Goal: Communication & Community: Participate in discussion

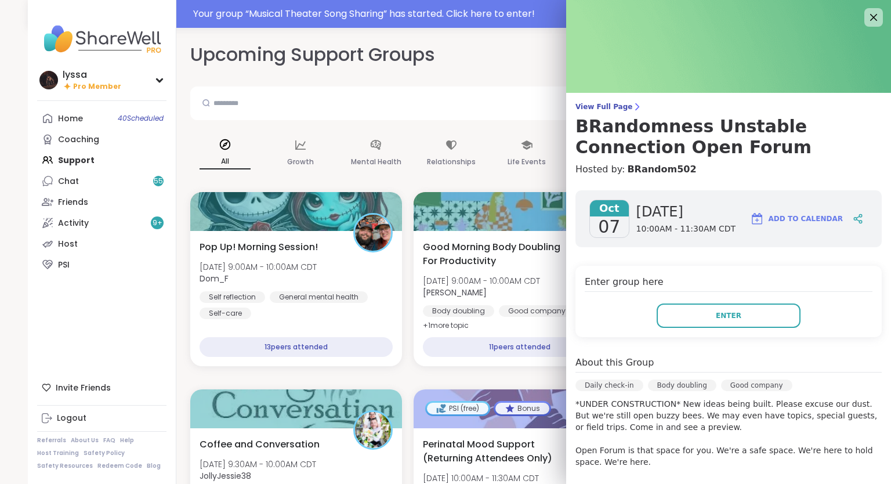
scroll to position [452, 0]
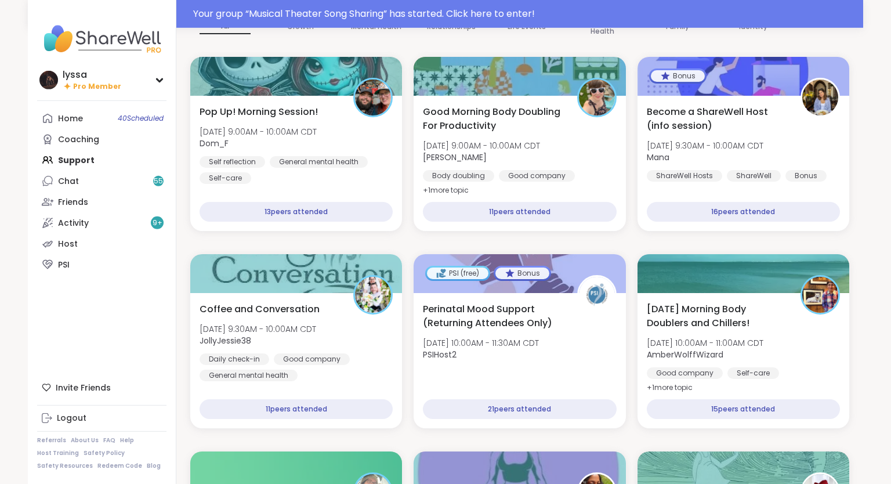
scroll to position [0, 0]
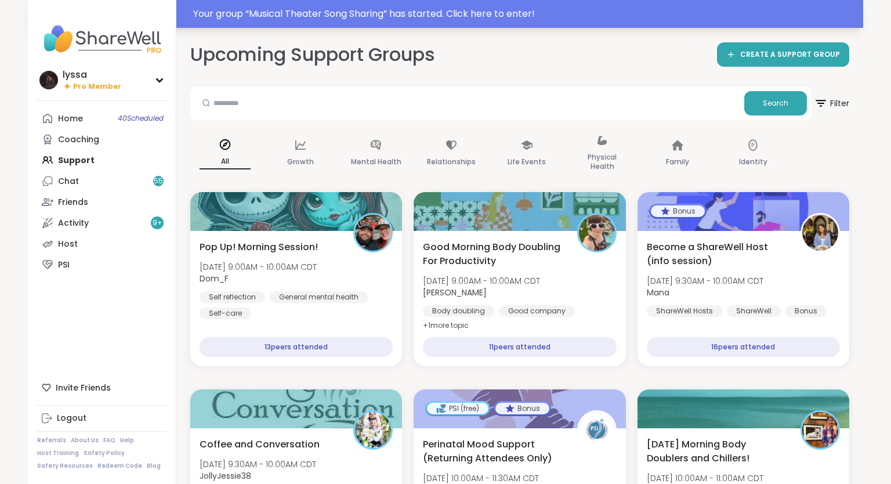
click at [389, 13] on div "Your group “ Musical Theater Song Sharing ” has started. Click here to enter!" at bounding box center [524, 14] width 663 height 14
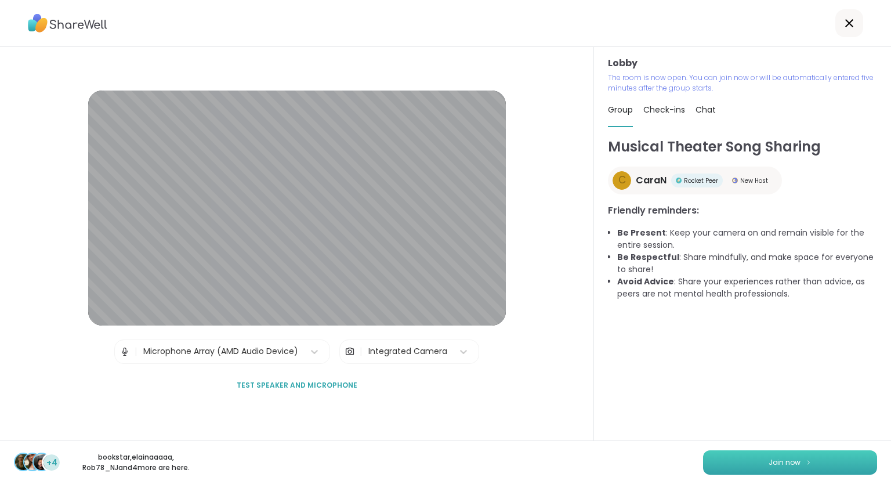
click at [758, 457] on button "Join now" at bounding box center [790, 462] width 174 height 24
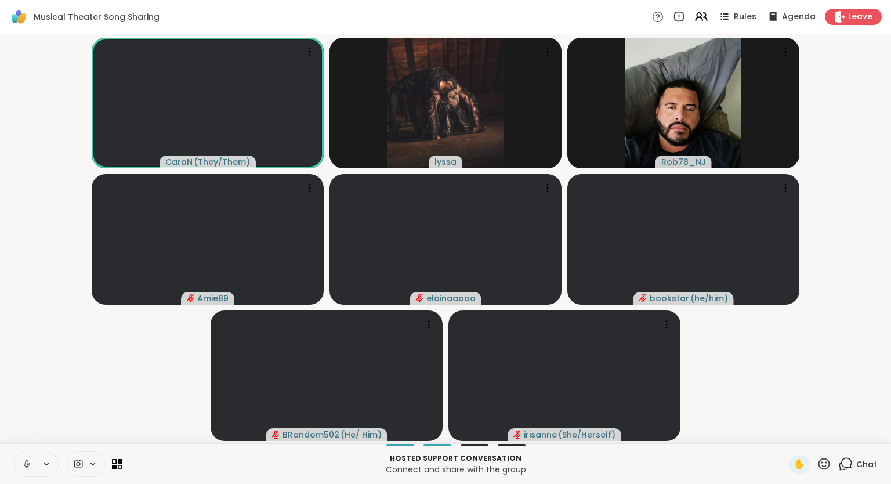
click at [27, 463] on icon at bounding box center [26, 464] width 10 height 10
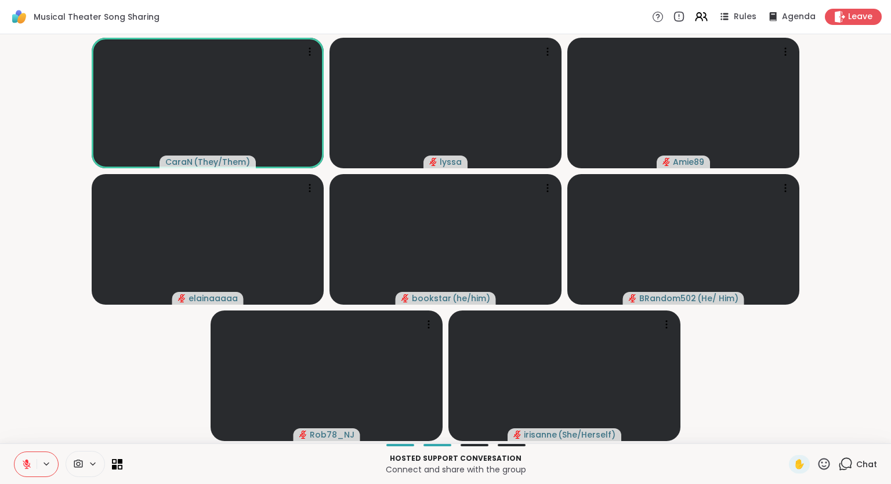
click at [30, 460] on icon at bounding box center [26, 464] width 10 height 10
click at [24, 455] on button at bounding box center [25, 464] width 22 height 24
click at [866, 321] on video-player-container "CaraN ( They/Them ) lyssa Amie89 elainaaaaa bookstar ( he/him ) BRandom502 ( He…" at bounding box center [445, 239] width 877 height 400
click at [739, 340] on video-player-container "CaraN ( They/Them ) lyssa Amie89 elainaaaaa bookstar ( he/him ) BRandom502 ( He…" at bounding box center [445, 239] width 877 height 400
click at [865, 456] on div "Chat" at bounding box center [857, 464] width 39 height 19
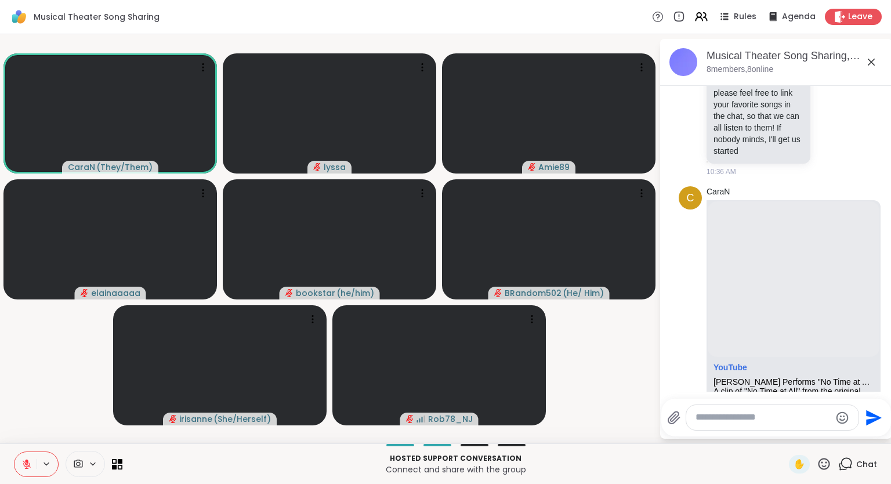
scroll to position [72, 0]
click at [27, 456] on button at bounding box center [25, 464] width 22 height 24
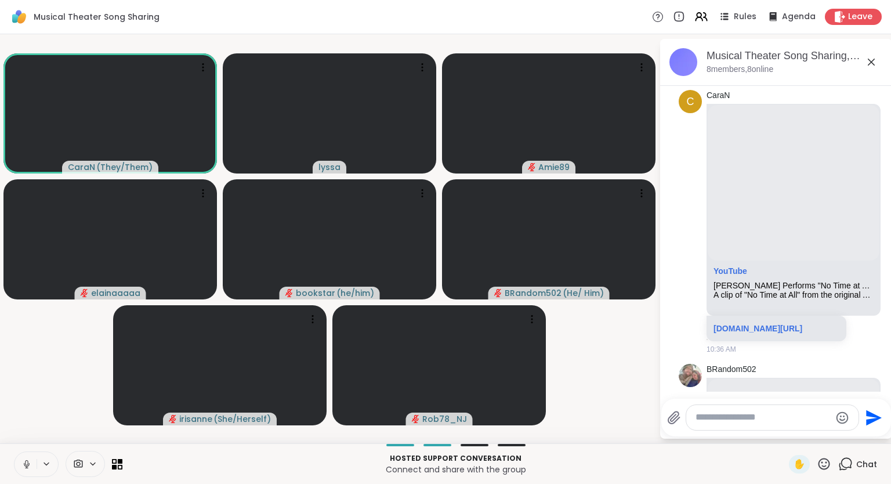
scroll to position [165, 0]
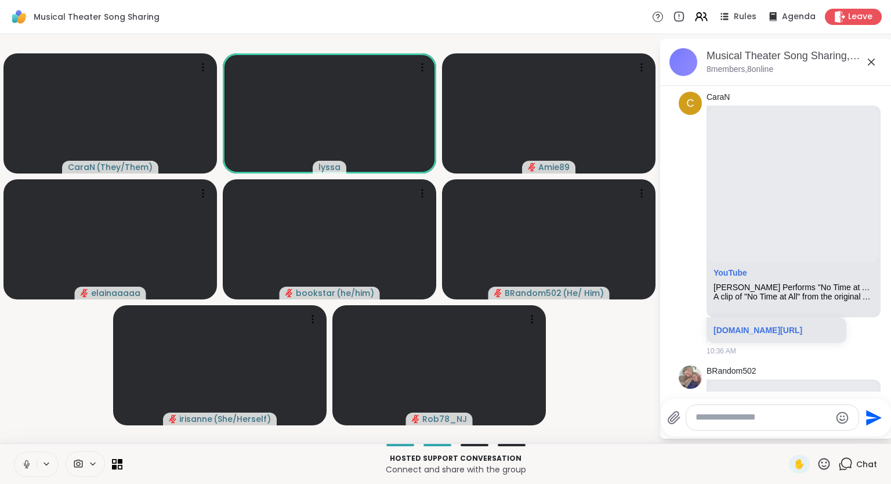
click at [31, 462] on icon at bounding box center [26, 464] width 10 height 10
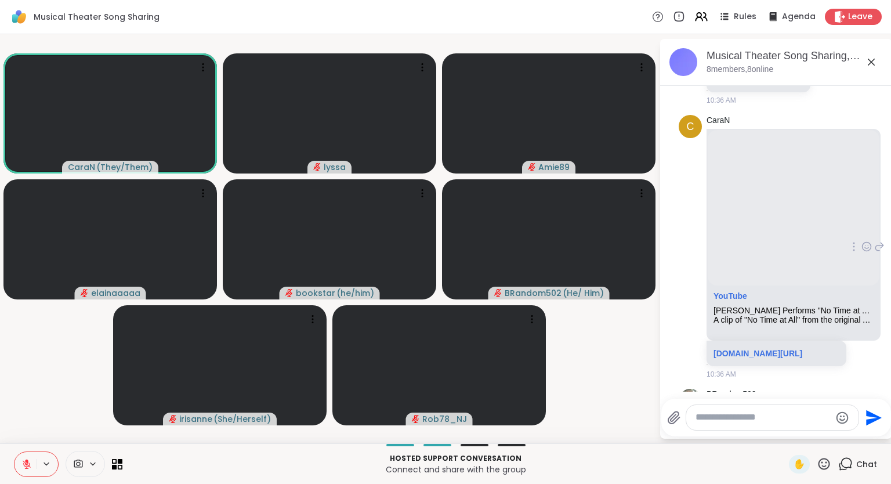
scroll to position [142, 0]
click at [22, 458] on button at bounding box center [25, 464] width 22 height 24
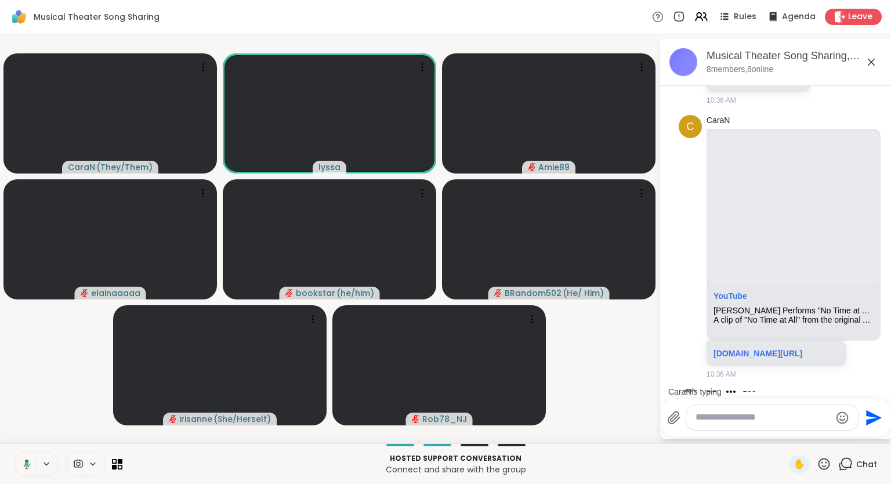
click at [23, 461] on icon at bounding box center [25, 464] width 10 height 10
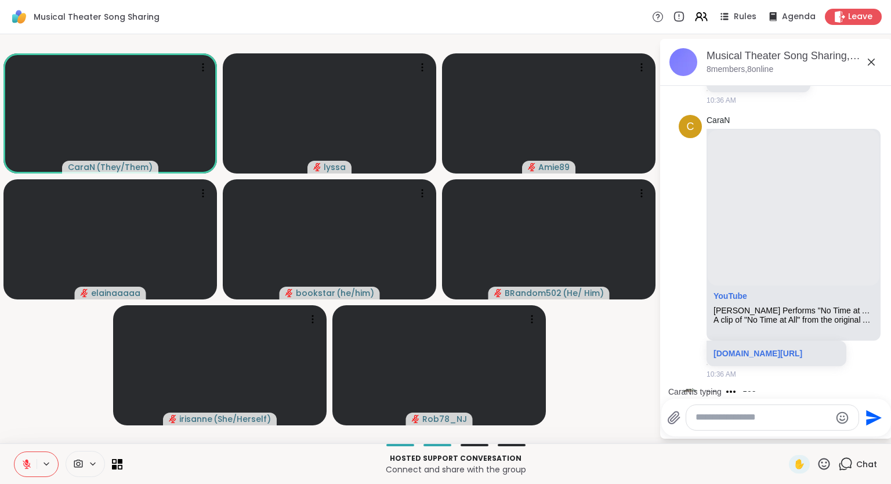
click at [825, 456] on div "✋" at bounding box center [810, 464] width 42 height 19
click at [826, 449] on div "Hosted support conversation Connect and share with the group ✋ Chat" at bounding box center [445, 463] width 891 height 41
click at [831, 464] on icon at bounding box center [824, 463] width 14 height 14
click at [788, 440] on span "❤️" at bounding box center [790, 433] width 12 height 14
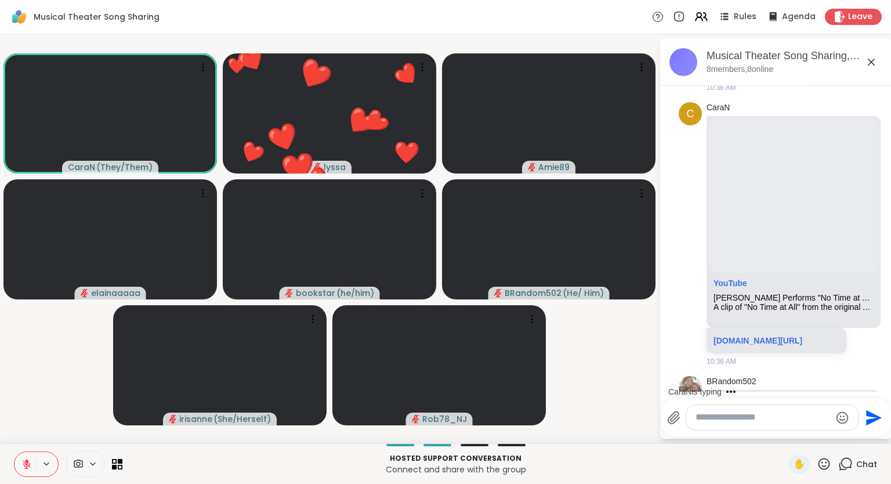
scroll to position [153, 0]
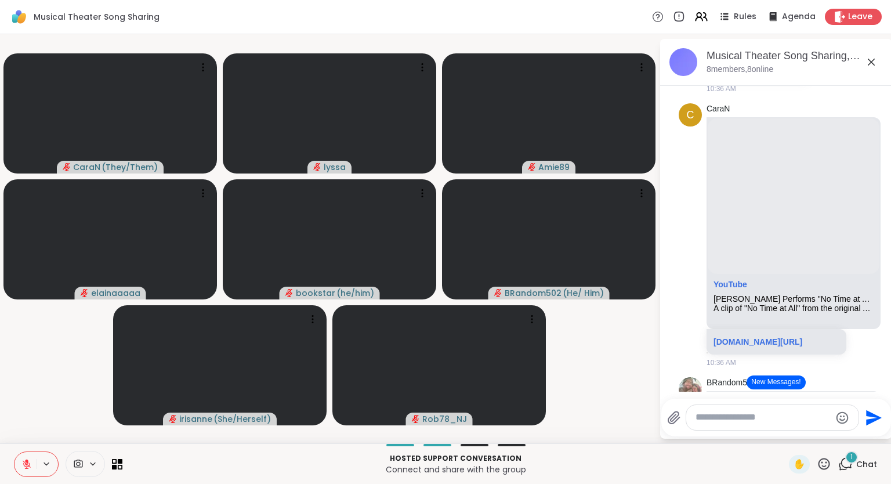
click at [824, 456] on div "✋" at bounding box center [810, 464] width 42 height 19
click at [824, 463] on icon at bounding box center [824, 464] width 12 height 12
click at [790, 435] on span "❤️" at bounding box center [790, 433] width 12 height 14
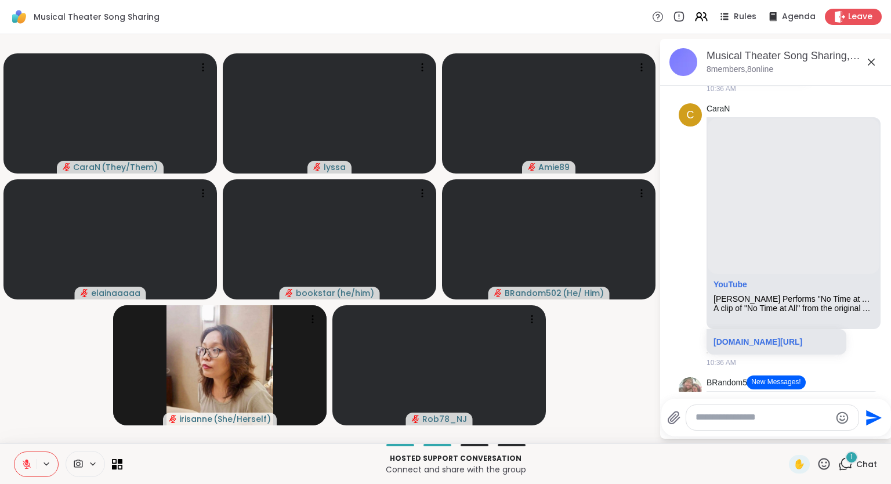
click at [1, 426] on div "CaraN ( They/Them ) lyssa Amie89 elainaaaaa bookstar ( he/him ) BRandom502 ( He…" at bounding box center [445, 238] width 891 height 409
click at [827, 465] on icon at bounding box center [824, 463] width 14 height 14
click at [788, 436] on span "❤️" at bounding box center [790, 433] width 12 height 14
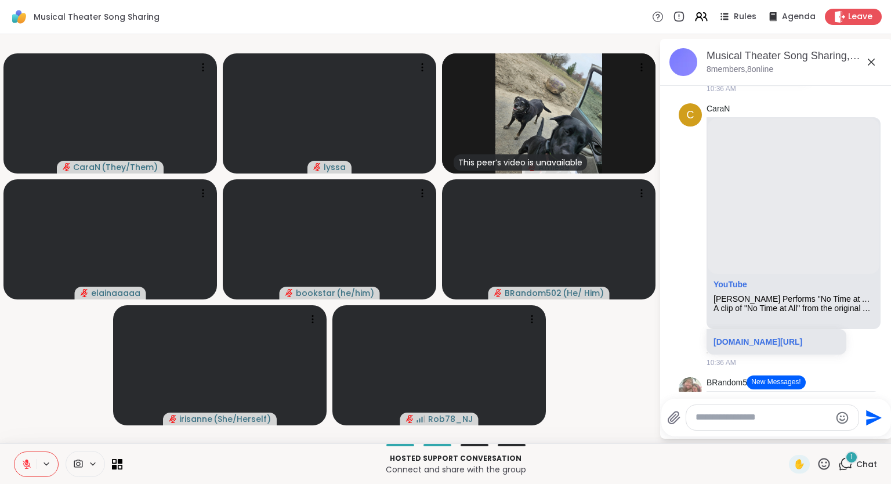
click at [827, 465] on icon at bounding box center [824, 463] width 14 height 14
click at [794, 435] on div "❤️" at bounding box center [789, 433] width 21 height 19
click at [829, 463] on icon at bounding box center [824, 464] width 12 height 12
click at [858, 430] on div "🎉" at bounding box center [866, 433] width 21 height 19
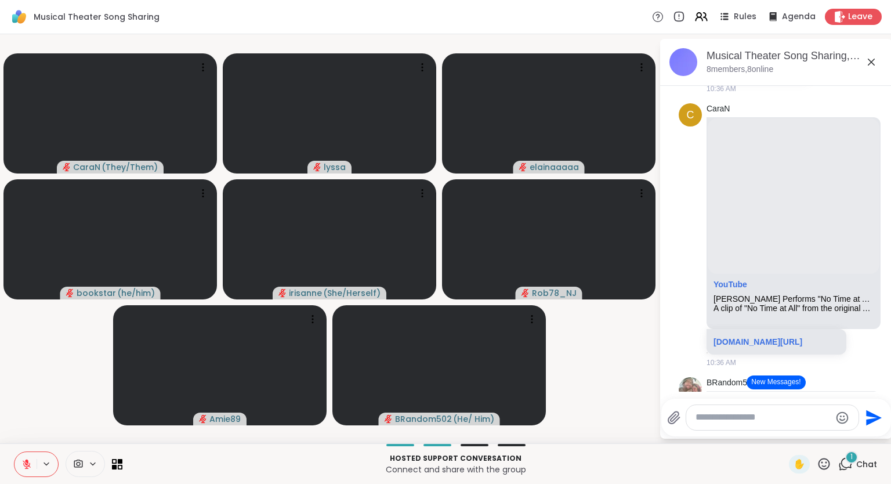
click at [822, 467] on icon at bounding box center [824, 463] width 14 height 14
click at [813, 436] on span "👍" at bounding box center [816, 433] width 12 height 14
click at [829, 466] on icon at bounding box center [824, 464] width 12 height 12
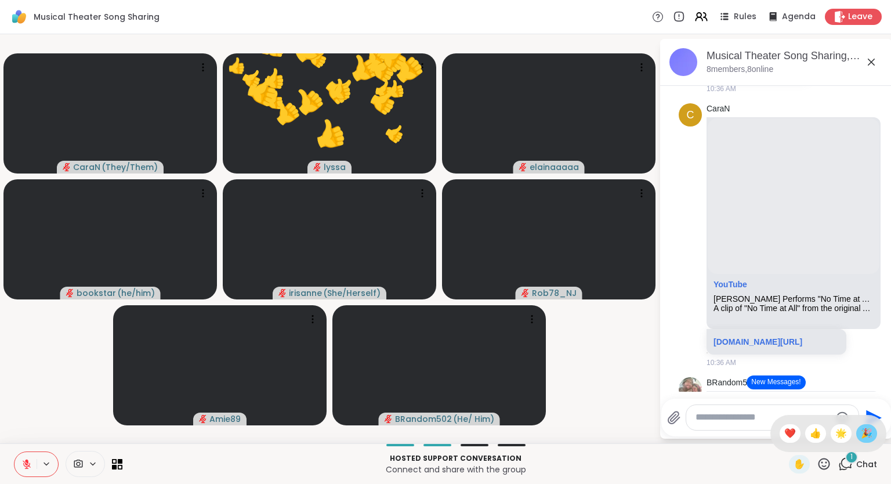
click at [857, 437] on div "🎉" at bounding box center [866, 433] width 21 height 19
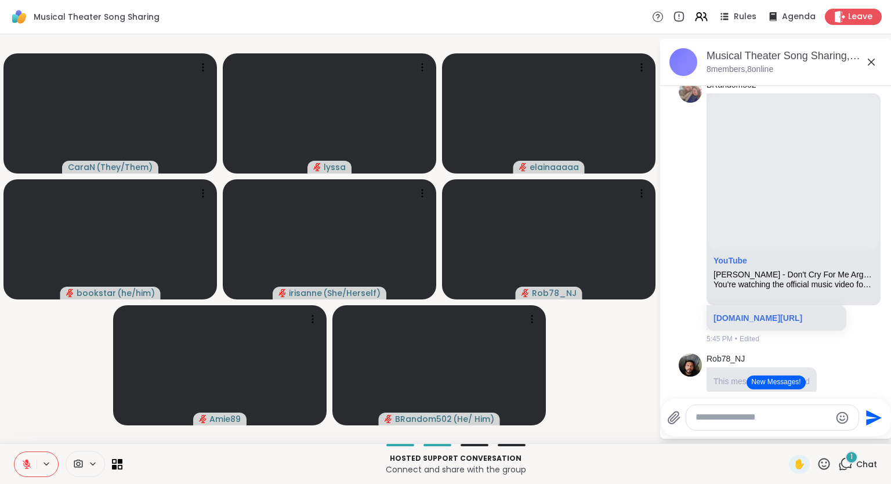
scroll to position [427, 0]
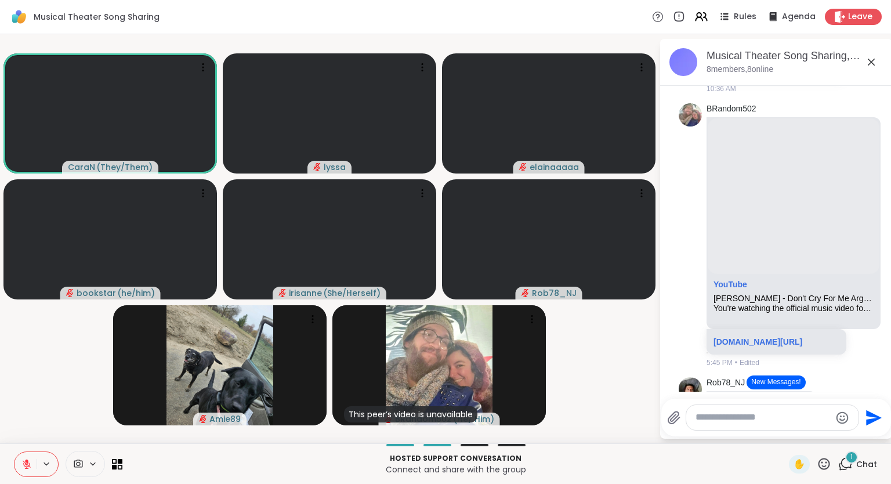
click at [825, 469] on icon at bounding box center [824, 463] width 14 height 14
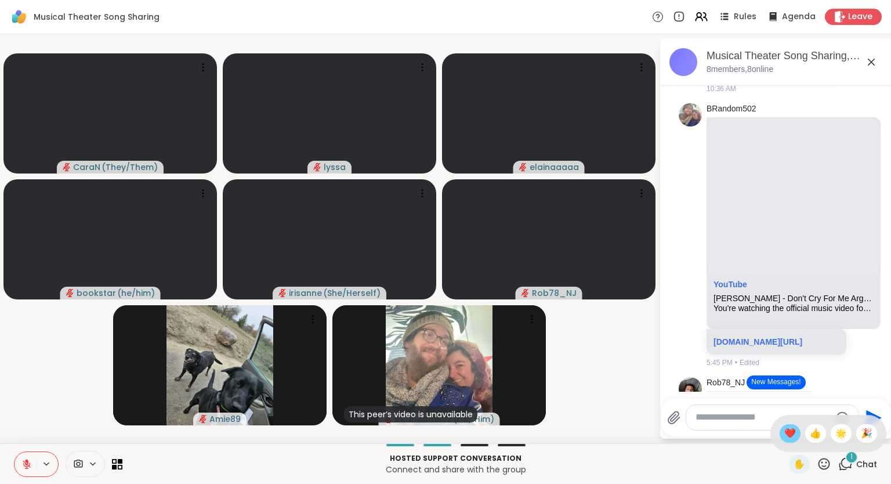
click at [788, 433] on span "❤️" at bounding box center [790, 433] width 12 height 14
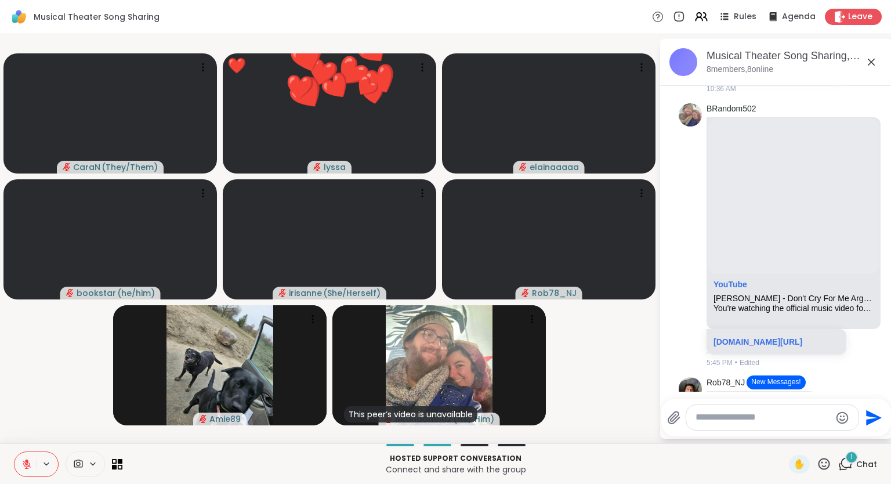
click at [826, 466] on icon at bounding box center [824, 464] width 12 height 12
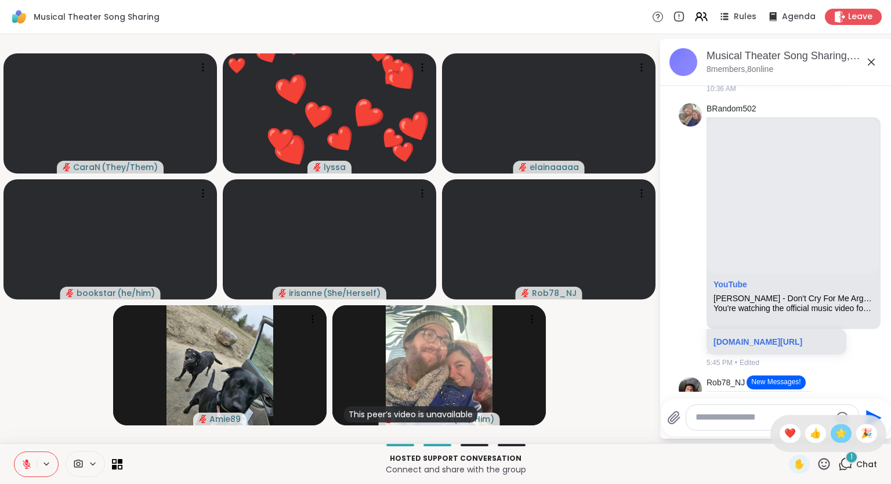
click at [835, 437] on span "🌟" at bounding box center [841, 433] width 12 height 14
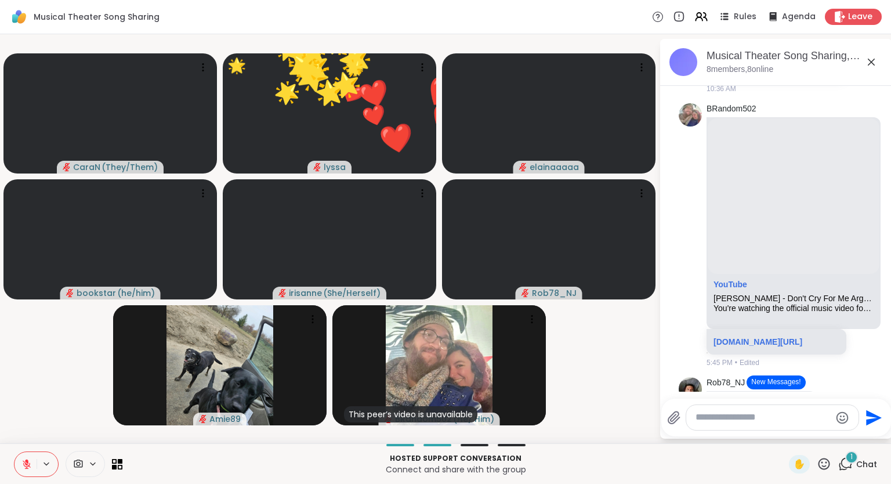
click at [821, 465] on icon at bounding box center [824, 463] width 14 height 14
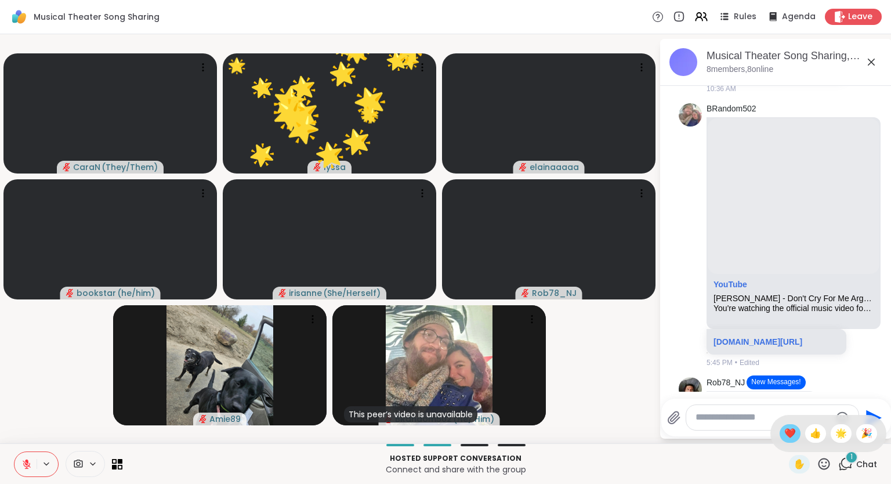
click at [788, 436] on span "❤️" at bounding box center [790, 433] width 12 height 14
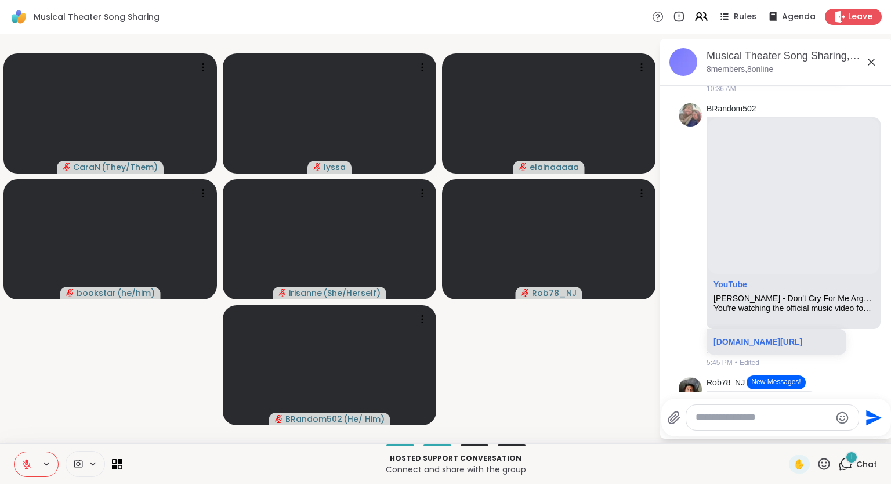
click at [832, 457] on div "✋ 1 Chat" at bounding box center [833, 464] width 88 height 19
click at [821, 466] on icon at bounding box center [824, 463] width 14 height 14
click at [785, 436] on span "❤️" at bounding box center [790, 433] width 12 height 14
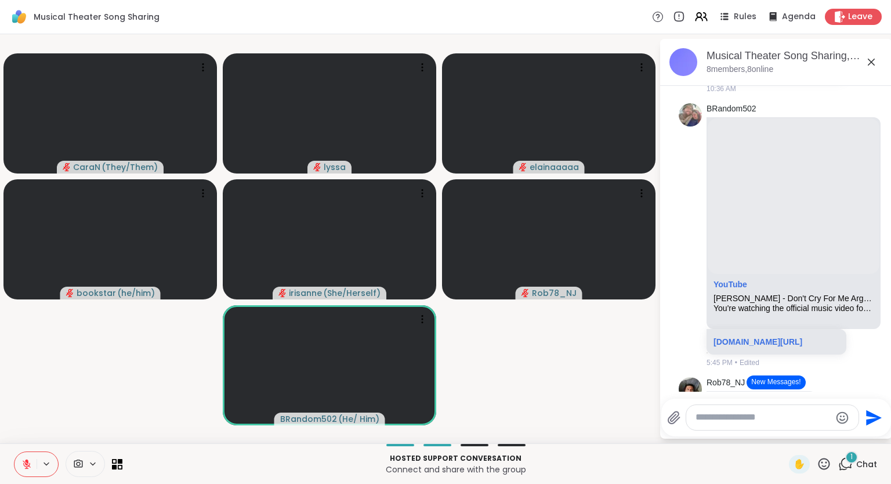
click at [825, 460] on icon at bounding box center [824, 463] width 14 height 14
click at [792, 435] on span "❤️" at bounding box center [790, 433] width 12 height 14
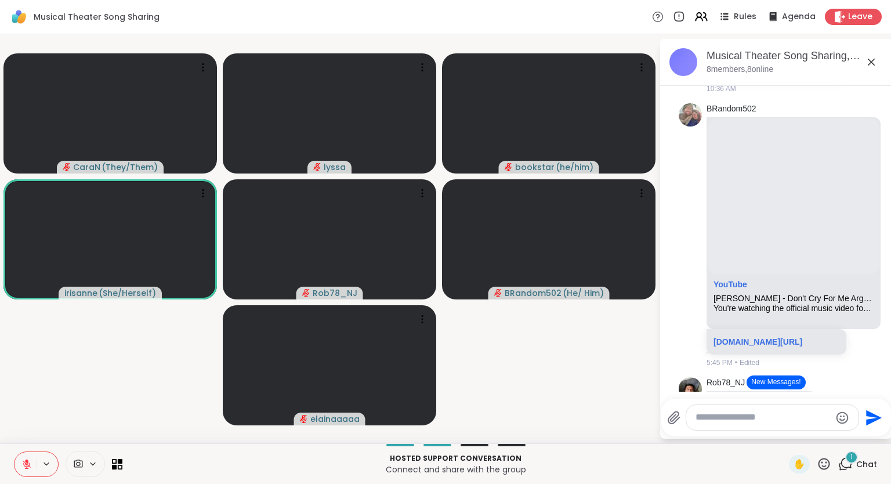
click at [828, 467] on icon at bounding box center [824, 463] width 14 height 14
click at [643, 396] on video-player-container "CaraN ( They/Them ) lyssa bookstar ( he/him ) irisanne ( She/Herself ) Rob78_NJ…" at bounding box center [329, 239] width 645 height 400
click at [581, 394] on video-player-container "CaraN ( They/Them ) lyssa bookstar ( he/him ) irisanne ( She/Herself ) Rob78_NJ…" at bounding box center [329, 239] width 645 height 400
click at [826, 465] on icon at bounding box center [824, 463] width 14 height 14
click at [788, 432] on span "❤️" at bounding box center [790, 433] width 12 height 14
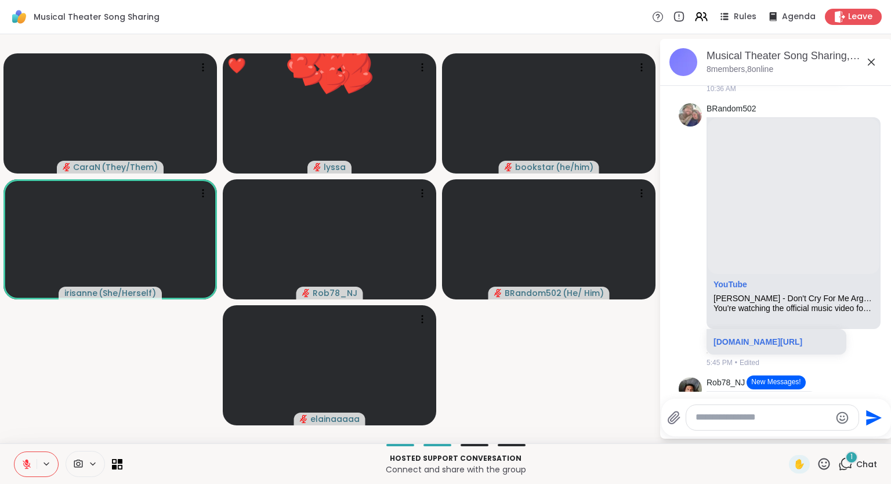
click at [821, 466] on icon at bounding box center [824, 463] width 14 height 14
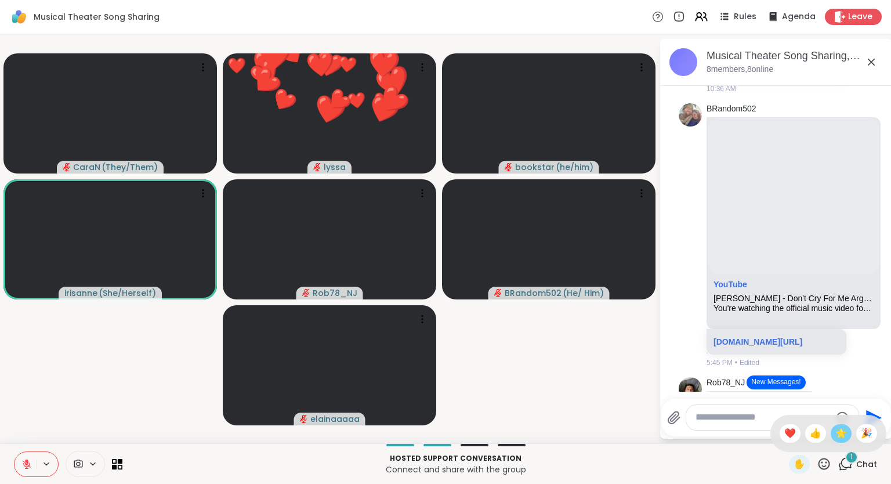
click at [839, 433] on span "🌟" at bounding box center [841, 433] width 12 height 14
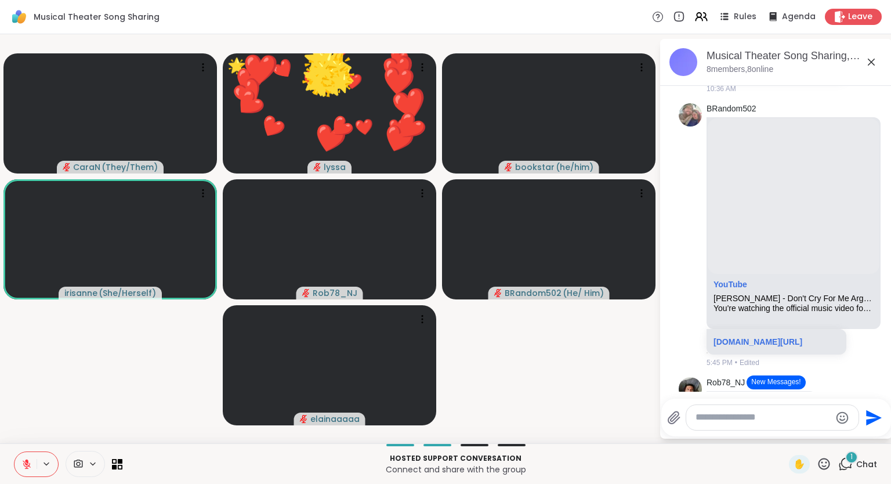
click at [819, 472] on div "✋" at bounding box center [810, 464] width 42 height 19
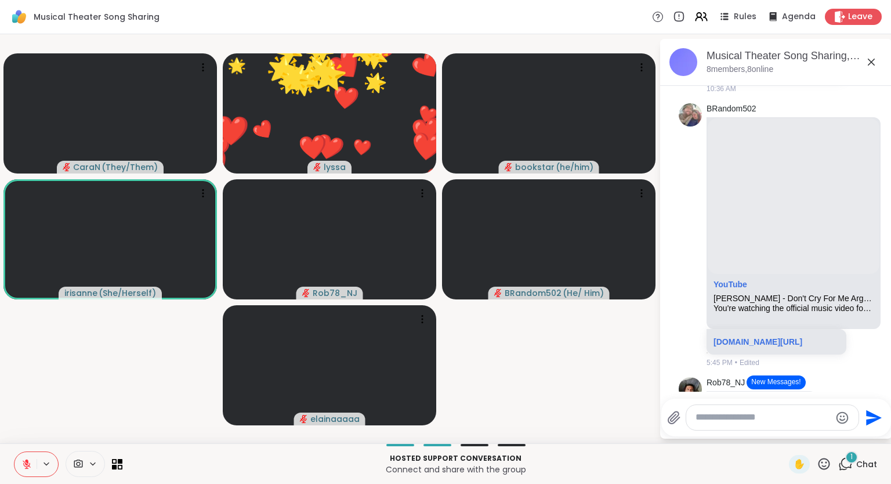
click at [826, 460] on icon at bounding box center [824, 463] width 14 height 14
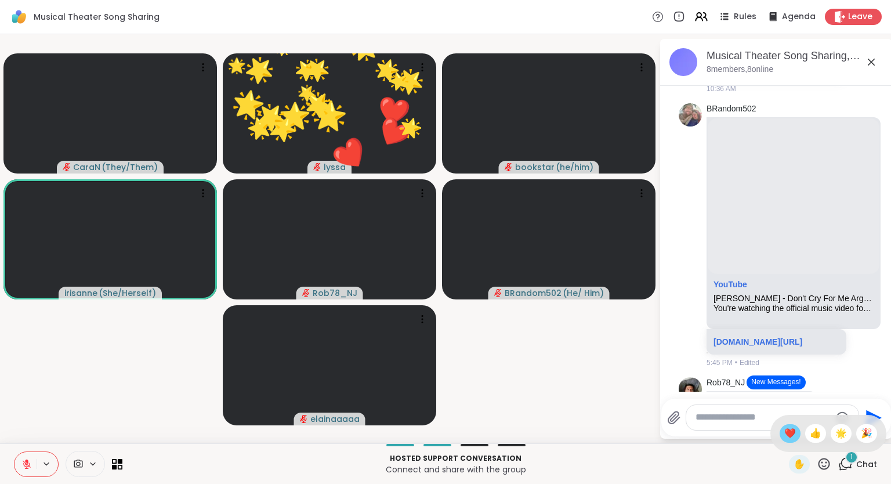
click at [792, 431] on span "❤️" at bounding box center [790, 433] width 12 height 14
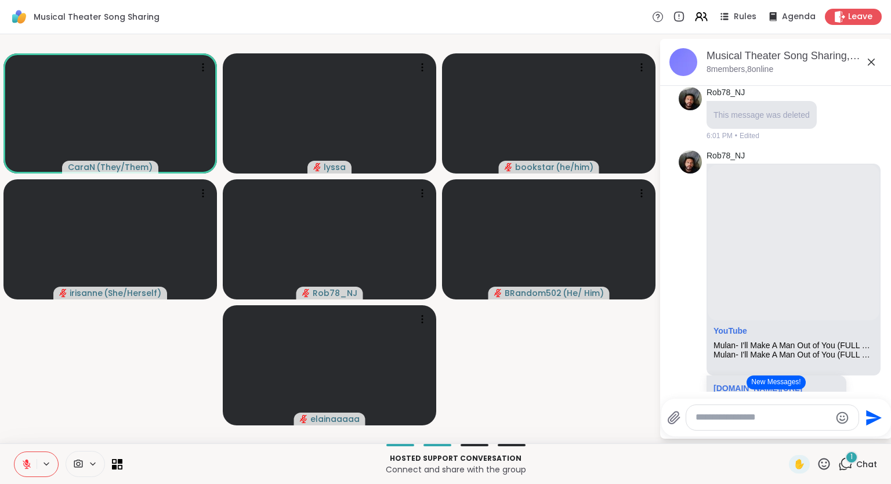
scroll to position [726, 0]
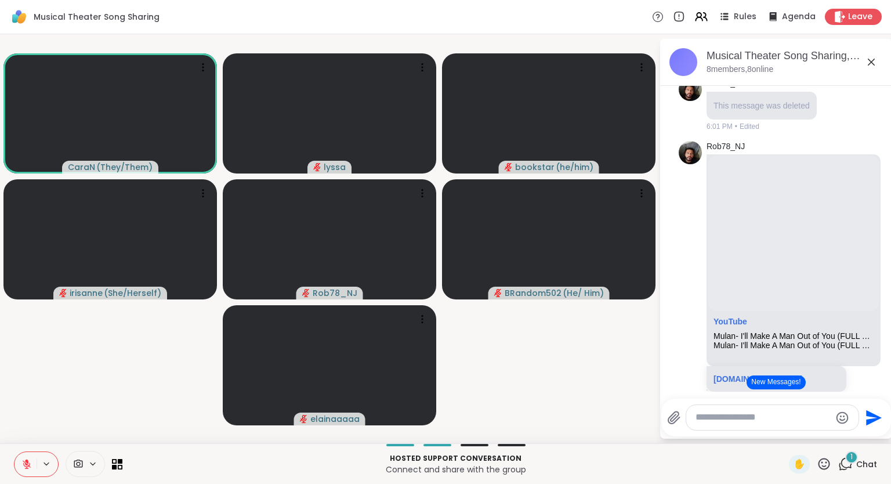
click at [713, 413] on textarea "Type your message" at bounding box center [762, 417] width 135 height 12
type textarea "**********"
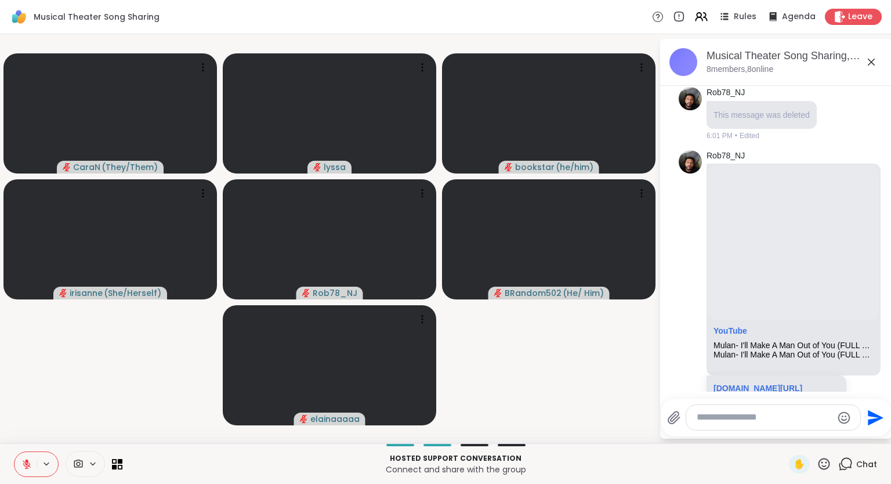
scroll to position [717, 0]
click at [890, 481] on div "Hosted support conversation Connect and share with the group ✋ Chat" at bounding box center [445, 463] width 891 height 41
click at [820, 460] on icon at bounding box center [824, 464] width 12 height 12
click at [784, 433] on span "❤️" at bounding box center [790, 433] width 12 height 14
click at [821, 469] on icon at bounding box center [824, 463] width 14 height 14
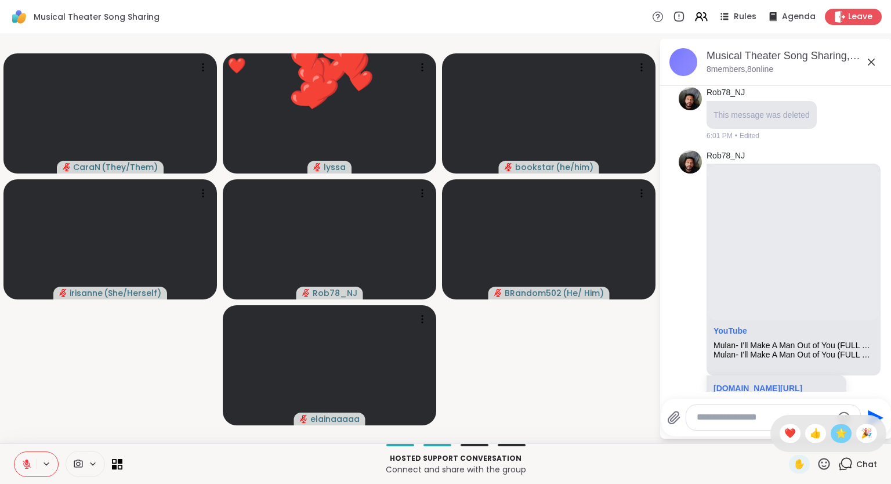
click at [835, 437] on span "🌟" at bounding box center [841, 433] width 12 height 14
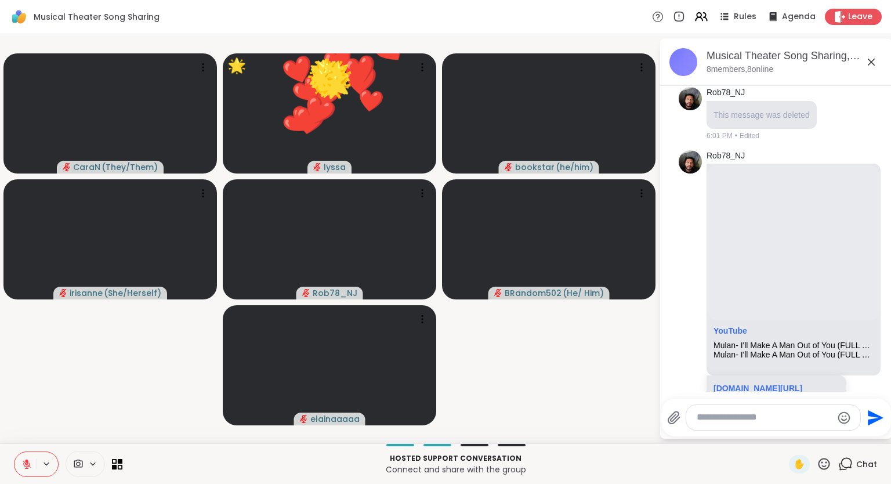
click at [824, 469] on icon at bounding box center [824, 464] width 12 height 12
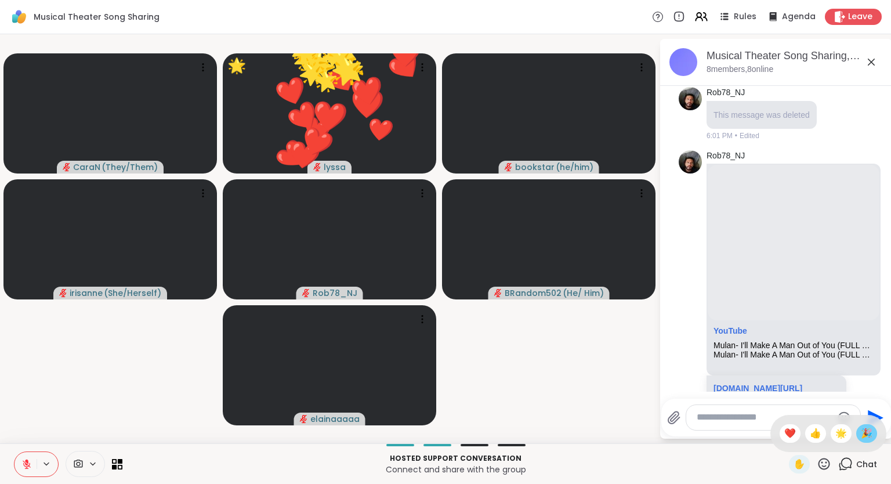
click at [865, 430] on span "🎉" at bounding box center [867, 433] width 12 height 14
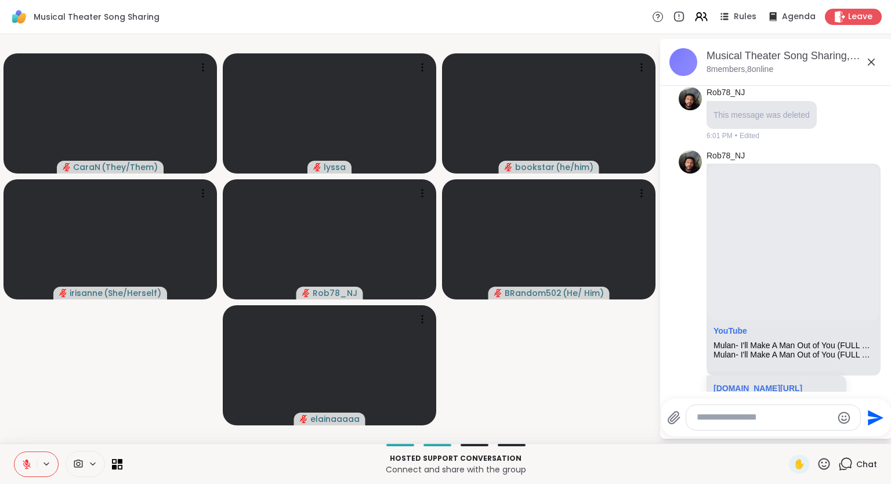
click at [825, 467] on icon at bounding box center [824, 463] width 14 height 14
click at [836, 443] on div "✋ ❤️ 👍 🌟 🎉" at bounding box center [828, 433] width 116 height 37
click at [825, 469] on icon at bounding box center [824, 464] width 12 height 12
click at [810, 436] on span "👍" at bounding box center [816, 433] width 12 height 14
click at [820, 465] on icon at bounding box center [824, 464] width 12 height 12
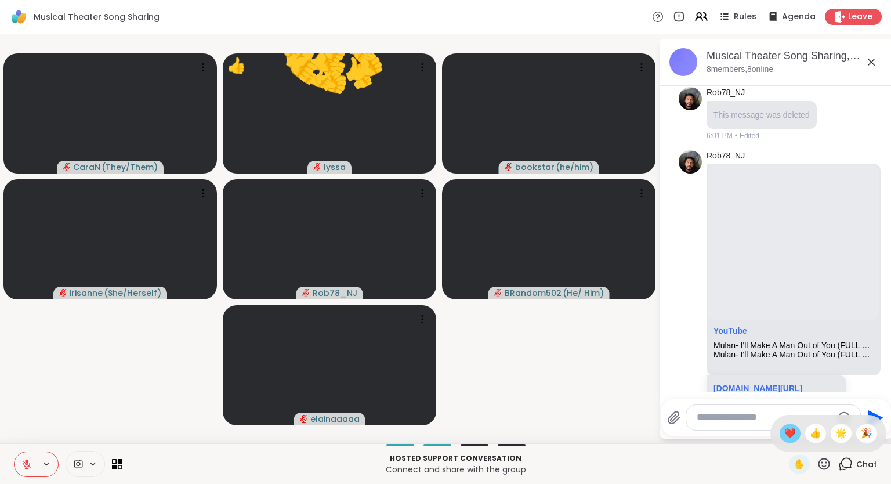
click at [779, 434] on div "❤️" at bounding box center [789, 433] width 21 height 19
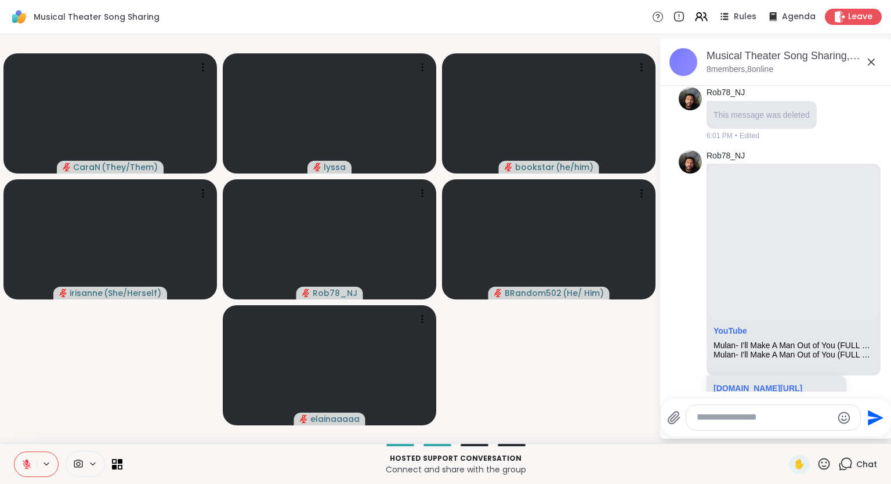
click at [825, 467] on icon at bounding box center [824, 464] width 12 height 12
click at [836, 436] on span "🌟" at bounding box center [841, 433] width 12 height 14
click at [825, 465] on icon at bounding box center [824, 463] width 14 height 14
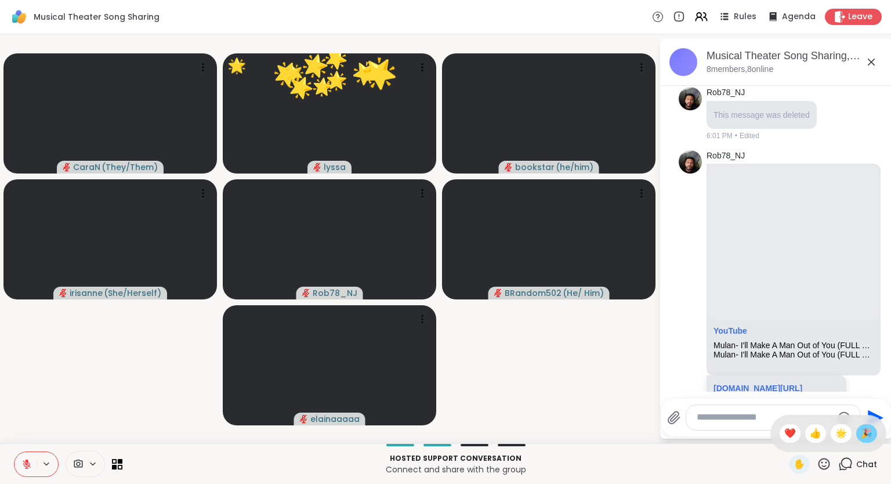
click at [862, 436] on span "🎉" at bounding box center [867, 433] width 12 height 14
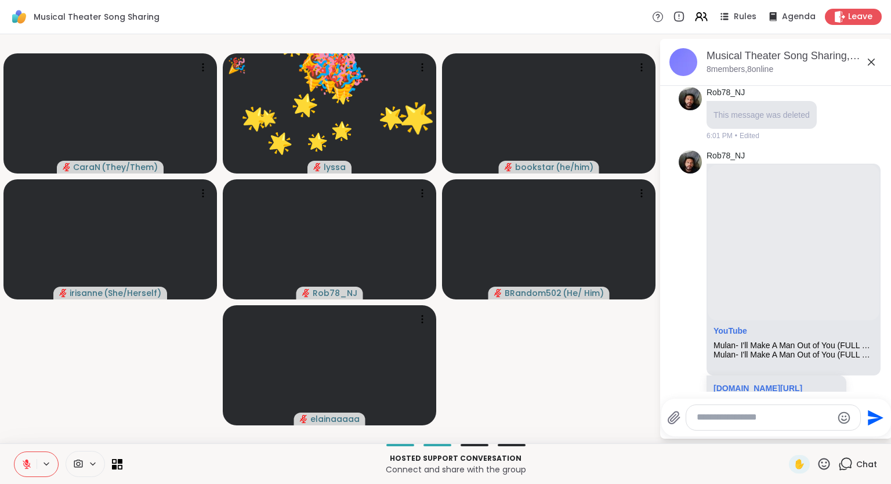
click at [825, 465] on icon at bounding box center [824, 463] width 14 height 14
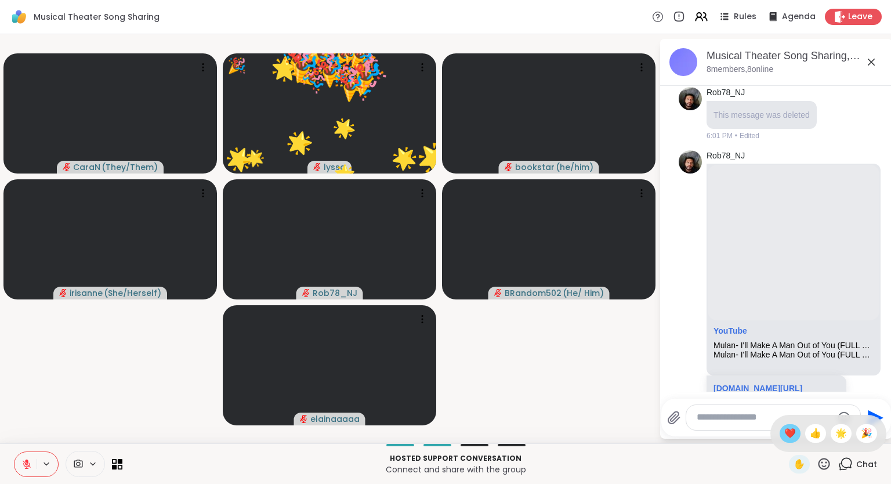
click at [779, 434] on div "❤️" at bounding box center [789, 433] width 21 height 19
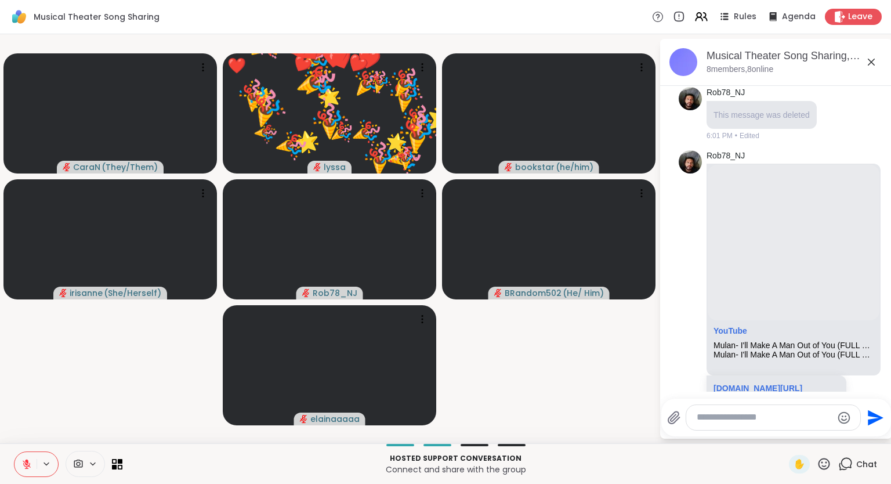
click at [823, 470] on icon at bounding box center [824, 463] width 14 height 14
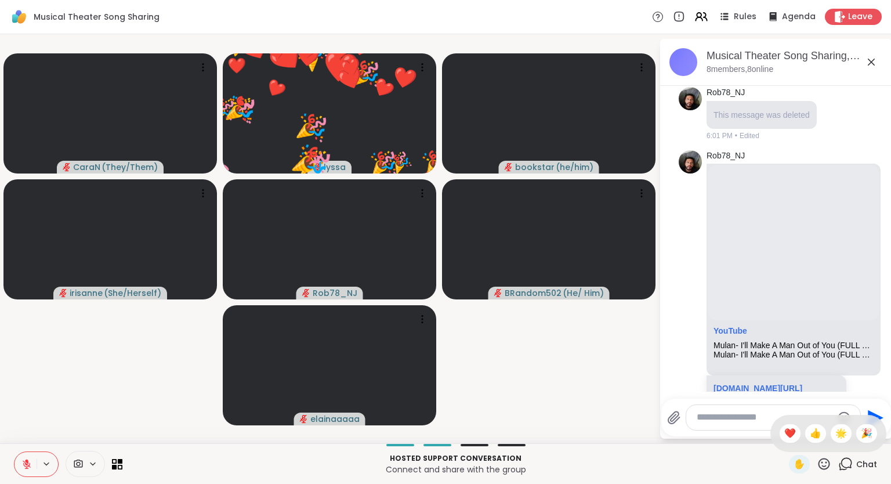
click at [788, 440] on span "❤️" at bounding box center [790, 433] width 12 height 14
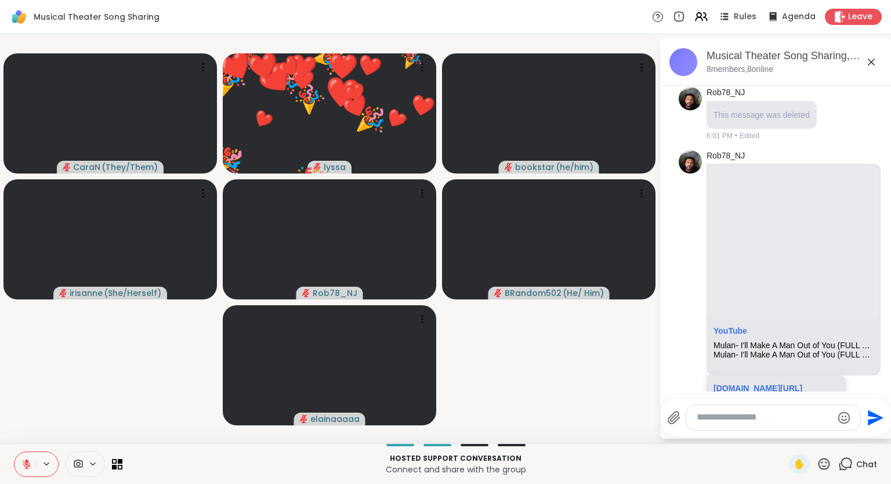
click at [820, 466] on icon at bounding box center [824, 464] width 12 height 12
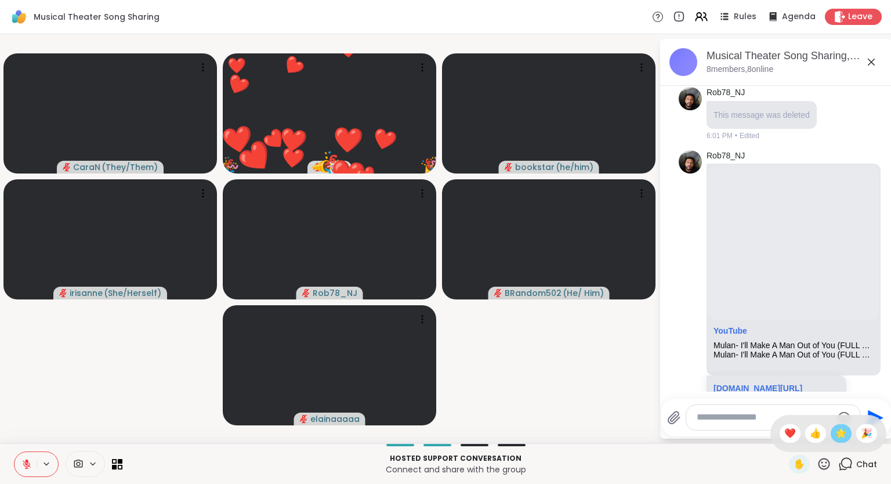
click at [835, 437] on span "🌟" at bounding box center [841, 433] width 12 height 14
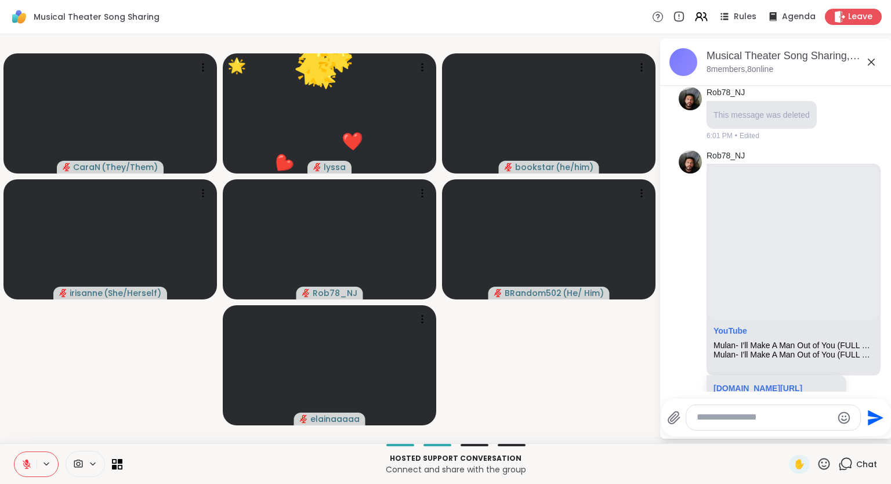
click at [824, 471] on icon at bounding box center [824, 463] width 14 height 14
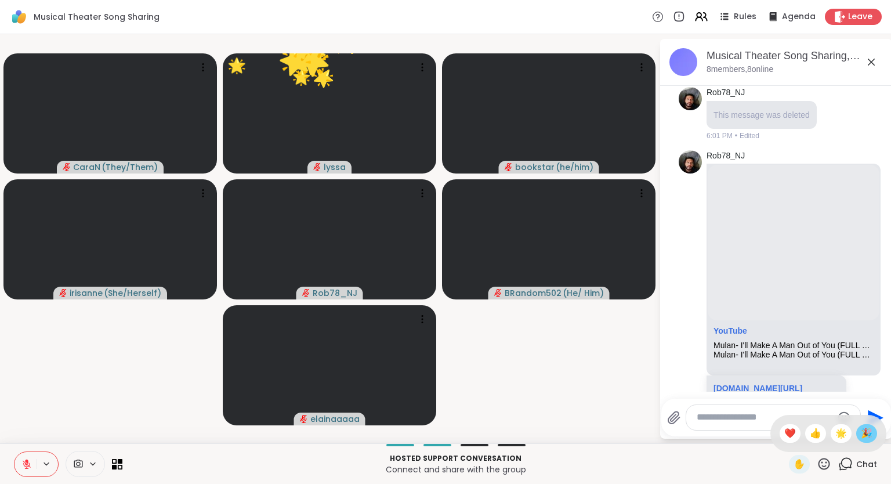
click at [862, 434] on span "🎉" at bounding box center [867, 433] width 12 height 14
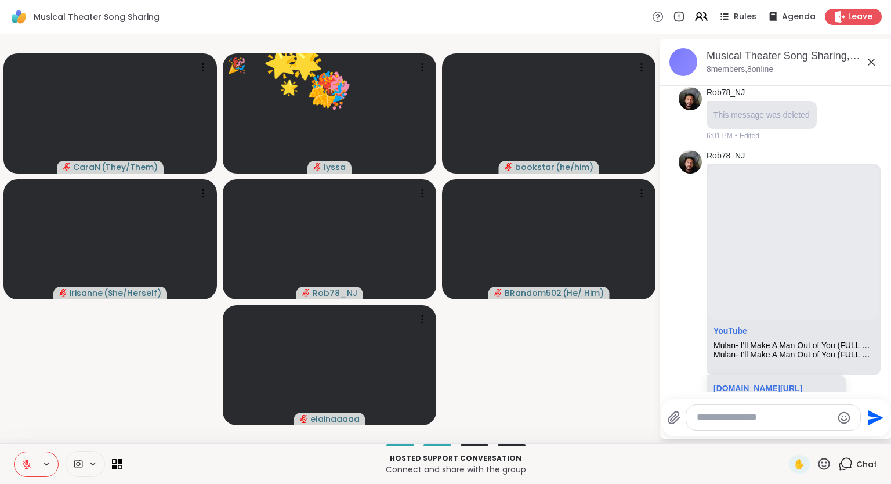
click at [822, 465] on icon at bounding box center [824, 463] width 14 height 14
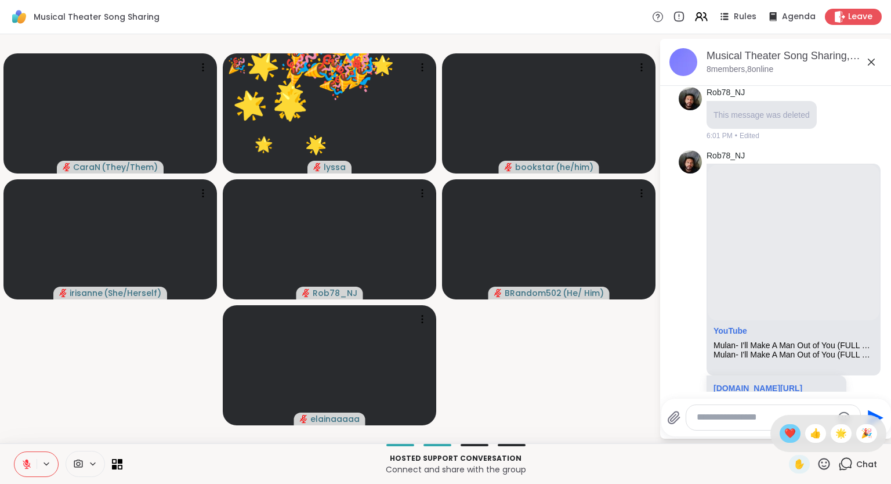
click at [788, 441] on div "❤️" at bounding box center [789, 433] width 21 height 19
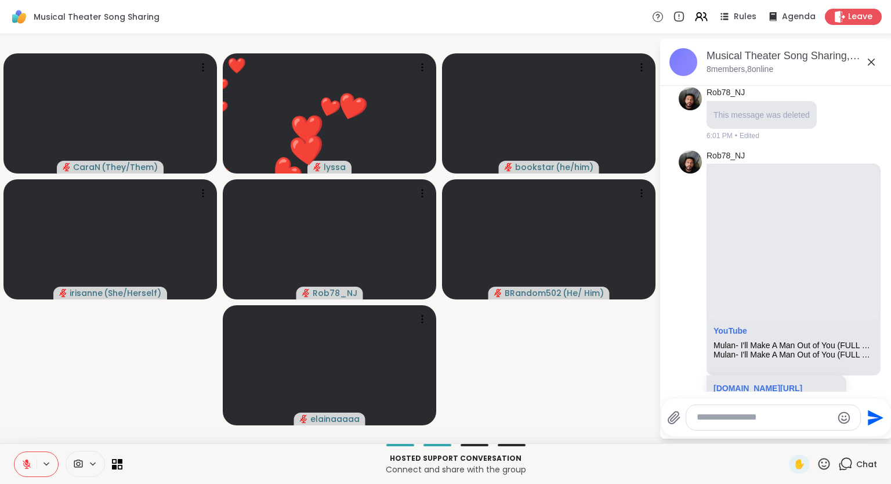
click at [822, 465] on icon at bounding box center [824, 463] width 14 height 14
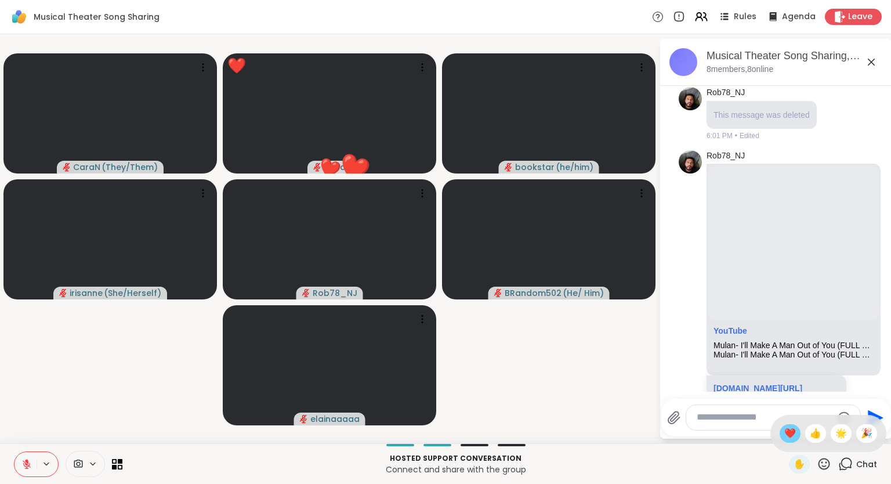
click at [789, 431] on span "❤️" at bounding box center [790, 433] width 12 height 14
click at [820, 460] on icon at bounding box center [824, 464] width 12 height 12
click at [833, 434] on div "🌟" at bounding box center [841, 433] width 21 height 19
click at [824, 463] on icon at bounding box center [824, 463] width 14 height 14
click at [836, 434] on span "🌟" at bounding box center [841, 433] width 12 height 14
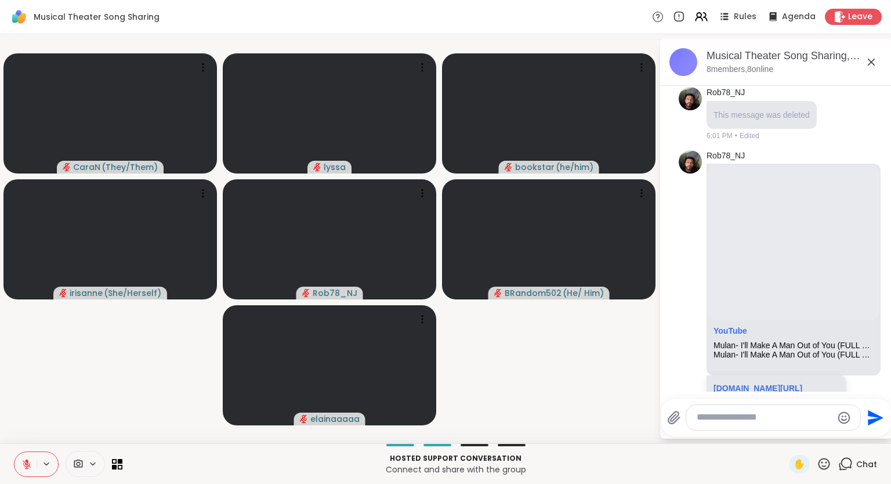
click at [824, 467] on icon at bounding box center [824, 463] width 14 height 14
click at [784, 437] on span "❤️" at bounding box center [790, 433] width 12 height 14
click at [829, 463] on icon at bounding box center [824, 463] width 14 height 14
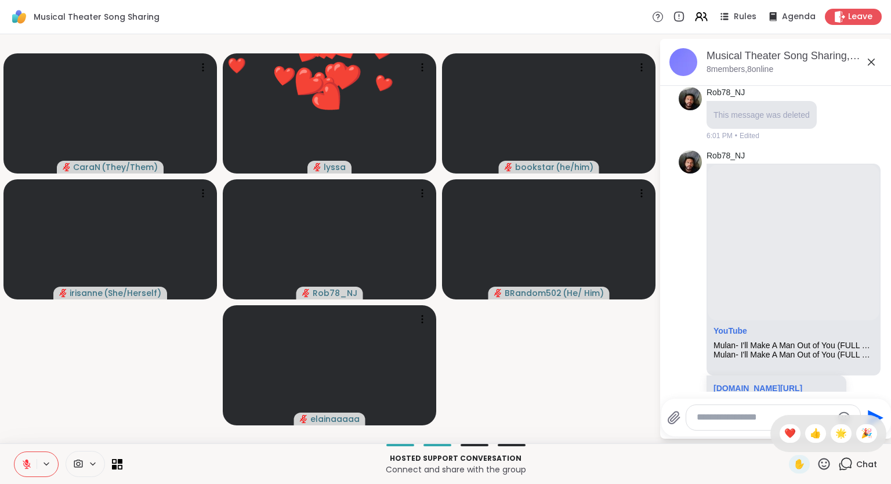
click at [830, 427] on div "✋ ❤️ 👍 🌟 🎉" at bounding box center [828, 433] width 116 height 37
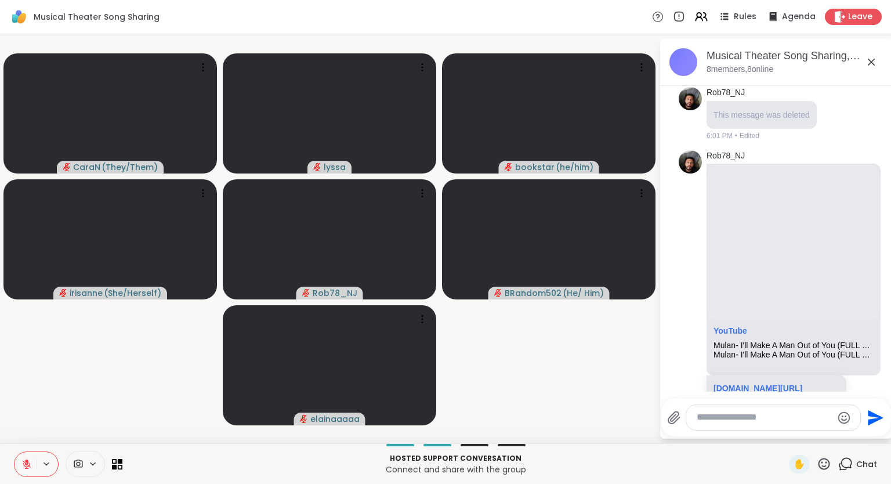
click at [823, 462] on icon at bounding box center [824, 464] width 12 height 12
click at [786, 431] on span "❤️" at bounding box center [790, 433] width 12 height 14
click at [818, 464] on icon at bounding box center [824, 463] width 14 height 14
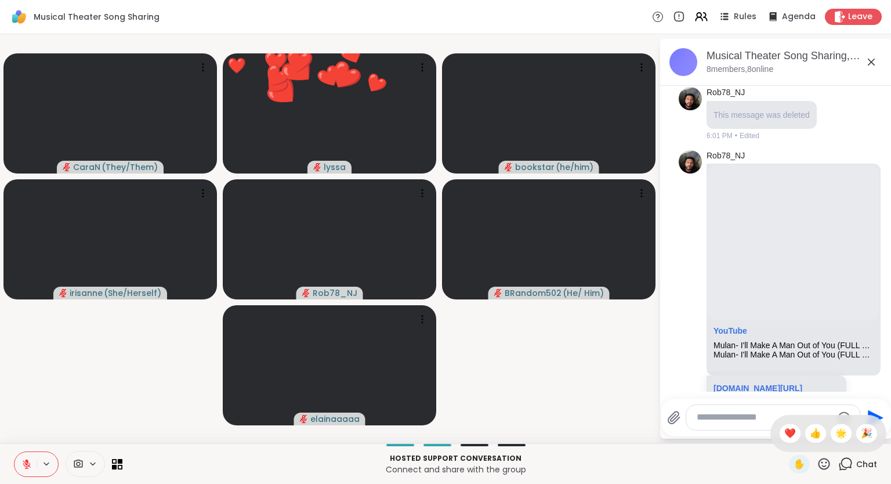
click at [836, 434] on span "🌟" at bounding box center [841, 433] width 12 height 14
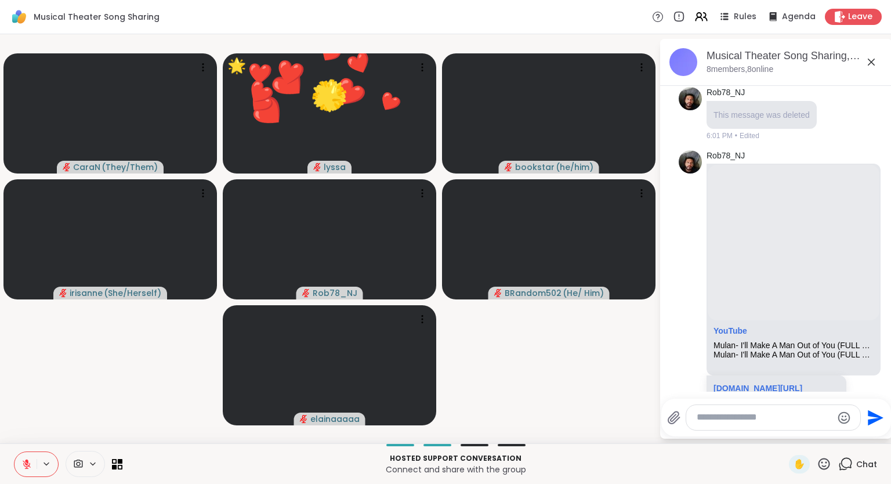
click at [824, 470] on icon at bounding box center [824, 463] width 14 height 14
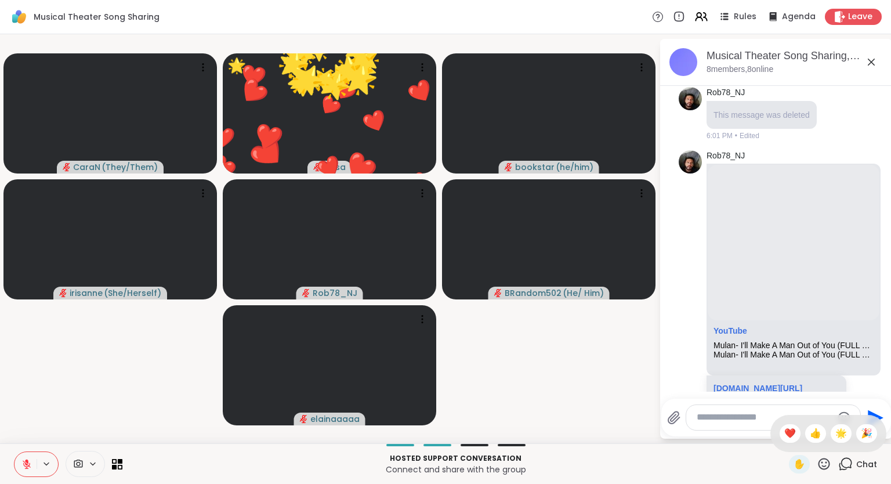
click at [866, 437] on span "🎉" at bounding box center [867, 433] width 12 height 14
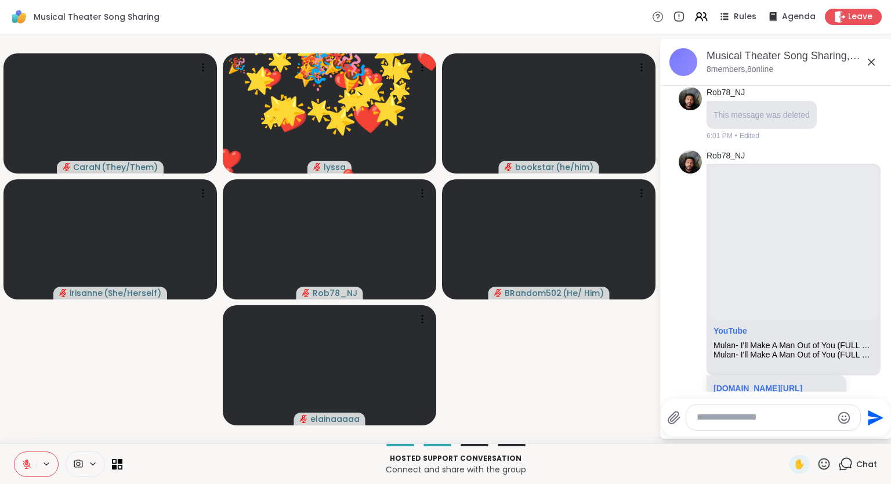
click at [822, 476] on div "Hosted support conversation Connect and share with the group ✋ Chat" at bounding box center [445, 463] width 891 height 41
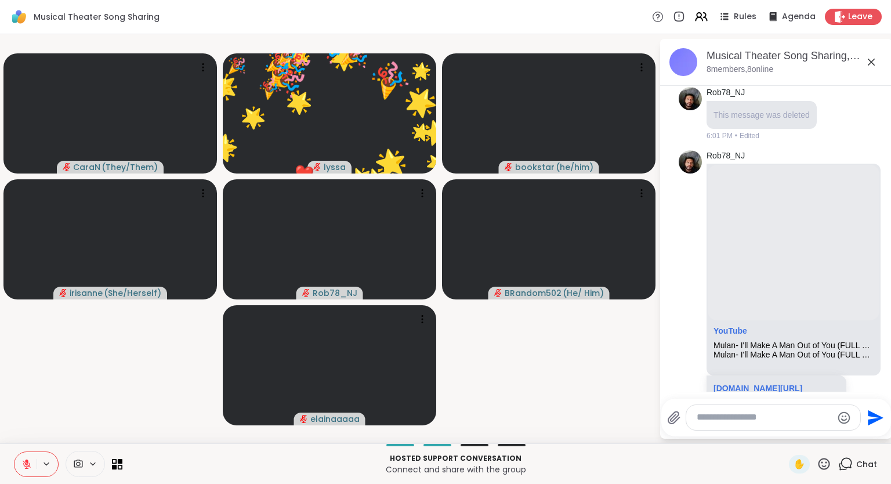
click at [828, 465] on icon at bounding box center [824, 463] width 14 height 14
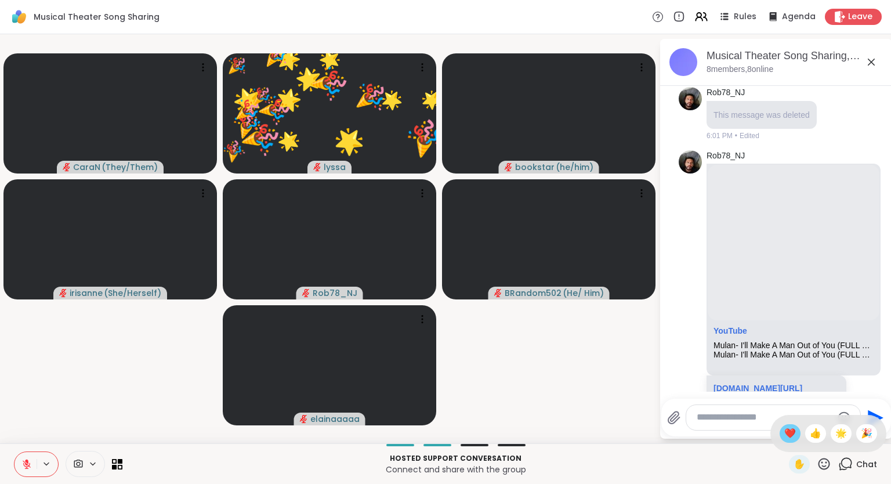
click at [788, 437] on span "❤️" at bounding box center [790, 433] width 12 height 14
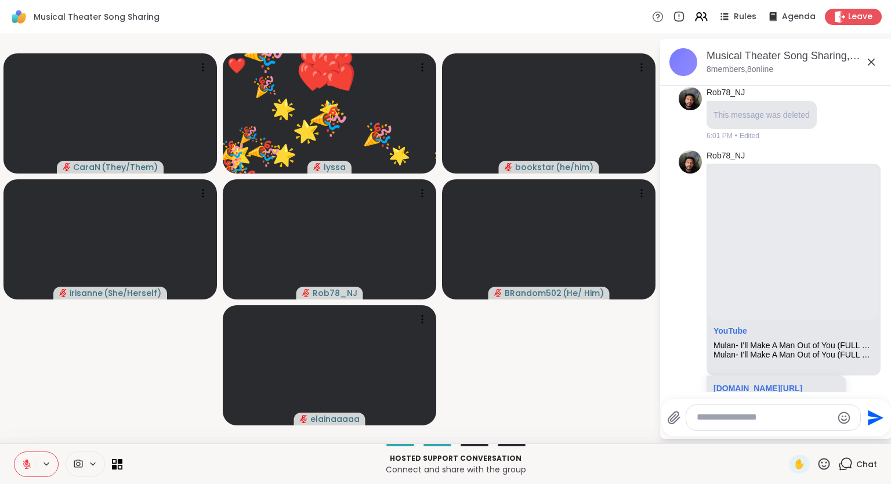
click at [825, 468] on icon at bounding box center [824, 463] width 14 height 14
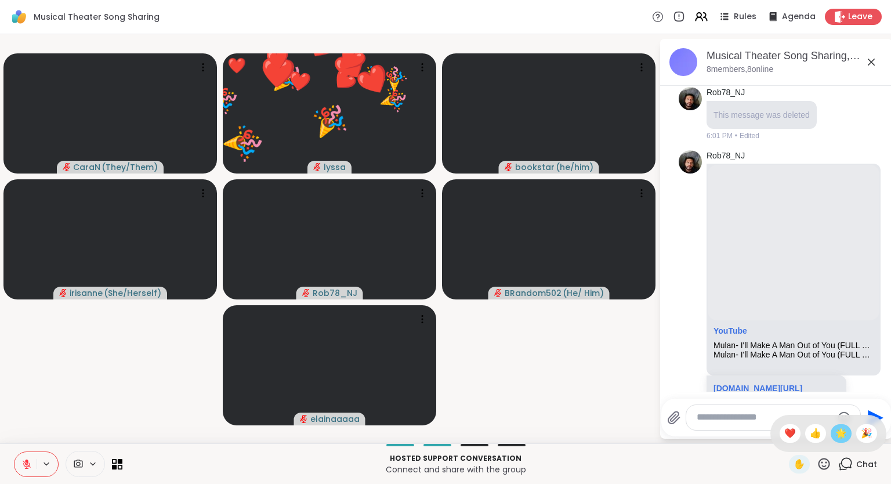
click at [836, 436] on span "🌟" at bounding box center [841, 433] width 12 height 14
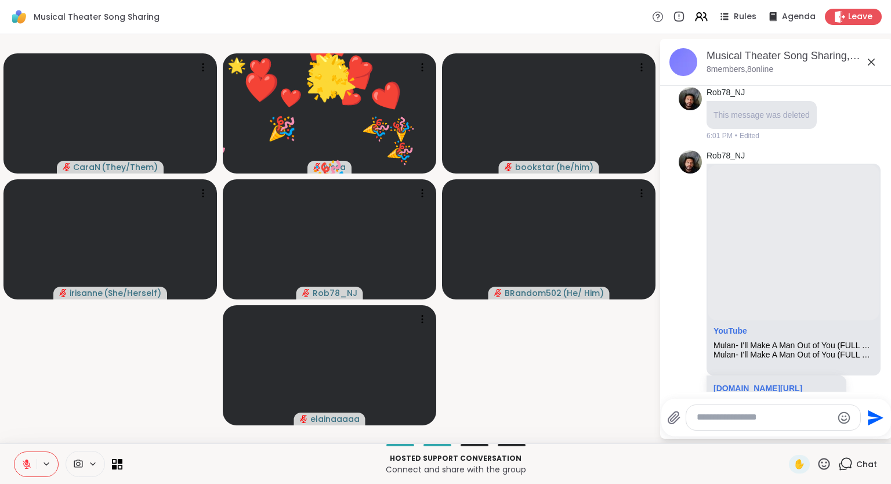
click at [822, 468] on icon at bounding box center [824, 464] width 12 height 12
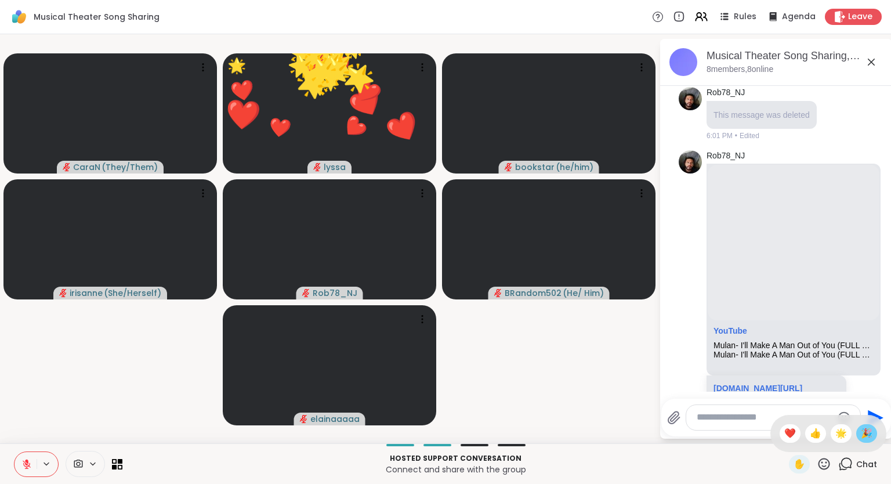
click at [867, 433] on span "🎉" at bounding box center [867, 433] width 12 height 14
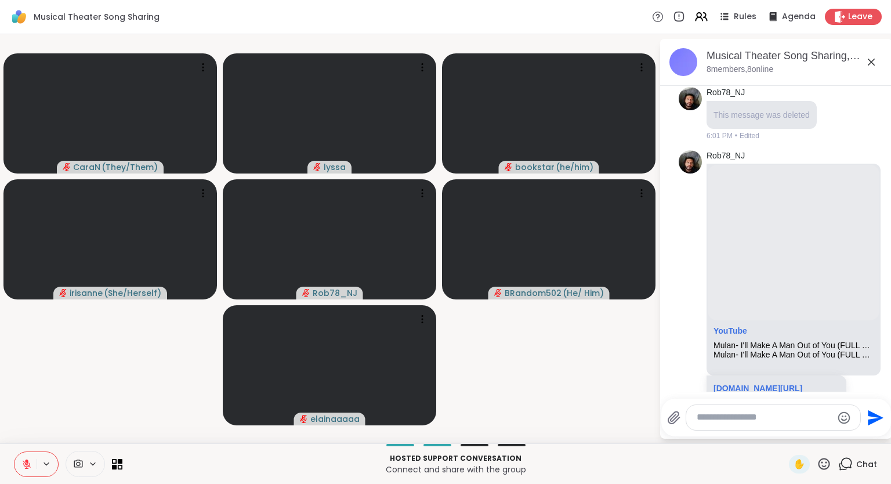
click at [826, 466] on icon at bounding box center [824, 464] width 12 height 12
click at [789, 431] on span "❤️" at bounding box center [790, 433] width 12 height 14
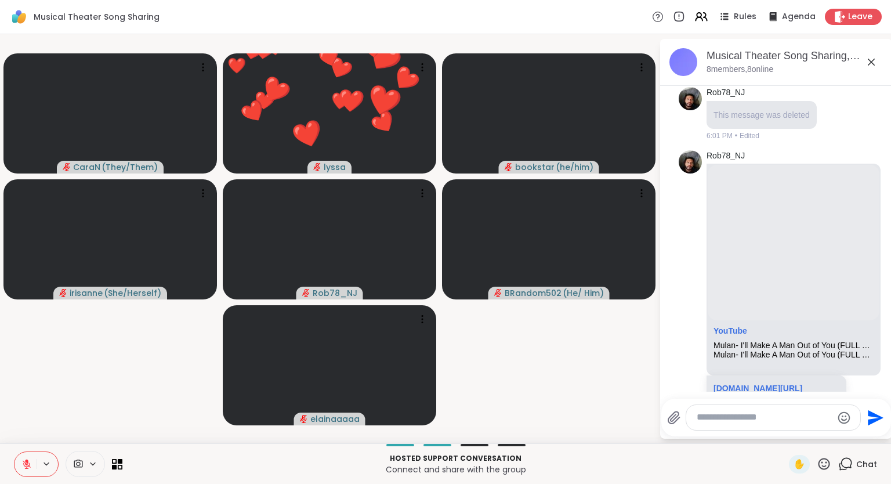
click at [826, 469] on icon at bounding box center [824, 464] width 12 height 12
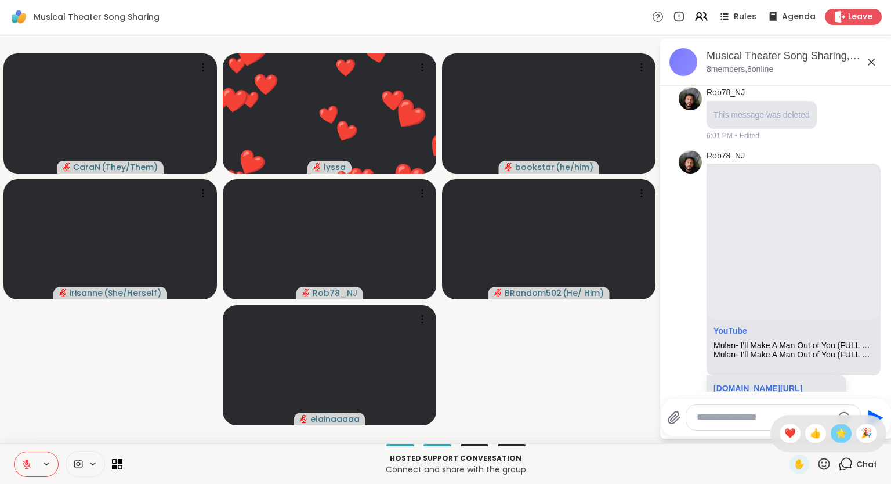
click at [839, 433] on span "🌟" at bounding box center [841, 433] width 12 height 14
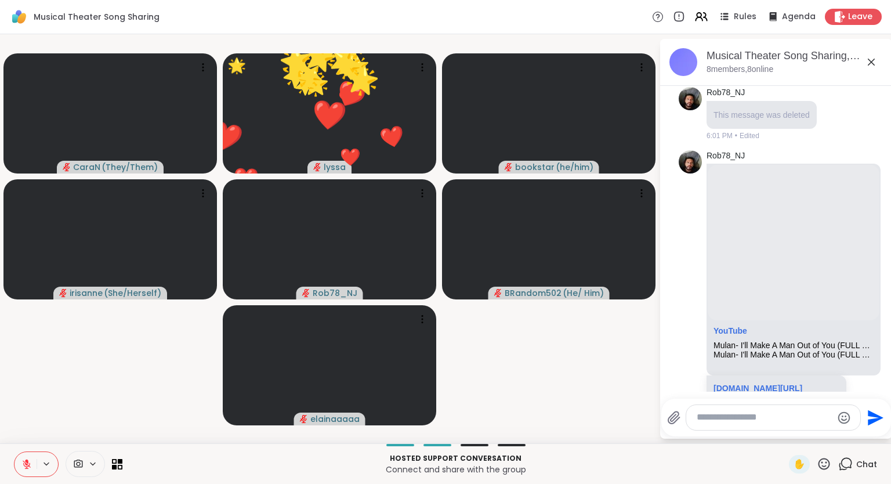
click at [825, 468] on icon at bounding box center [824, 463] width 14 height 14
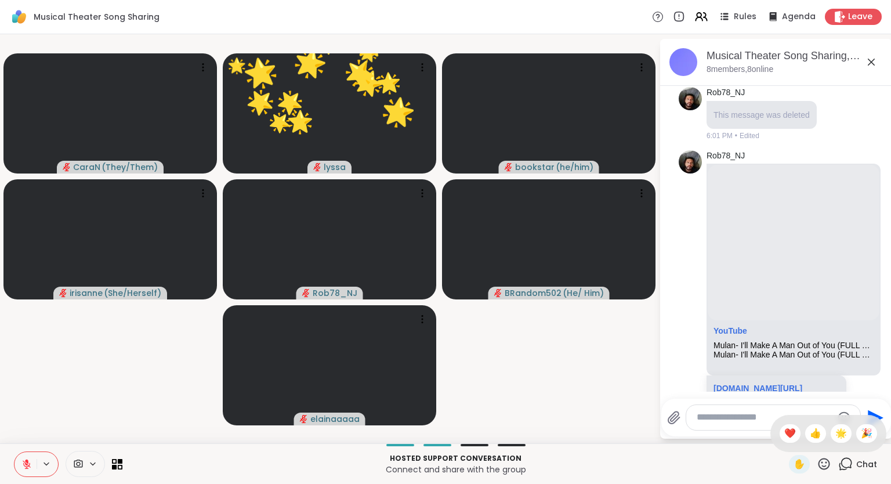
click at [864, 440] on span "🎉" at bounding box center [867, 433] width 12 height 14
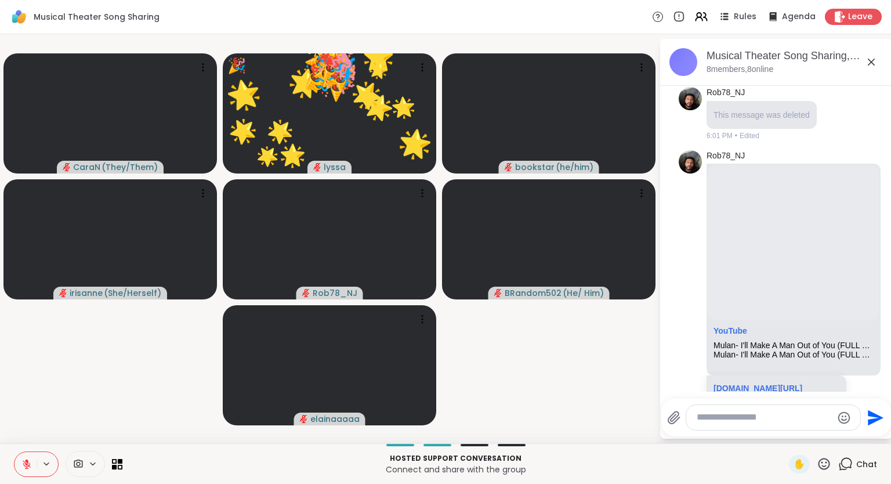
click at [829, 470] on icon at bounding box center [824, 463] width 14 height 14
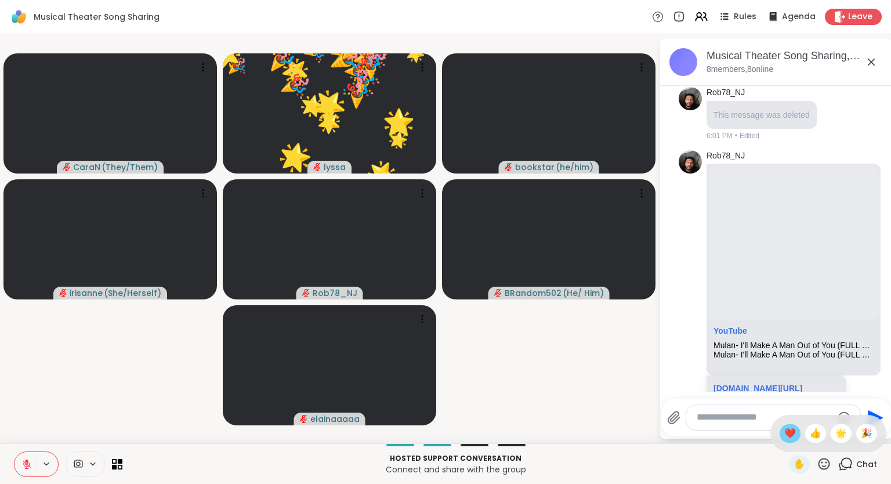
click at [793, 441] on div "❤️" at bounding box center [789, 433] width 21 height 19
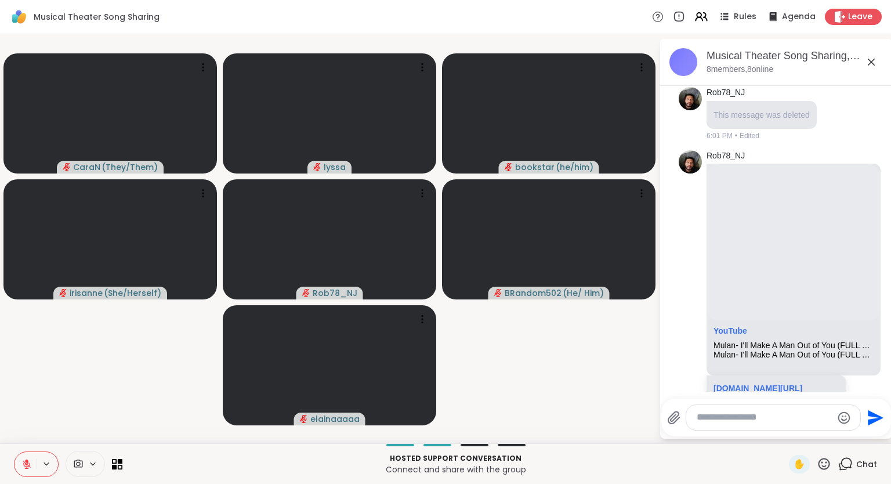
click at [821, 467] on icon at bounding box center [824, 463] width 14 height 14
click at [785, 437] on span "❤️" at bounding box center [790, 433] width 12 height 14
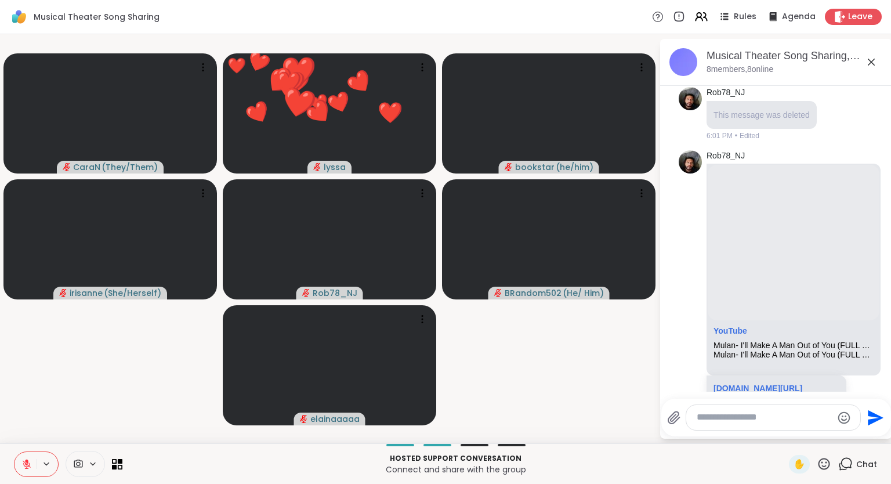
click at [824, 472] on div "✋" at bounding box center [810, 464] width 42 height 19
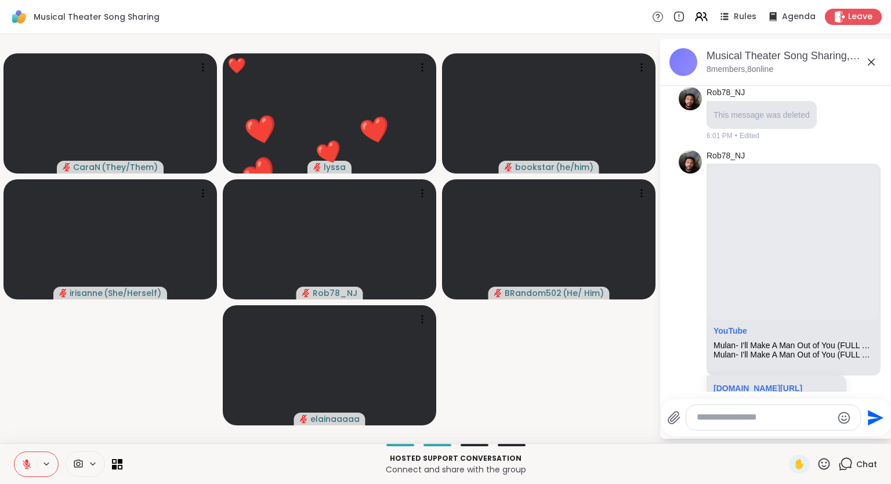
click at [822, 460] on icon at bounding box center [824, 464] width 12 height 12
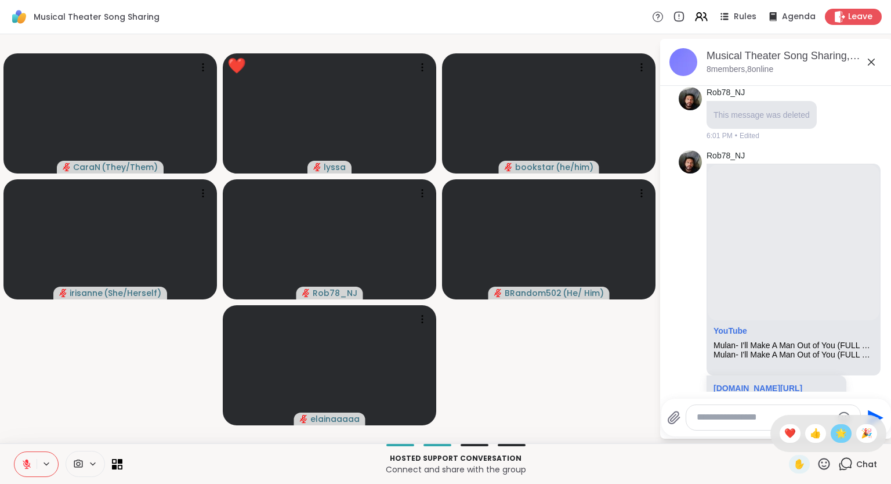
click at [832, 432] on div "🌟" at bounding box center [841, 433] width 21 height 19
click at [821, 466] on icon at bounding box center [824, 463] width 14 height 14
click at [837, 433] on span "🌟" at bounding box center [841, 433] width 12 height 14
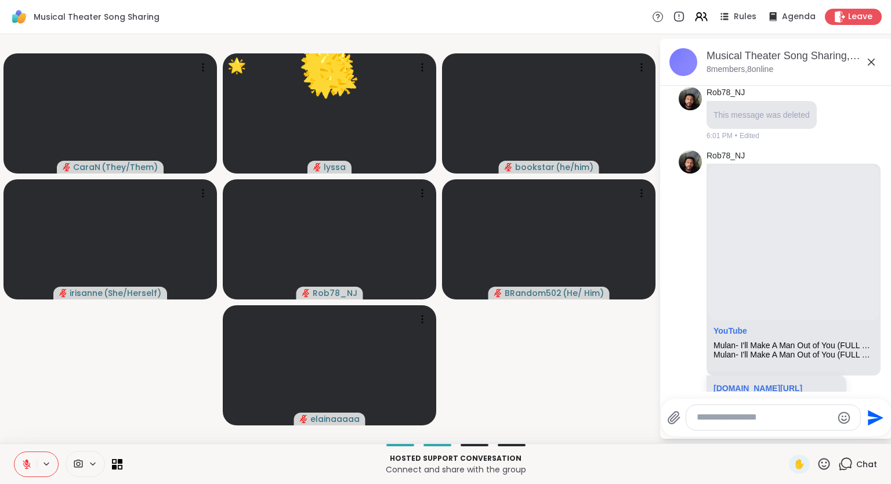
click at [825, 464] on icon at bounding box center [824, 463] width 14 height 14
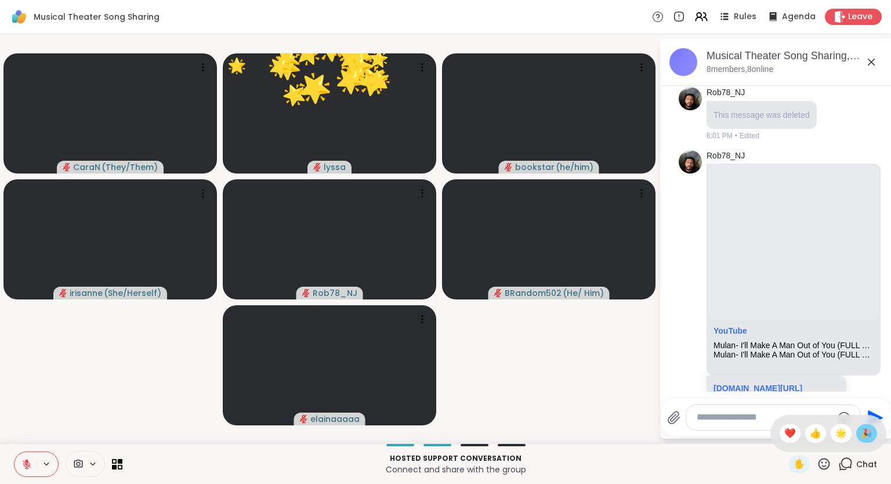
click at [866, 435] on span "🎉" at bounding box center [867, 433] width 12 height 14
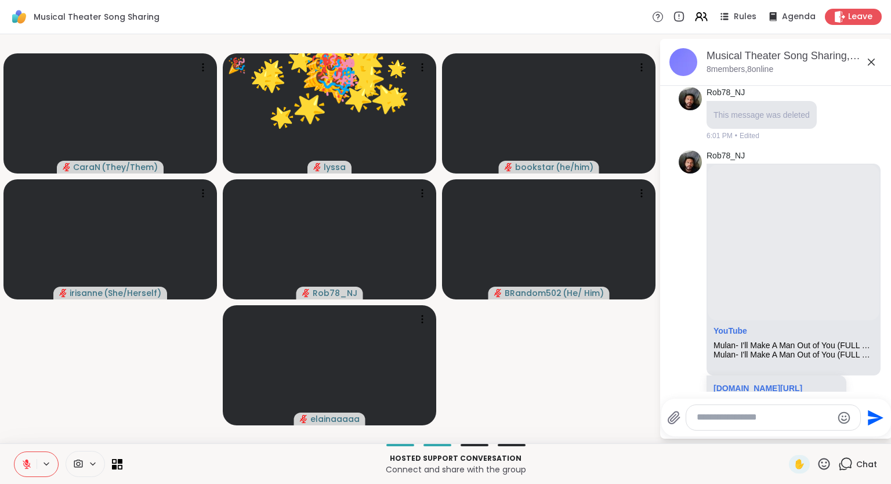
click at [822, 464] on icon at bounding box center [824, 463] width 14 height 14
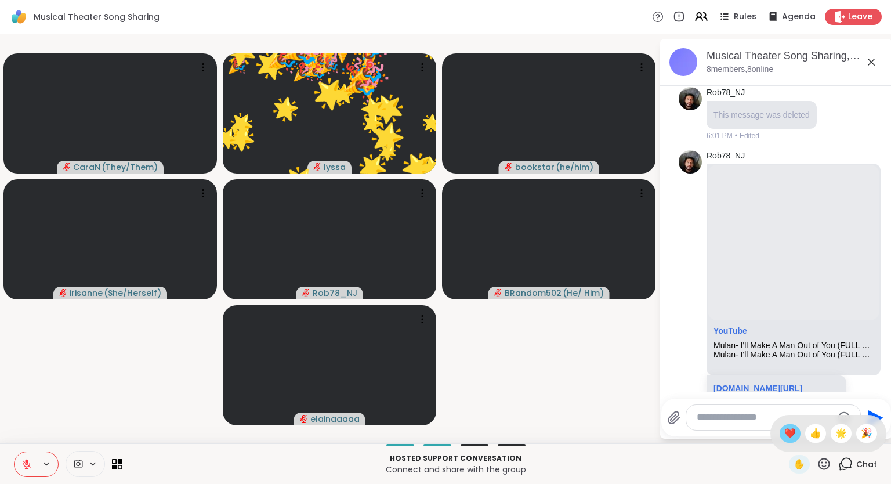
click at [790, 437] on span "❤️" at bounding box center [790, 433] width 12 height 14
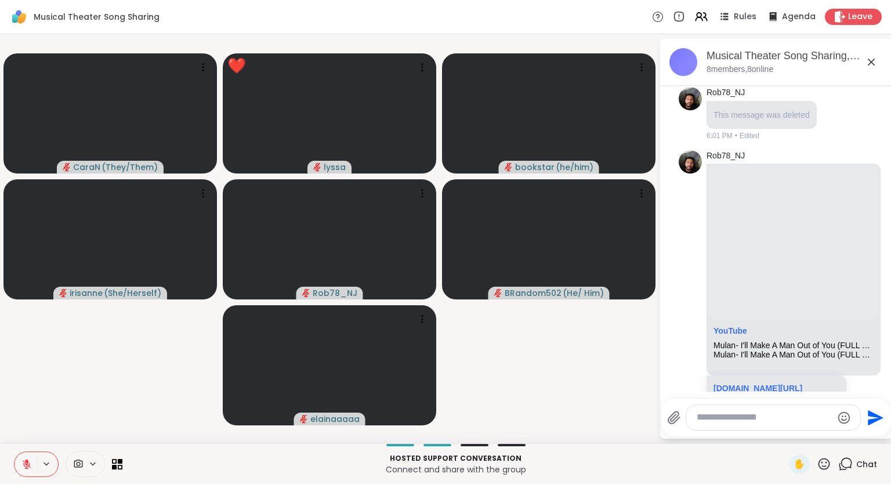
click at [824, 463] on icon at bounding box center [824, 463] width 14 height 14
click at [790, 437] on span "❤️" at bounding box center [790, 433] width 12 height 14
click at [825, 466] on icon at bounding box center [824, 463] width 14 height 14
click at [835, 433] on span "🌟" at bounding box center [841, 433] width 12 height 14
click at [826, 470] on icon at bounding box center [824, 463] width 14 height 14
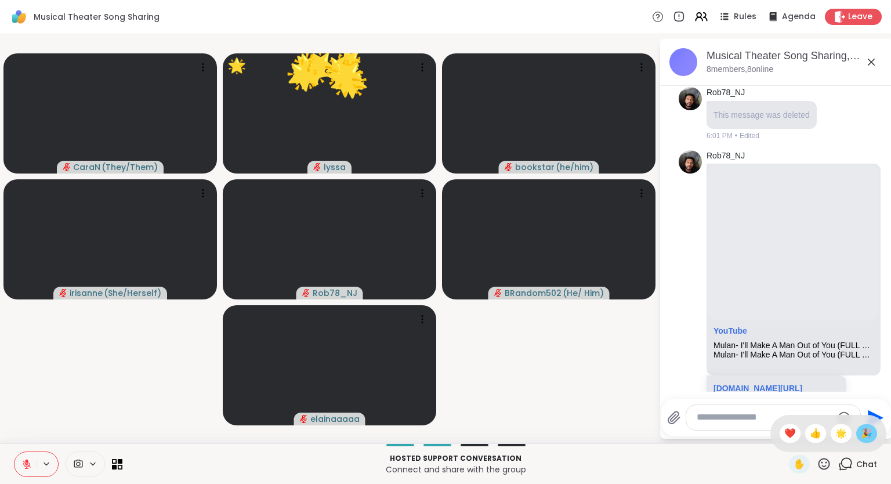
click at [864, 426] on div "🎉" at bounding box center [866, 433] width 21 height 19
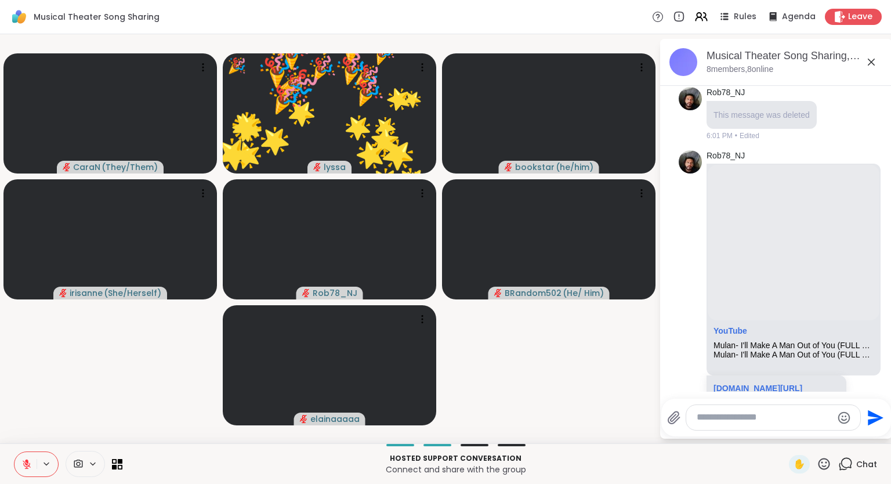
click at [819, 465] on icon at bounding box center [824, 464] width 12 height 12
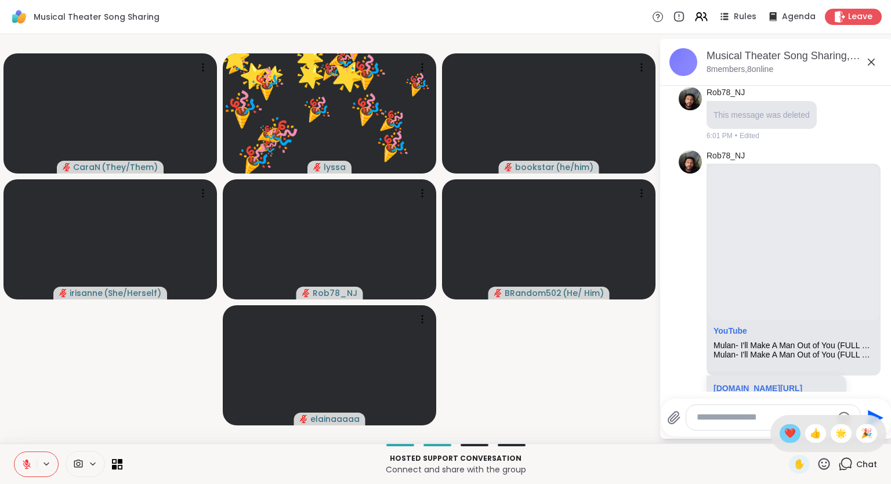
click at [784, 436] on span "❤️" at bounding box center [790, 433] width 12 height 14
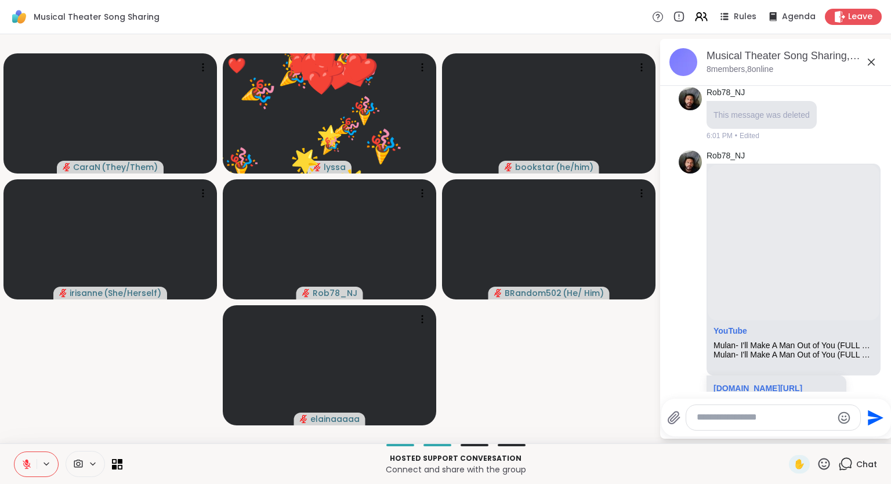
click at [824, 460] on icon at bounding box center [824, 463] width 14 height 14
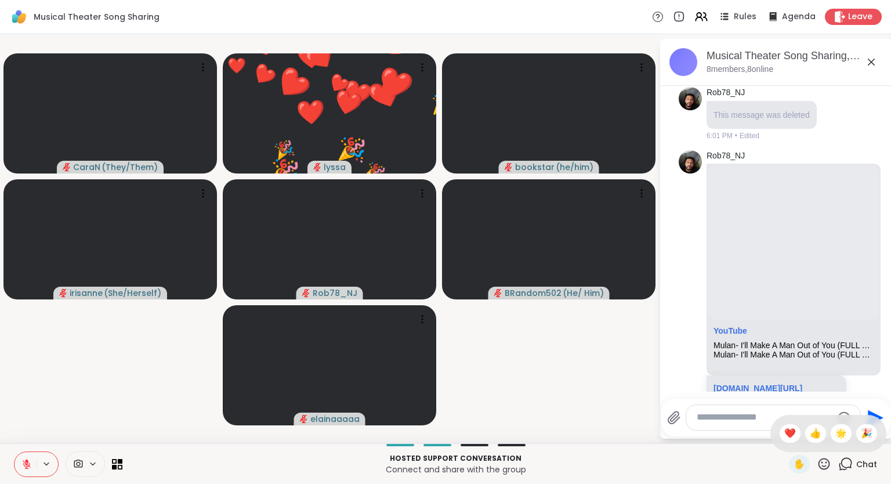
click at [828, 431] on div "✋ ❤️ 👍 🌟 🎉" at bounding box center [828, 433] width 116 height 37
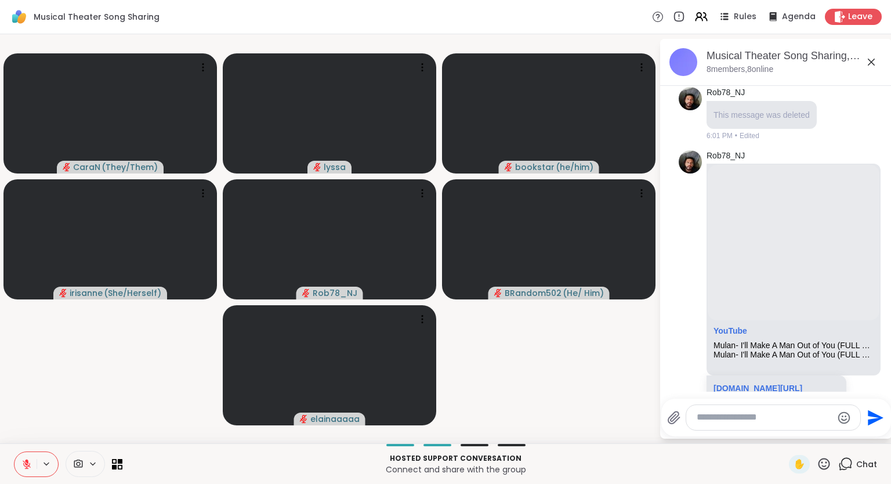
click at [819, 460] on icon at bounding box center [824, 463] width 14 height 14
click at [790, 432] on span "❤️" at bounding box center [790, 433] width 12 height 14
click at [824, 466] on icon at bounding box center [824, 463] width 14 height 14
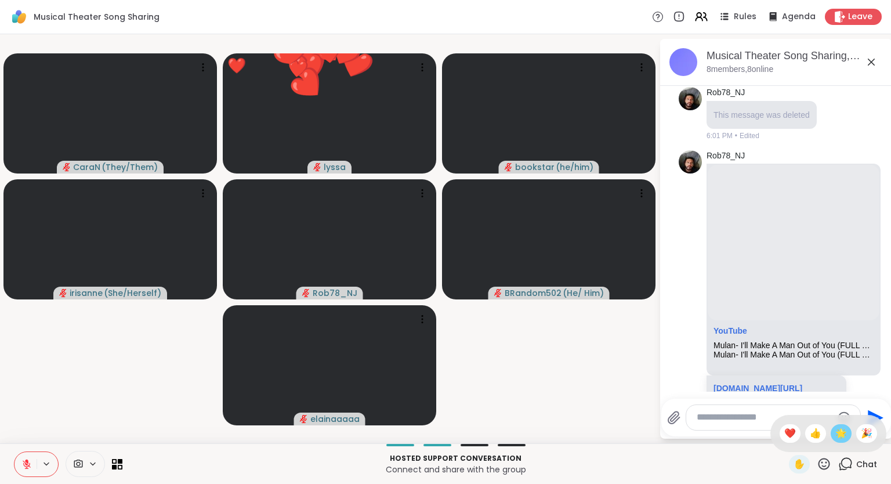
click at [837, 433] on span "🌟" at bounding box center [841, 433] width 12 height 14
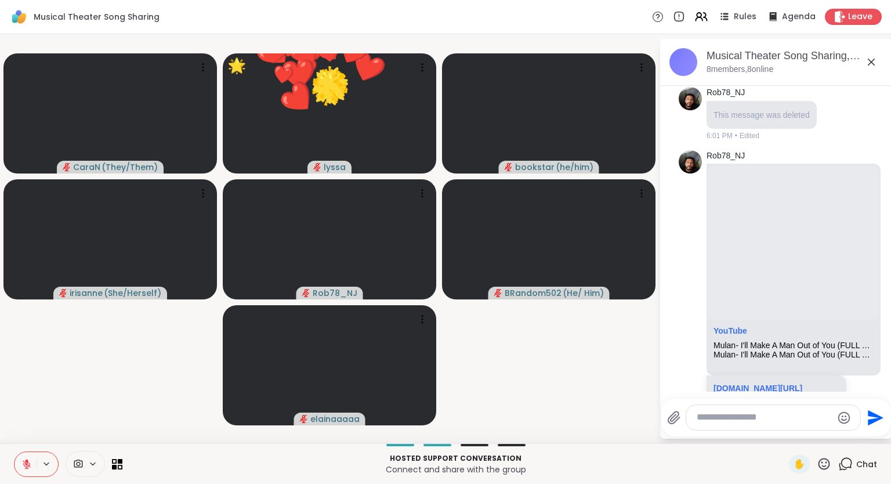
click at [822, 467] on icon at bounding box center [824, 463] width 14 height 14
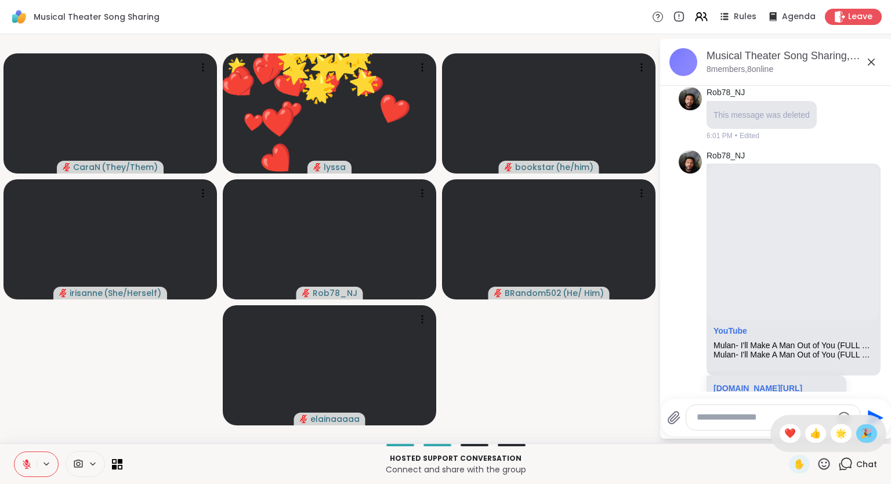
click at [861, 429] on span "🎉" at bounding box center [867, 433] width 12 height 14
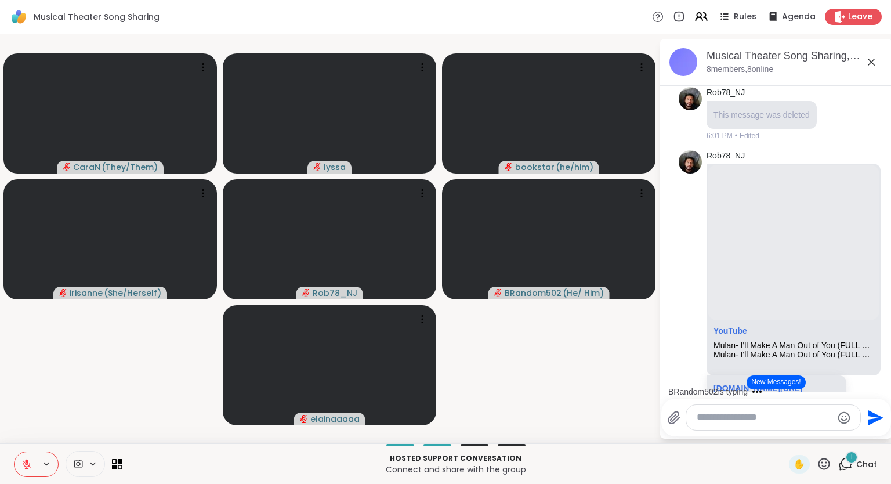
click at [823, 465] on icon at bounding box center [824, 463] width 14 height 14
click at [784, 430] on span "❤️" at bounding box center [790, 433] width 12 height 14
click at [822, 465] on icon at bounding box center [824, 463] width 14 height 14
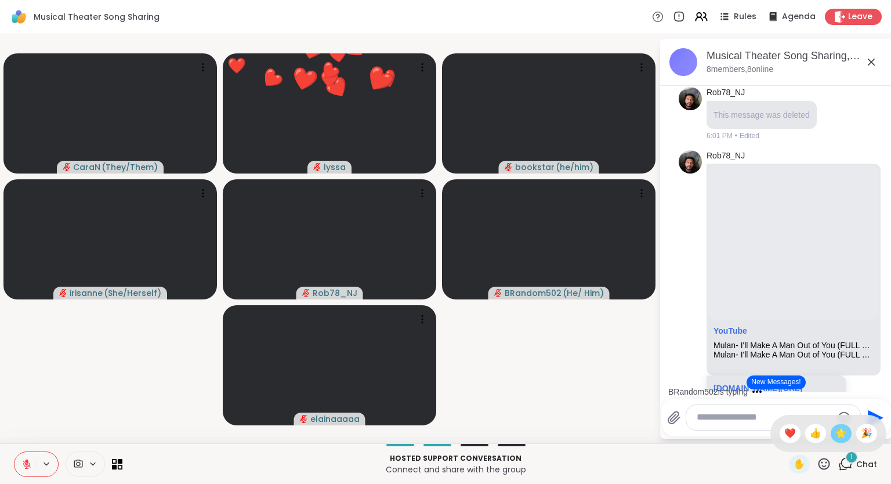
click at [836, 430] on span "🌟" at bounding box center [841, 433] width 12 height 14
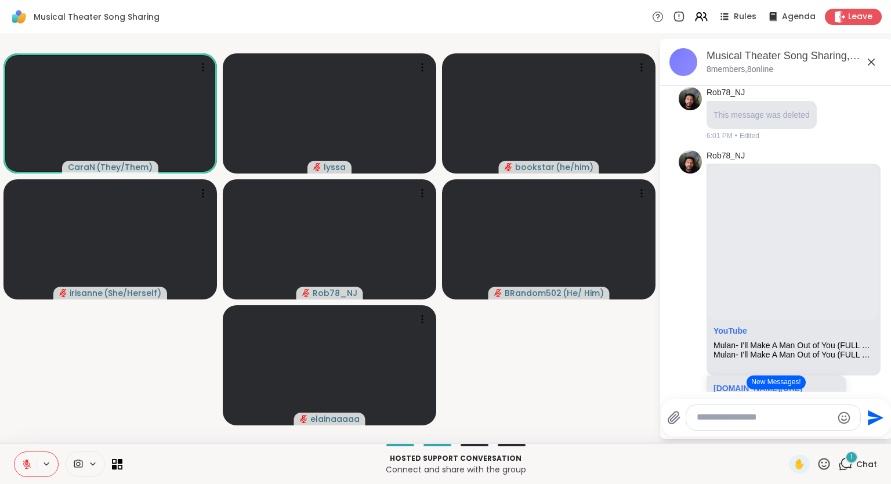
click at [773, 394] on div at bounding box center [778, 397] width 227 height 7
click at [781, 383] on button "New Messages!" at bounding box center [775, 382] width 59 height 14
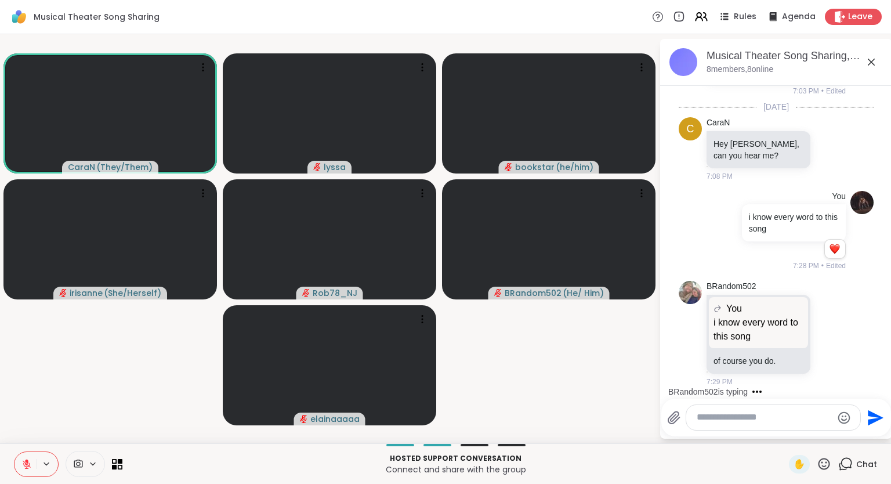
scroll to position [2351, 0]
click at [831, 340] on div at bounding box center [830, 333] width 10 height 14
click at [829, 334] on icon at bounding box center [830, 333] width 10 height 12
click at [828, 335] on icon at bounding box center [830, 333] width 10 height 12
click at [695, 310] on button "Select Reaction: Joy" at bounding box center [687, 314] width 23 height 23
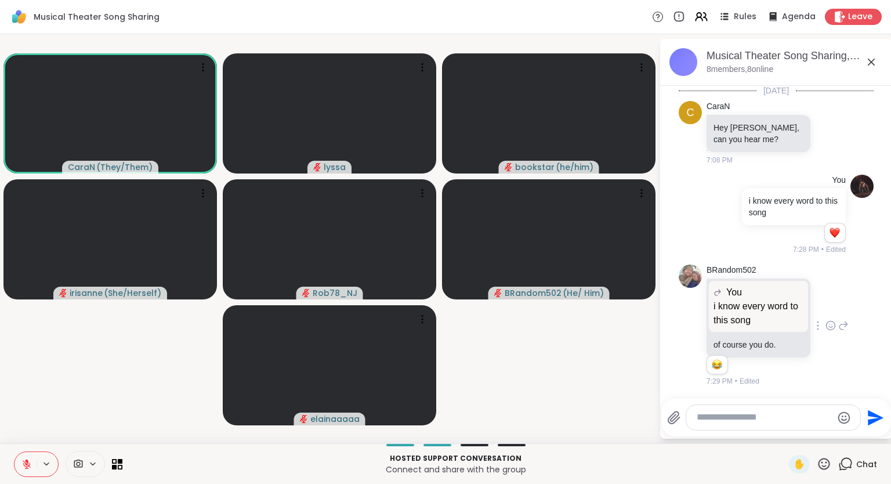
click at [764, 423] on textarea "Type your message" at bounding box center [764, 417] width 135 height 12
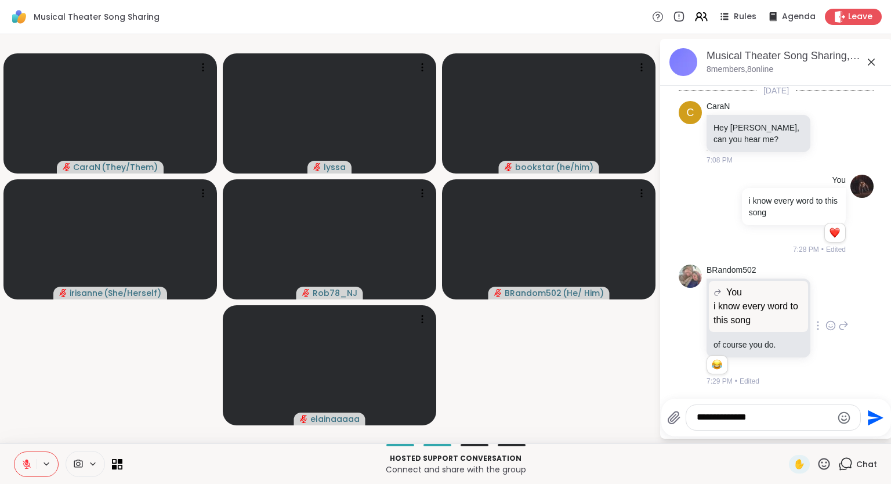
type textarea "**********"
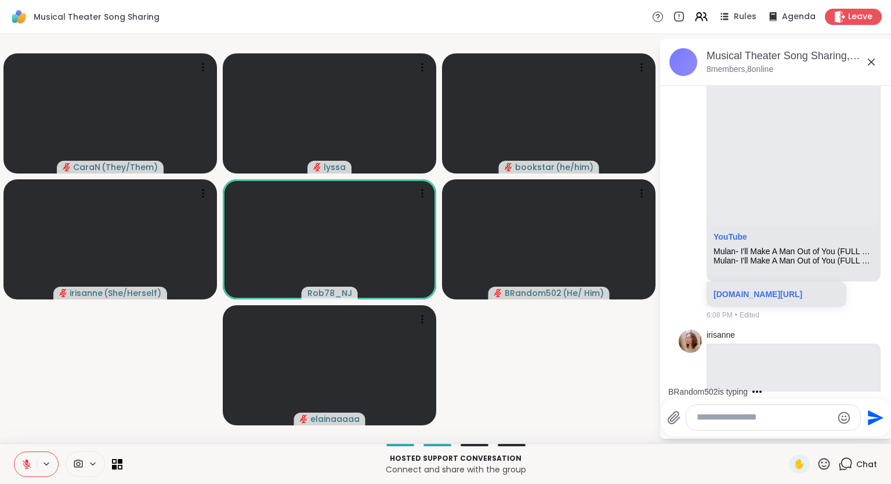
scroll to position [786, 0]
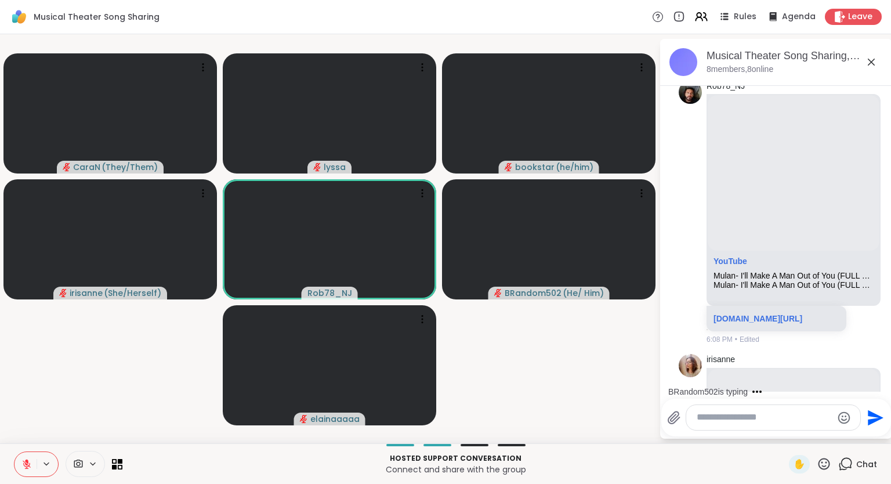
click at [827, 76] on div "Rob78_NJ This message was deleted 6:01 PM • Edited" at bounding box center [776, 44] width 195 height 63
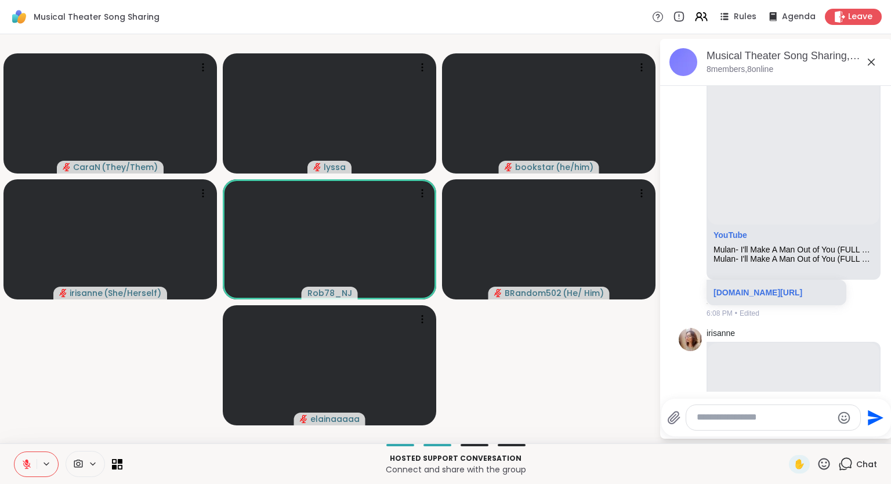
scroll to position [811, 0]
click at [826, 471] on icon at bounding box center [824, 463] width 14 height 14
click at [788, 435] on span "❤️" at bounding box center [790, 433] width 12 height 14
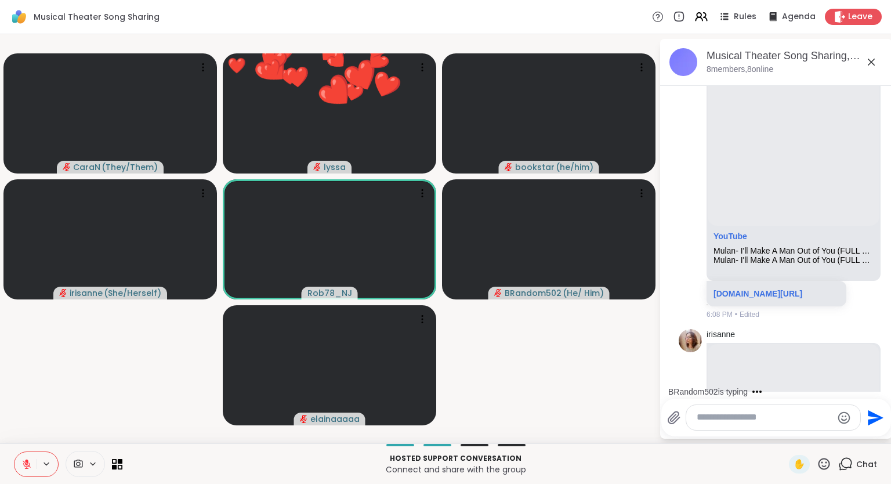
click at [825, 464] on icon at bounding box center [824, 463] width 14 height 14
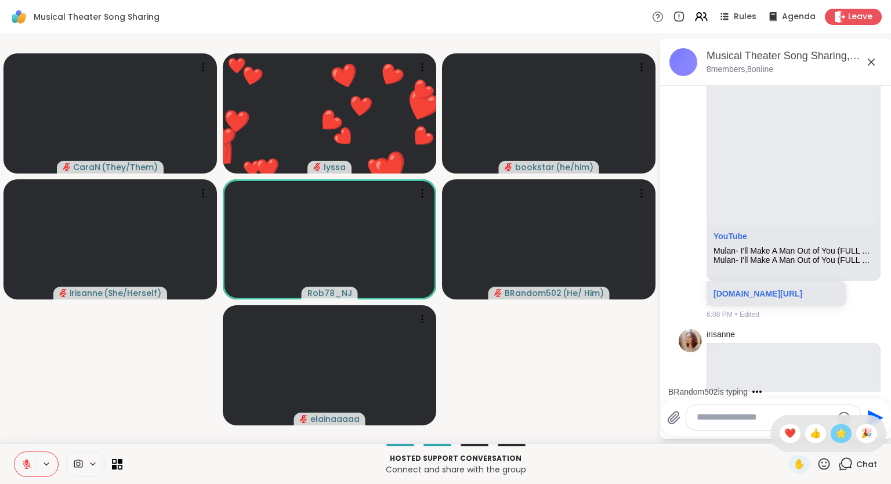
click at [838, 437] on span "🌟" at bounding box center [841, 433] width 12 height 14
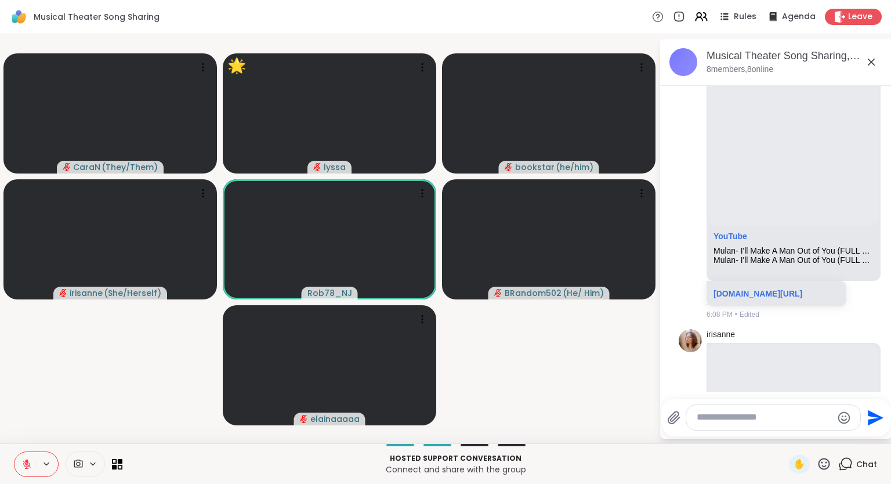
click at [821, 461] on icon at bounding box center [824, 464] width 12 height 12
click at [784, 437] on span "❤️" at bounding box center [790, 433] width 12 height 14
click at [825, 460] on icon at bounding box center [824, 463] width 14 height 14
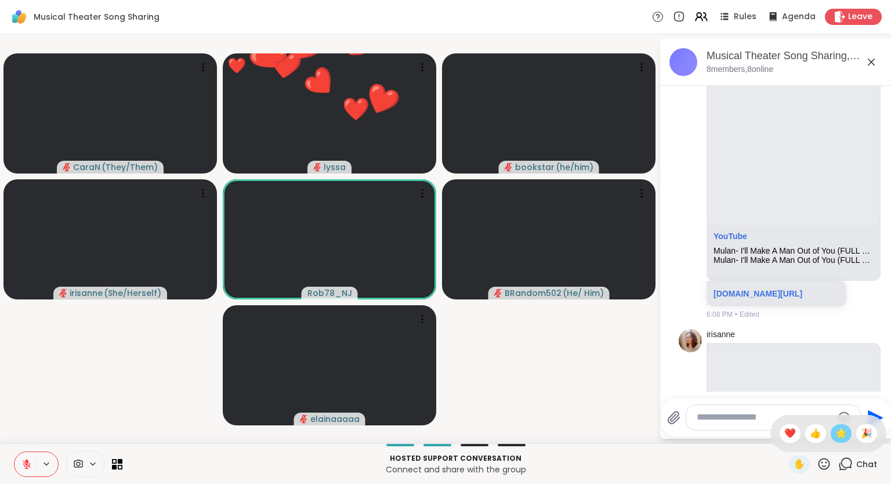
click at [846, 433] on span "🌟" at bounding box center [841, 433] width 12 height 14
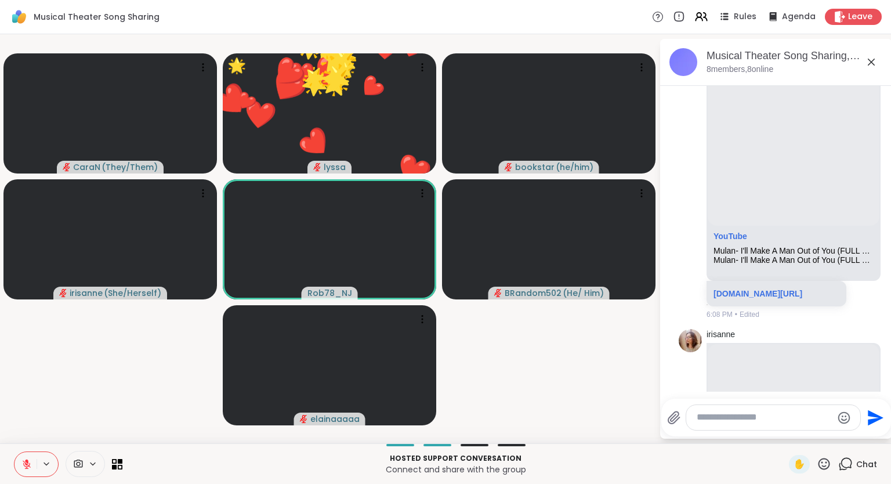
click at [825, 463] on icon at bounding box center [824, 463] width 14 height 14
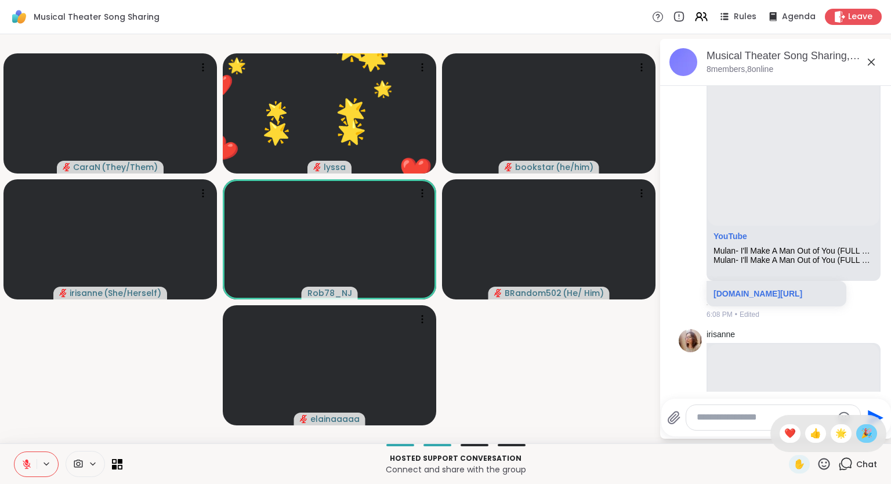
click at [861, 436] on span "🎉" at bounding box center [867, 433] width 12 height 14
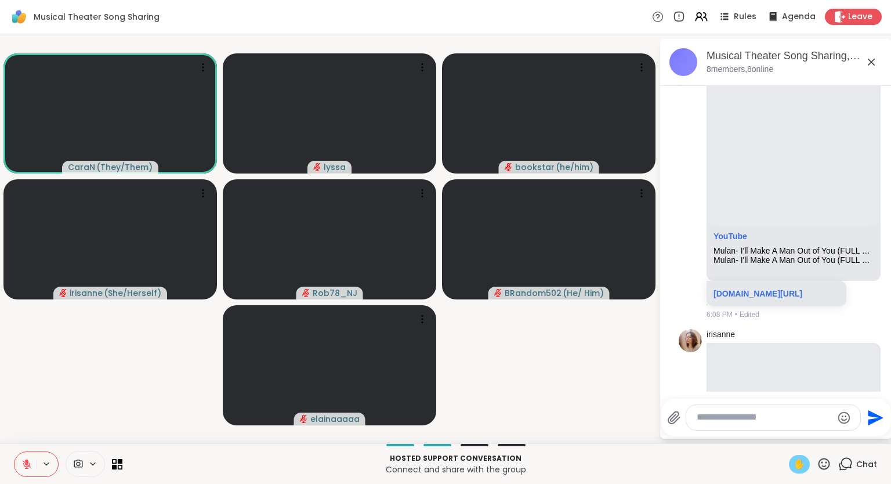
click at [802, 466] on span "✋" at bounding box center [799, 464] width 12 height 14
click at [37, 463] on button at bounding box center [47, 464] width 21 height 10
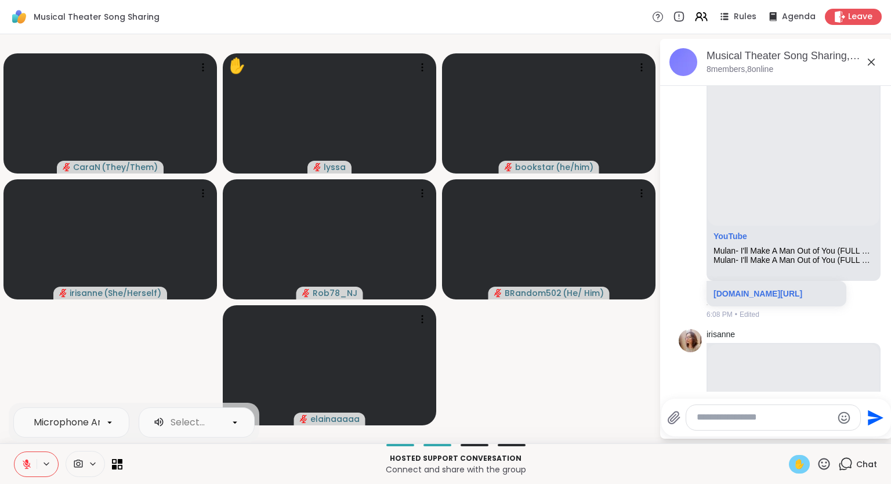
click at [32, 460] on button at bounding box center [25, 464] width 22 height 24
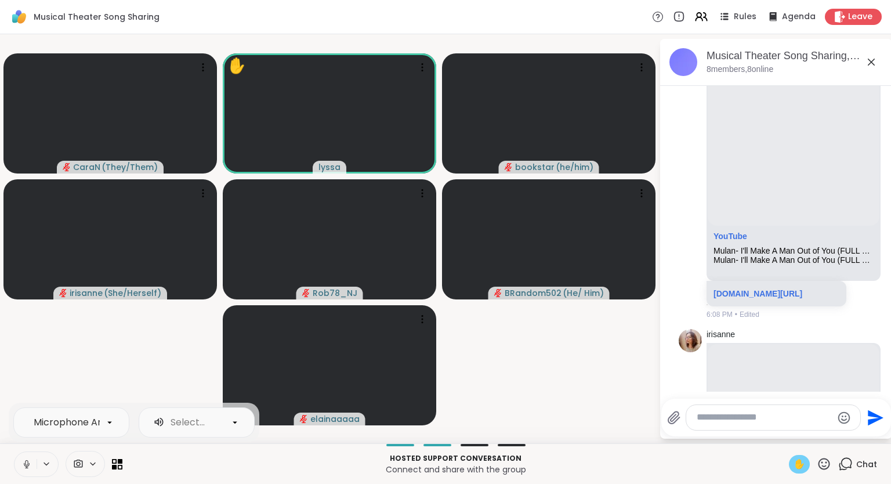
click at [26, 467] on icon at bounding box center [26, 467] width 3 height 1
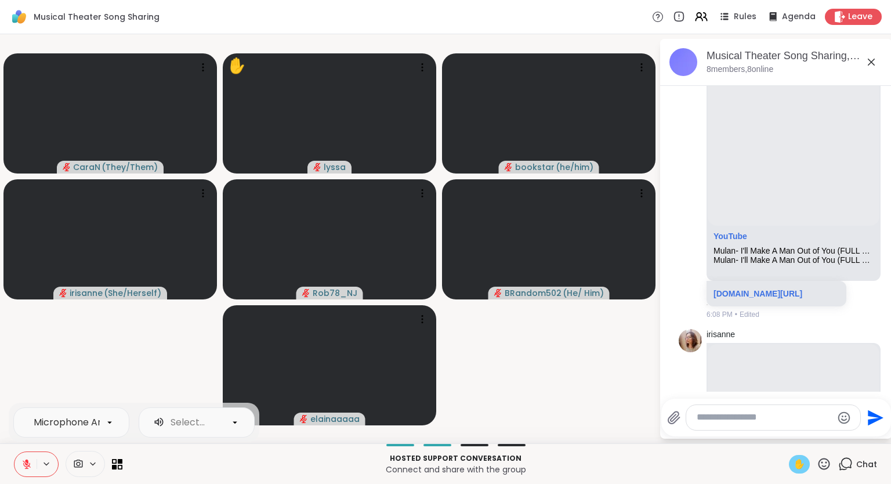
click at [794, 465] on span "✋" at bounding box center [799, 464] width 12 height 14
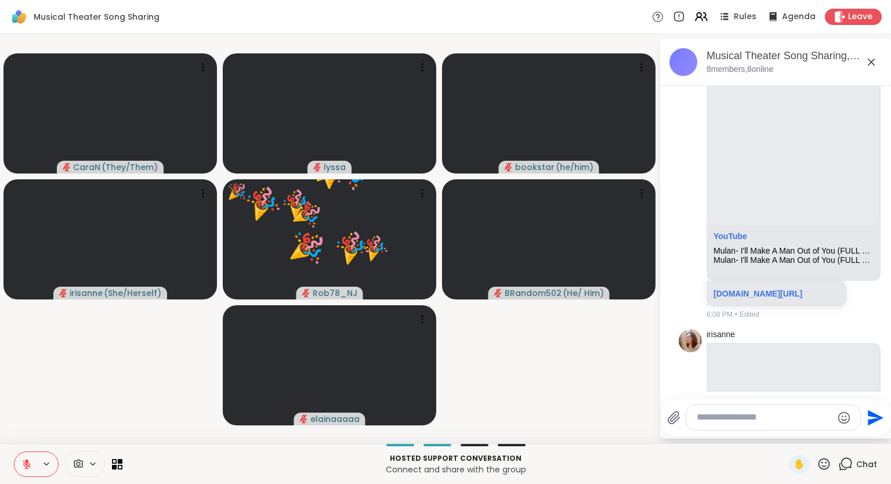
click at [823, 462] on icon at bounding box center [824, 464] width 12 height 12
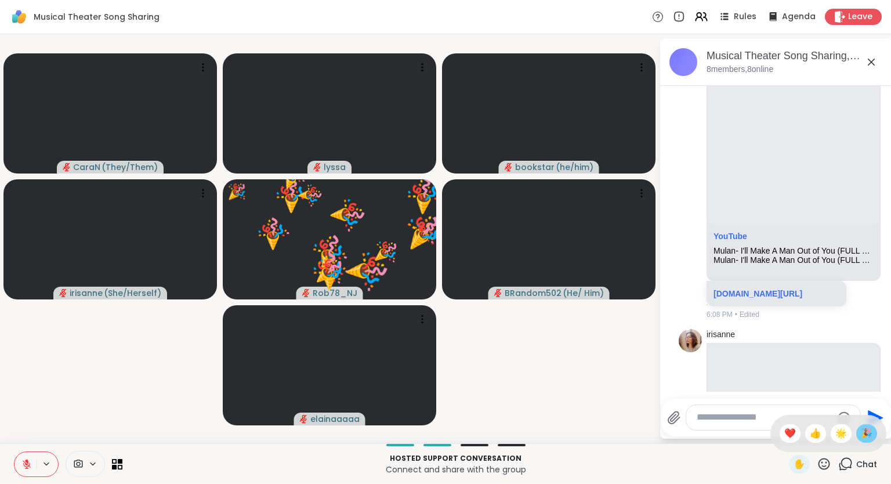
click at [859, 436] on div "🎉" at bounding box center [866, 433] width 21 height 19
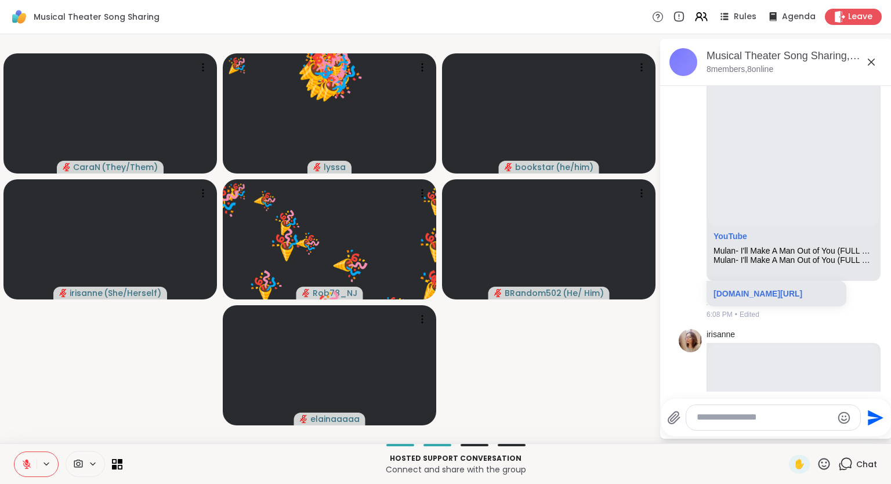
click at [824, 466] on icon at bounding box center [824, 463] width 14 height 14
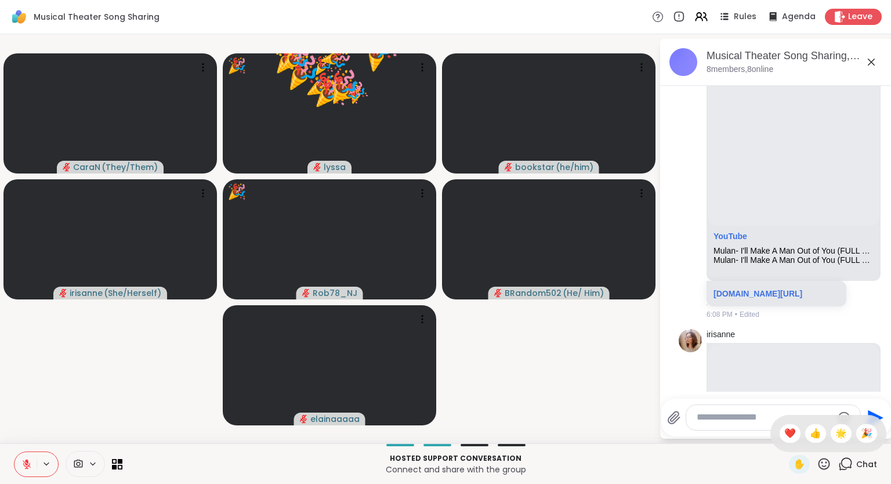
click at [794, 434] on div "❤️" at bounding box center [789, 433] width 21 height 19
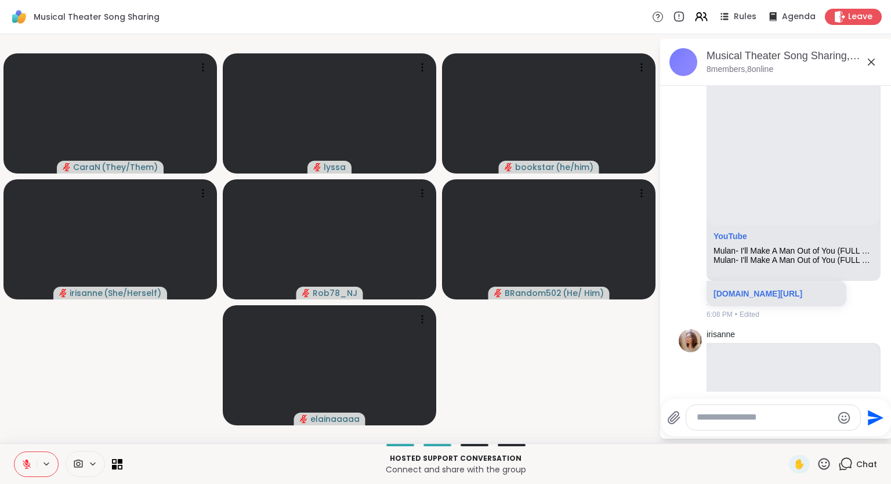
click at [756, 404] on div "Send" at bounding box center [776, 417] width 230 height 38
click at [730, 427] on div at bounding box center [773, 417] width 174 height 25
click at [735, 416] on textarea "Type your message" at bounding box center [764, 417] width 135 height 12
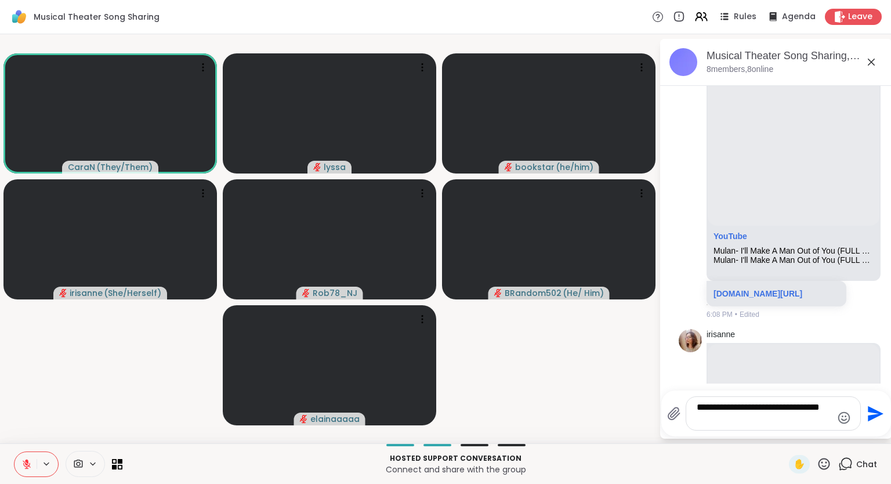
type textarea "**********"
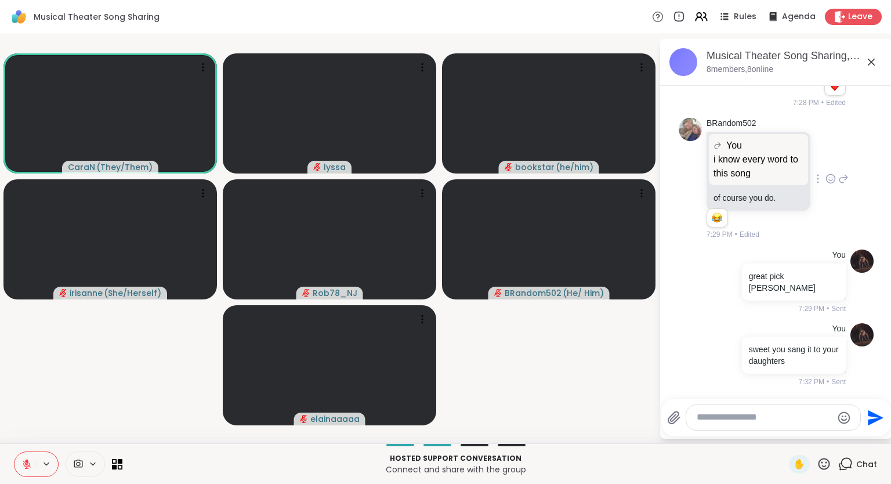
scroll to position [2503, 0]
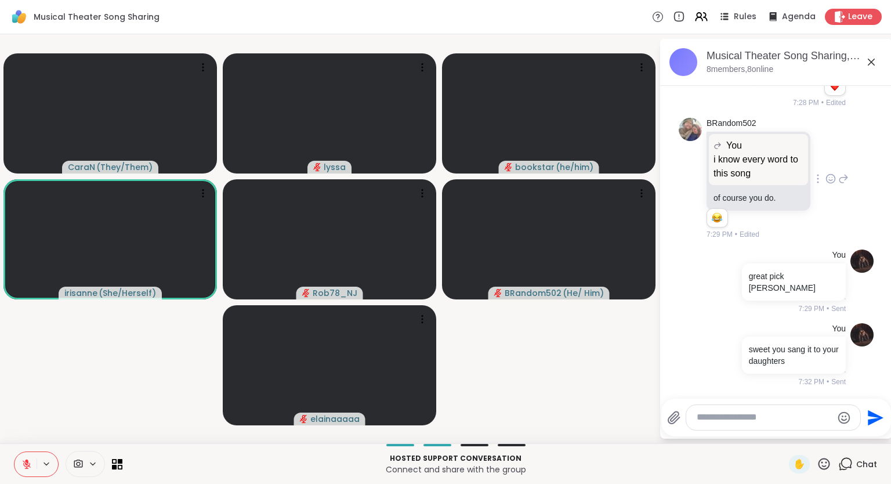
click at [862, 63] on div "Musical Theater Song Sharing, [DATE]" at bounding box center [794, 56] width 176 height 14
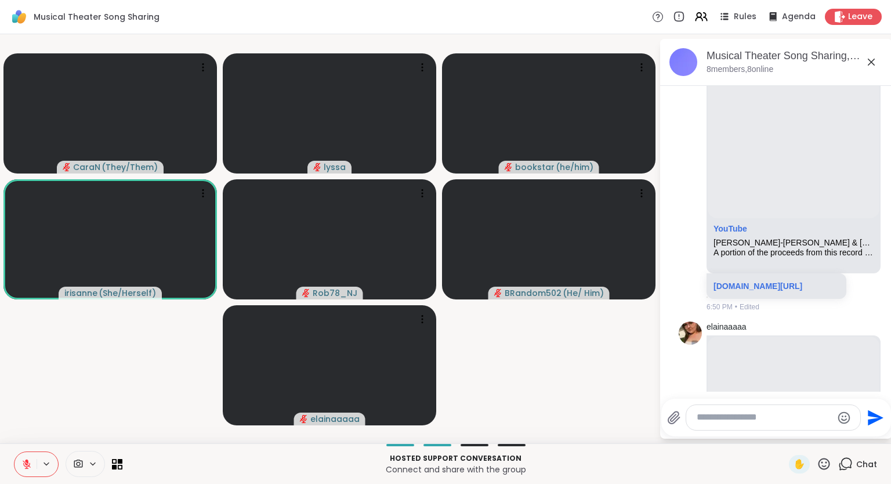
scroll to position [1095, 0]
click at [831, 463] on icon at bounding box center [824, 463] width 14 height 14
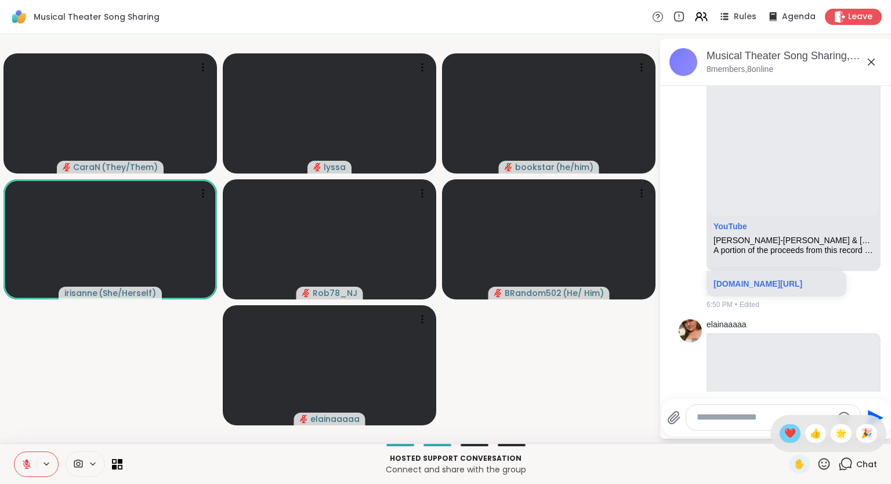
click at [789, 436] on span "❤️" at bounding box center [790, 433] width 12 height 14
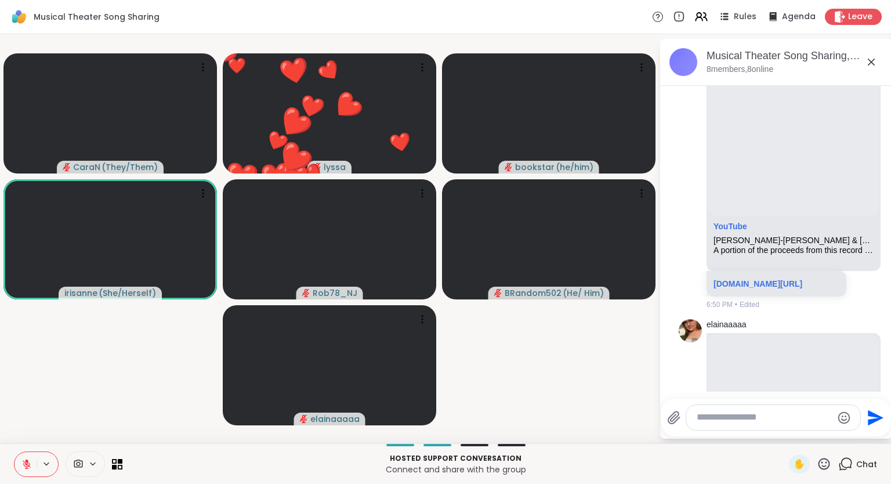
click at [826, 465] on icon at bounding box center [824, 463] width 14 height 14
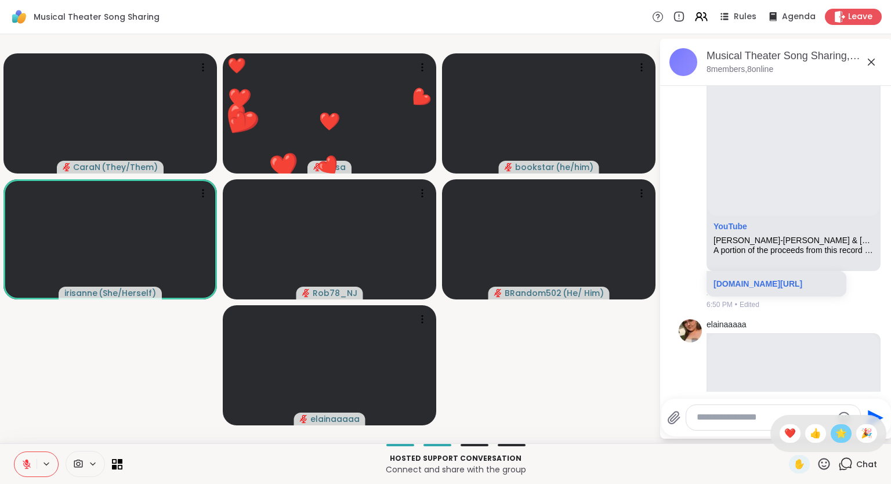
click at [840, 434] on span "🌟" at bounding box center [841, 433] width 12 height 14
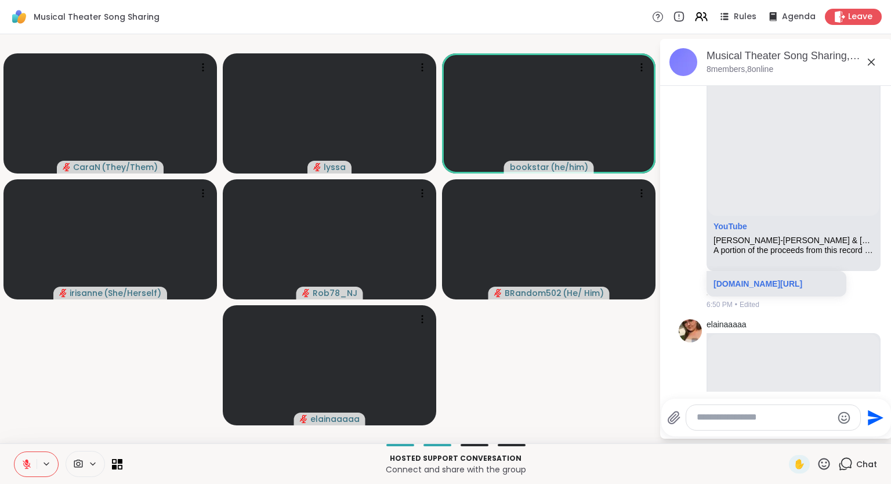
click at [828, 471] on icon at bounding box center [824, 463] width 14 height 14
click at [791, 435] on span "❤️" at bounding box center [790, 433] width 12 height 14
click at [823, 468] on icon at bounding box center [824, 463] width 14 height 14
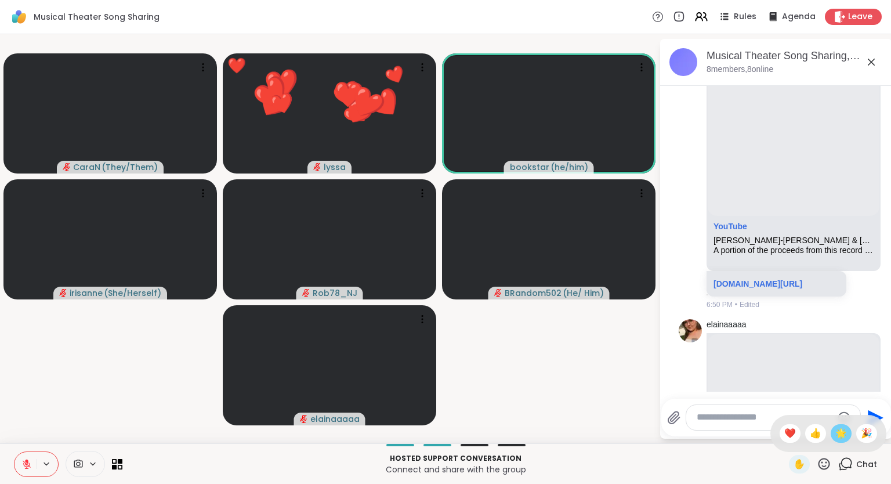
click at [843, 435] on span "🌟" at bounding box center [841, 433] width 12 height 14
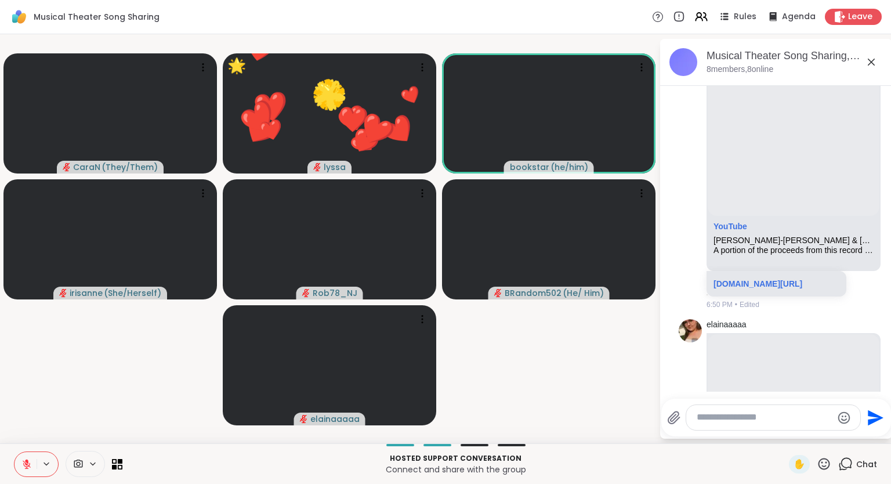
click at [824, 467] on icon at bounding box center [824, 464] width 12 height 12
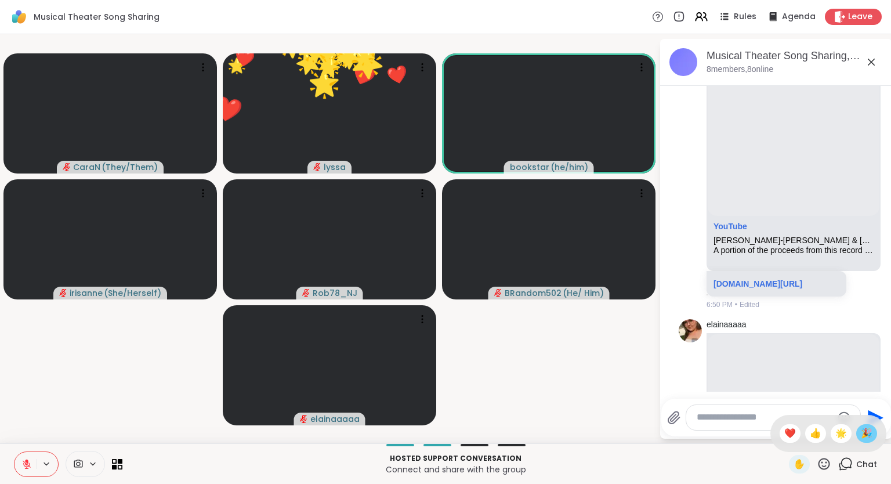
click at [865, 433] on span "🎉" at bounding box center [867, 433] width 12 height 14
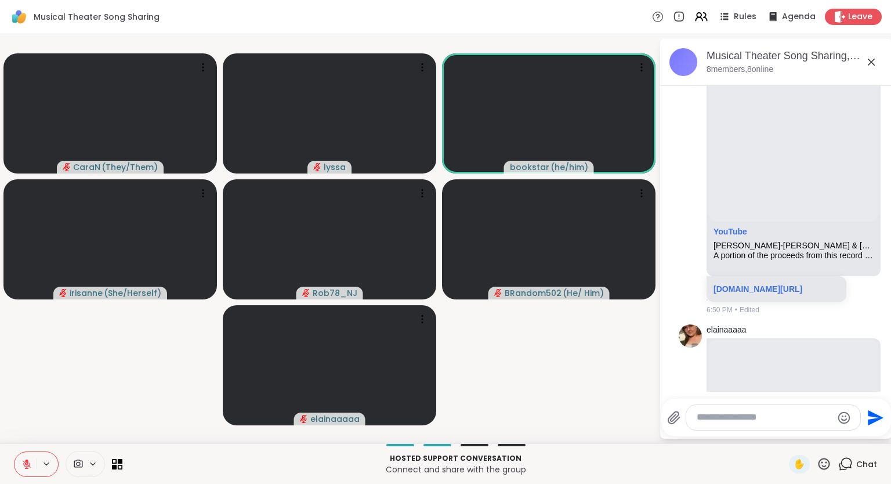
scroll to position [1090, 0]
click at [24, 467] on icon at bounding box center [26, 464] width 10 height 10
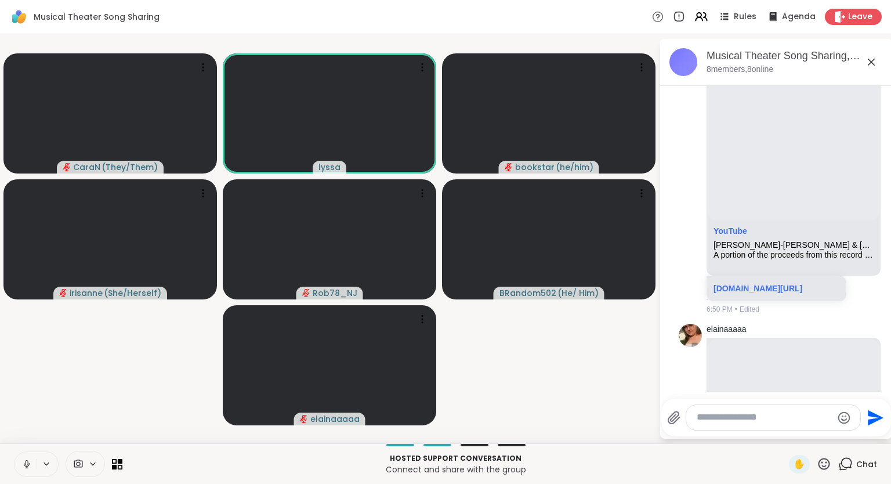
click at [19, 463] on button at bounding box center [25, 464] width 22 height 24
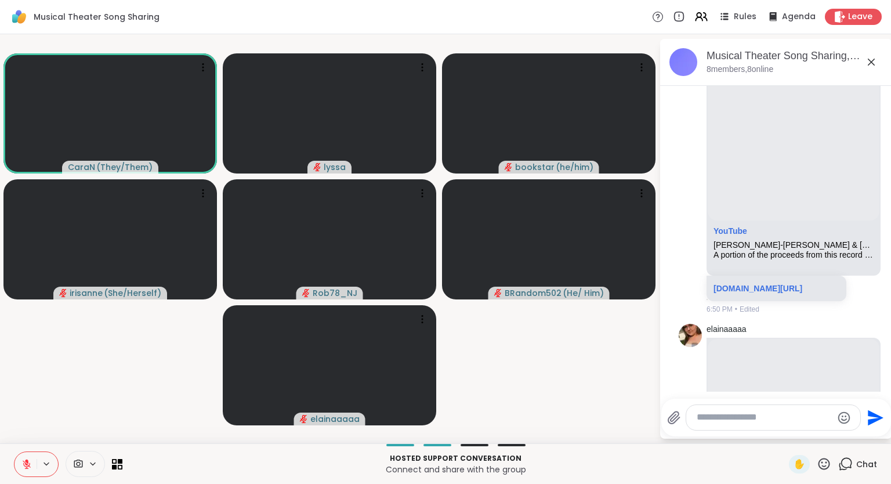
click at [826, 462] on icon at bounding box center [824, 463] width 14 height 14
click at [786, 435] on span "❤️" at bounding box center [790, 433] width 12 height 14
click at [829, 470] on icon at bounding box center [824, 463] width 14 height 14
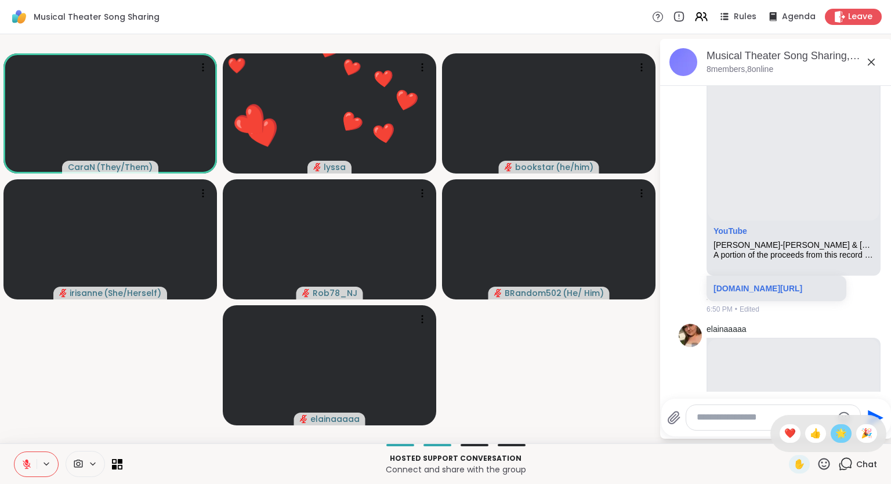
click at [839, 437] on span "🌟" at bounding box center [841, 433] width 12 height 14
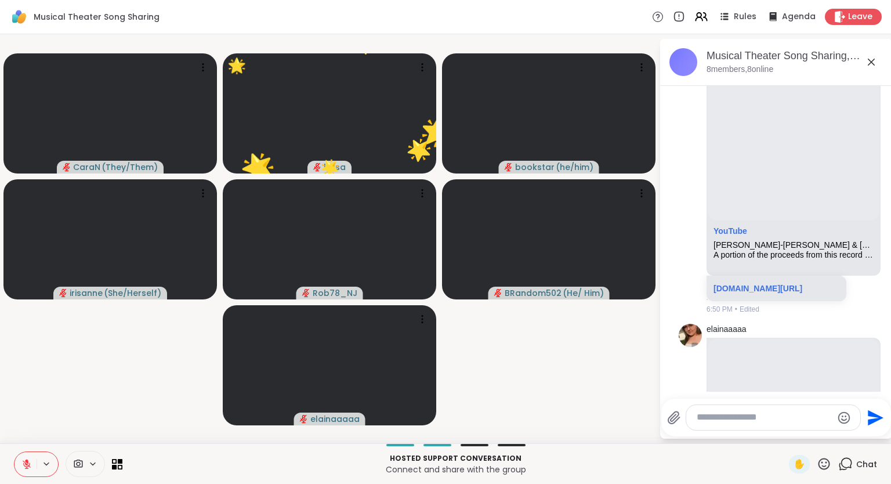
click at [825, 464] on icon at bounding box center [824, 463] width 14 height 14
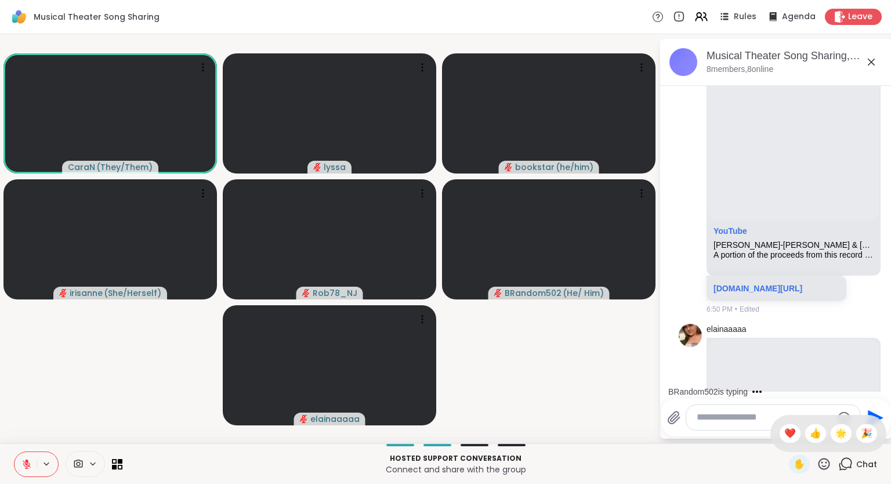
click at [17, 457] on button at bounding box center [25, 464] width 22 height 24
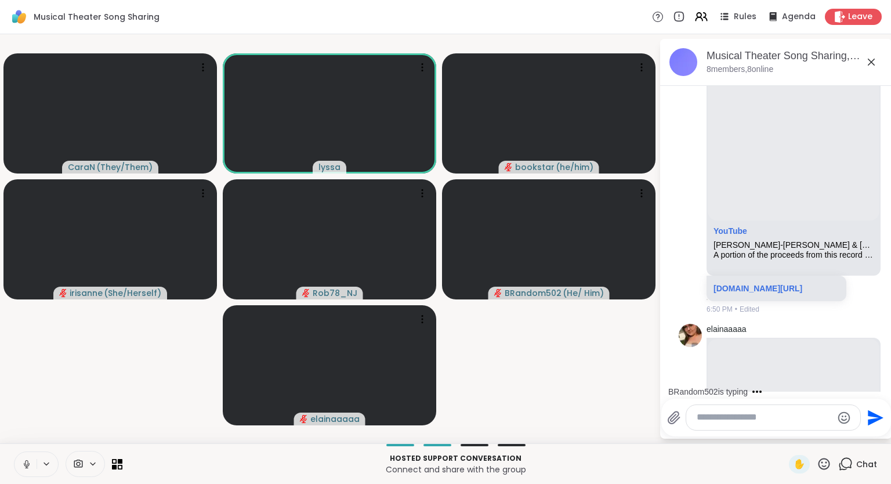
click at [27, 460] on icon at bounding box center [26, 464] width 10 height 10
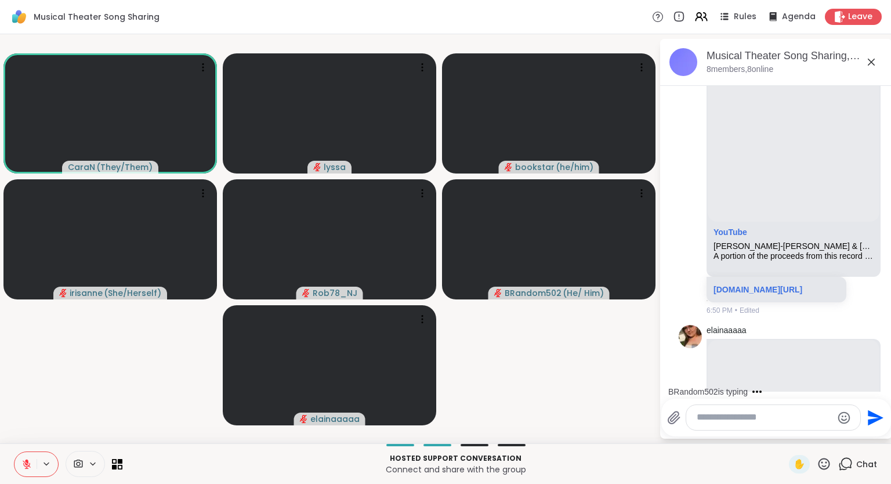
scroll to position [1094, 0]
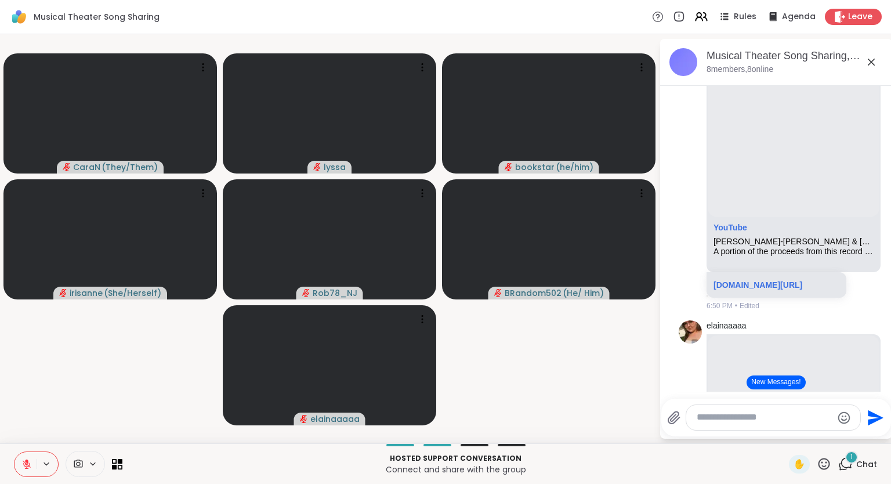
click at [822, 465] on icon at bounding box center [824, 463] width 14 height 14
click at [788, 436] on span "❤️" at bounding box center [790, 433] width 12 height 14
click at [825, 468] on icon at bounding box center [824, 463] width 14 height 14
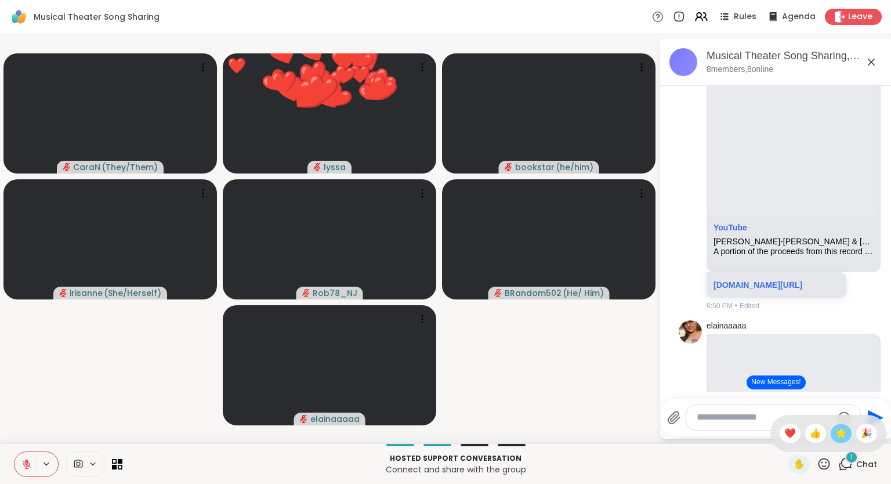
click at [839, 437] on span "🌟" at bounding box center [841, 433] width 12 height 14
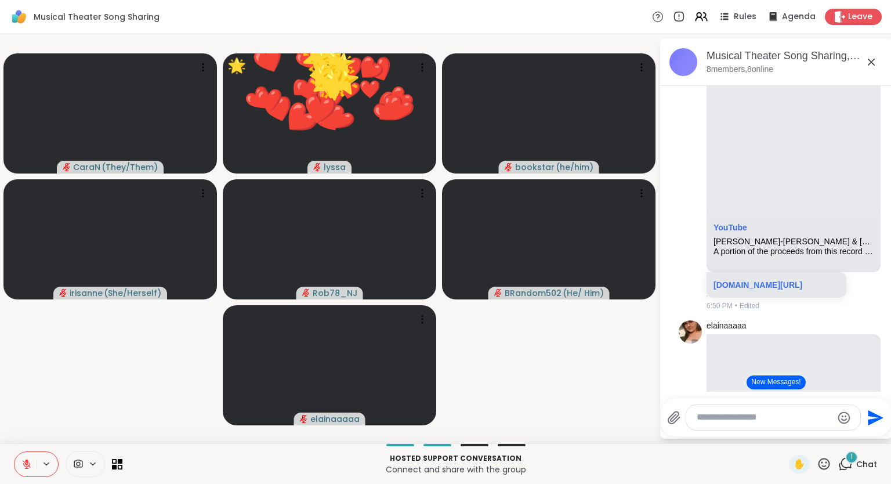
click at [824, 472] on div "✋" at bounding box center [810, 464] width 42 height 19
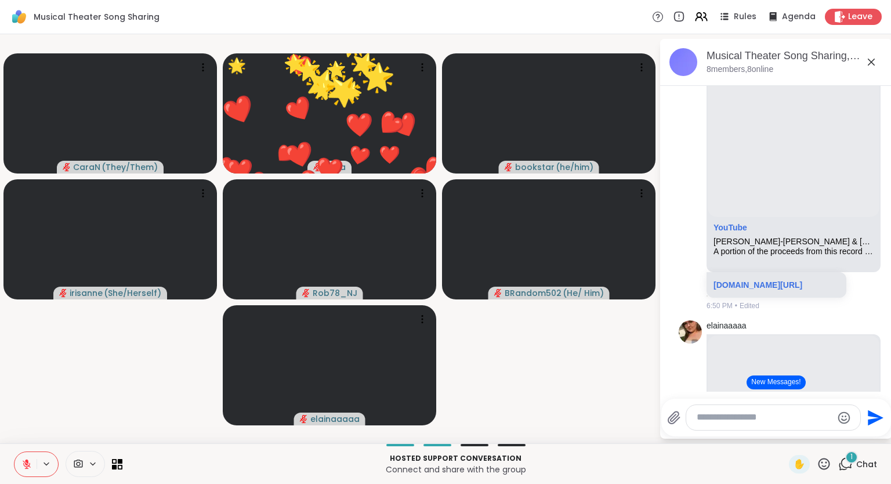
click at [824, 466] on icon at bounding box center [824, 463] width 14 height 14
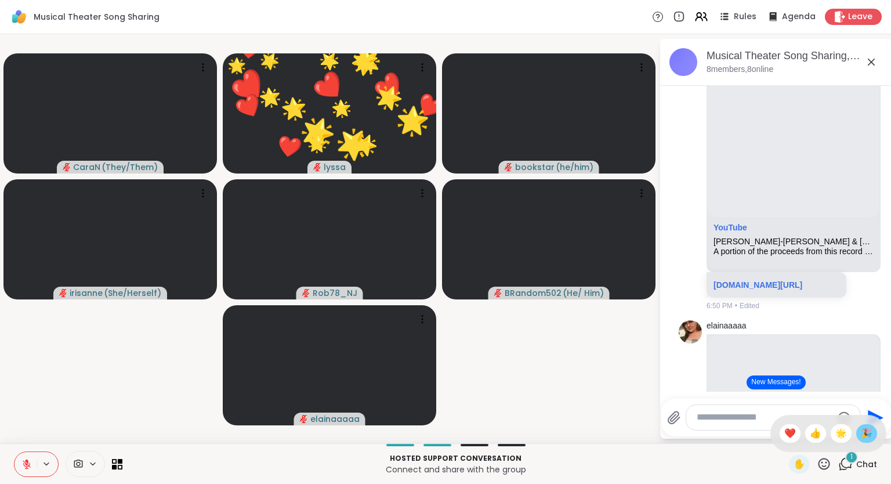
click at [862, 433] on span "🎉" at bounding box center [867, 433] width 12 height 14
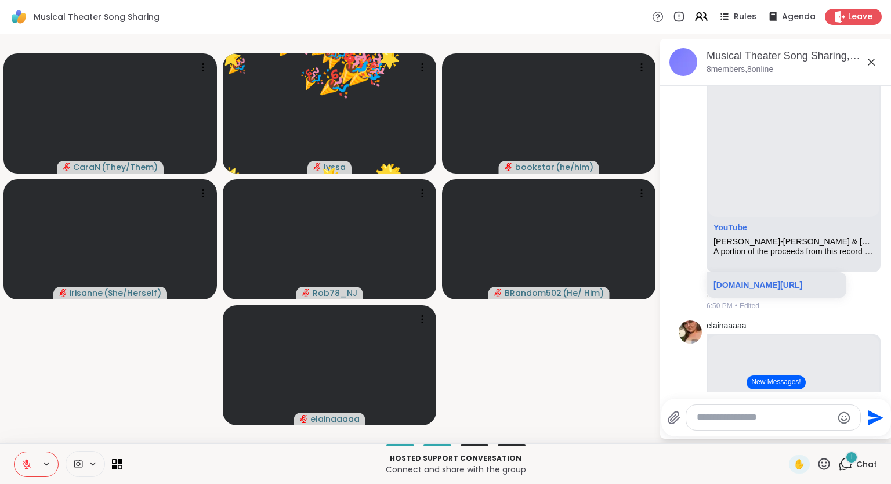
click at [825, 469] on icon at bounding box center [824, 463] width 14 height 14
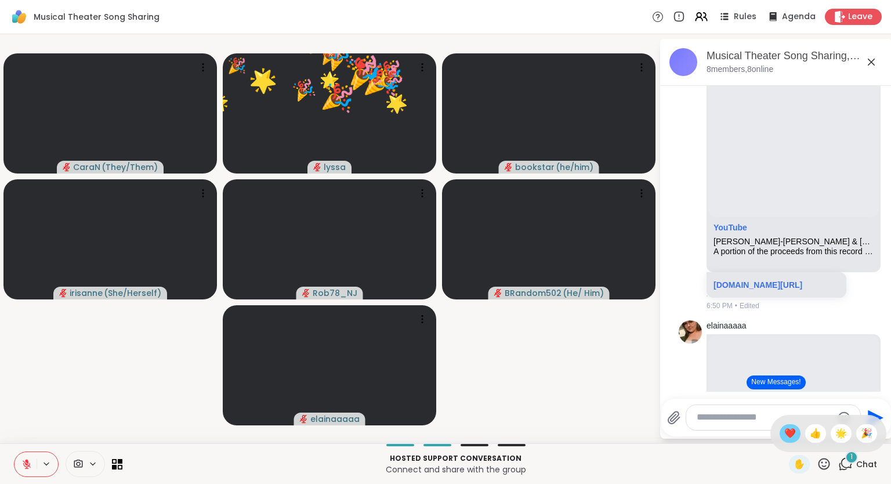
click at [793, 433] on div "❤️" at bounding box center [789, 433] width 21 height 19
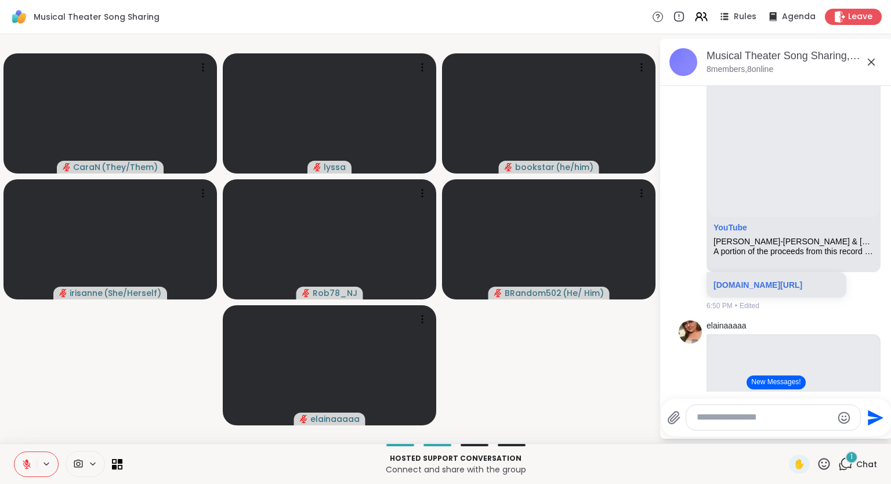
click at [825, 467] on icon at bounding box center [824, 463] width 14 height 14
click at [789, 435] on span "❤️" at bounding box center [790, 433] width 12 height 14
click at [826, 464] on icon at bounding box center [824, 463] width 14 height 14
click at [781, 443] on div "✋ ❤️ 👍 🌟 🎉" at bounding box center [828, 433] width 116 height 37
click at [837, 465] on div "✋ 1 Chat" at bounding box center [833, 464] width 88 height 19
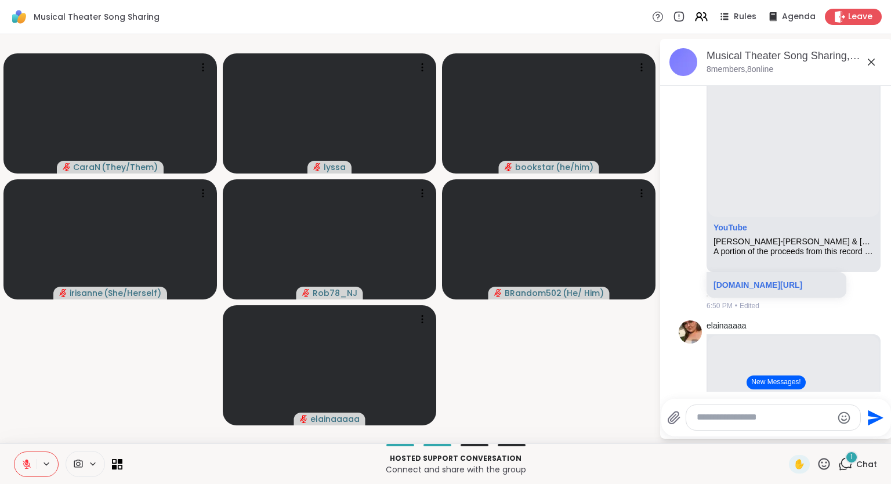
click at [825, 469] on icon at bounding box center [824, 464] width 12 height 12
click at [784, 436] on span "❤️" at bounding box center [790, 433] width 12 height 14
click at [821, 463] on icon at bounding box center [824, 463] width 14 height 14
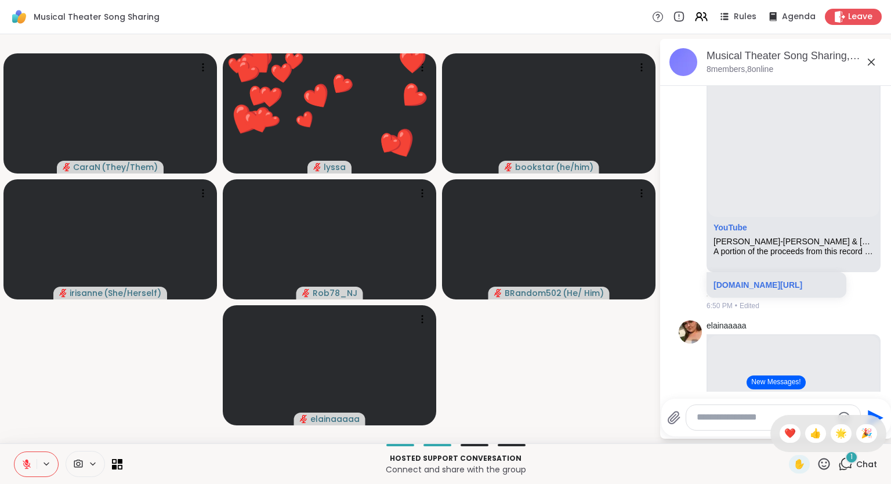
click at [837, 433] on span "🌟" at bounding box center [841, 433] width 12 height 14
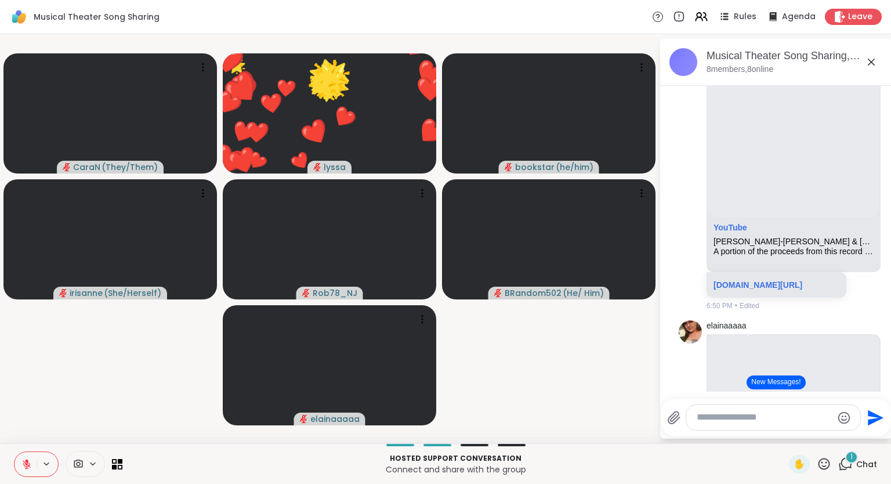
click at [819, 469] on icon at bounding box center [824, 463] width 14 height 14
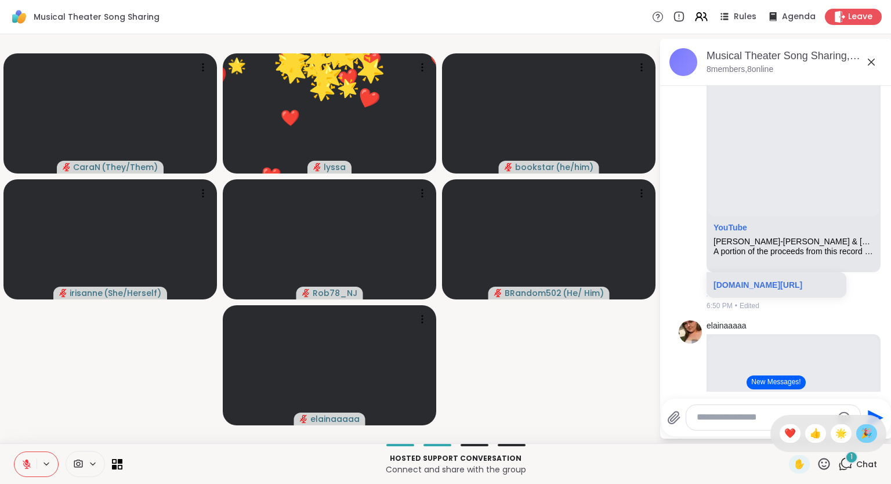
click at [867, 437] on span "🎉" at bounding box center [867, 433] width 12 height 14
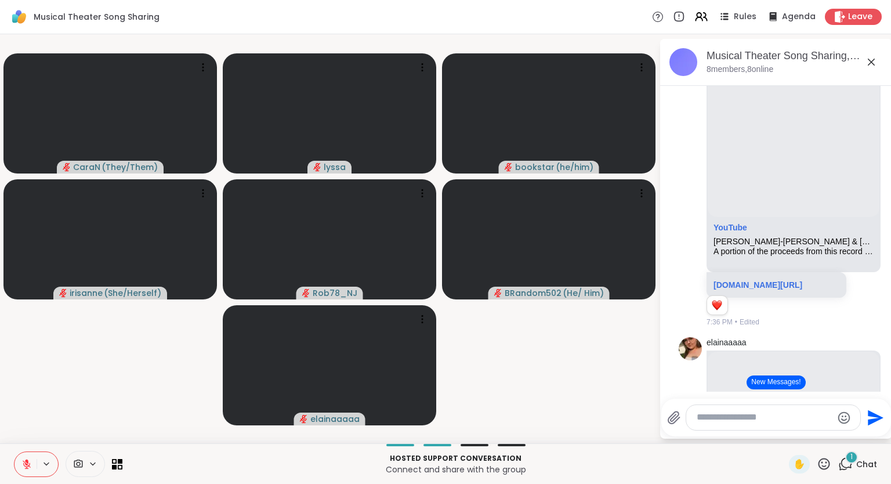
click at [829, 465] on icon at bounding box center [824, 463] width 14 height 14
click at [792, 434] on span "❤️" at bounding box center [790, 433] width 12 height 14
click at [825, 467] on icon at bounding box center [824, 463] width 14 height 14
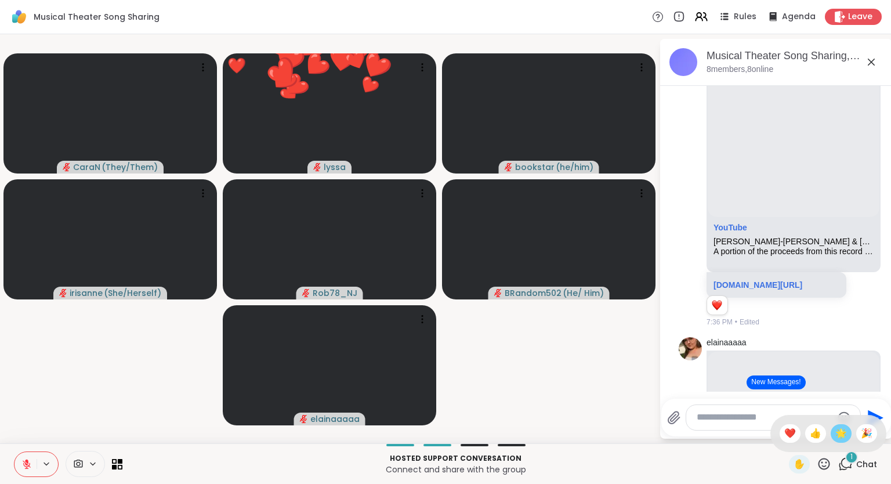
click at [839, 436] on span "🌟" at bounding box center [841, 433] width 12 height 14
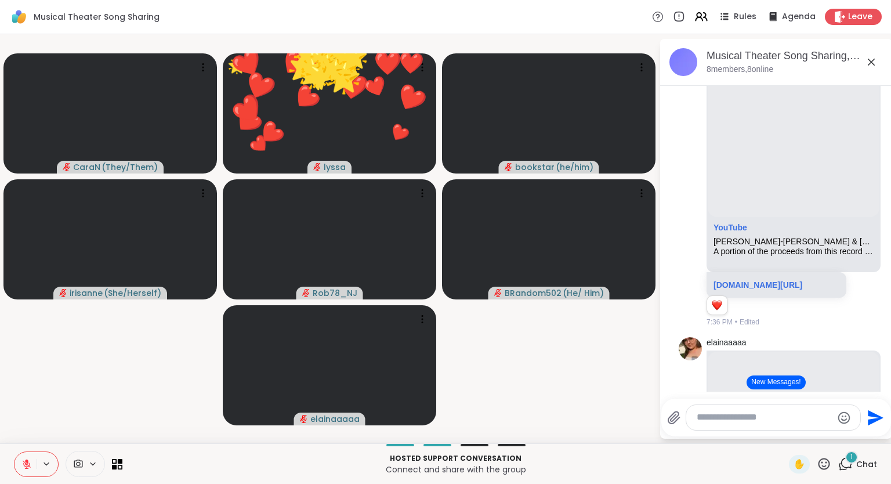
click at [807, 425] on div at bounding box center [773, 417] width 174 height 25
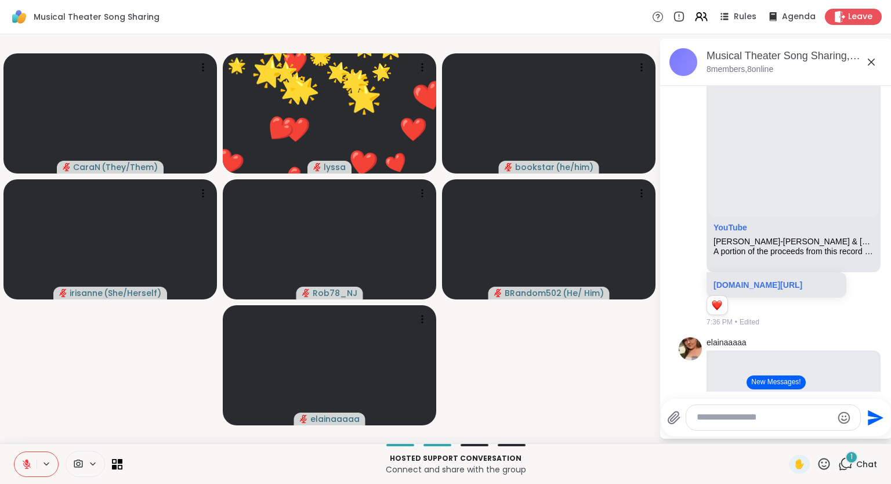
click at [795, 425] on div at bounding box center [773, 417] width 174 height 25
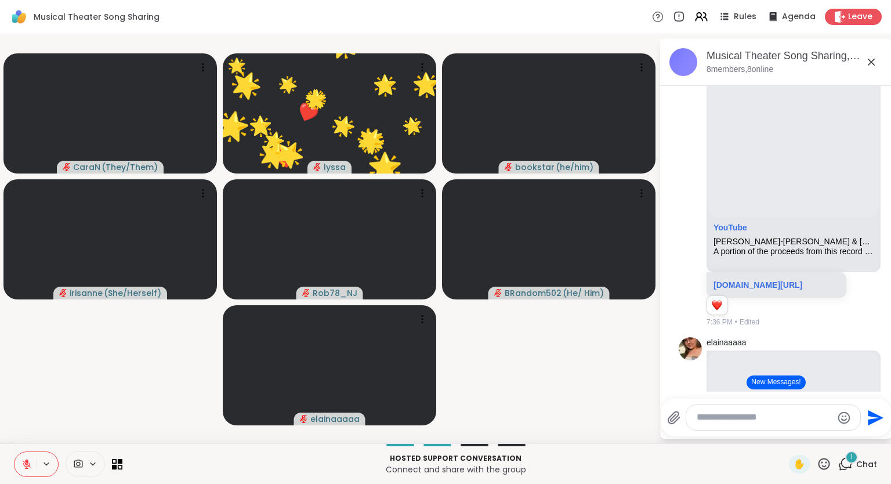
click at [756, 418] on textarea "Type your message" at bounding box center [764, 417] width 135 height 12
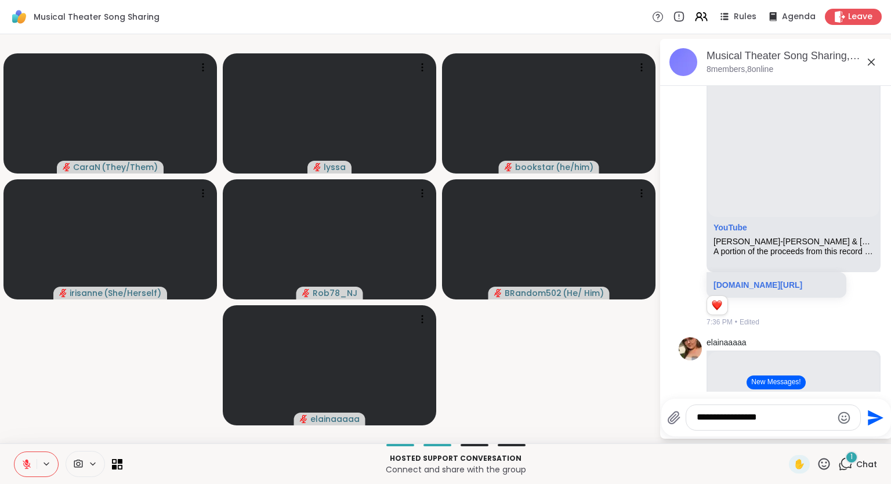
type textarea "**********"
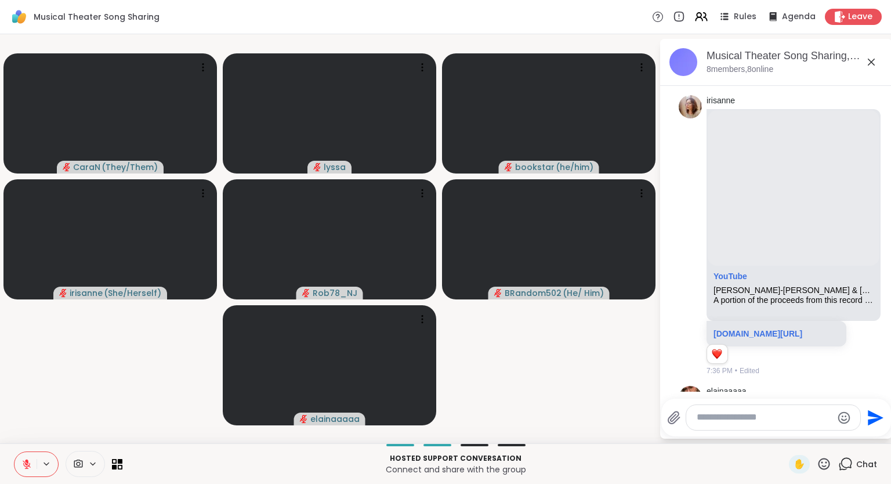
scroll to position [1044, 0]
click at [829, 463] on icon at bounding box center [824, 464] width 12 height 12
click at [837, 435] on span "🌟" at bounding box center [841, 433] width 12 height 14
click at [824, 463] on icon at bounding box center [824, 463] width 14 height 14
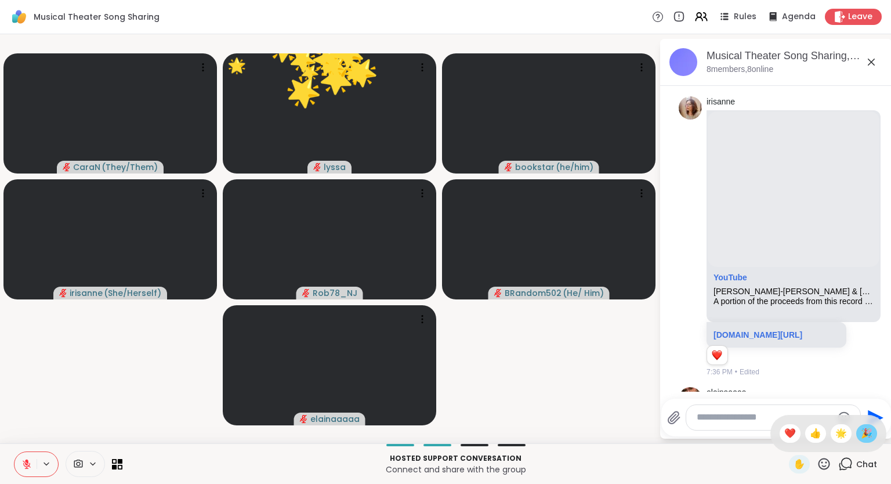
click at [864, 436] on span "🎉" at bounding box center [867, 433] width 12 height 14
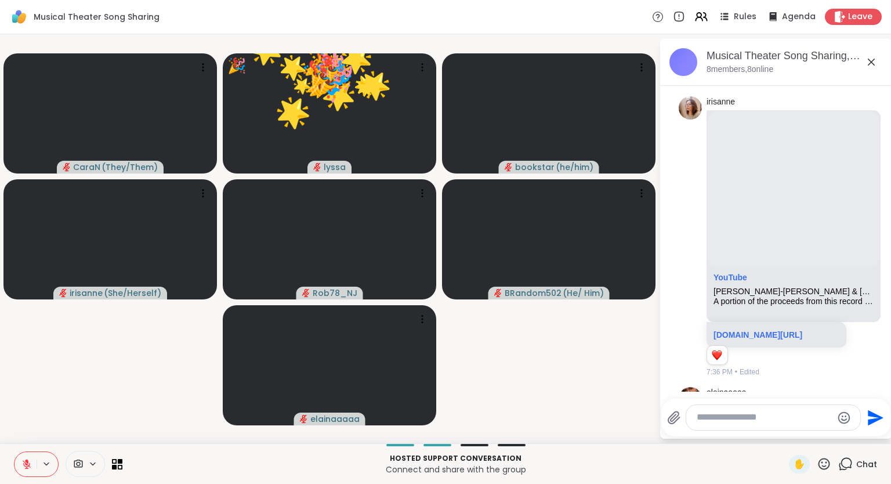
click at [821, 465] on icon at bounding box center [824, 463] width 14 height 14
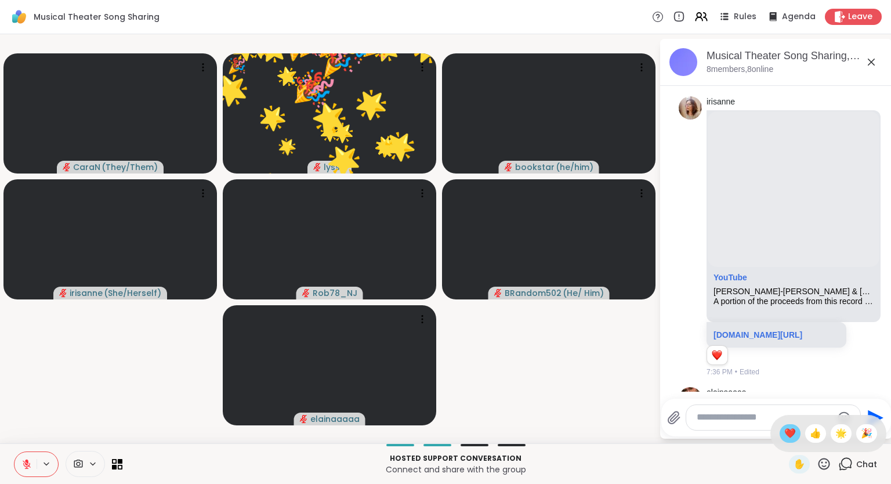
click at [792, 433] on span "❤️" at bounding box center [790, 433] width 12 height 14
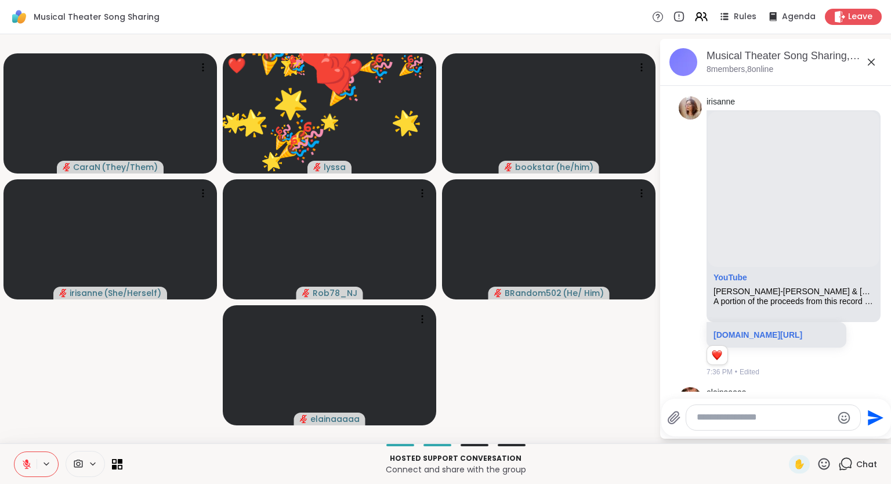
click at [827, 464] on icon at bounding box center [824, 463] width 14 height 14
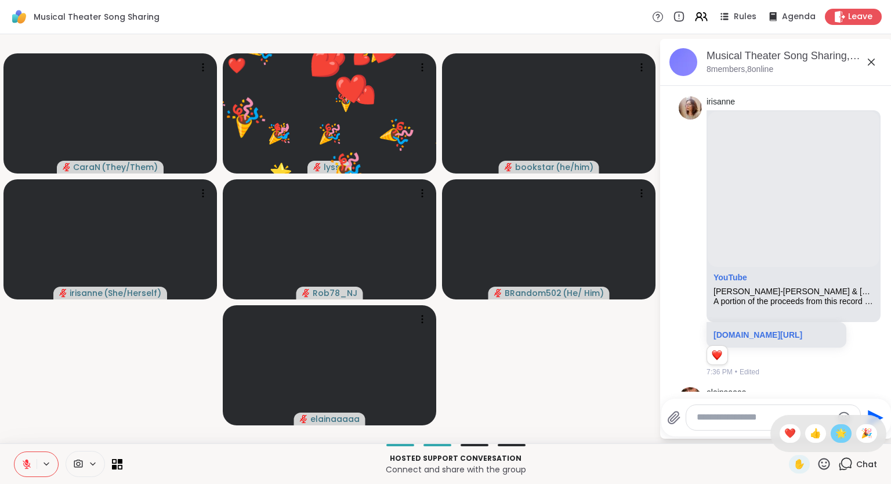
click at [839, 435] on span "🌟" at bounding box center [841, 433] width 12 height 14
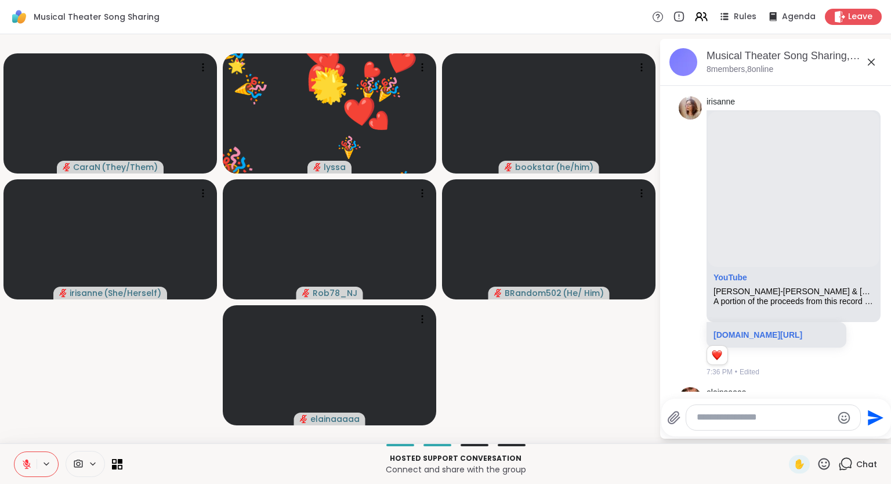
click at [826, 466] on icon at bounding box center [824, 464] width 12 height 12
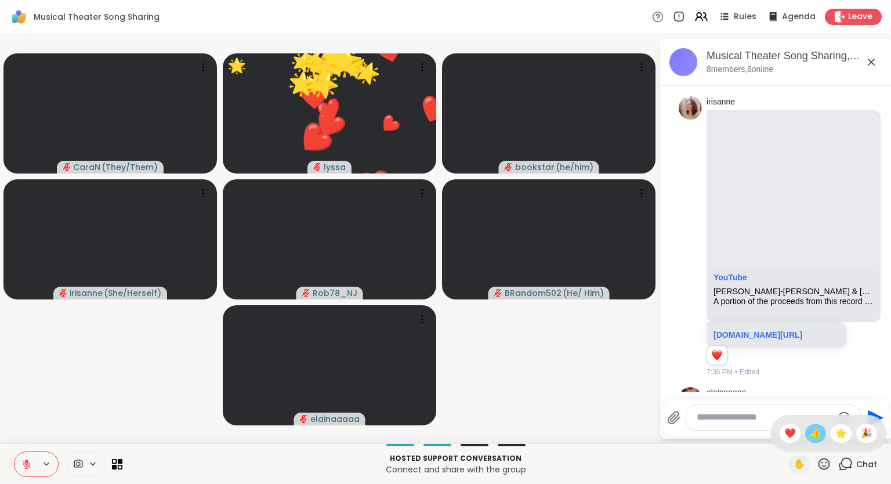
click at [811, 431] on span "👍" at bounding box center [816, 433] width 12 height 14
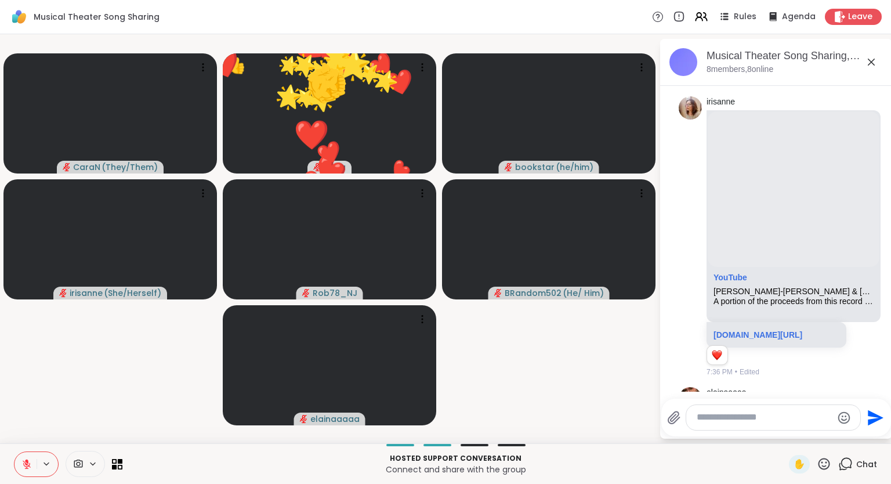
click at [829, 466] on icon at bounding box center [824, 464] width 12 height 12
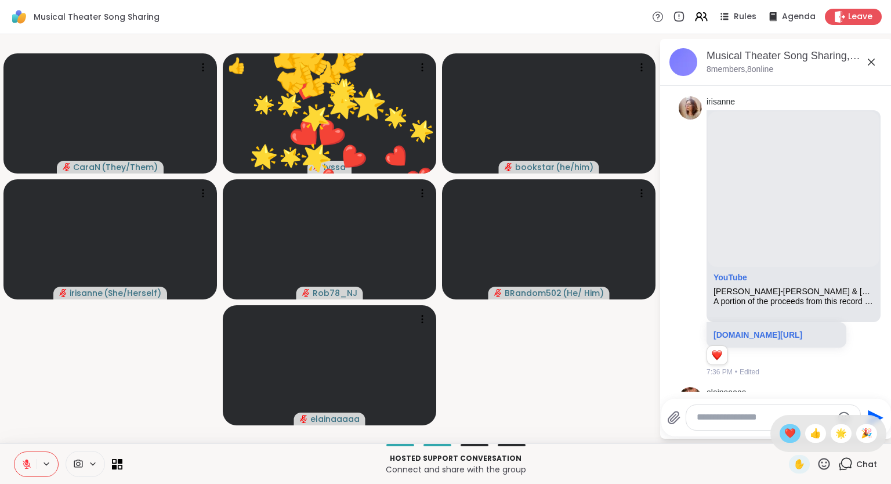
click at [790, 433] on span "❤️" at bounding box center [790, 433] width 12 height 14
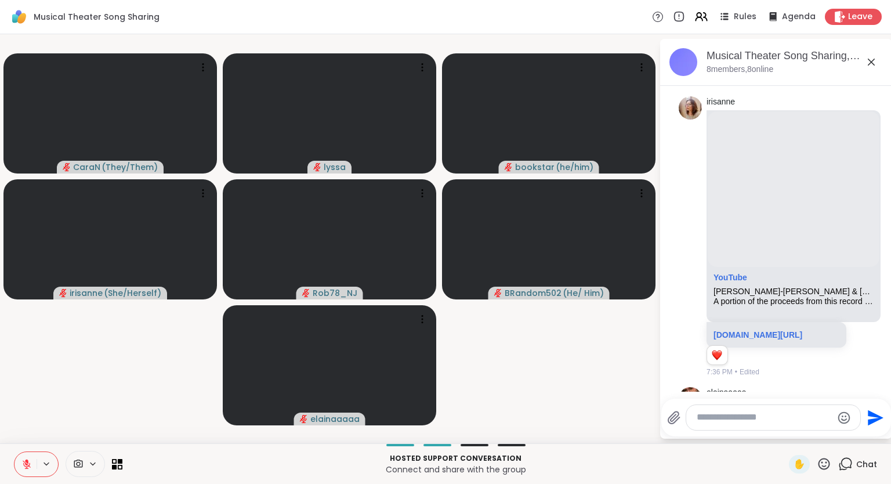
click at [830, 462] on icon at bounding box center [824, 463] width 14 height 14
click at [787, 427] on span "❤️" at bounding box center [790, 433] width 12 height 14
click at [822, 469] on icon at bounding box center [824, 464] width 12 height 12
click at [869, 437] on span "🎉" at bounding box center [867, 433] width 12 height 14
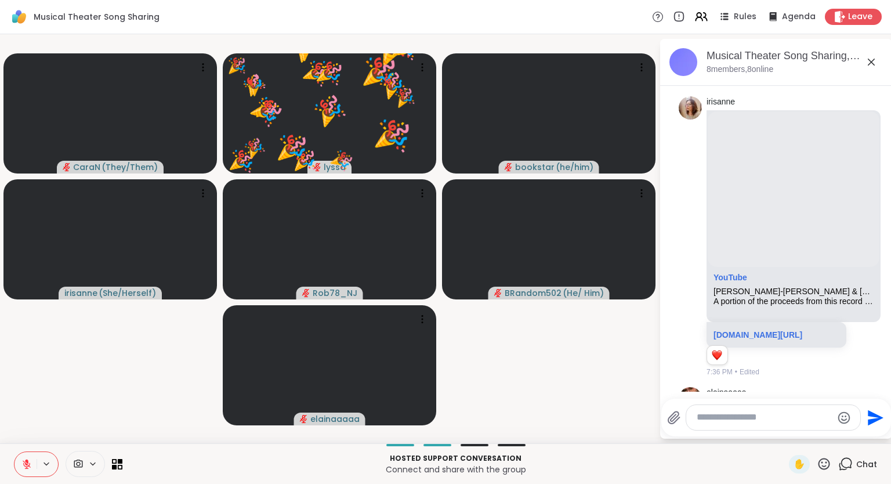
click at [826, 465] on icon at bounding box center [824, 463] width 14 height 14
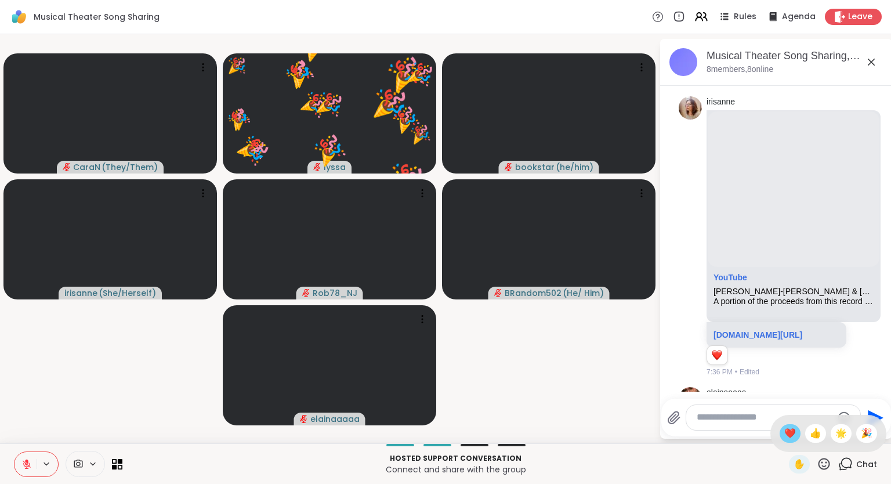
click at [790, 438] on span "❤️" at bounding box center [790, 433] width 12 height 14
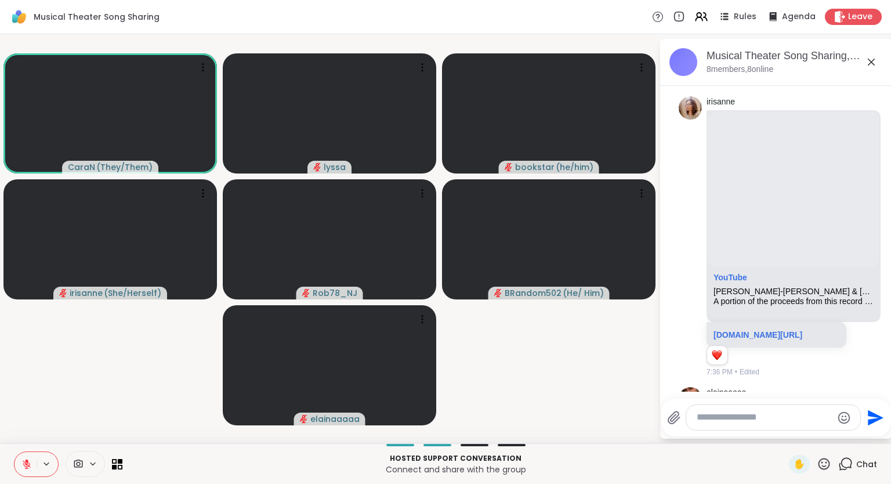
click at [825, 461] on icon at bounding box center [824, 463] width 14 height 14
click at [784, 431] on span "❤️" at bounding box center [790, 433] width 12 height 14
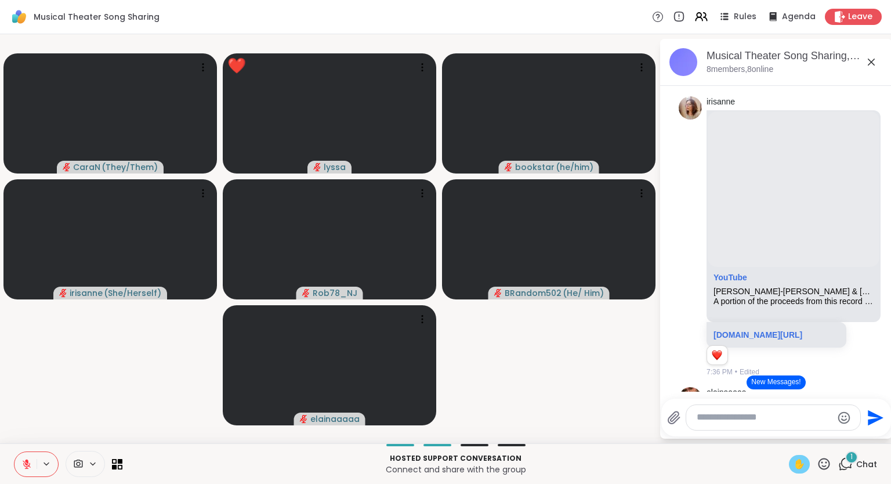
click at [801, 466] on span "✋" at bounding box center [799, 464] width 12 height 14
click at [30, 455] on button at bounding box center [25, 464] width 22 height 24
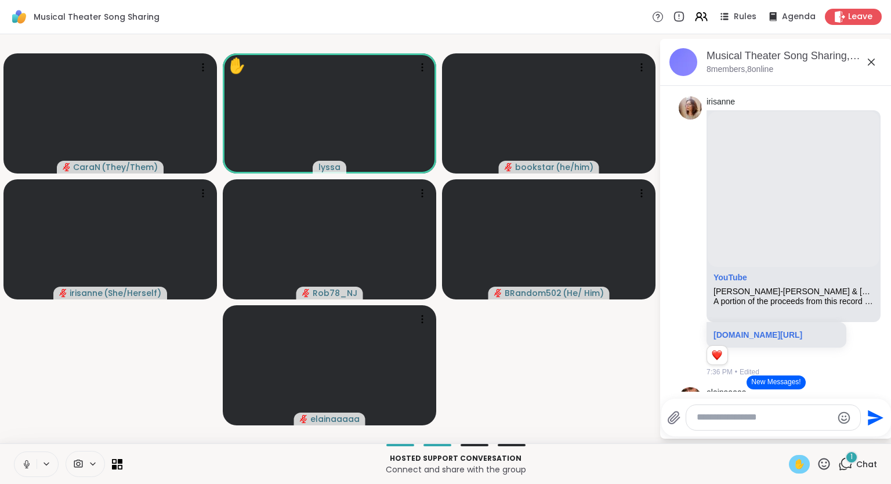
click at [29, 458] on button at bounding box center [25, 464] width 22 height 24
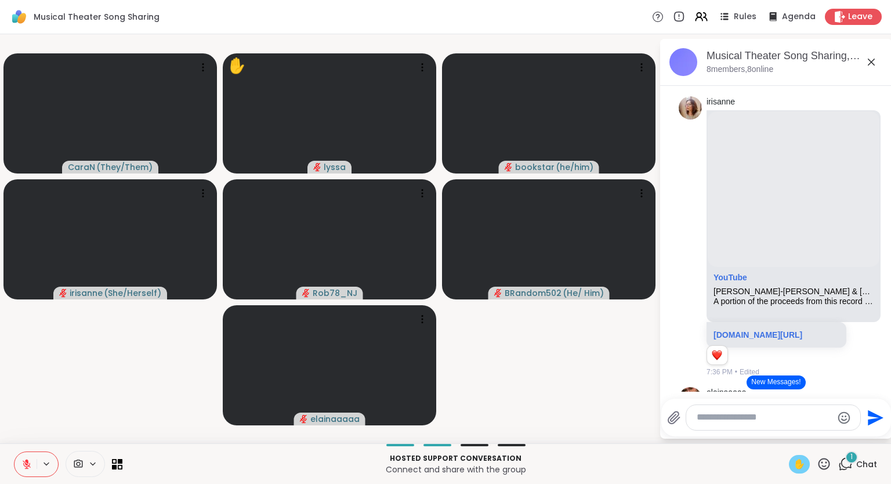
click at [825, 463] on icon at bounding box center [824, 463] width 14 height 14
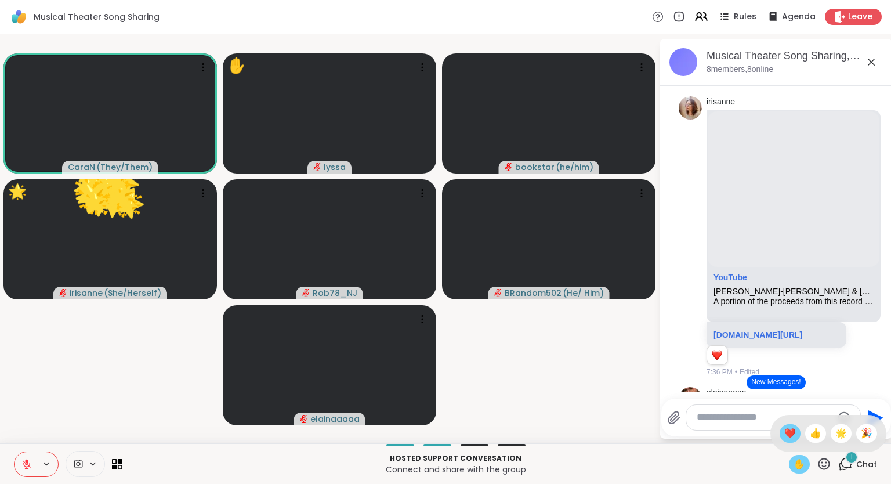
click at [785, 436] on span "❤️" at bounding box center [790, 433] width 12 height 14
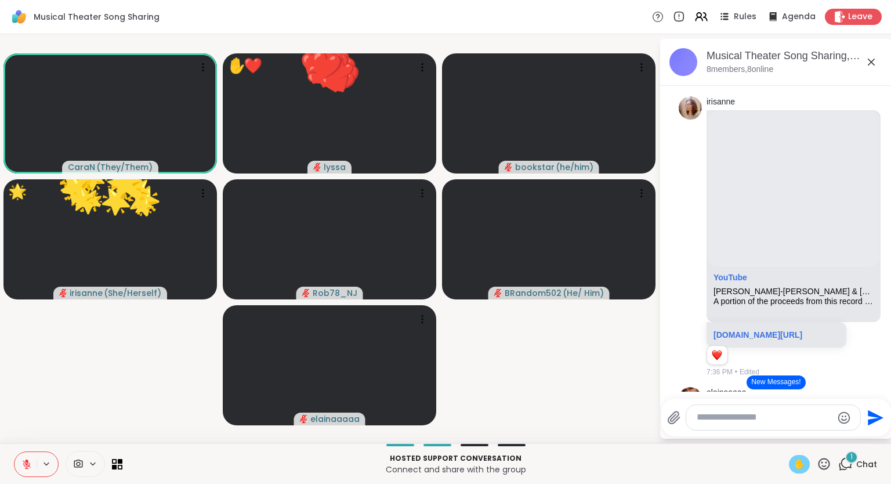
click at [804, 463] on span "✋" at bounding box center [799, 464] width 12 height 14
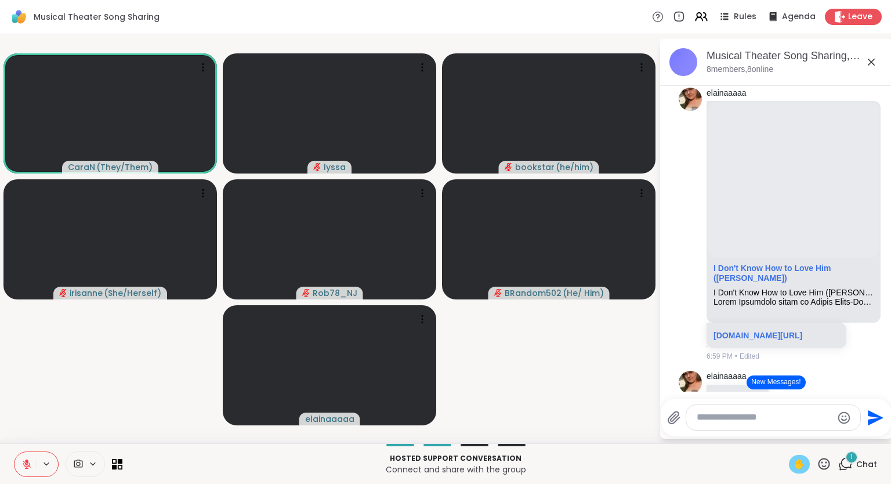
scroll to position [1343, 0]
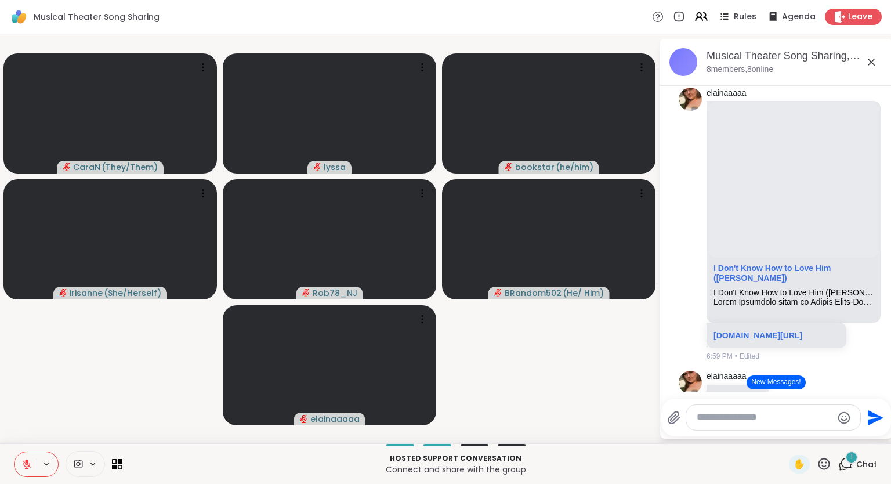
click at [807, 456] on div "✋" at bounding box center [799, 464] width 21 height 19
click at [824, 466] on icon at bounding box center [824, 464] width 12 height 12
click at [786, 433] on span "❤️" at bounding box center [790, 433] width 12 height 14
click at [831, 460] on icon at bounding box center [824, 463] width 14 height 14
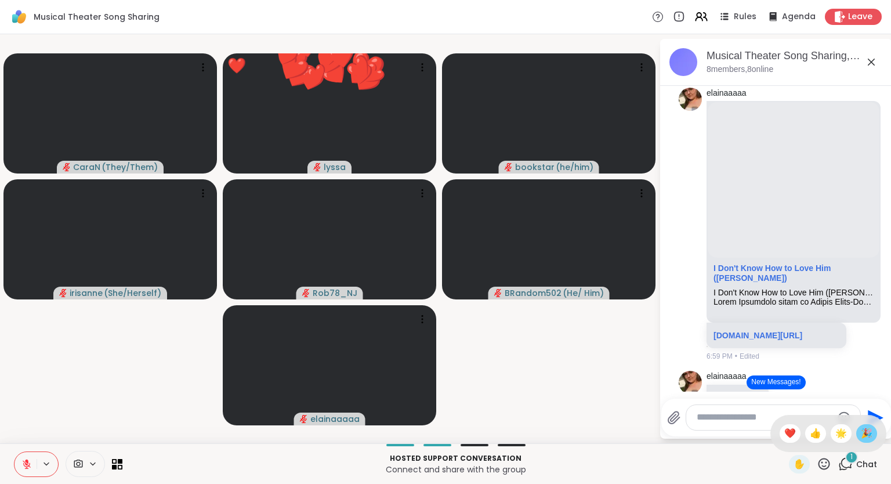
click at [864, 441] on div "🎉" at bounding box center [866, 433] width 21 height 19
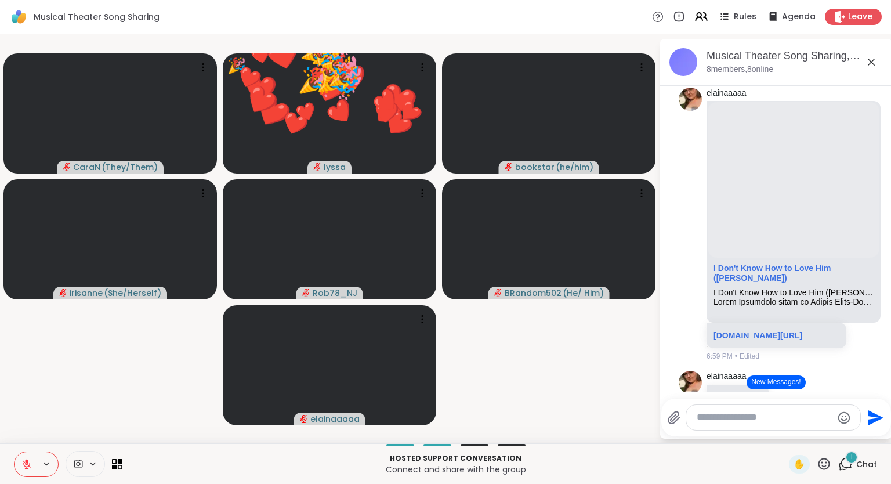
click at [822, 467] on icon at bounding box center [824, 463] width 14 height 14
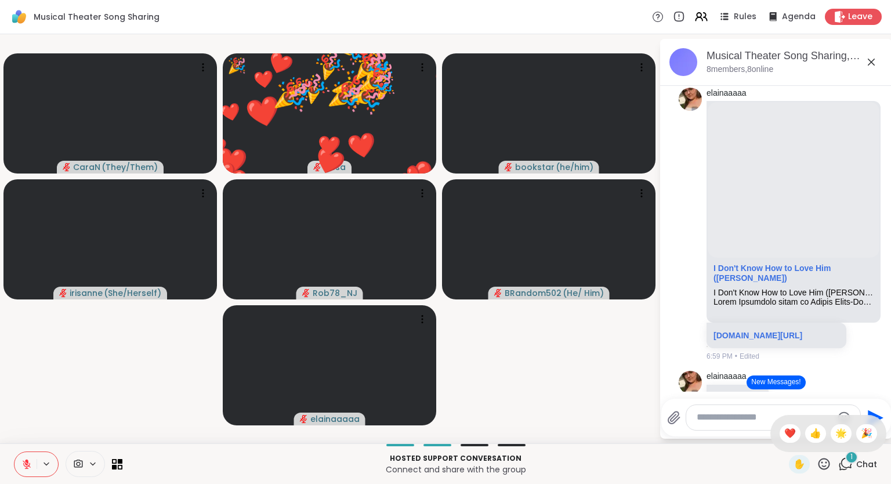
click at [835, 436] on span "🌟" at bounding box center [841, 433] width 12 height 14
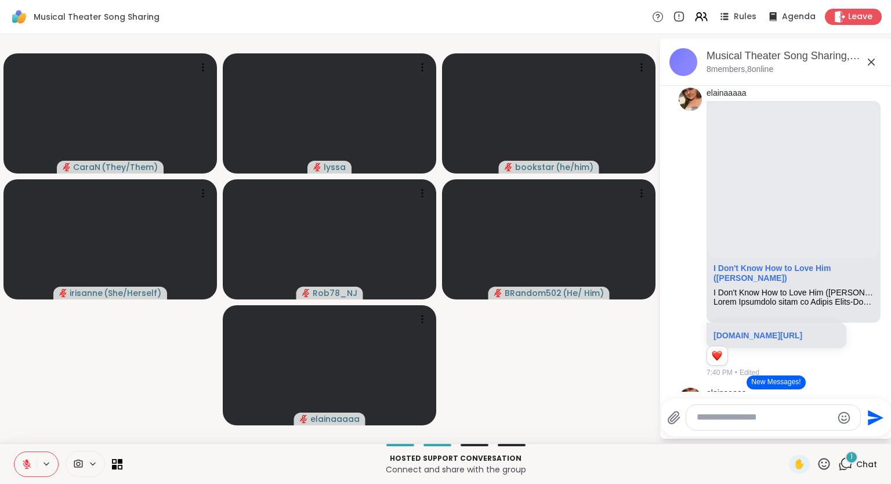
click at [826, 463] on icon at bounding box center [824, 464] width 12 height 12
click at [818, 437] on span "👍" at bounding box center [816, 433] width 12 height 14
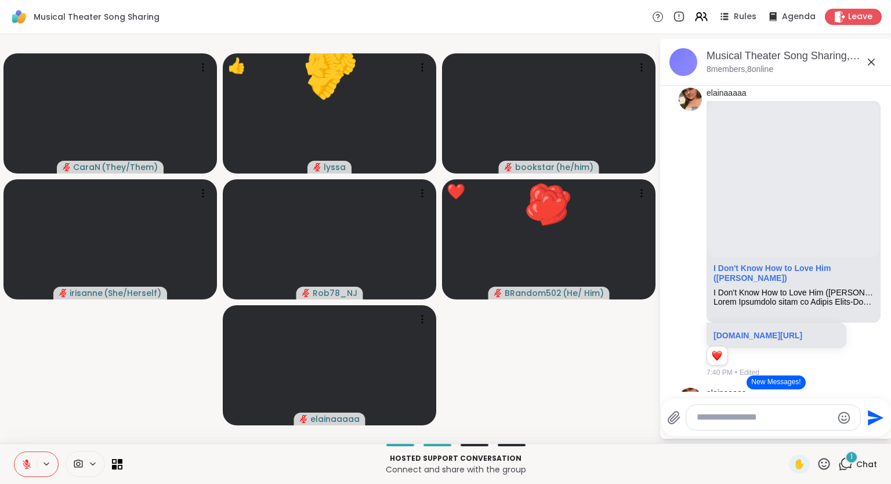
click at [827, 465] on icon at bounding box center [824, 463] width 14 height 14
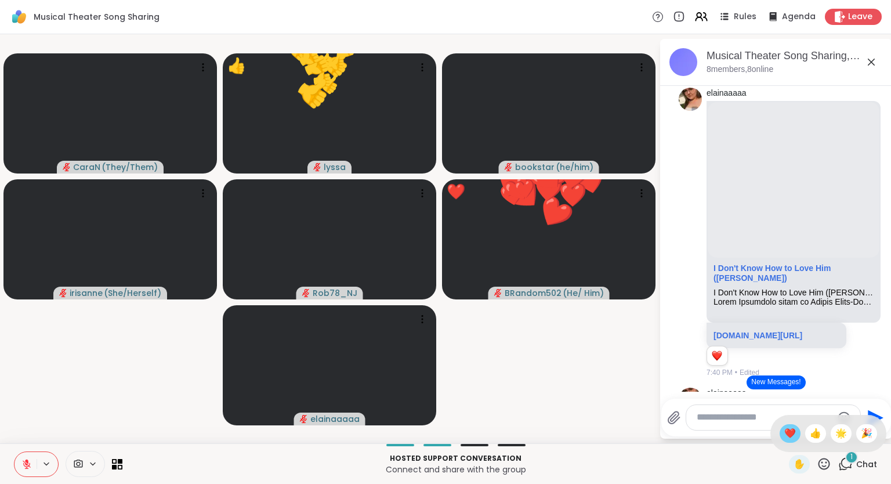
click at [792, 433] on span "❤️" at bounding box center [790, 433] width 12 height 14
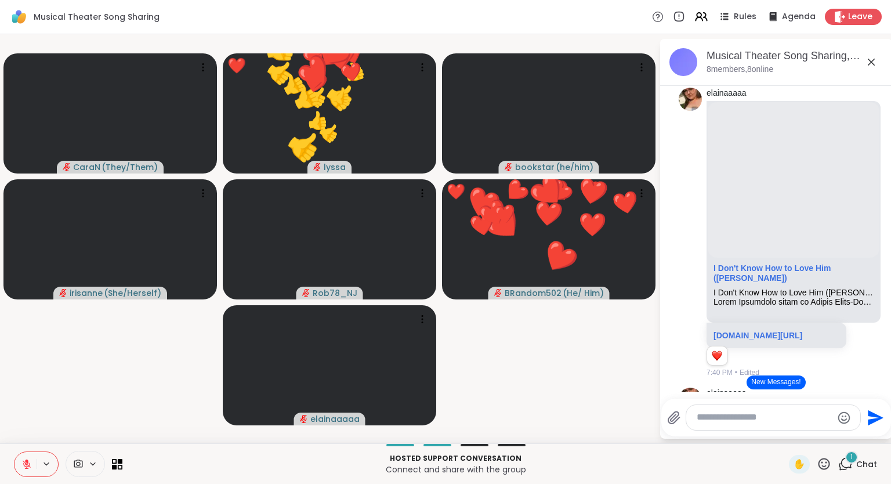
click at [826, 465] on icon at bounding box center [824, 463] width 14 height 14
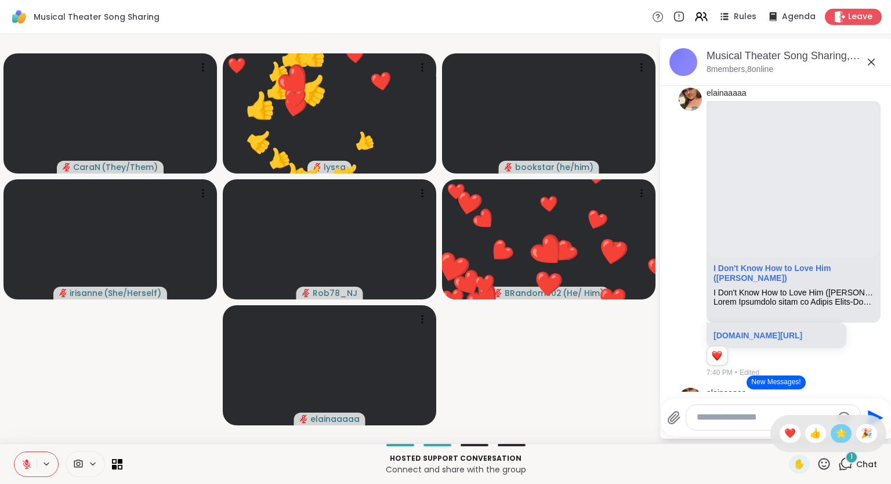
click at [838, 431] on span "🌟" at bounding box center [841, 433] width 12 height 14
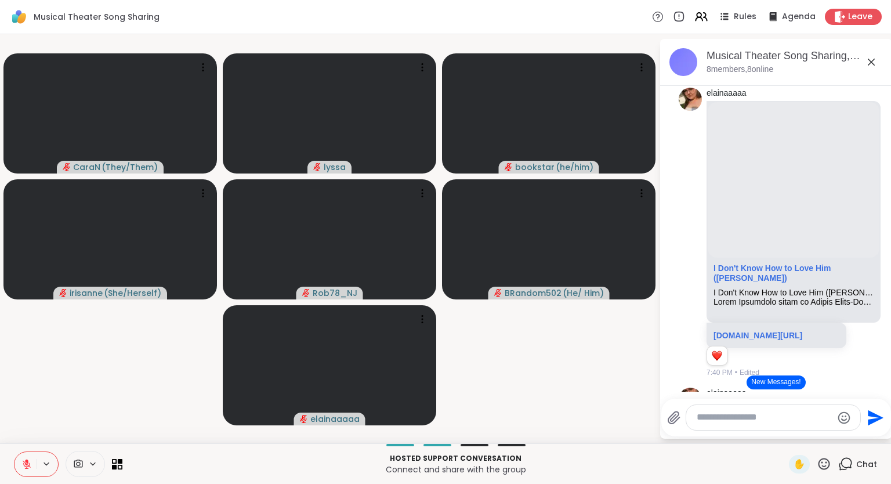
click at [889, 463] on div "Hosted support conversation Connect and share with the group ✋ Chat" at bounding box center [445, 463] width 891 height 41
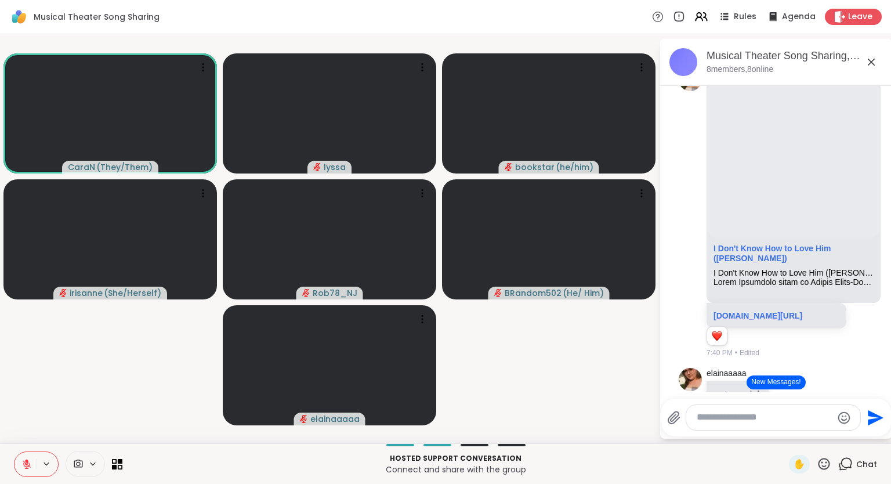
scroll to position [1364, 0]
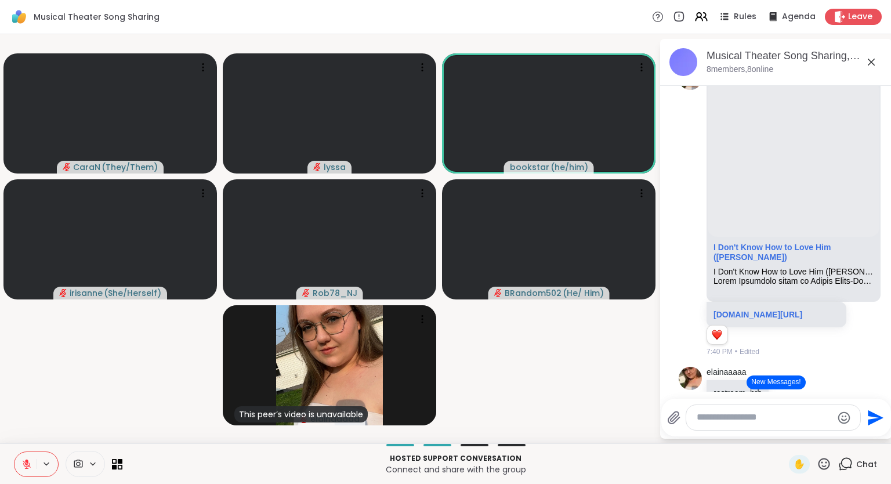
click at [826, 462] on icon at bounding box center [824, 463] width 14 height 14
click at [788, 437] on span "❤️" at bounding box center [790, 433] width 12 height 14
click at [830, 463] on icon at bounding box center [824, 464] width 12 height 12
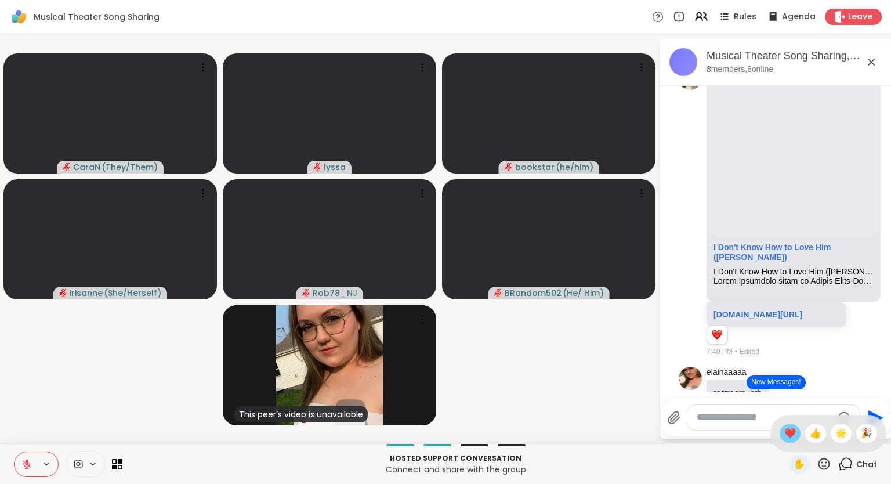
click at [791, 428] on span "❤️" at bounding box center [790, 433] width 12 height 14
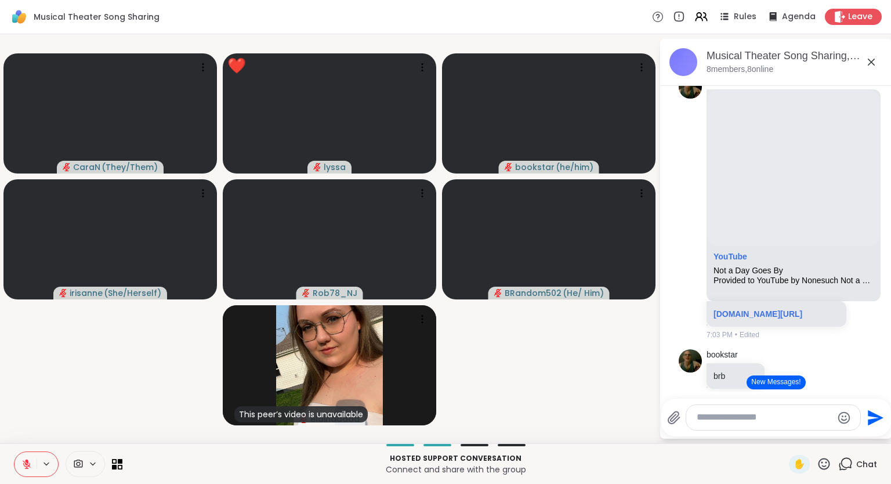
scroll to position [1734, 0]
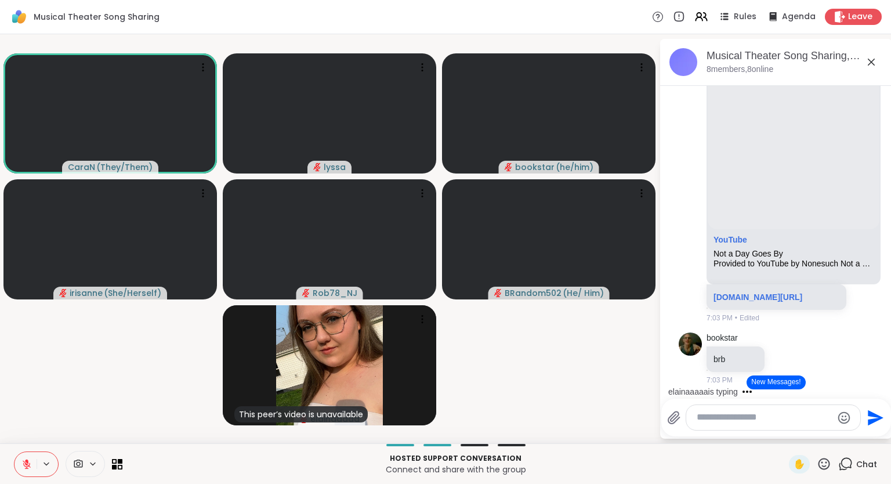
click at [827, 460] on icon at bounding box center [824, 464] width 12 height 12
click at [786, 439] on span "❤️" at bounding box center [790, 433] width 12 height 14
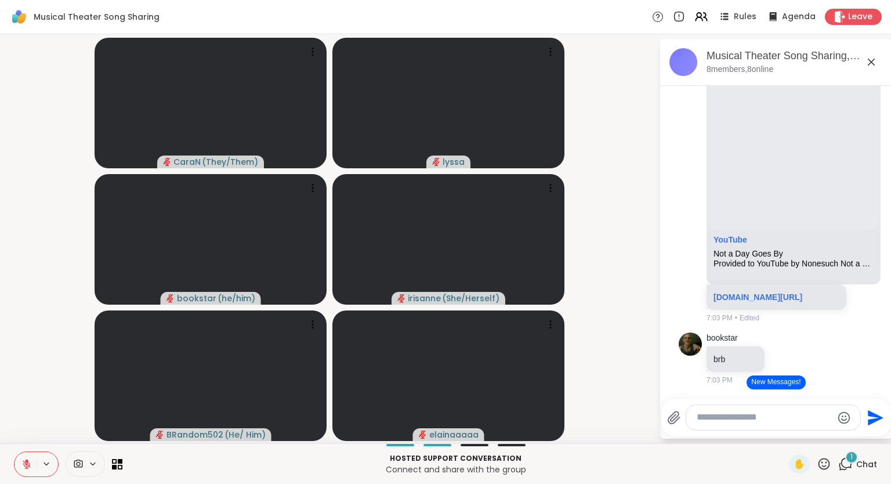
click at [824, 464] on icon at bounding box center [824, 463] width 14 height 14
click at [795, 438] on div "❤️" at bounding box center [789, 433] width 21 height 19
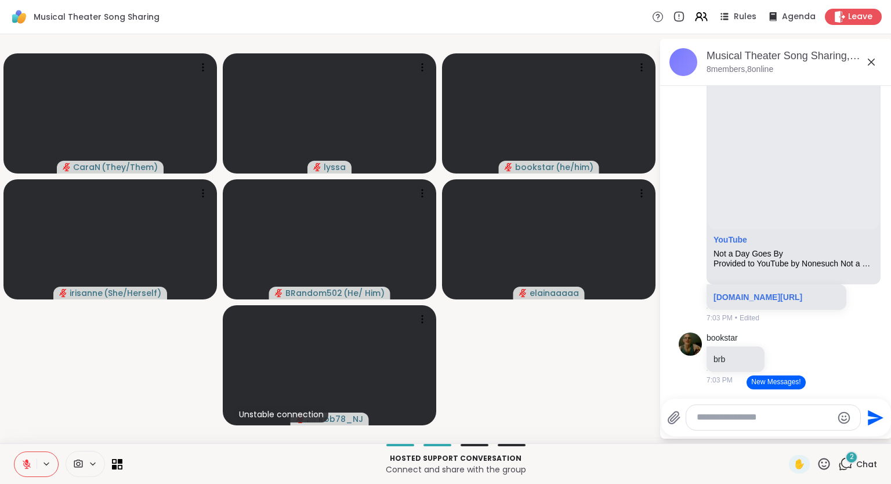
click at [831, 463] on icon at bounding box center [824, 463] width 14 height 14
click at [837, 433] on span "🌟" at bounding box center [841, 433] width 12 height 14
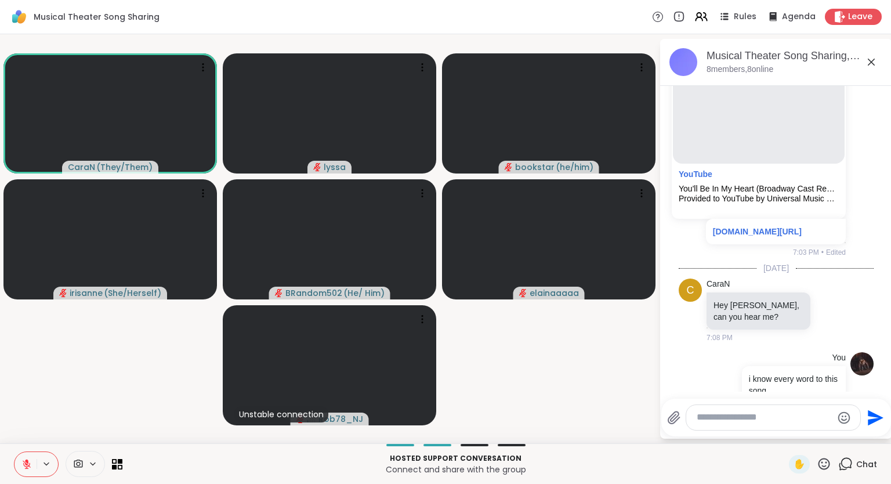
scroll to position [2135, 0]
click at [824, 468] on icon at bounding box center [824, 463] width 14 height 14
click at [784, 436] on span "❤️" at bounding box center [790, 433] width 12 height 14
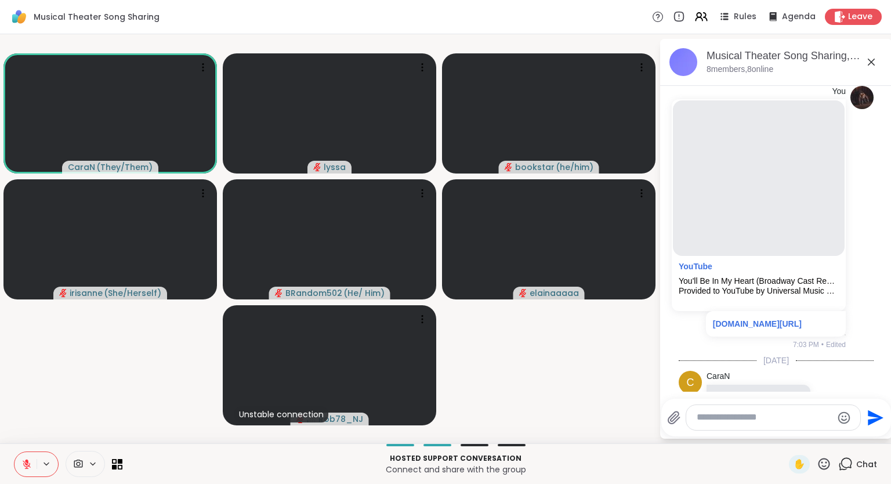
scroll to position [2047, 0]
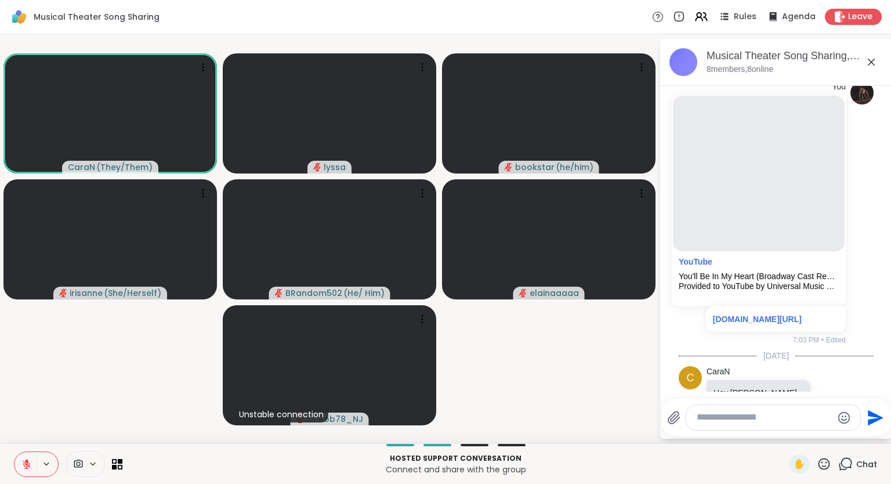
click at [818, 465] on icon at bounding box center [824, 463] width 14 height 14
click at [784, 438] on span "❤️" at bounding box center [790, 433] width 12 height 14
click at [814, 467] on div "✋" at bounding box center [810, 464] width 42 height 19
click at [824, 465] on icon at bounding box center [824, 463] width 14 height 14
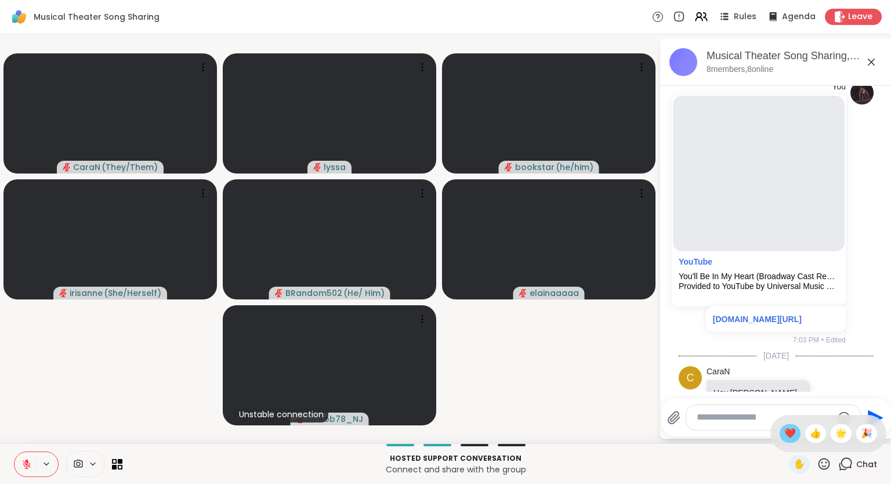
click at [786, 434] on span "❤️" at bounding box center [790, 433] width 12 height 14
click at [827, 467] on icon at bounding box center [824, 463] width 14 height 14
click at [838, 430] on span "🌟" at bounding box center [841, 433] width 12 height 14
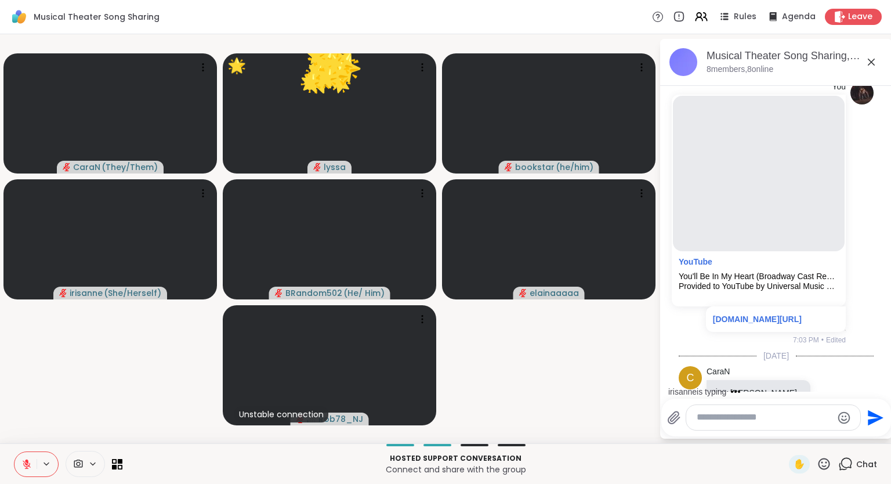
click at [824, 469] on icon at bounding box center [824, 464] width 12 height 12
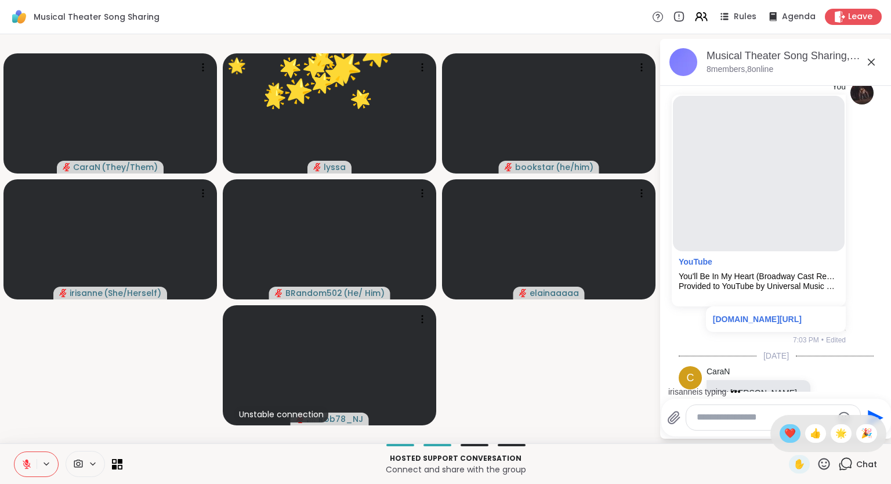
click at [786, 436] on span "❤️" at bounding box center [790, 433] width 12 height 14
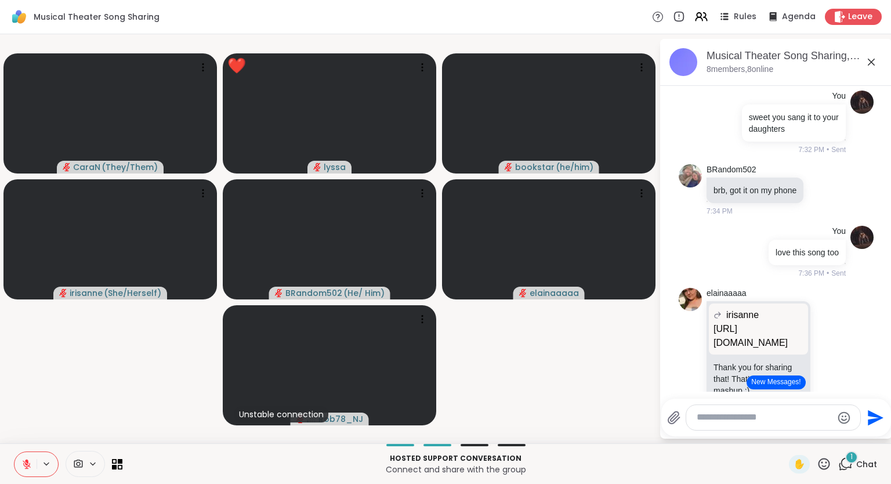
click at [778, 386] on button "New Messages!" at bounding box center [775, 382] width 59 height 14
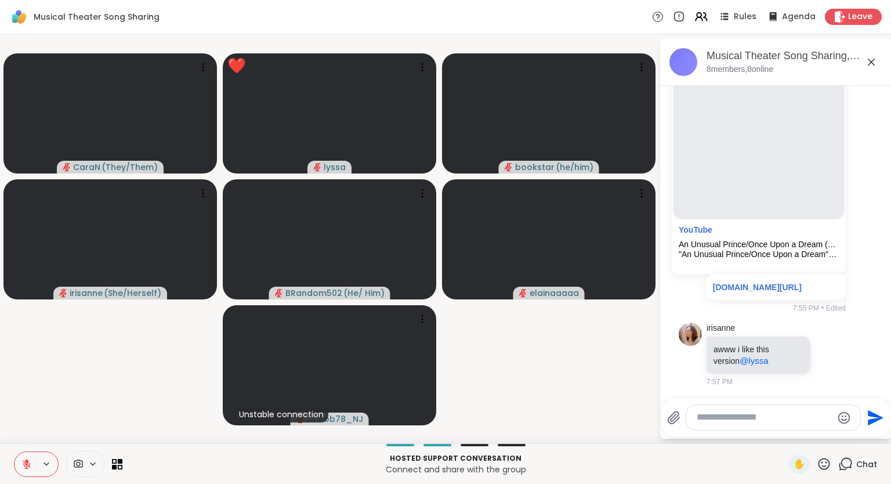
scroll to position [3418, 0]
click at [832, 354] on icon at bounding box center [830, 355] width 10 height 12
click at [740, 340] on div "Select Reaction: Heart" at bounding box center [738, 336] width 10 height 10
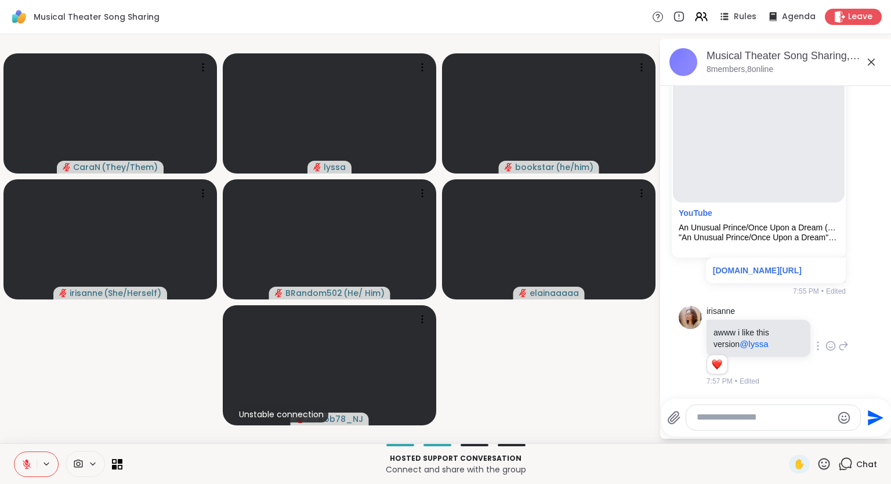
click at [843, 347] on icon at bounding box center [843, 346] width 10 height 14
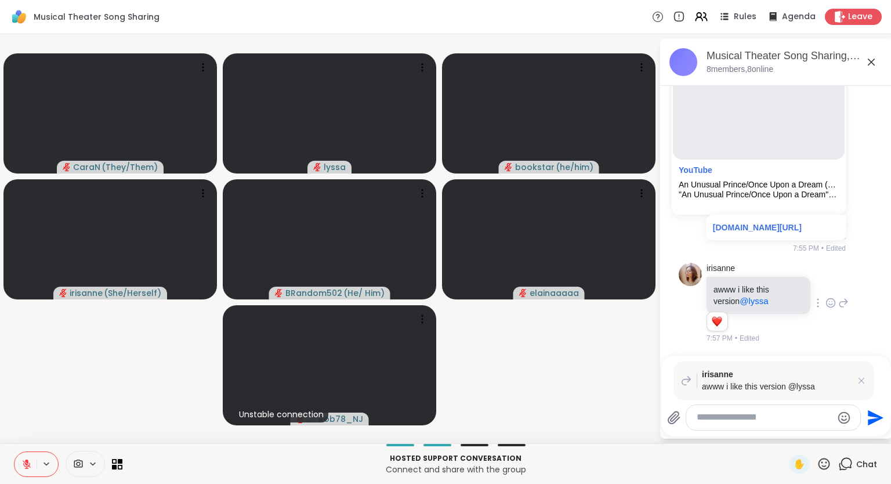
type textarea "*"
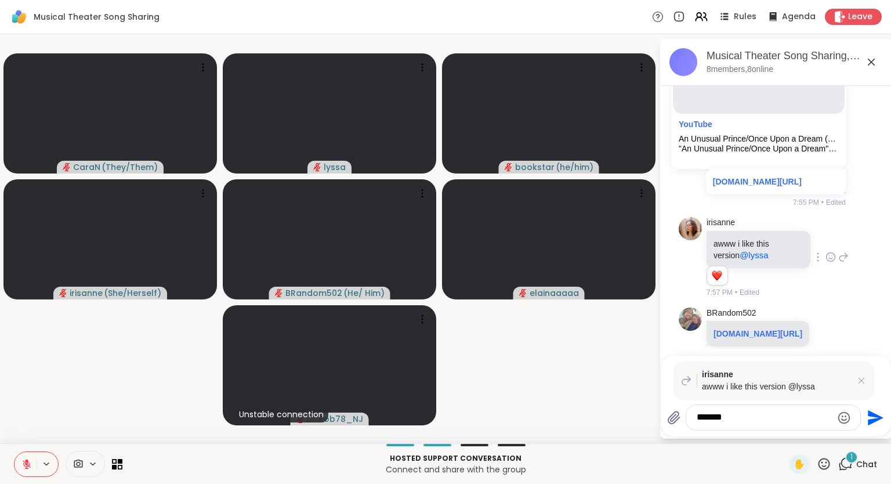
scroll to position [3563, 0]
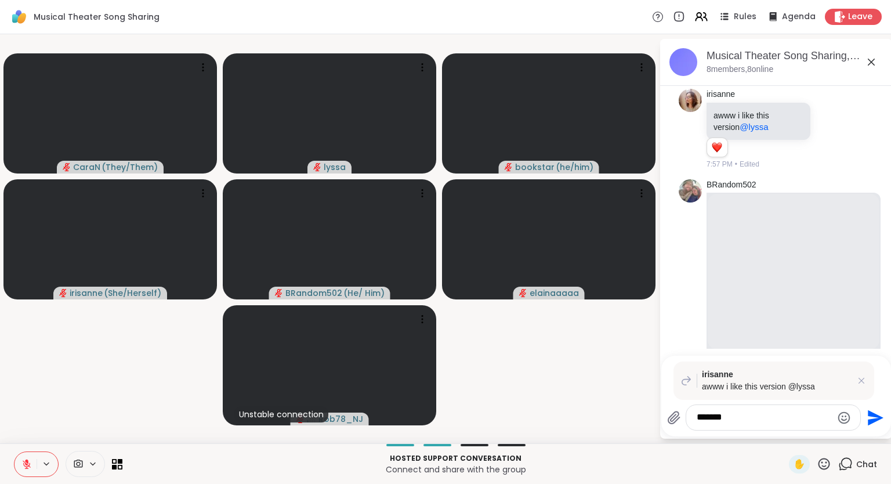
click at [843, 418] on icon "Emoji picker" at bounding box center [844, 418] width 14 height 14
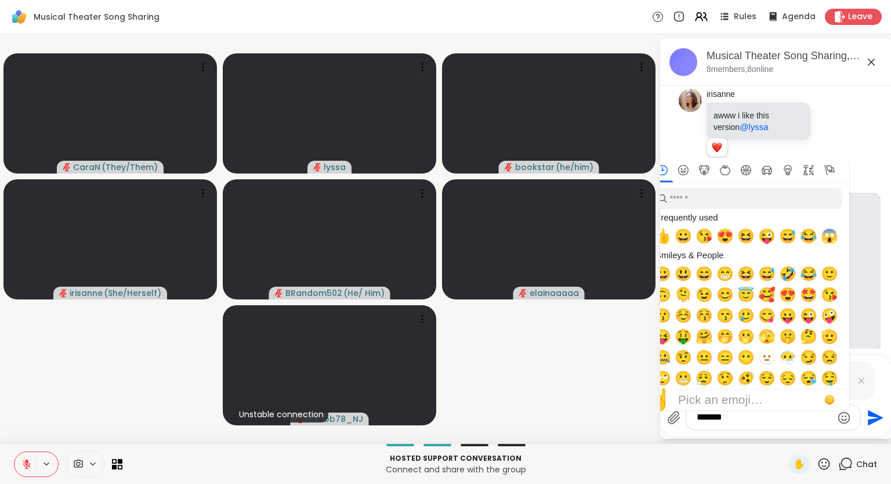
click at [840, 415] on icon "Emoji picker" at bounding box center [844, 418] width 14 height 14
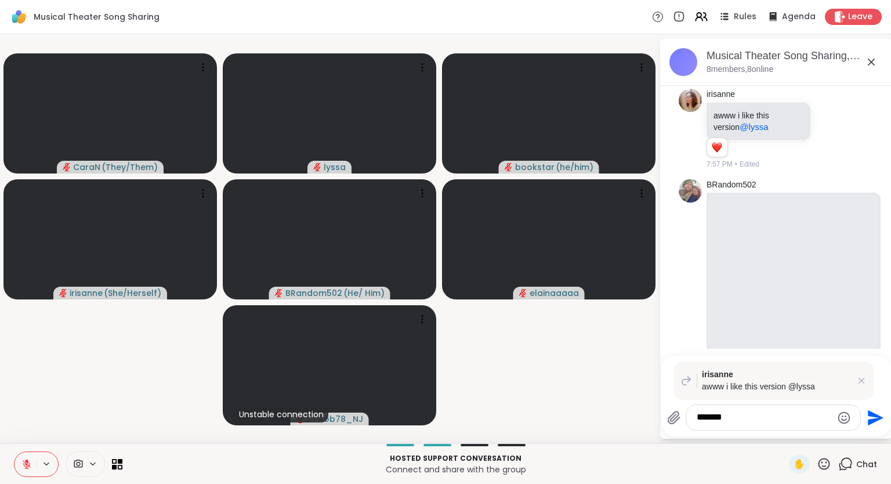
click at [840, 415] on icon "Emoji picker" at bounding box center [844, 418] width 14 height 14
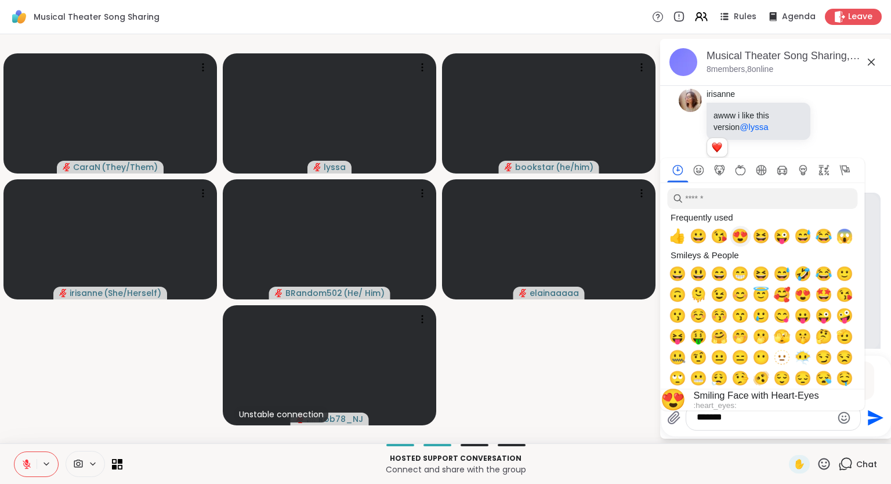
click at [744, 236] on span "😍" at bounding box center [739, 236] width 17 height 16
type textarea "*********"
click at [869, 417] on icon "Send" at bounding box center [874, 417] width 19 height 19
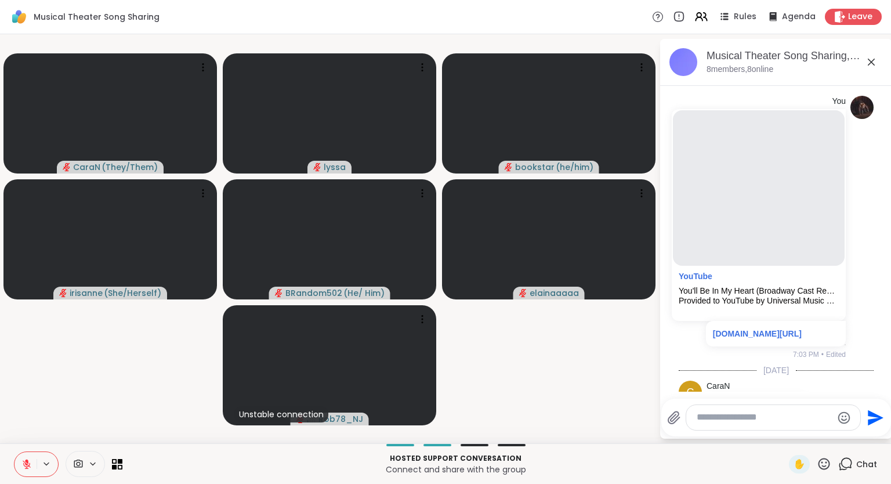
scroll to position [2085, 0]
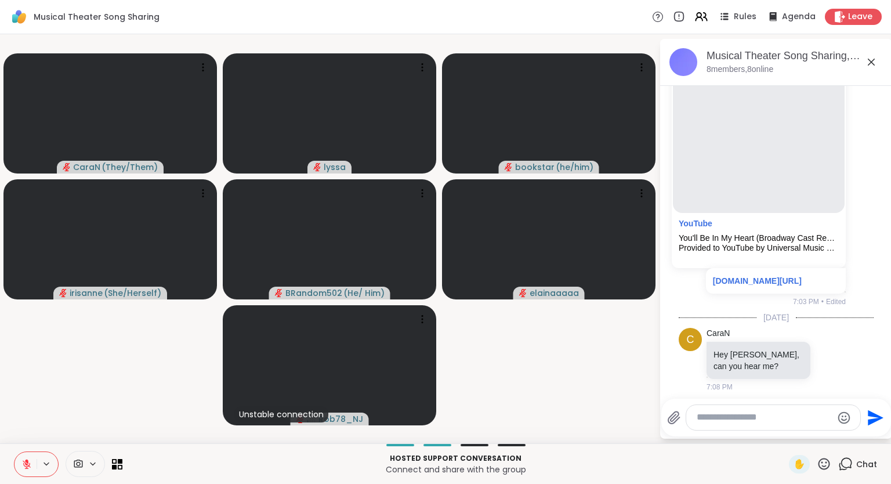
click at [829, 462] on icon at bounding box center [824, 463] width 14 height 14
click at [790, 430] on span "❤️" at bounding box center [790, 433] width 12 height 14
click at [819, 455] on div "✋" at bounding box center [810, 464] width 42 height 19
click at [822, 462] on icon at bounding box center [824, 463] width 14 height 14
click at [836, 432] on span "🌟" at bounding box center [841, 433] width 12 height 14
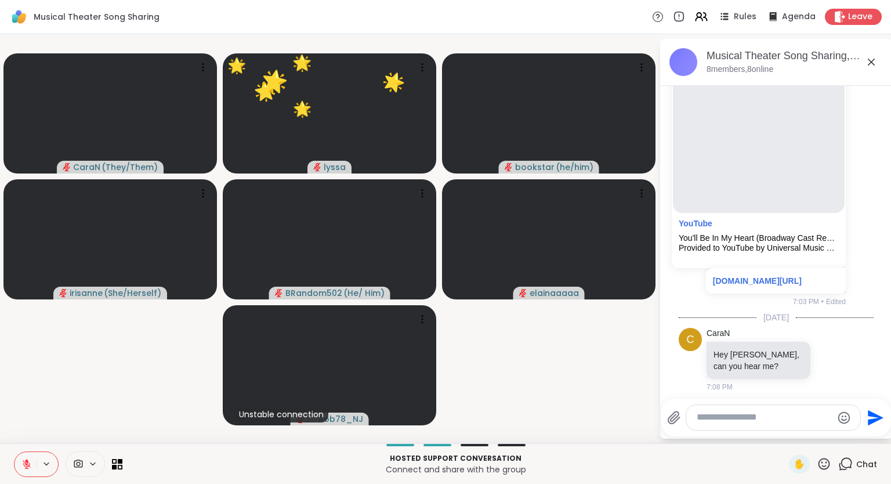
click at [827, 474] on div "Hosted support conversation Connect and share with the group ✋ Chat" at bounding box center [445, 463] width 891 height 41
click at [826, 473] on div "✋" at bounding box center [810, 464] width 42 height 19
click at [825, 464] on icon at bounding box center [824, 463] width 14 height 14
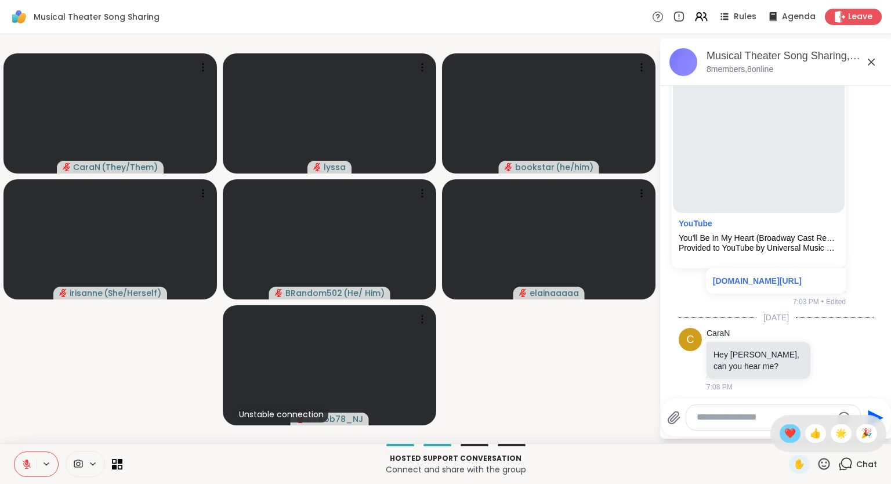
click at [789, 436] on span "❤️" at bounding box center [790, 433] width 12 height 14
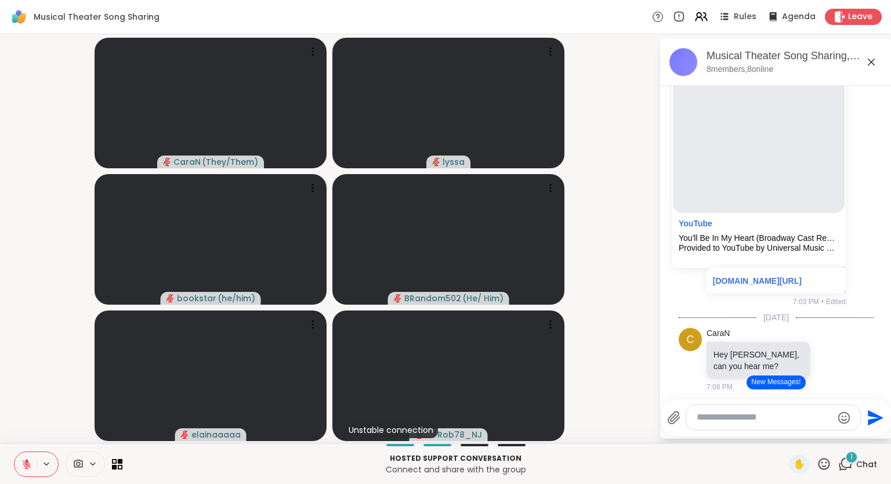
click at [825, 463] on icon at bounding box center [824, 463] width 14 height 14
click at [838, 433] on span "🌟" at bounding box center [841, 433] width 12 height 14
click at [825, 467] on icon at bounding box center [824, 464] width 12 height 12
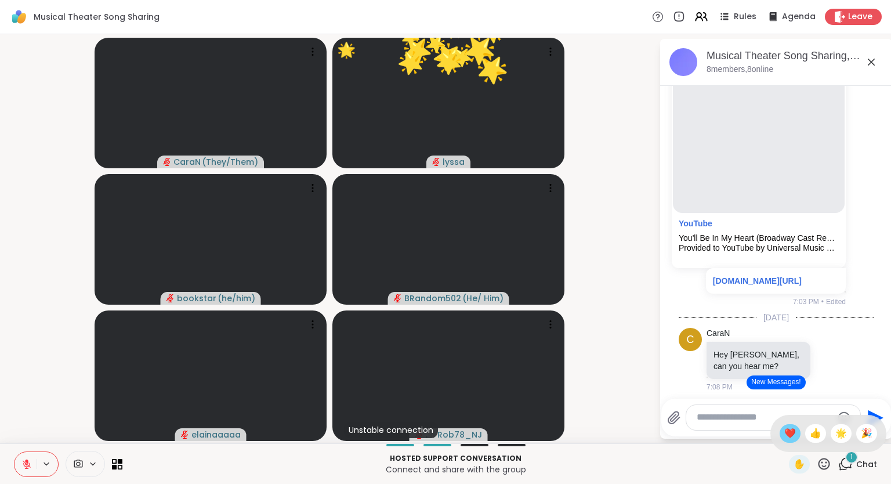
click at [786, 437] on span "❤️" at bounding box center [790, 433] width 12 height 14
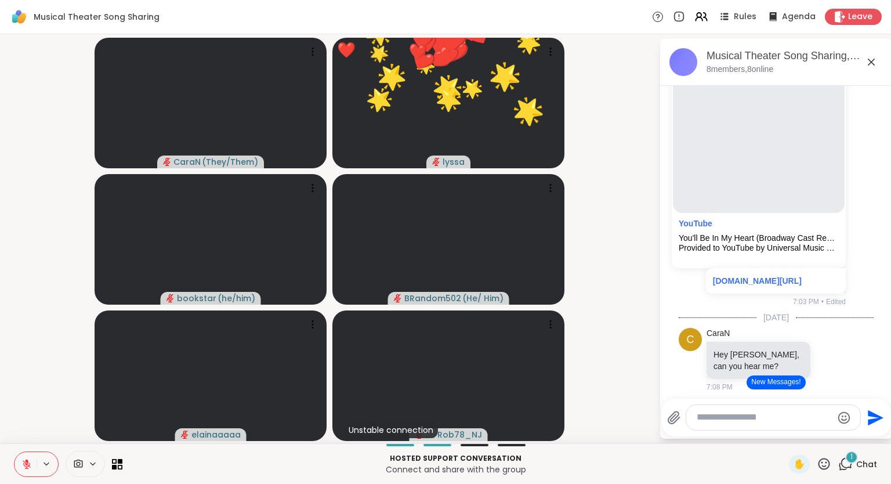
click at [827, 465] on icon at bounding box center [824, 463] width 14 height 14
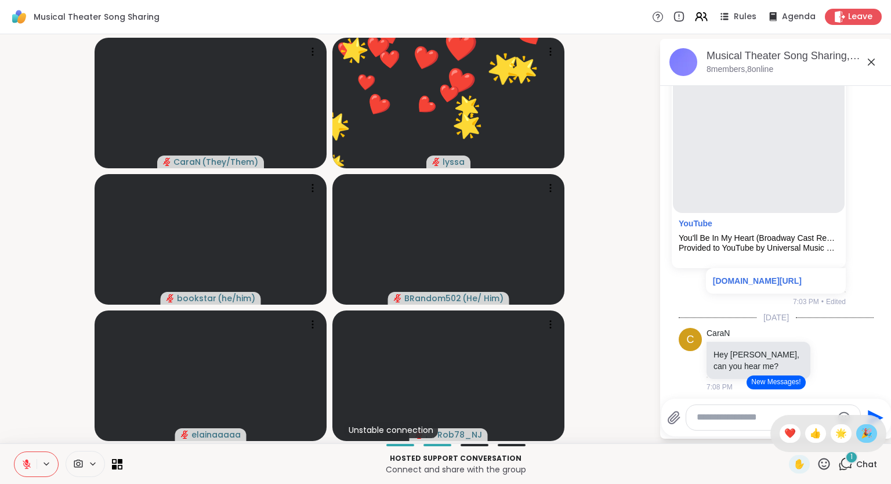
click at [860, 431] on div "🎉" at bounding box center [866, 433] width 21 height 19
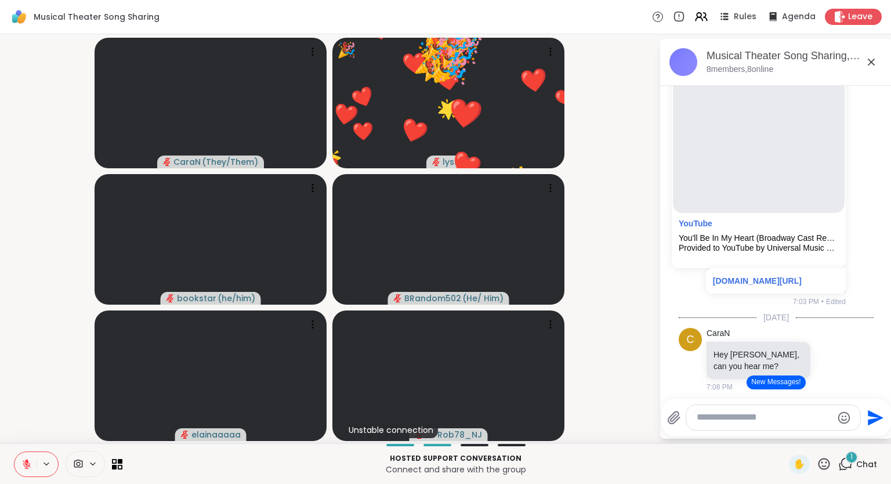
click at [824, 465] on icon at bounding box center [824, 463] width 14 height 14
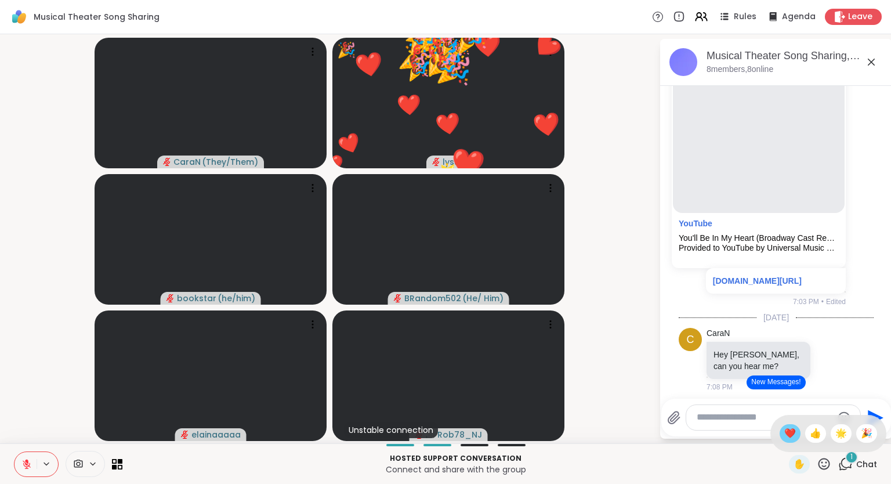
click at [792, 437] on span "❤️" at bounding box center [790, 433] width 12 height 14
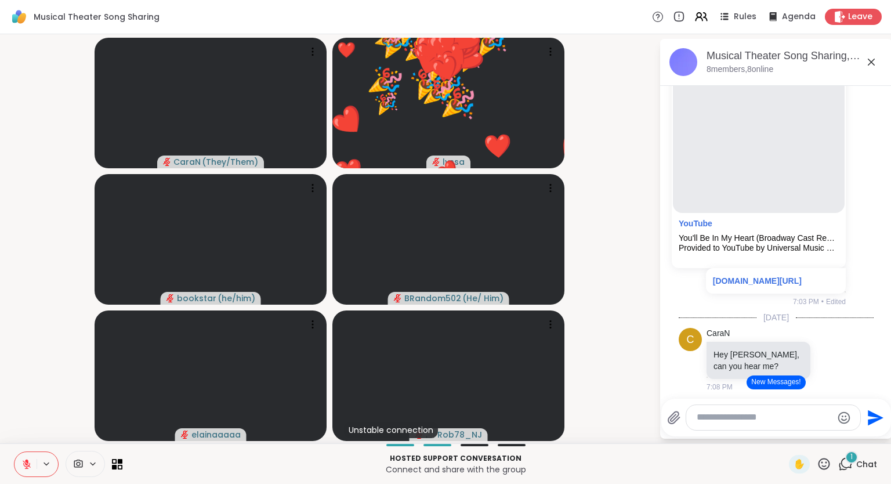
click at [822, 467] on icon at bounding box center [824, 463] width 14 height 14
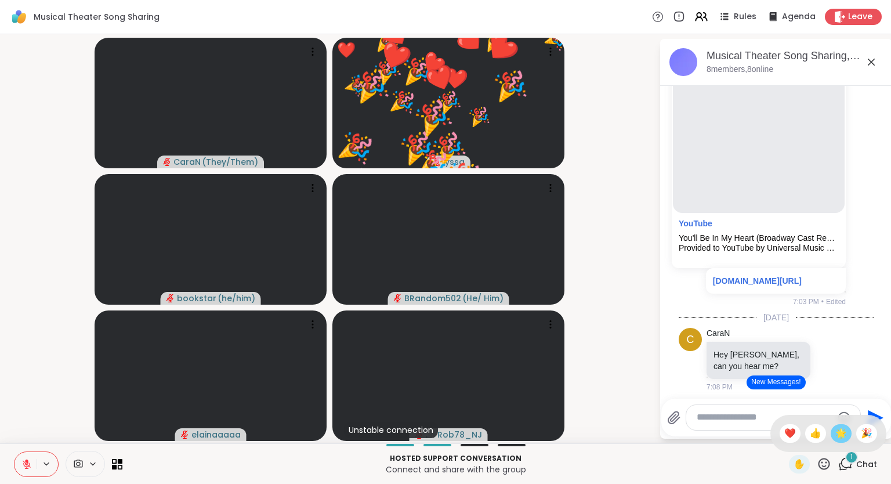
click at [837, 432] on span "🌟" at bounding box center [841, 433] width 12 height 14
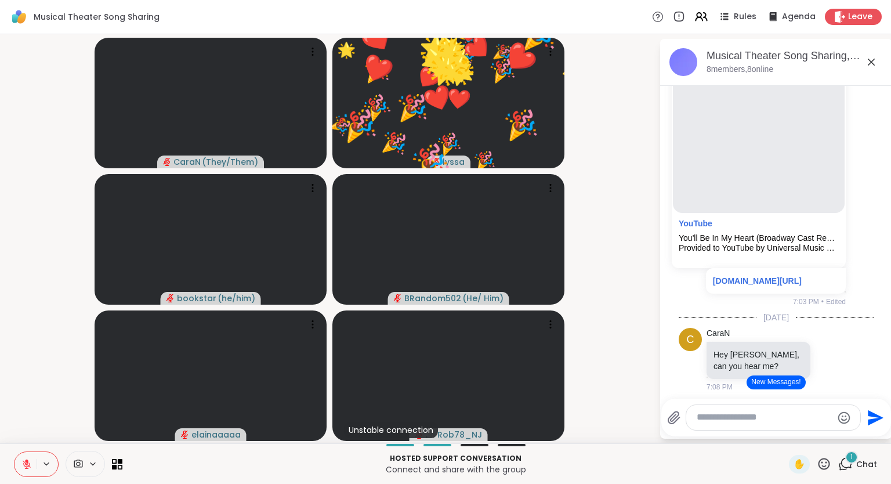
click at [824, 465] on icon at bounding box center [824, 463] width 14 height 14
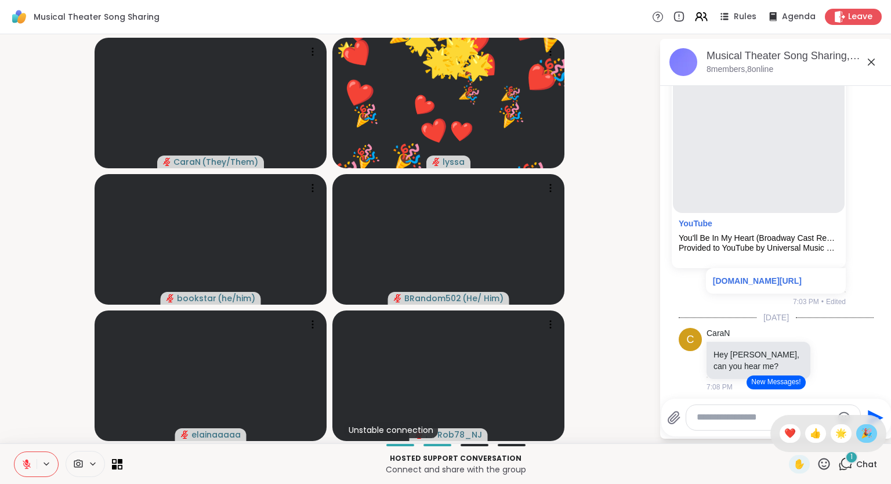
click at [863, 434] on span "🎉" at bounding box center [867, 433] width 12 height 14
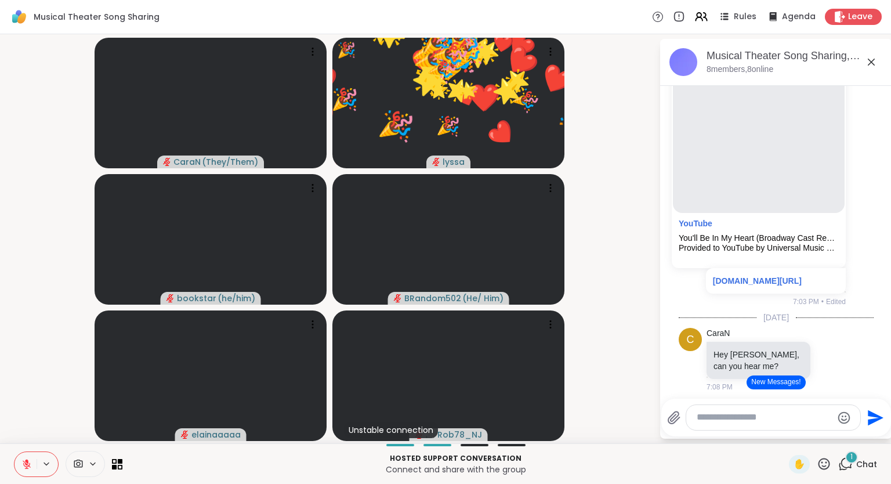
click at [819, 466] on icon at bounding box center [824, 463] width 14 height 14
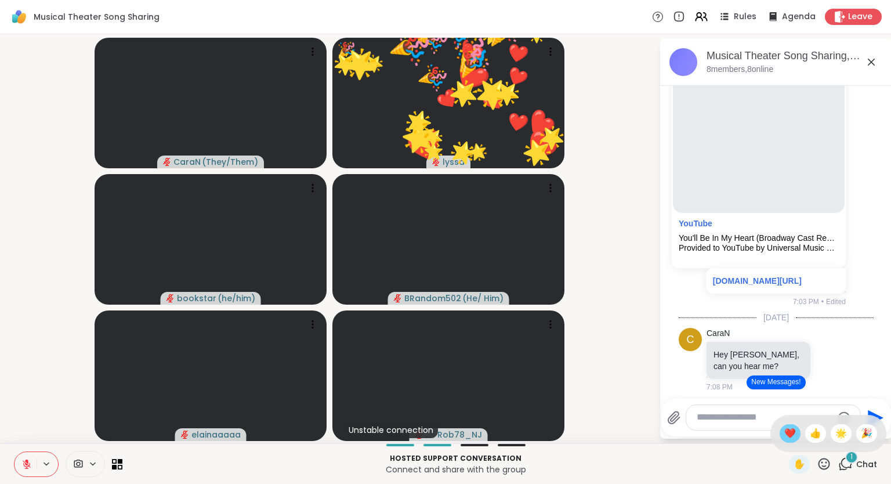
click at [786, 435] on span "❤️" at bounding box center [790, 433] width 12 height 14
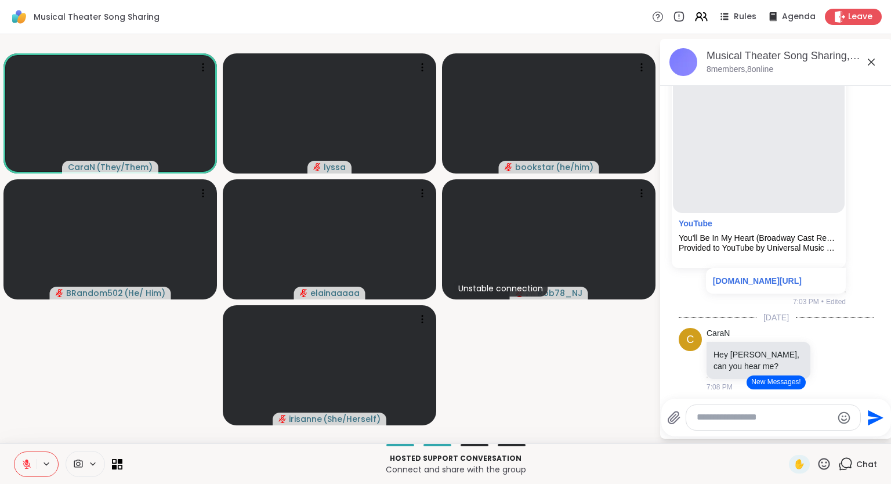
click at [821, 469] on icon at bounding box center [824, 464] width 12 height 12
click at [786, 439] on span "❤️" at bounding box center [790, 433] width 12 height 14
click at [26, 465] on icon at bounding box center [26, 464] width 10 height 10
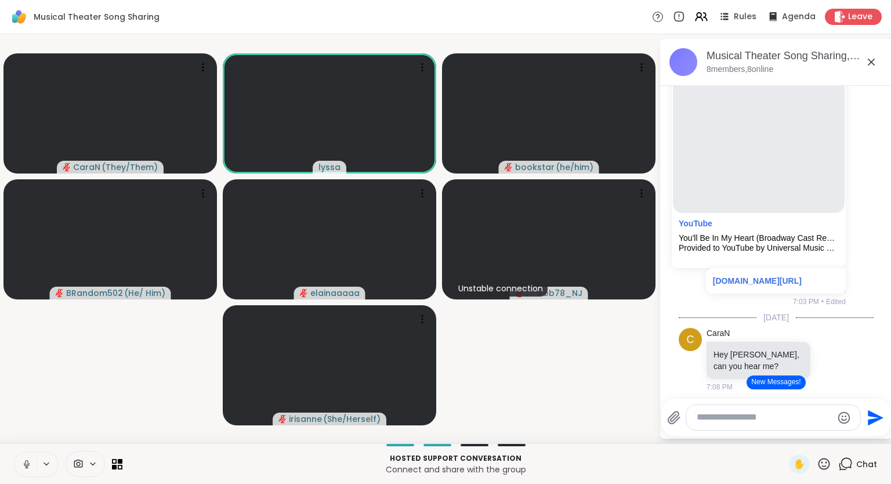
click at [28, 461] on icon at bounding box center [26, 462] width 3 height 5
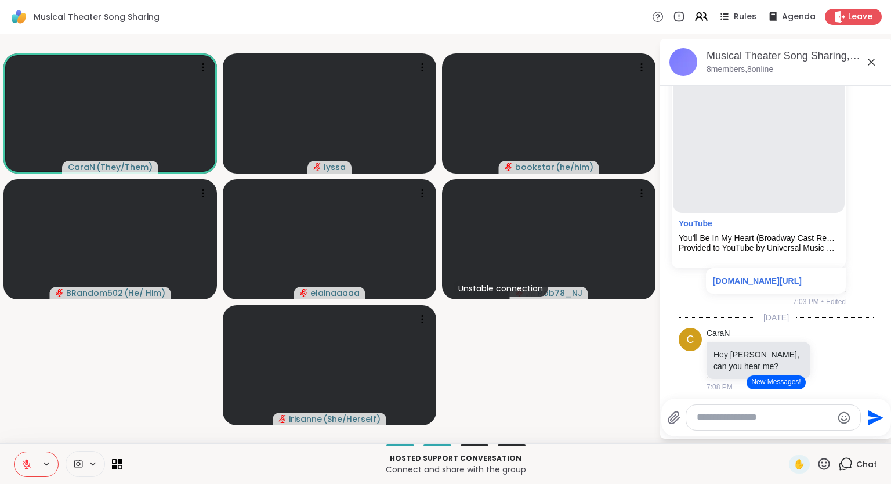
click at [822, 463] on icon at bounding box center [824, 463] width 14 height 14
click at [788, 437] on span "❤️" at bounding box center [790, 433] width 12 height 14
click at [822, 463] on icon at bounding box center [824, 464] width 12 height 12
click at [788, 435] on span "❤️" at bounding box center [790, 433] width 12 height 14
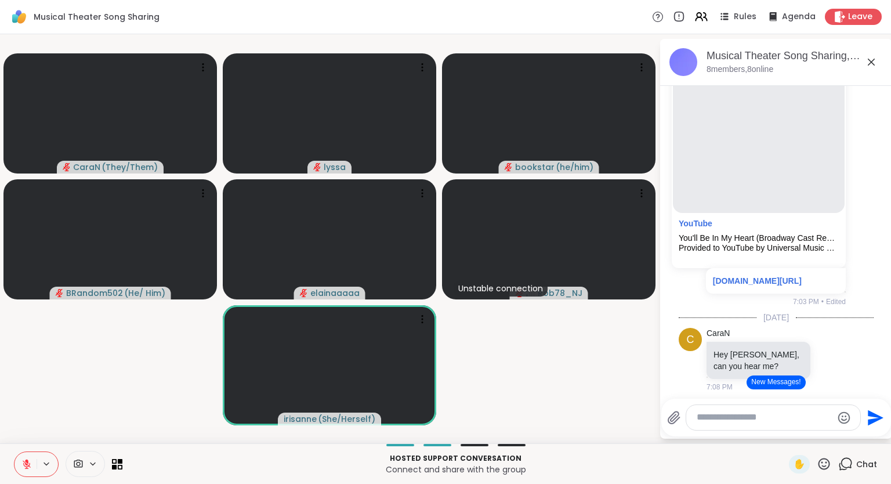
click at [825, 467] on icon at bounding box center [824, 464] width 12 height 12
click at [838, 439] on span "🌟" at bounding box center [841, 433] width 12 height 14
click at [824, 467] on icon at bounding box center [824, 463] width 14 height 14
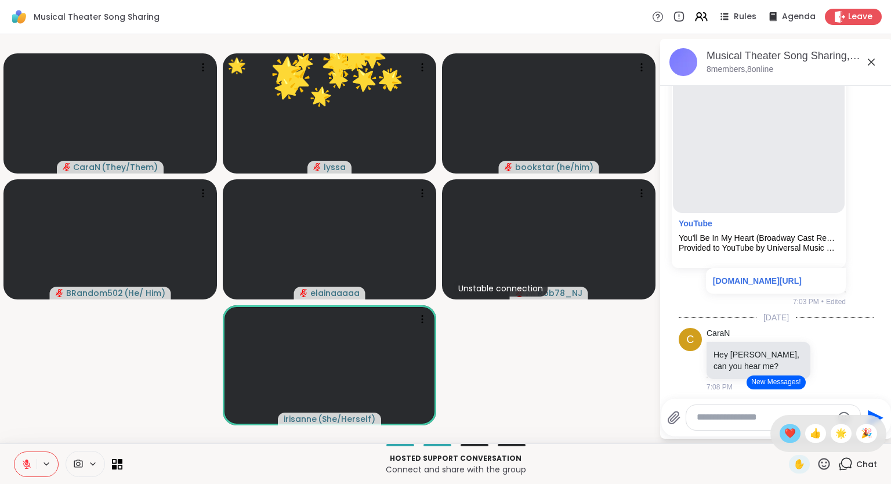
click at [792, 436] on span "❤️" at bounding box center [790, 433] width 12 height 14
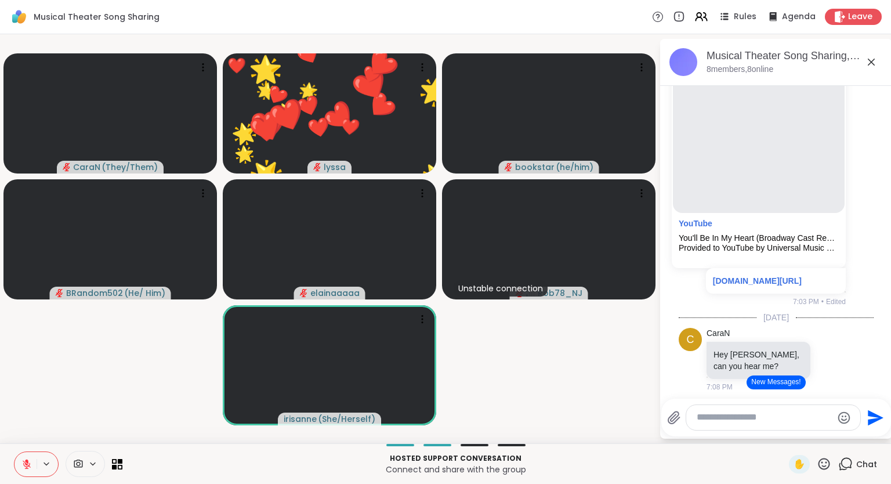
click at [825, 466] on icon at bounding box center [824, 464] width 12 height 12
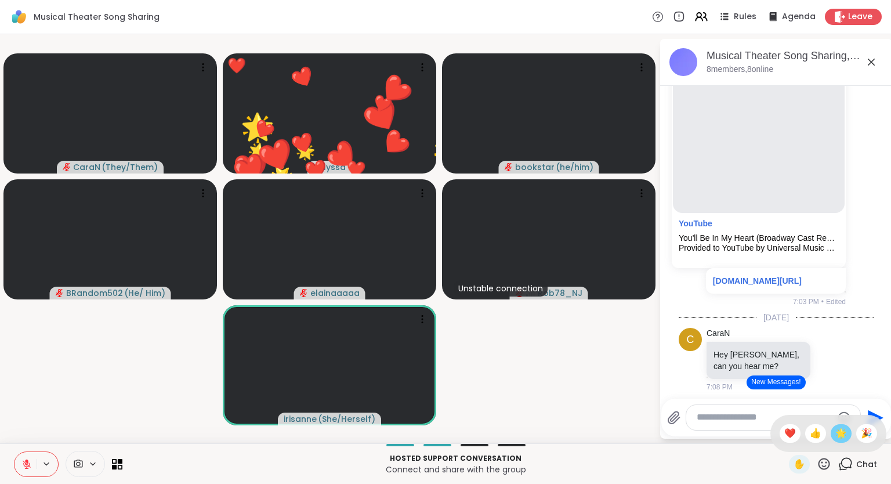
click at [842, 437] on span "🌟" at bounding box center [841, 433] width 12 height 14
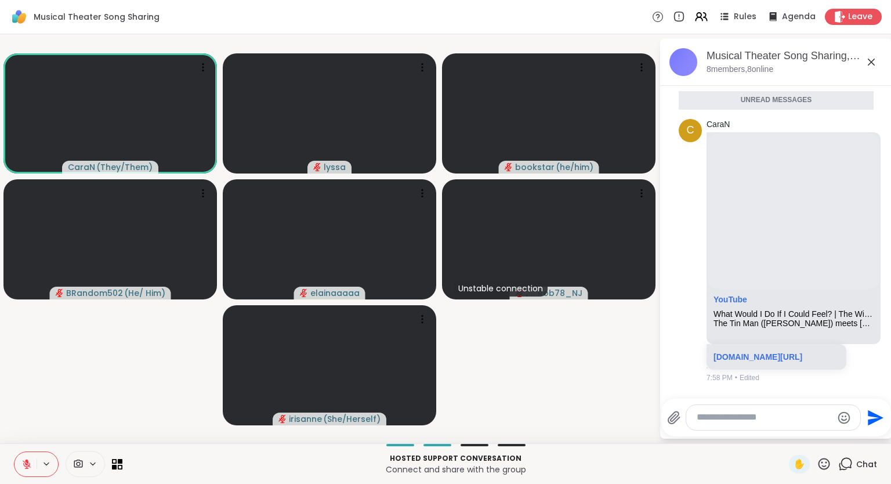
scroll to position [4041, 0]
click at [24, 457] on button at bounding box center [25, 464] width 22 height 24
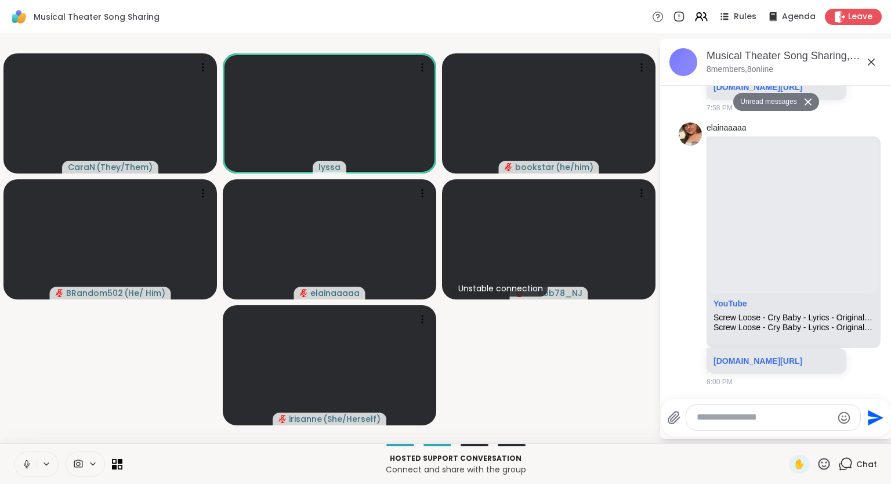
scroll to position [4400, 0]
click at [27, 463] on icon at bounding box center [26, 464] width 10 height 10
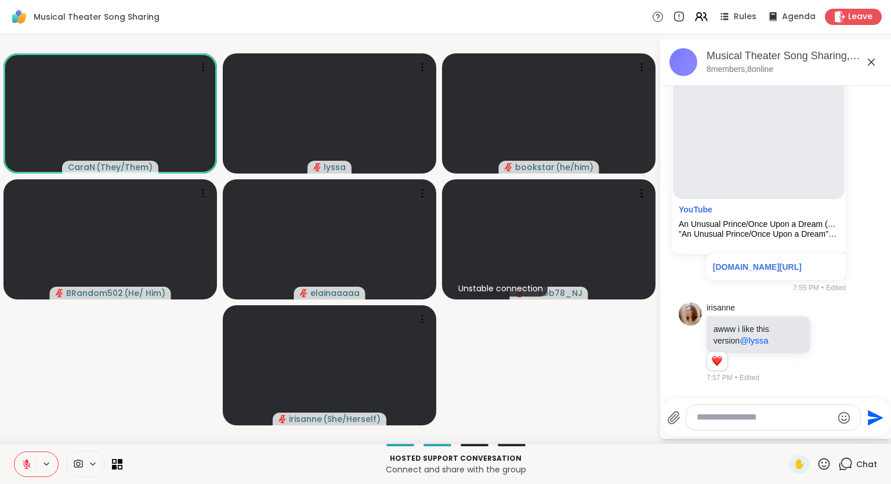
scroll to position [3353, 0]
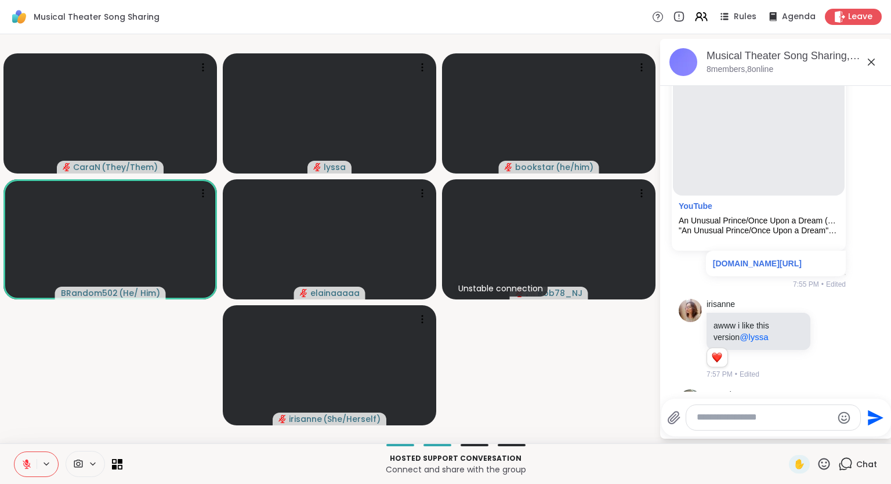
click at [828, 463] on icon at bounding box center [824, 463] width 14 height 14
click at [790, 435] on span "❤️" at bounding box center [790, 433] width 12 height 14
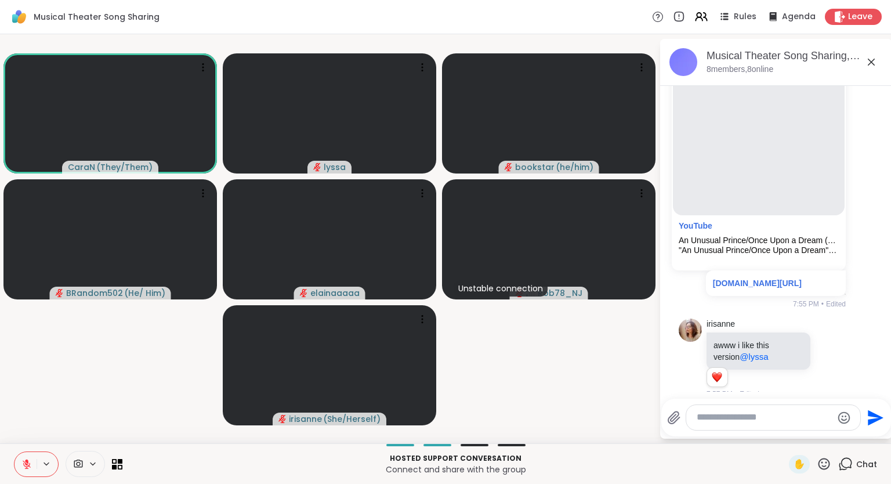
scroll to position [3334, 0]
click at [825, 469] on icon at bounding box center [824, 463] width 14 height 14
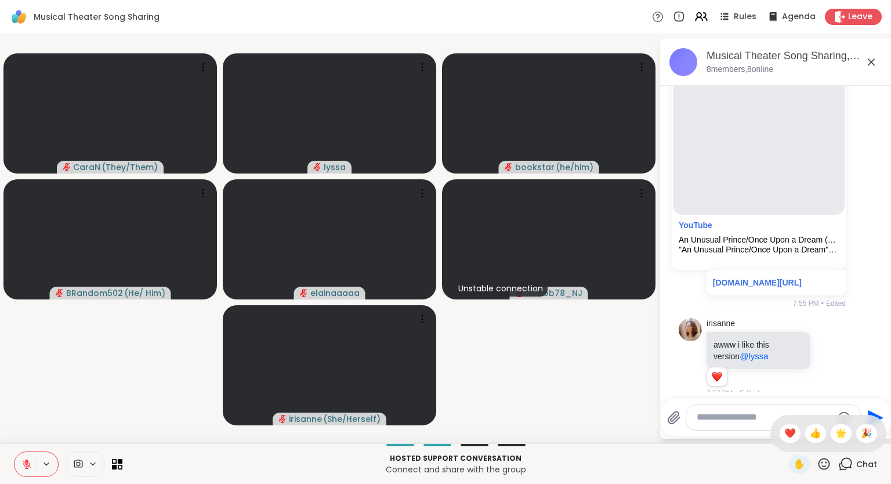
click at [782, 423] on div "✋ ❤️ 👍 🌟 🎉" at bounding box center [828, 433] width 116 height 37
click at [823, 458] on icon at bounding box center [824, 463] width 14 height 14
click at [786, 430] on span "❤️" at bounding box center [790, 433] width 12 height 14
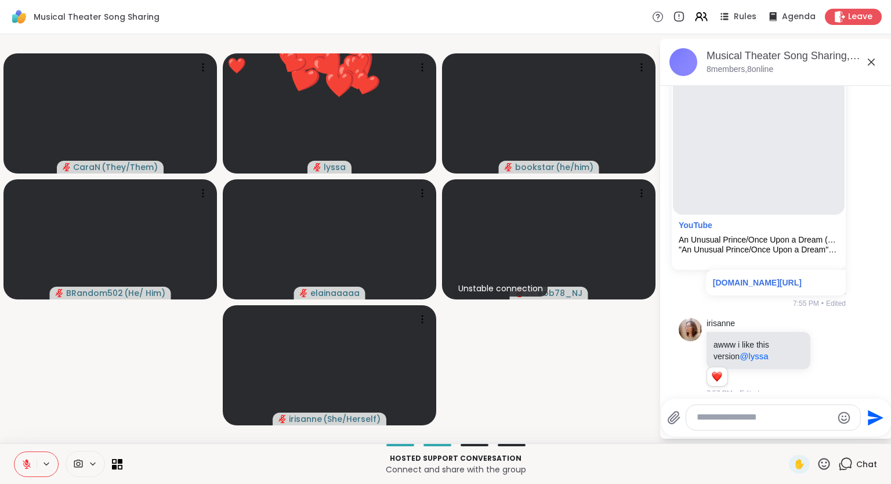
click at [824, 465] on icon at bounding box center [824, 463] width 14 height 14
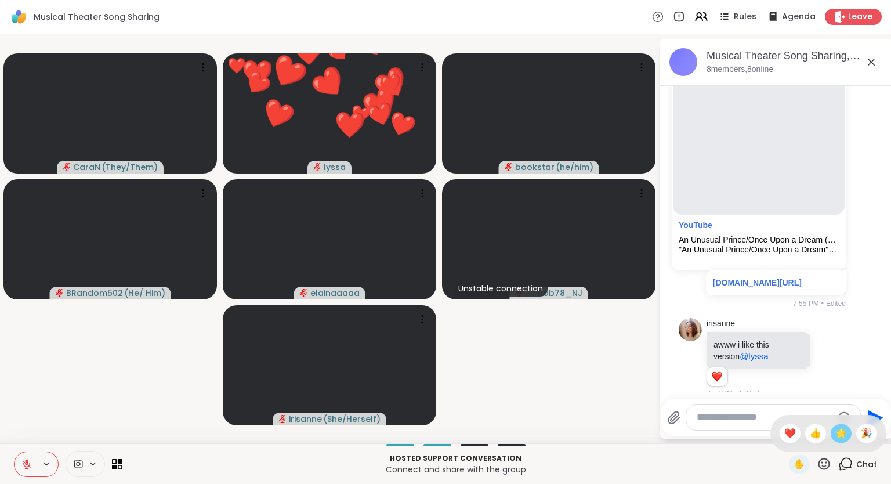
click at [839, 436] on span "🌟" at bounding box center [841, 433] width 12 height 14
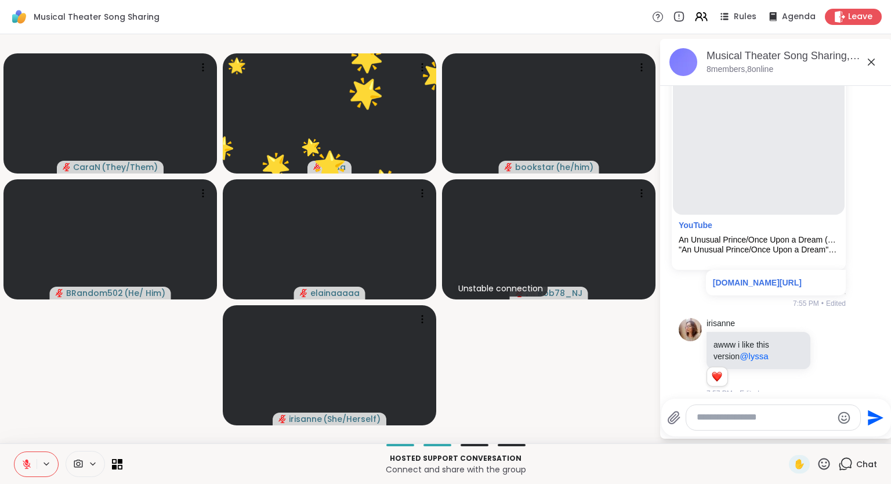
click at [825, 460] on icon at bounding box center [824, 463] width 14 height 14
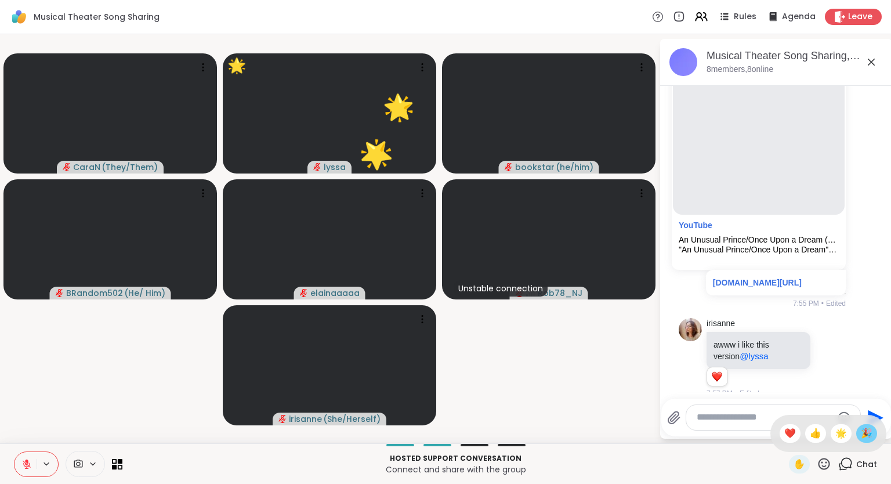
click at [865, 430] on span "🎉" at bounding box center [867, 433] width 12 height 14
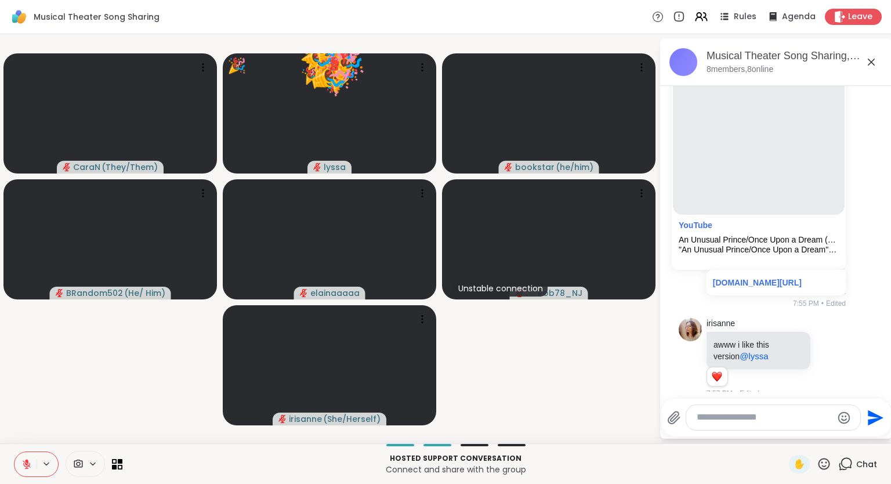
click at [817, 472] on div "✋" at bounding box center [810, 464] width 42 height 19
click at [842, 435] on div "Send" at bounding box center [776, 417] width 230 height 38
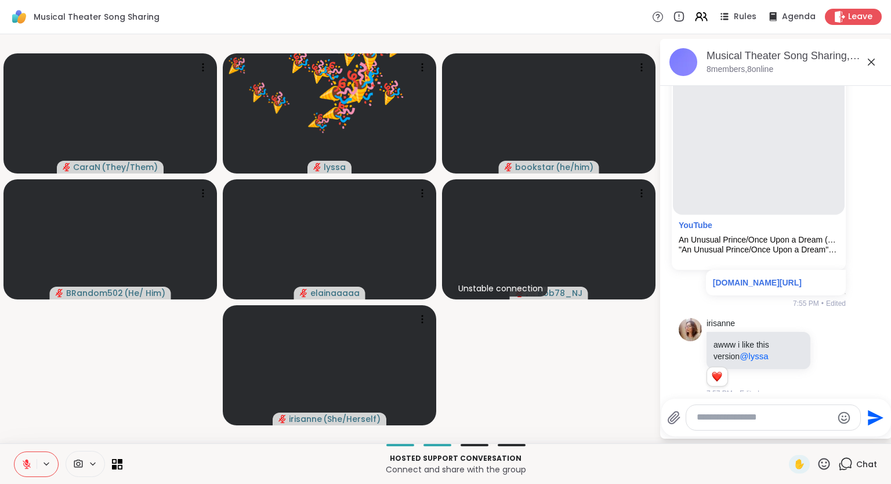
click at [821, 472] on div "✋" at bounding box center [810, 464] width 42 height 19
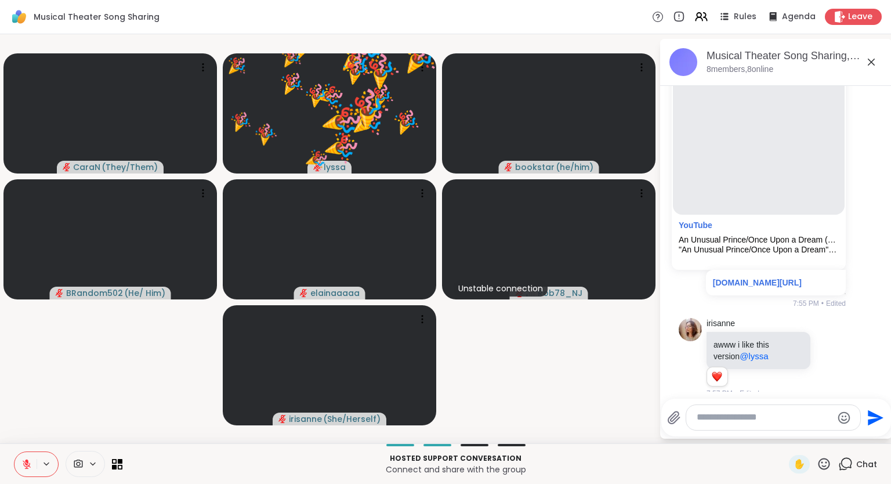
click at [842, 436] on div "Send" at bounding box center [776, 417] width 230 height 38
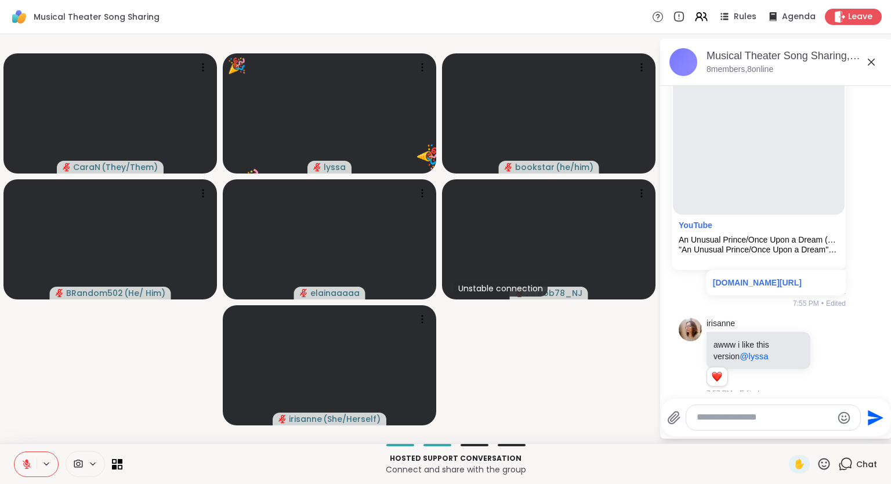
click at [824, 468] on icon at bounding box center [824, 463] width 14 height 14
click at [785, 436] on span "❤️" at bounding box center [790, 433] width 12 height 14
click at [820, 472] on div "✋" at bounding box center [810, 464] width 42 height 19
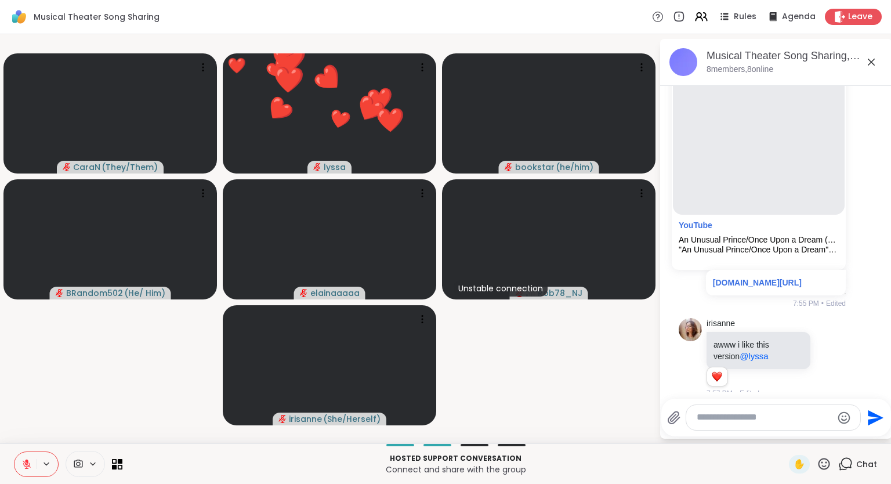
click at [822, 469] on icon at bounding box center [824, 464] width 12 height 12
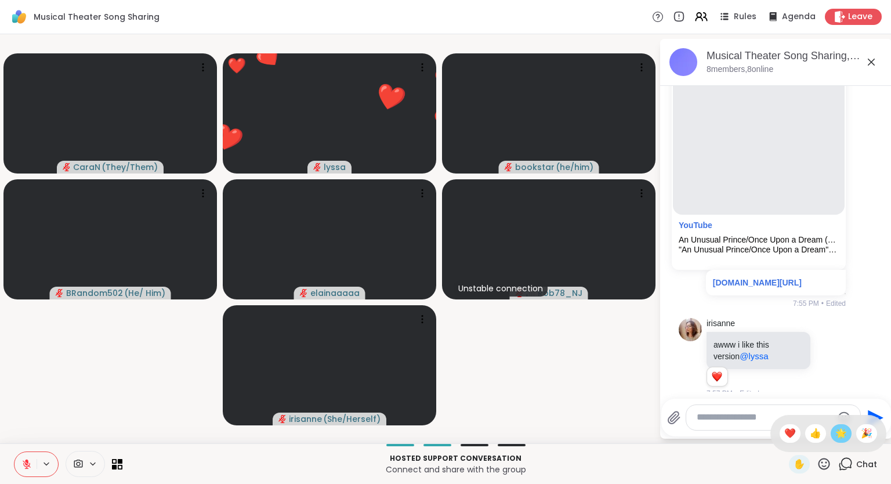
click at [837, 438] on span "🌟" at bounding box center [841, 433] width 12 height 14
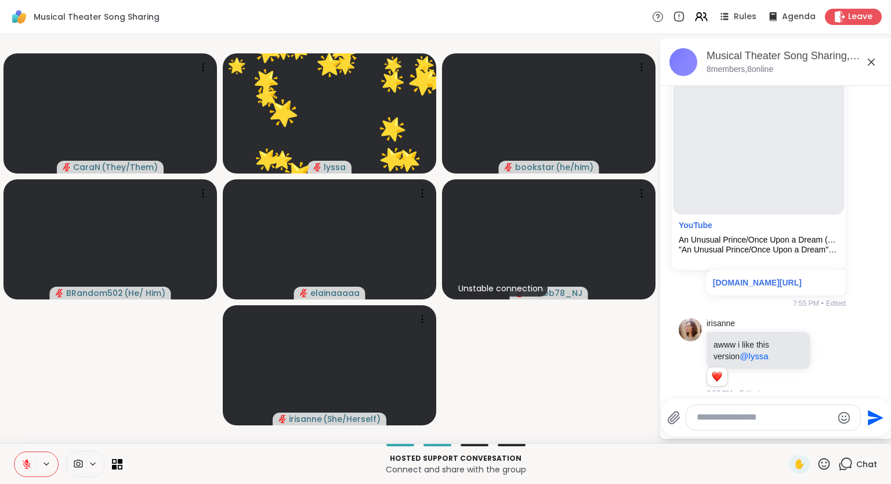
click at [827, 465] on icon at bounding box center [824, 463] width 14 height 14
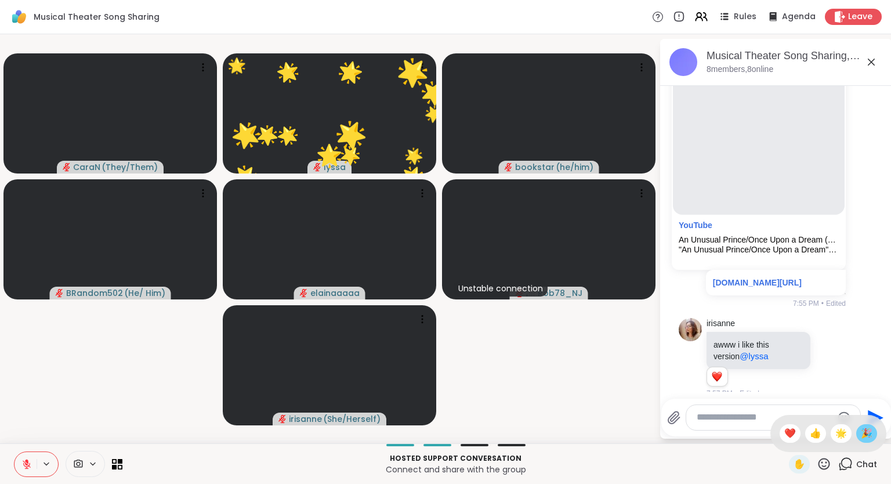
click at [866, 433] on span "🎉" at bounding box center [867, 433] width 12 height 14
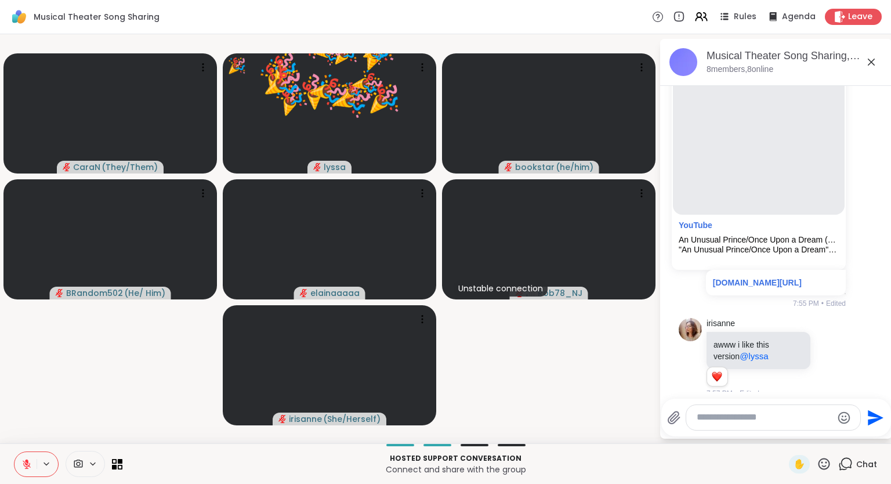
click at [826, 463] on icon at bounding box center [824, 463] width 14 height 14
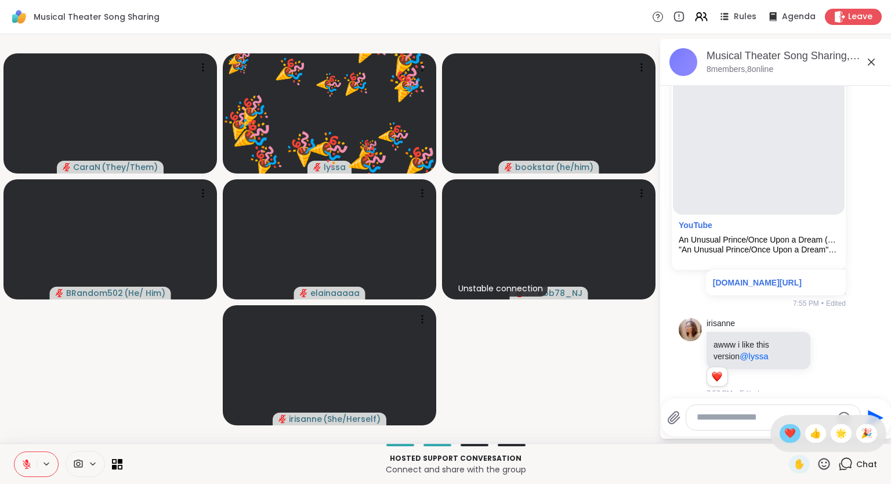
click at [788, 434] on span "❤️" at bounding box center [790, 433] width 12 height 14
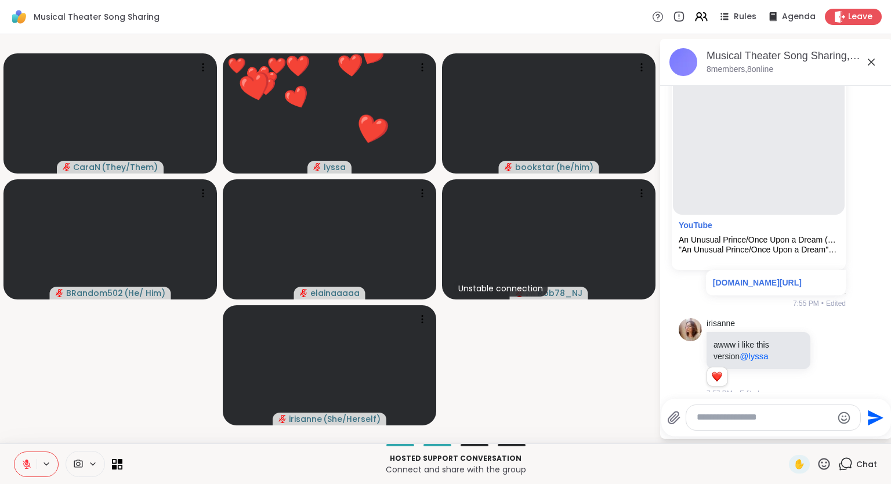
click at [825, 466] on icon at bounding box center [824, 464] width 12 height 12
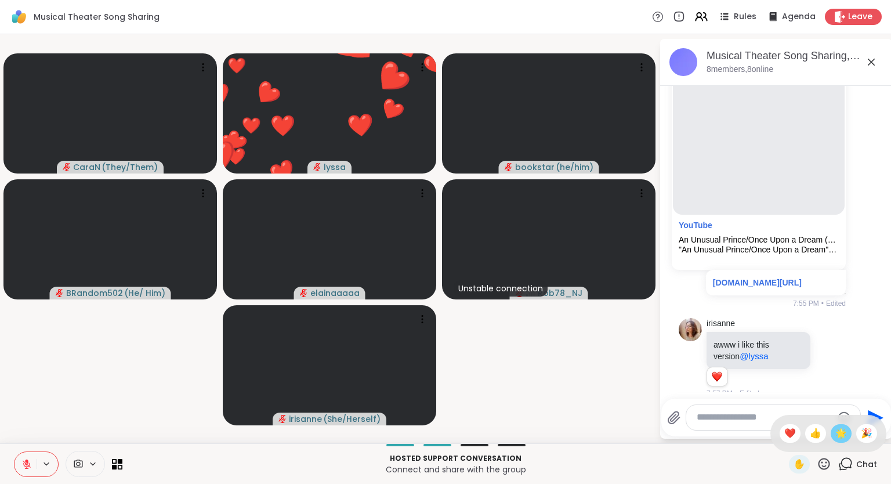
click at [839, 435] on span "🌟" at bounding box center [841, 433] width 12 height 14
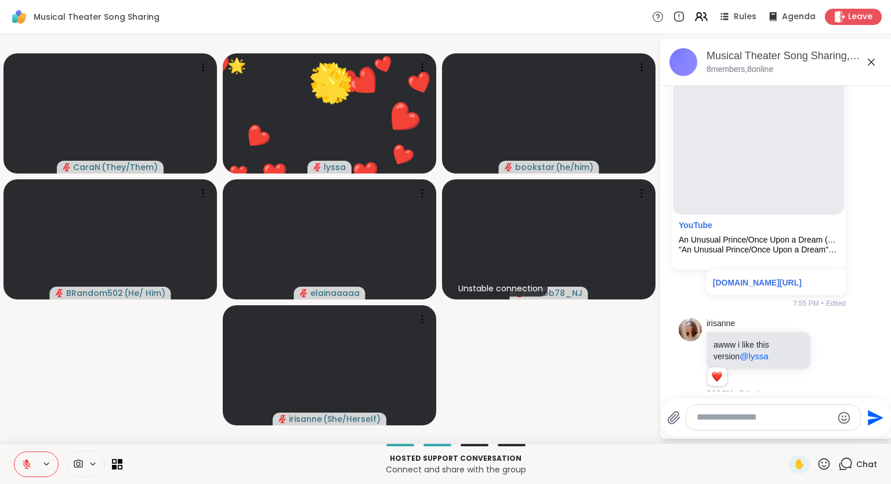
click at [821, 467] on icon at bounding box center [824, 464] width 12 height 12
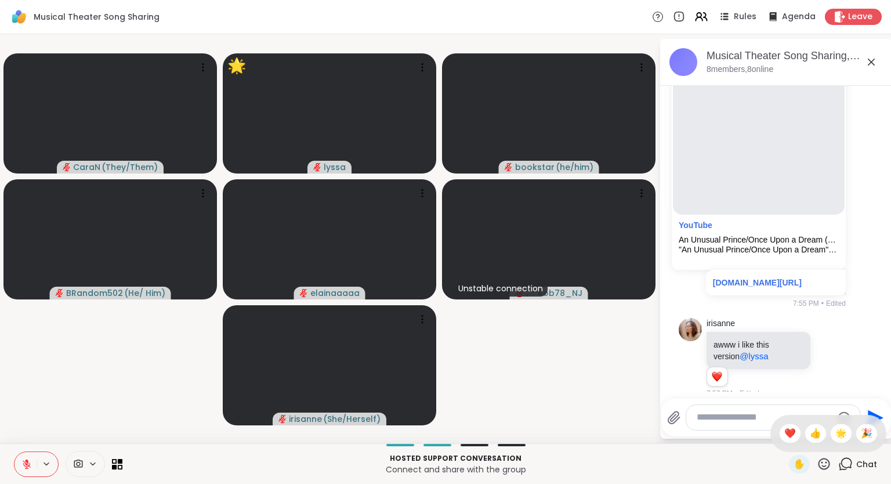
click at [825, 462] on icon at bounding box center [824, 463] width 14 height 14
click at [826, 465] on icon at bounding box center [824, 463] width 14 height 14
click at [786, 440] on span "❤️" at bounding box center [790, 433] width 12 height 14
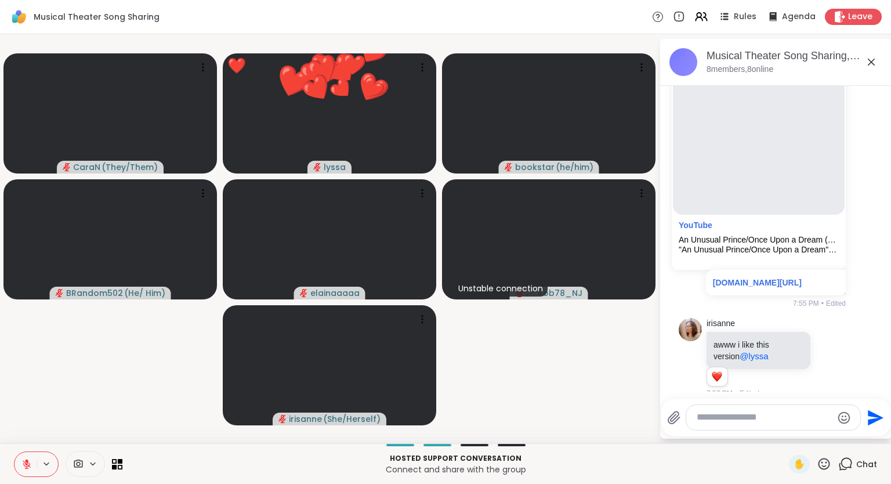
click at [826, 462] on icon at bounding box center [824, 463] width 14 height 14
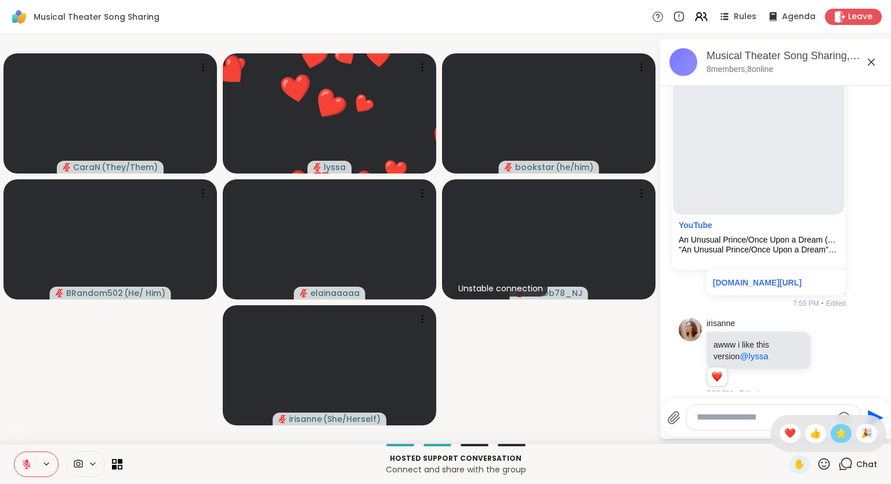
click at [841, 440] on span "🌟" at bounding box center [841, 433] width 12 height 14
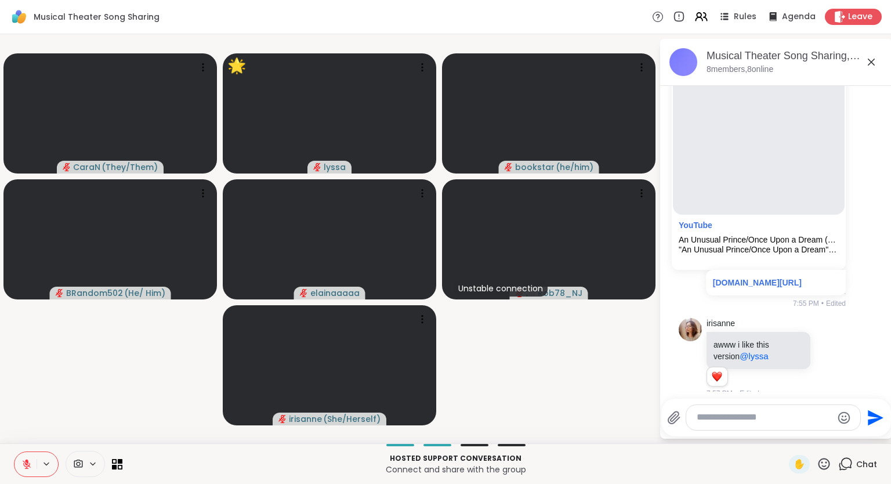
click at [825, 461] on icon at bounding box center [824, 463] width 14 height 14
click at [790, 437] on span "❤️" at bounding box center [790, 433] width 12 height 14
click at [822, 467] on icon at bounding box center [824, 463] width 14 height 14
click at [836, 437] on span "🌟" at bounding box center [841, 433] width 12 height 14
click at [820, 469] on icon at bounding box center [824, 463] width 14 height 14
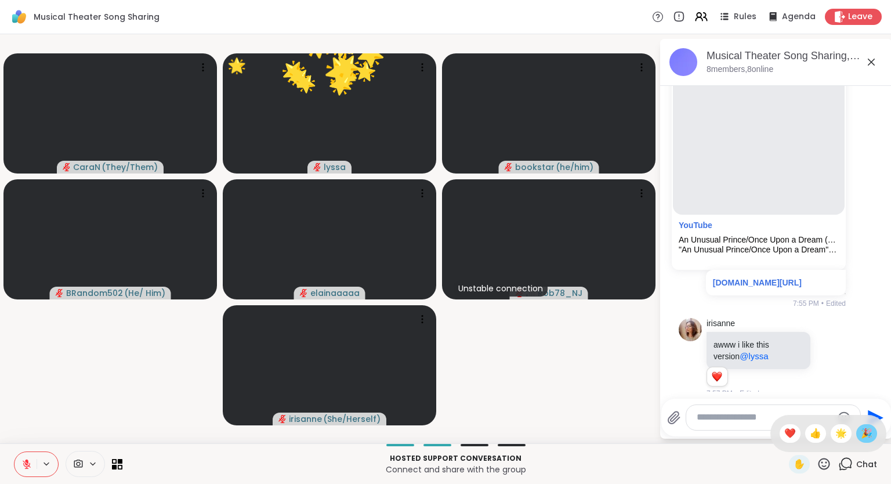
click at [864, 433] on span "🎉" at bounding box center [867, 433] width 12 height 14
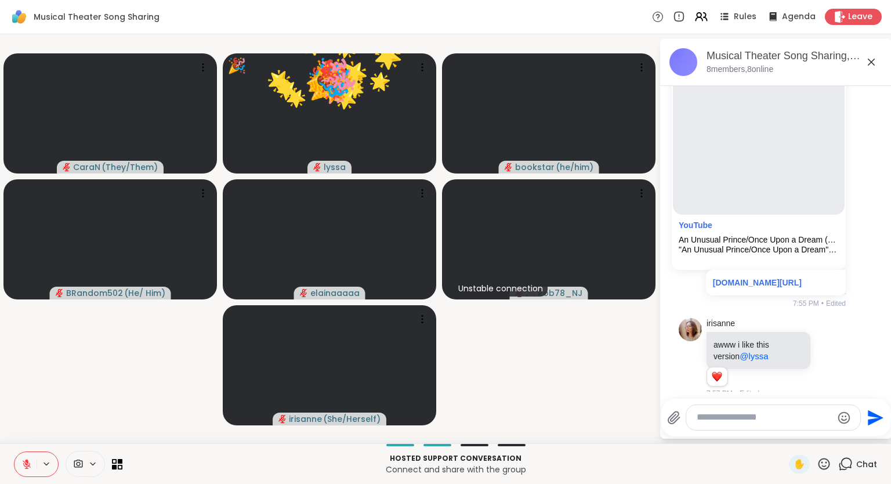
click at [818, 469] on icon at bounding box center [824, 463] width 14 height 14
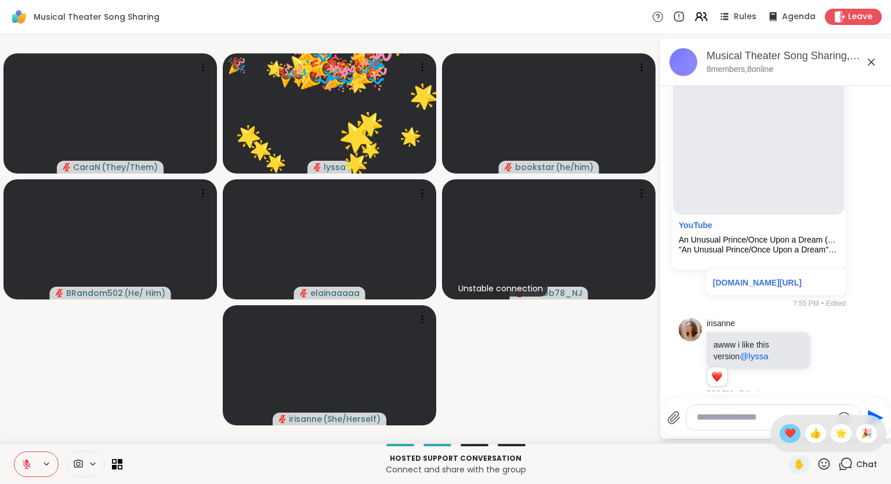
click at [784, 435] on span "❤️" at bounding box center [790, 433] width 12 height 14
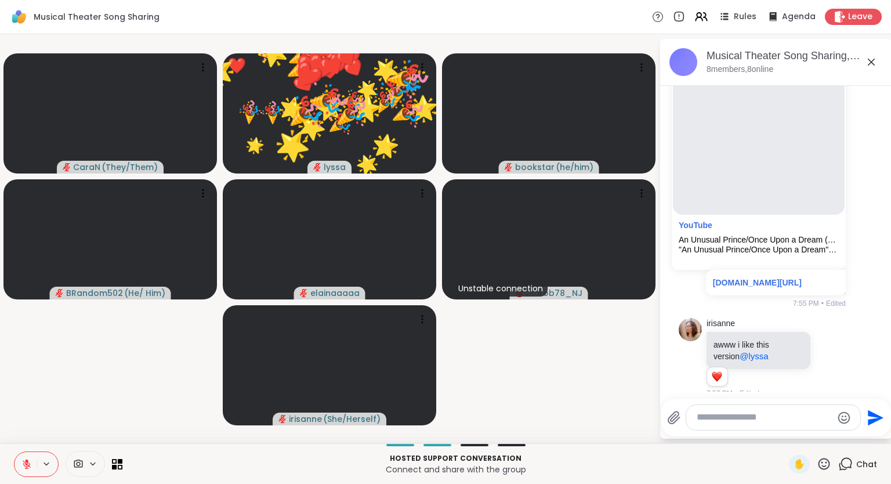
click at [825, 465] on icon at bounding box center [824, 463] width 14 height 14
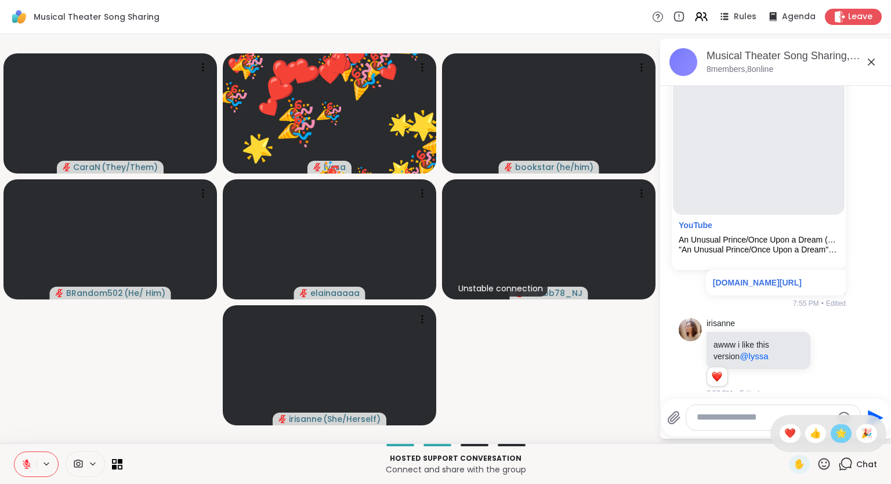
click at [837, 435] on span "🌟" at bounding box center [841, 433] width 12 height 14
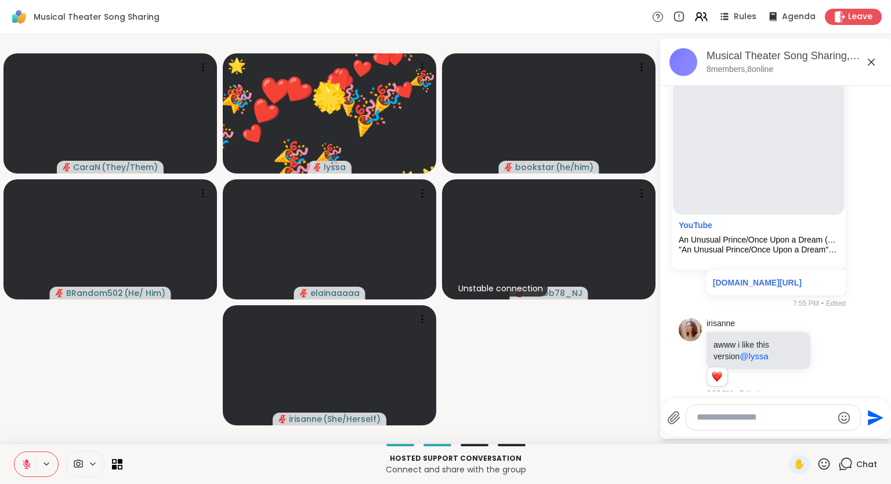
click at [819, 466] on icon at bounding box center [824, 464] width 12 height 12
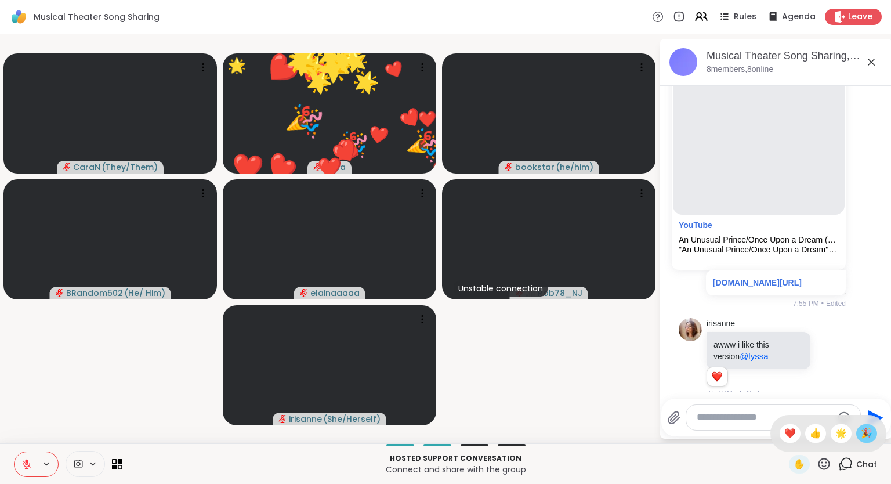
click at [865, 432] on span "🎉" at bounding box center [867, 433] width 12 height 14
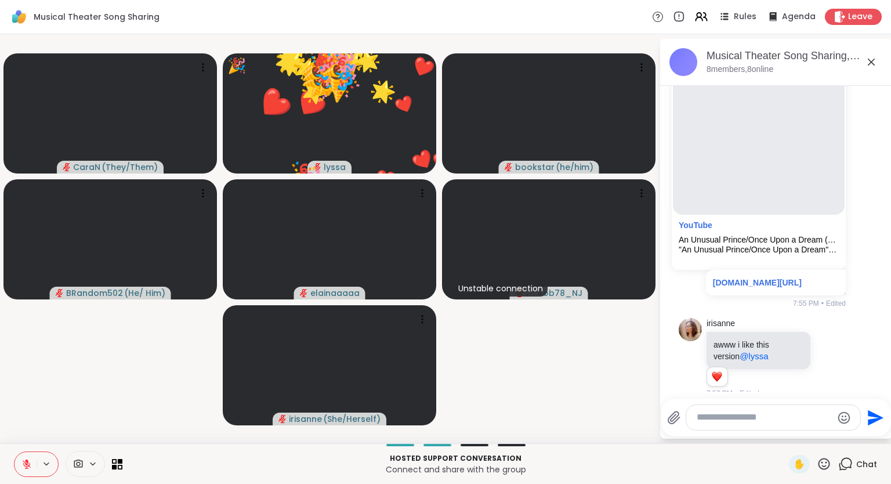
click at [820, 466] on icon at bounding box center [824, 464] width 12 height 12
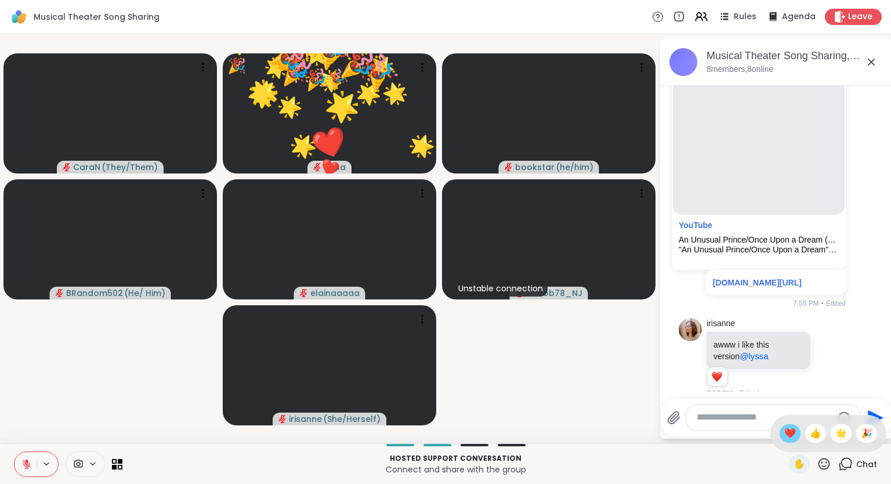
click at [790, 436] on span "❤️" at bounding box center [790, 433] width 12 height 14
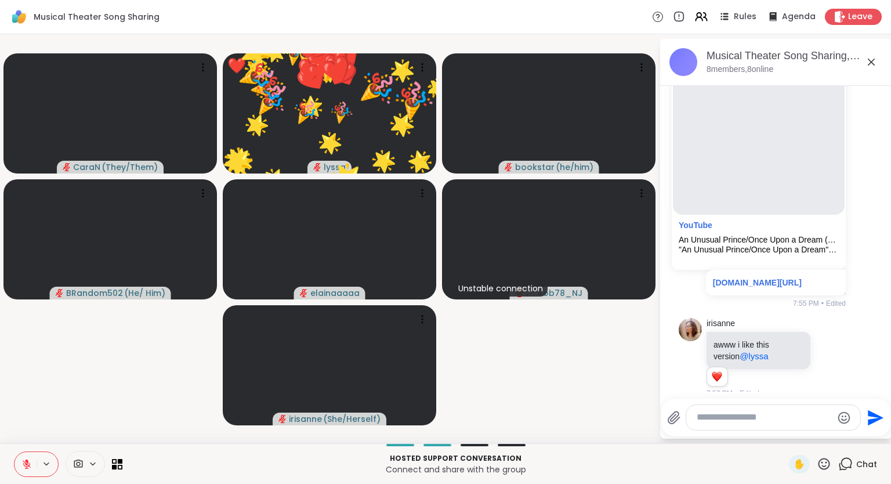
click at [827, 467] on icon at bounding box center [824, 463] width 14 height 14
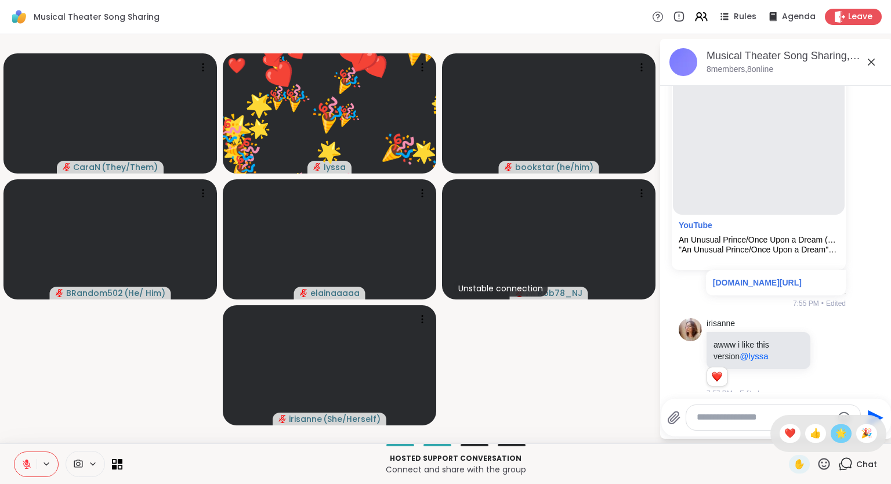
click at [844, 435] on span "🌟" at bounding box center [841, 433] width 12 height 14
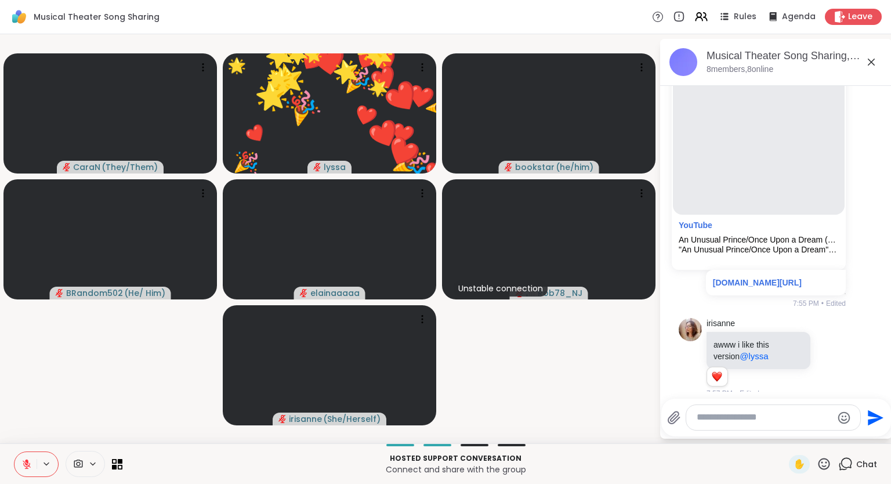
click at [815, 471] on div "✋" at bounding box center [810, 464] width 42 height 19
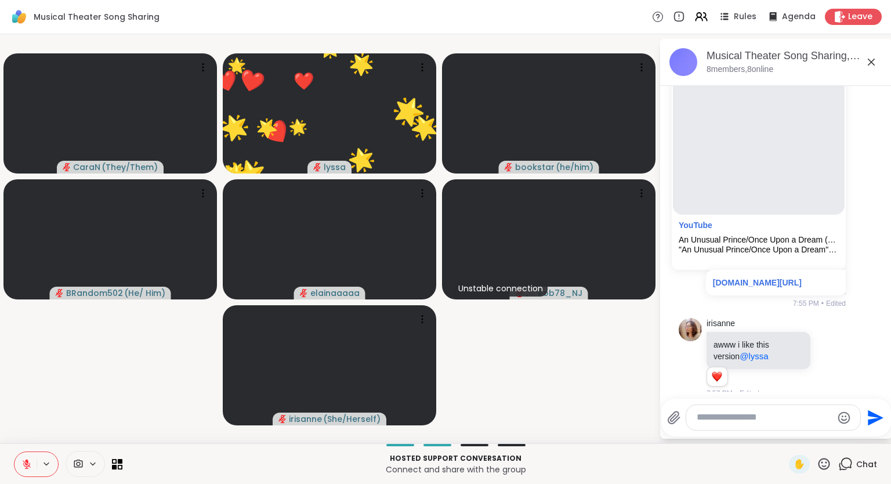
click at [823, 465] on icon at bounding box center [824, 463] width 14 height 14
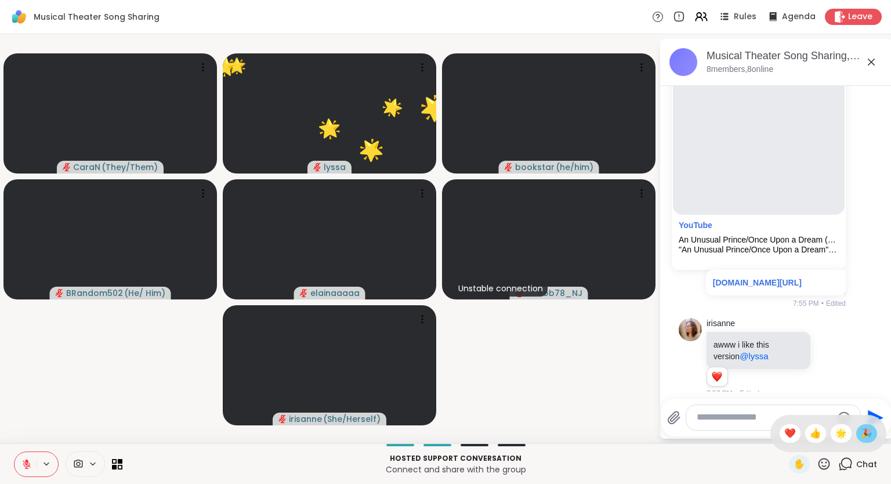
click at [861, 436] on span "🎉" at bounding box center [867, 433] width 12 height 14
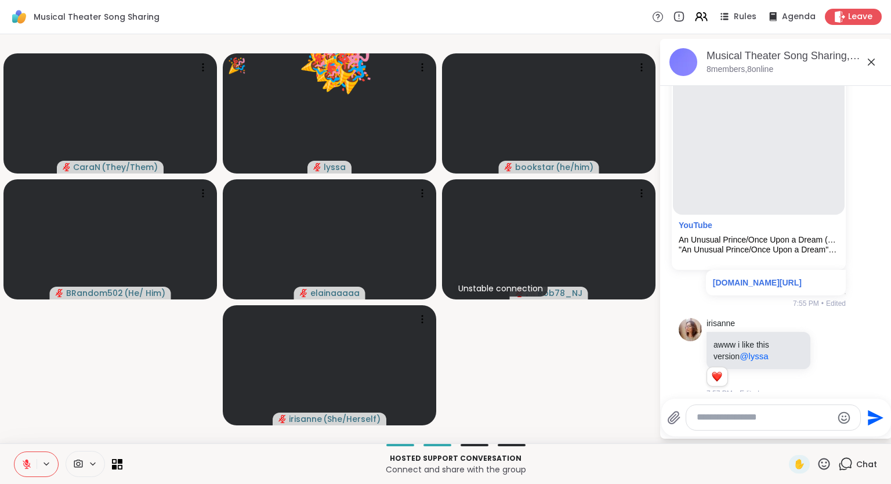
click at [818, 467] on icon at bounding box center [824, 463] width 14 height 14
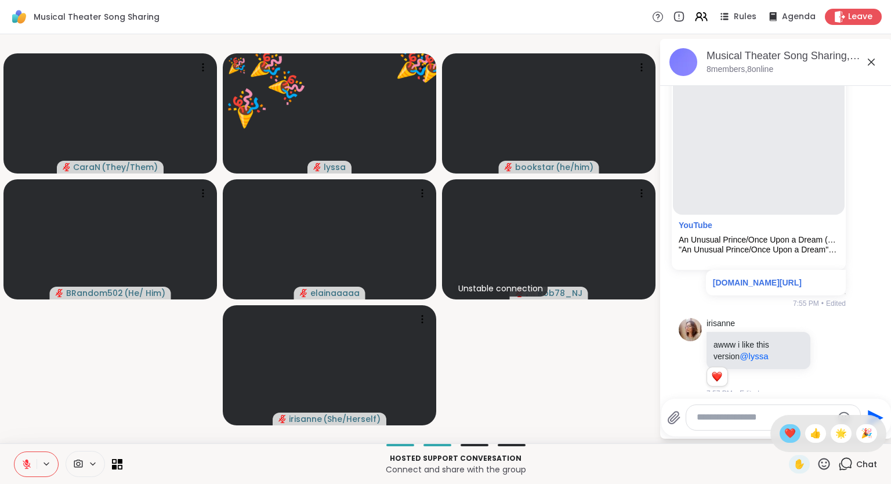
click at [785, 439] on span "❤️" at bounding box center [790, 433] width 12 height 14
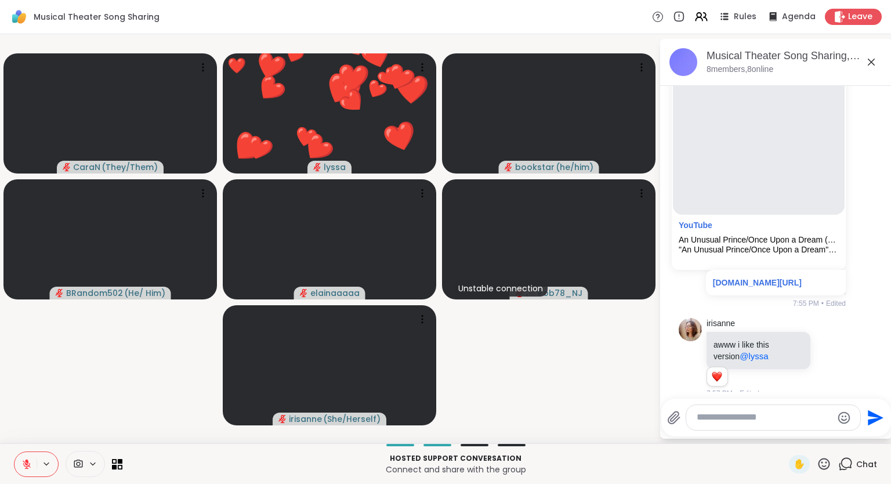
click at [826, 467] on icon at bounding box center [824, 463] width 14 height 14
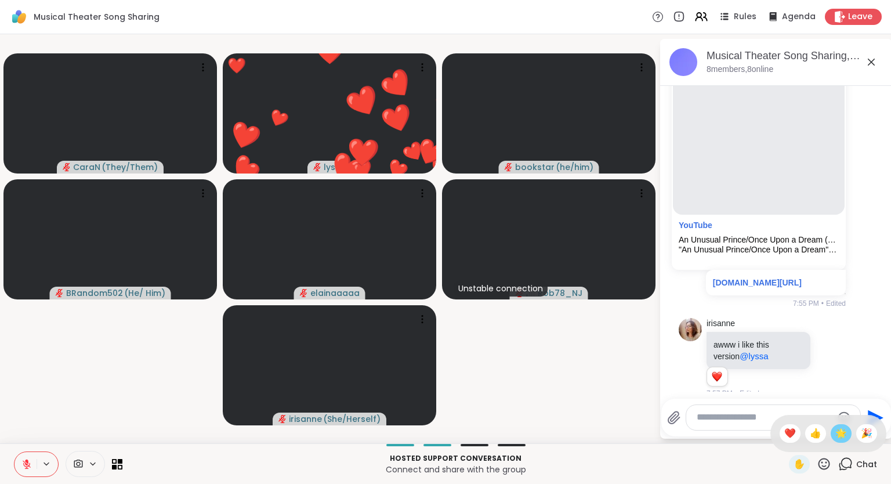
click at [843, 431] on span "🌟" at bounding box center [841, 433] width 12 height 14
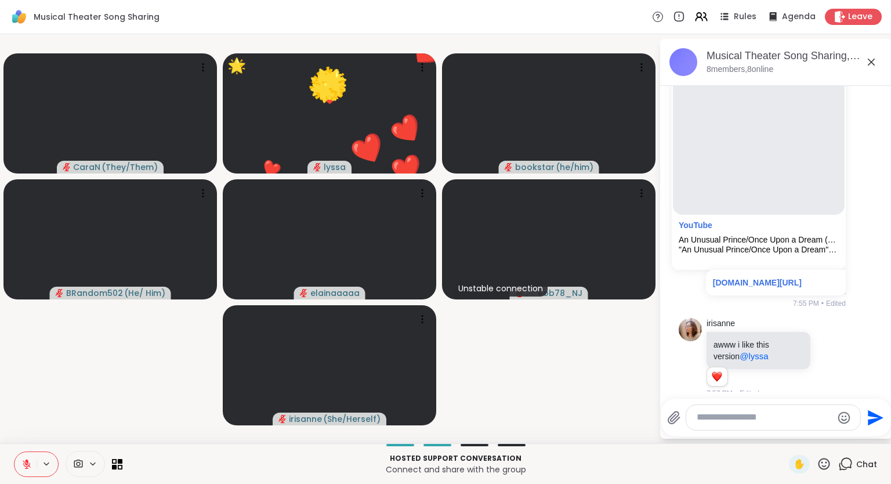
click at [821, 468] on icon at bounding box center [824, 464] width 12 height 12
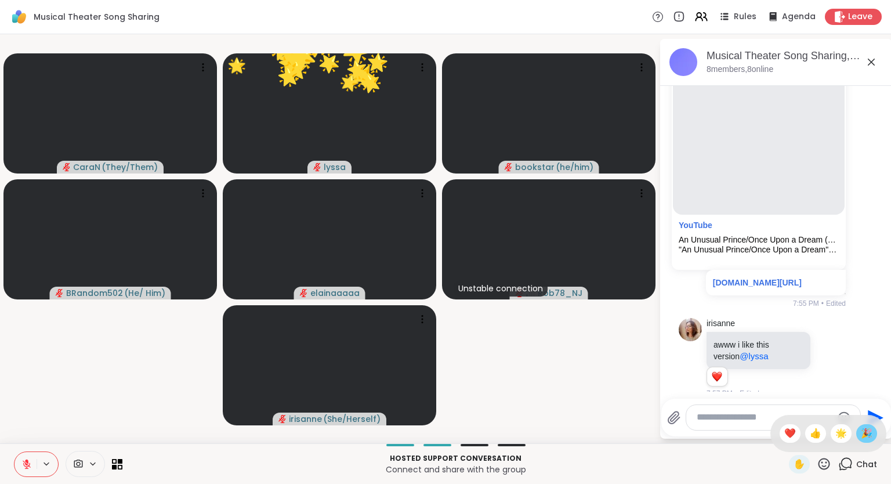
click at [859, 431] on div "🎉" at bounding box center [866, 433] width 21 height 19
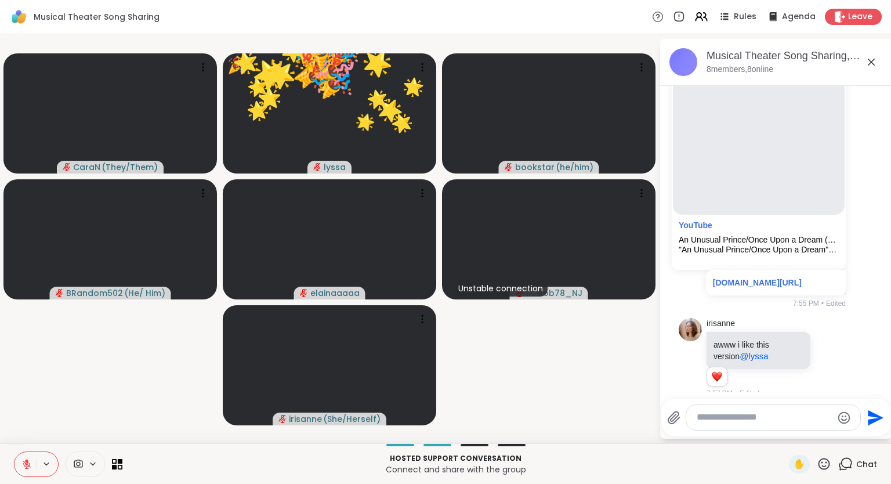
click at [819, 470] on icon at bounding box center [824, 463] width 14 height 14
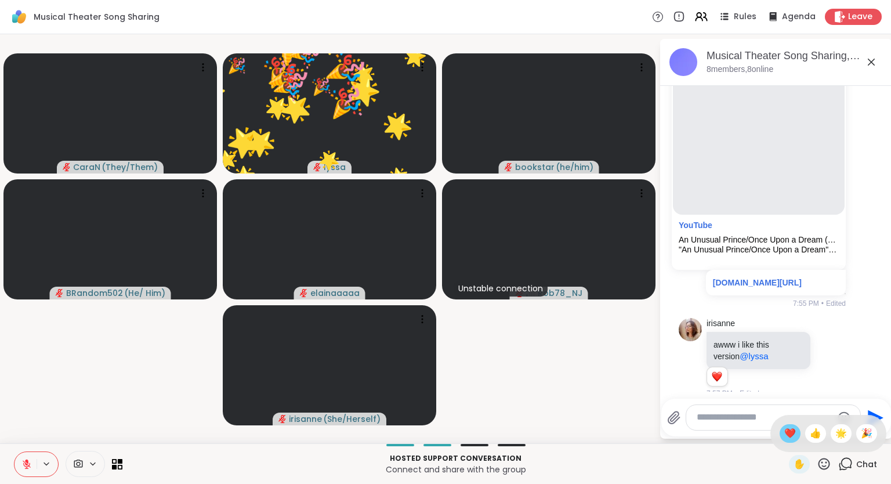
click at [790, 437] on span "❤️" at bounding box center [790, 433] width 12 height 14
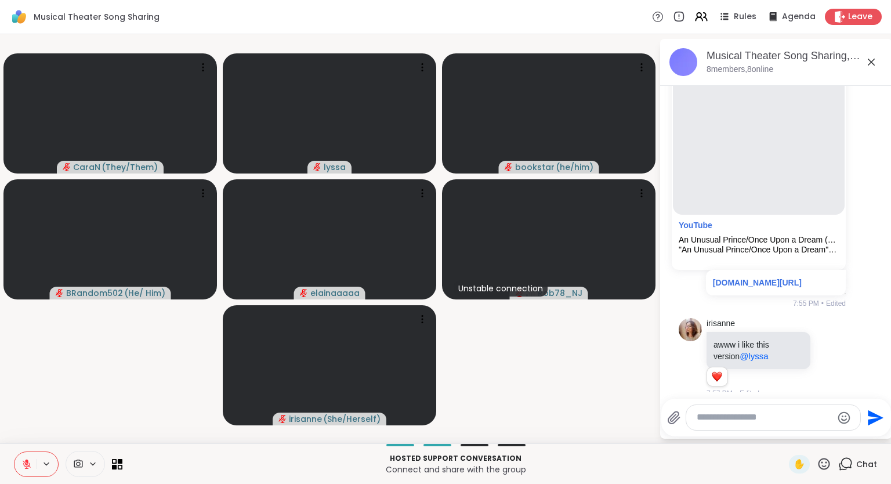
click at [826, 463] on icon at bounding box center [824, 463] width 14 height 14
click at [793, 437] on div "❤️" at bounding box center [789, 433] width 21 height 19
click at [825, 465] on icon at bounding box center [824, 463] width 14 height 14
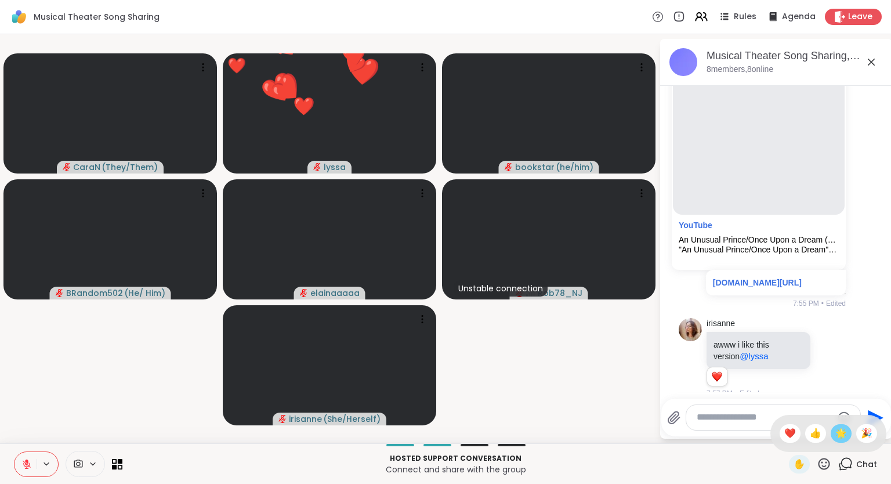
click at [844, 437] on span "🌟" at bounding box center [841, 433] width 12 height 14
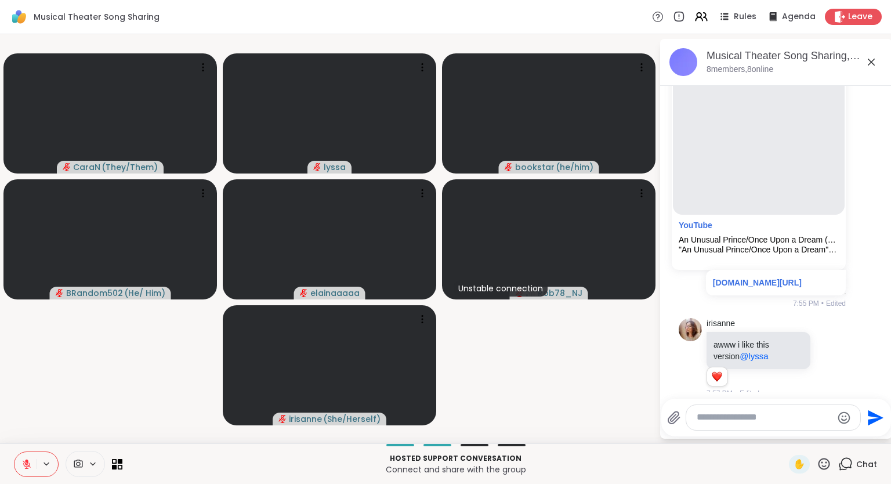
click at [833, 467] on div "✋ Chat" at bounding box center [833, 464] width 88 height 19
click at [827, 470] on icon at bounding box center [824, 463] width 14 height 14
click at [784, 437] on span "❤️" at bounding box center [790, 433] width 12 height 14
click at [829, 471] on icon at bounding box center [824, 463] width 14 height 14
click at [841, 440] on span "🌟" at bounding box center [841, 433] width 12 height 14
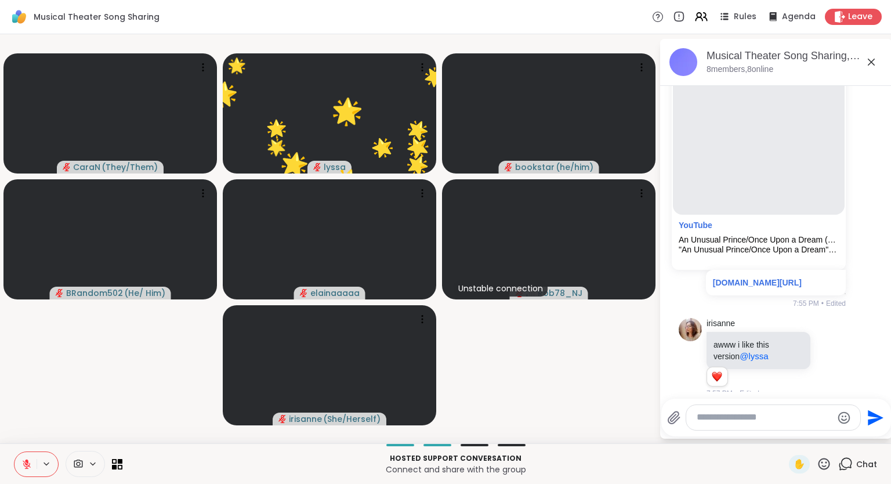
click at [829, 467] on icon at bounding box center [824, 464] width 12 height 12
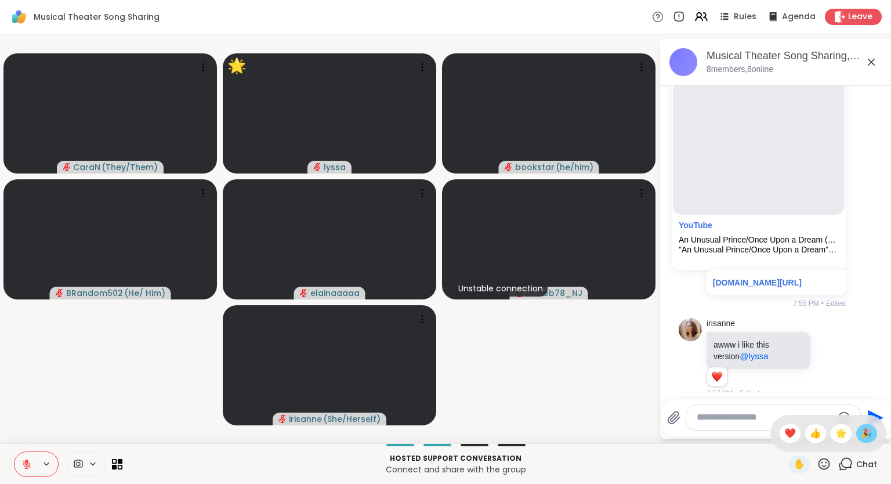
click at [866, 443] on div "🎉" at bounding box center [866, 433] width 21 height 19
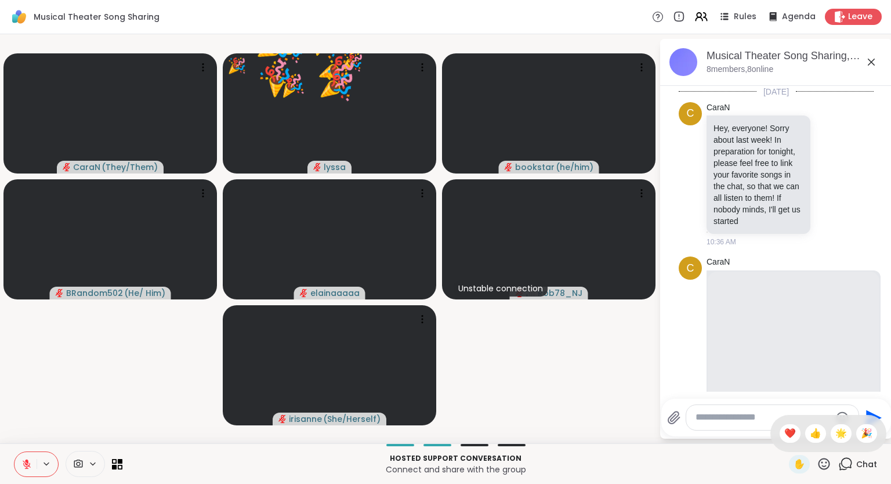
scroll to position [3334, 0]
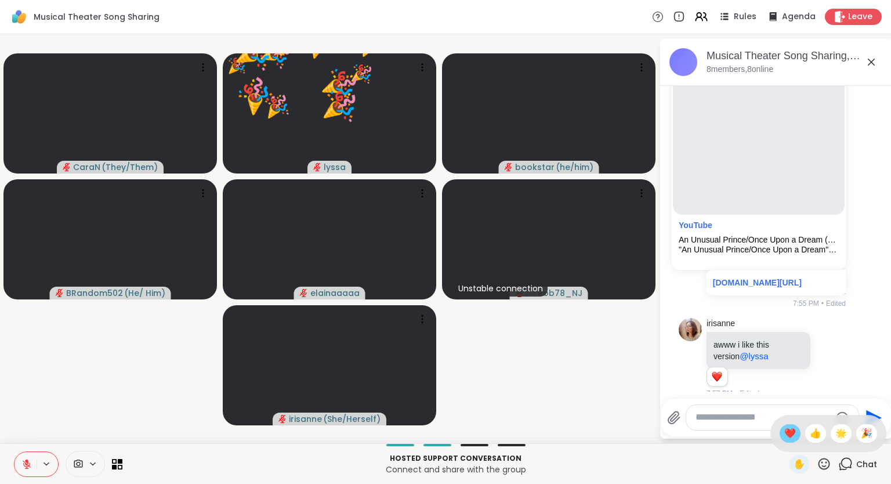
click at [784, 438] on span "❤️" at bounding box center [790, 433] width 12 height 14
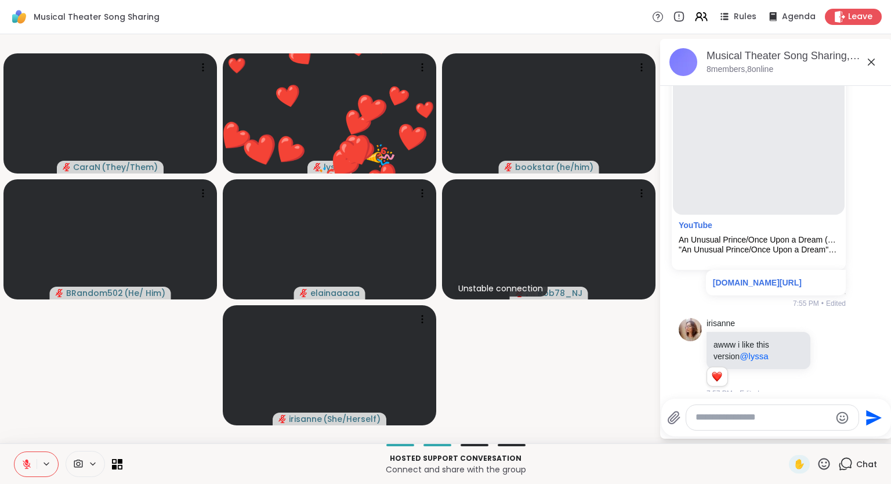
click at [822, 463] on icon at bounding box center [824, 464] width 12 height 12
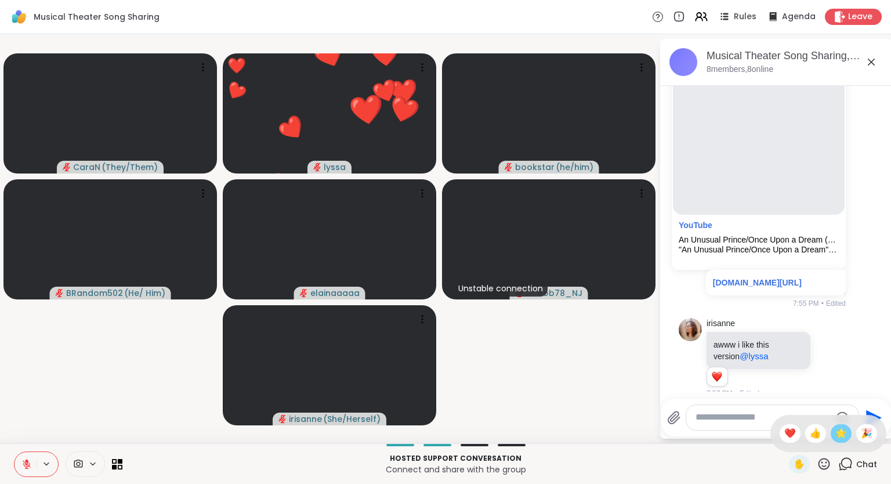
click at [839, 440] on span "🌟" at bounding box center [841, 433] width 12 height 14
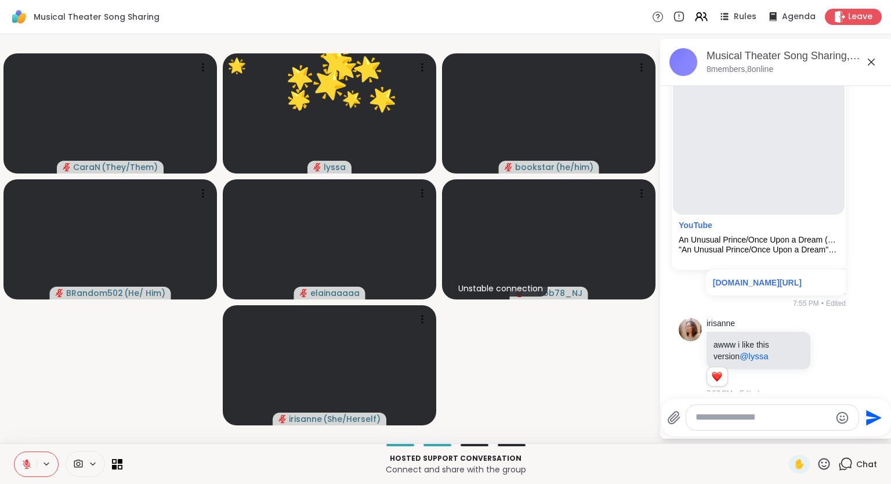
click at [824, 469] on icon at bounding box center [824, 464] width 12 height 12
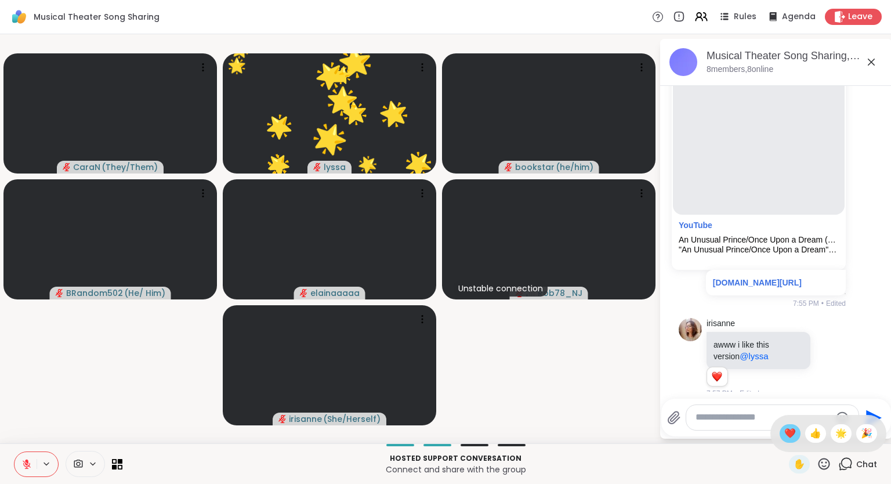
click at [785, 433] on span "❤️" at bounding box center [790, 433] width 12 height 14
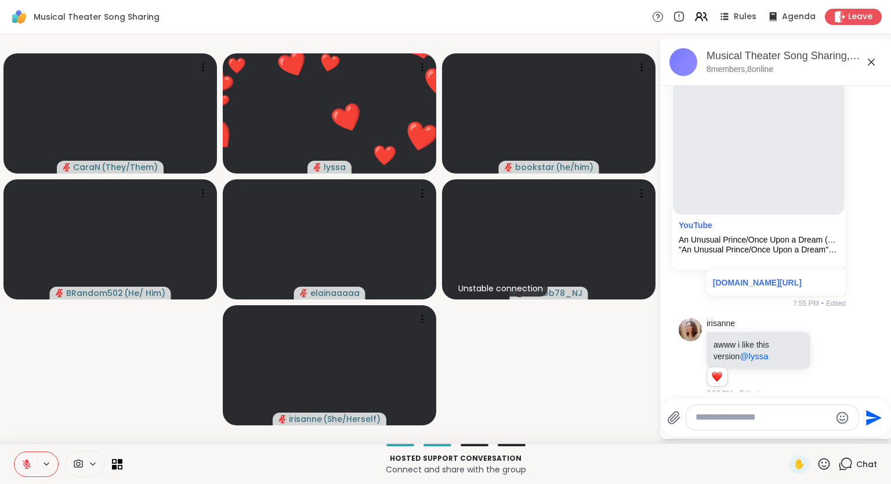
click at [827, 469] on icon at bounding box center [824, 464] width 12 height 12
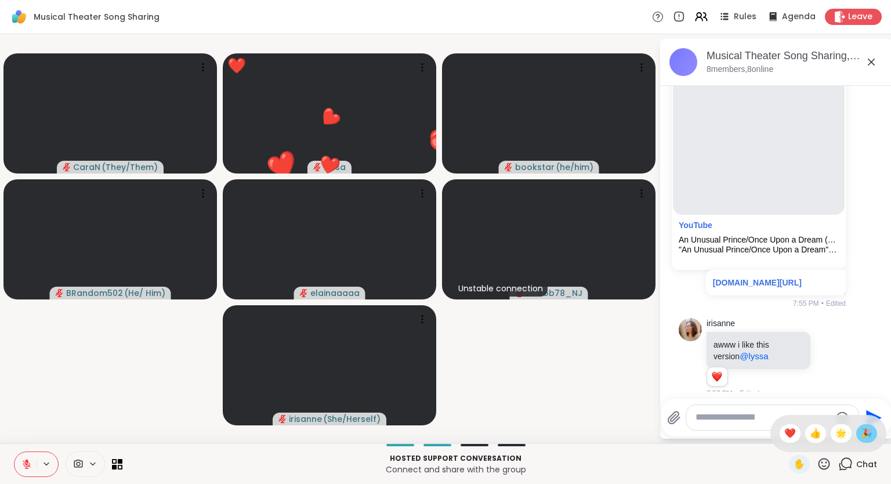
click at [864, 437] on span "🎉" at bounding box center [867, 433] width 12 height 14
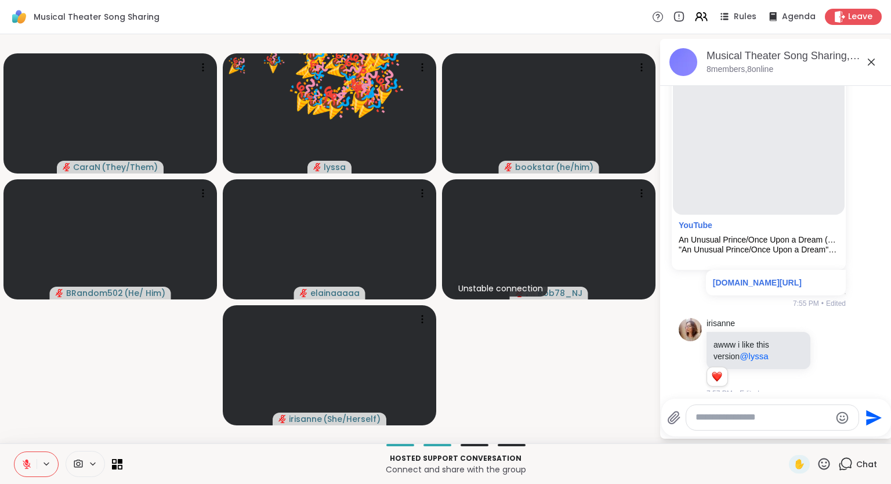
click at [822, 471] on icon at bounding box center [824, 463] width 14 height 14
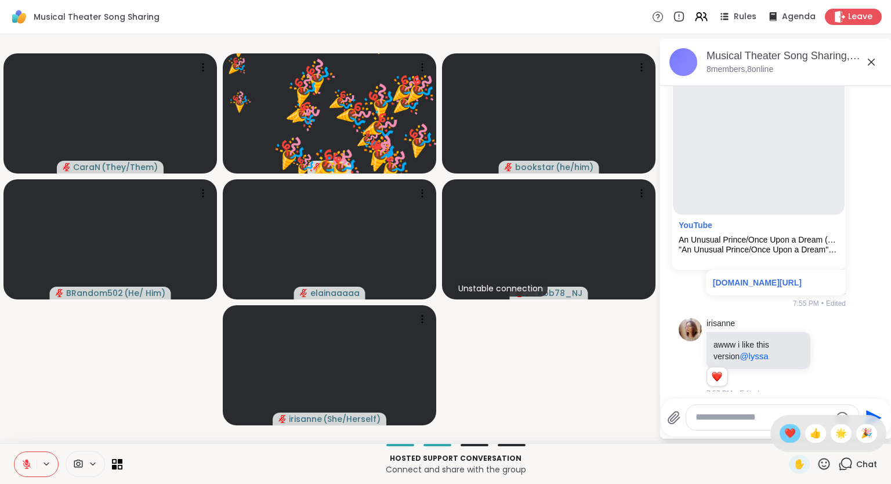
click at [785, 434] on span "❤️" at bounding box center [790, 433] width 12 height 14
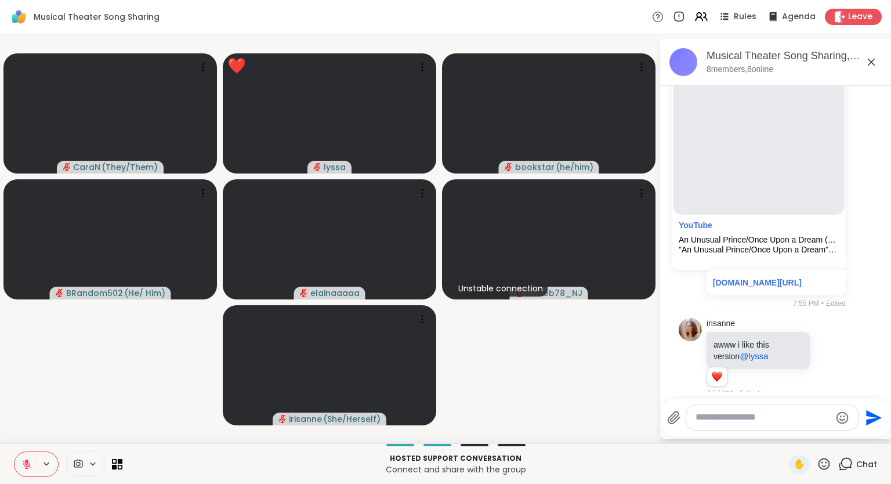
click at [830, 470] on icon at bounding box center [824, 463] width 14 height 14
click at [838, 439] on span "🌟" at bounding box center [841, 433] width 12 height 14
click at [825, 465] on icon at bounding box center [824, 463] width 14 height 14
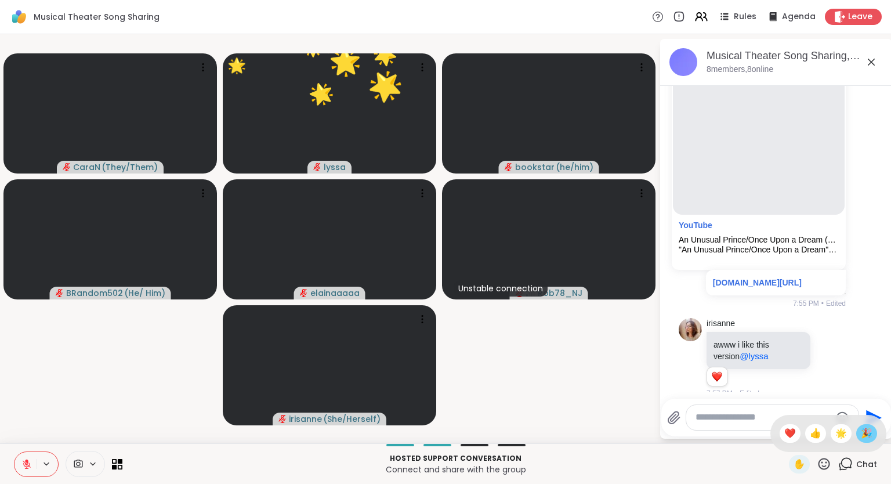
click at [864, 433] on span "🎉" at bounding box center [867, 433] width 12 height 14
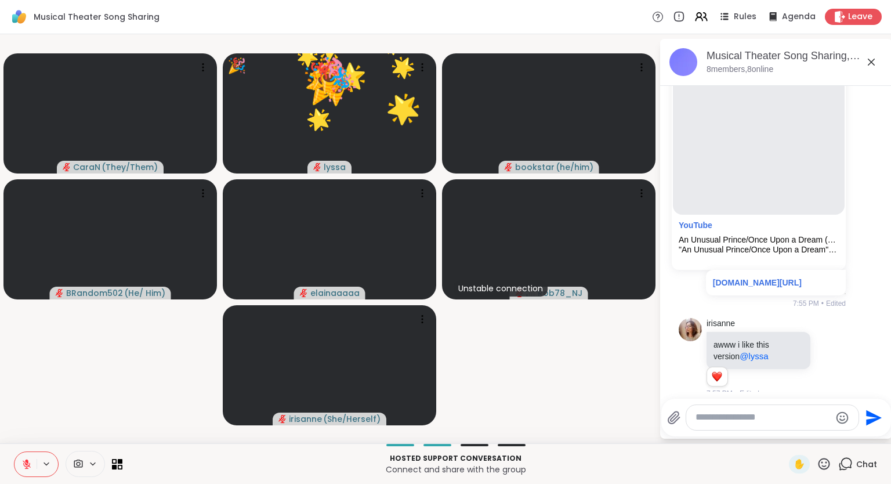
click at [820, 469] on icon at bounding box center [824, 463] width 14 height 14
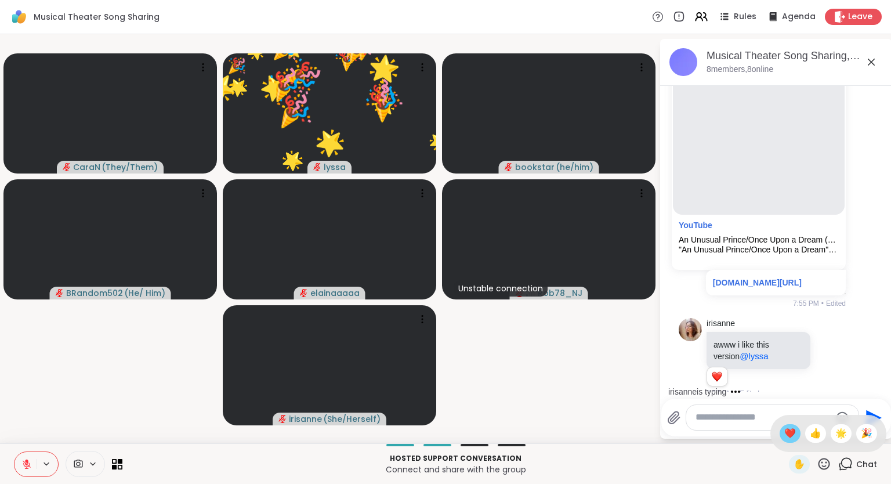
click at [784, 435] on span "❤️" at bounding box center [790, 433] width 12 height 14
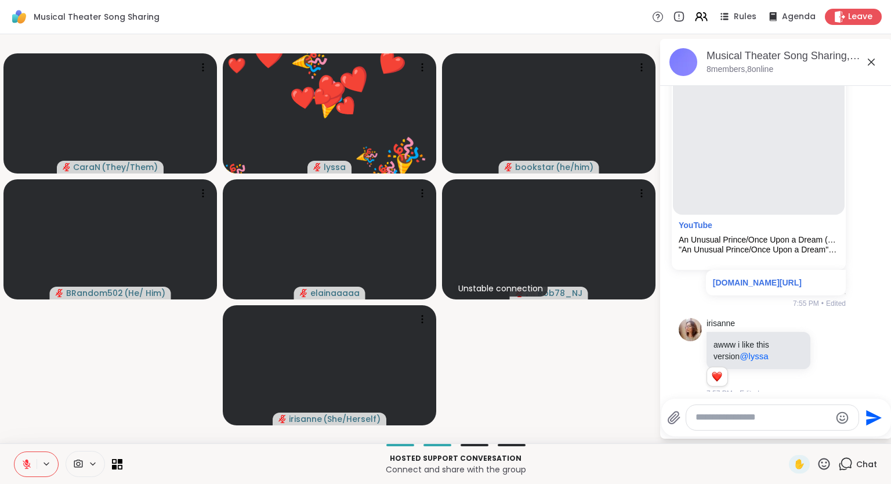
click at [814, 470] on div "✋" at bounding box center [810, 464] width 42 height 19
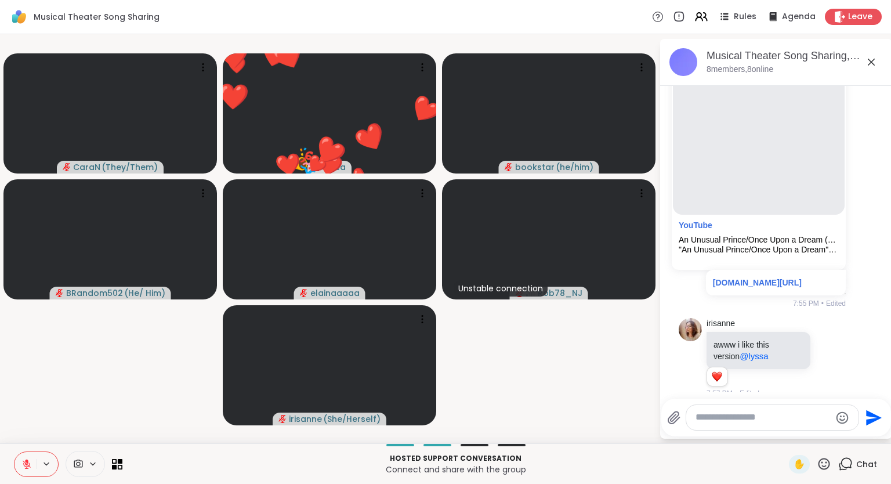
click at [825, 467] on icon at bounding box center [824, 463] width 14 height 14
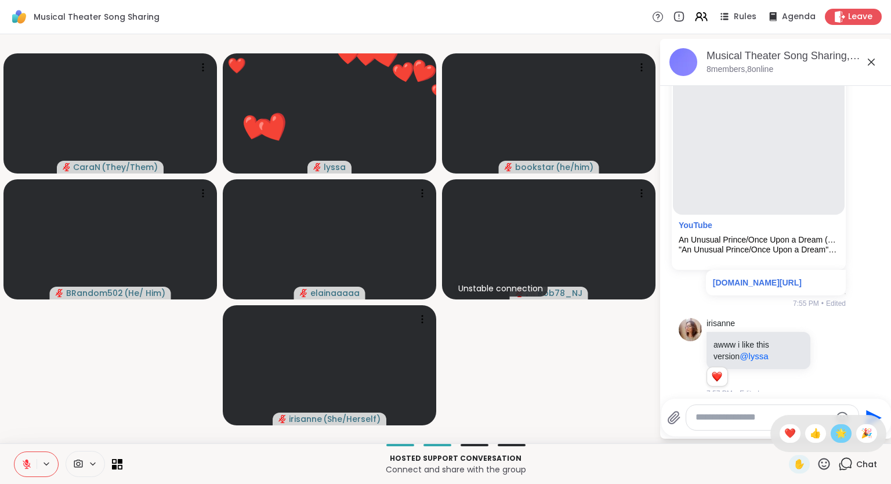
click at [837, 435] on span "🌟" at bounding box center [841, 433] width 12 height 14
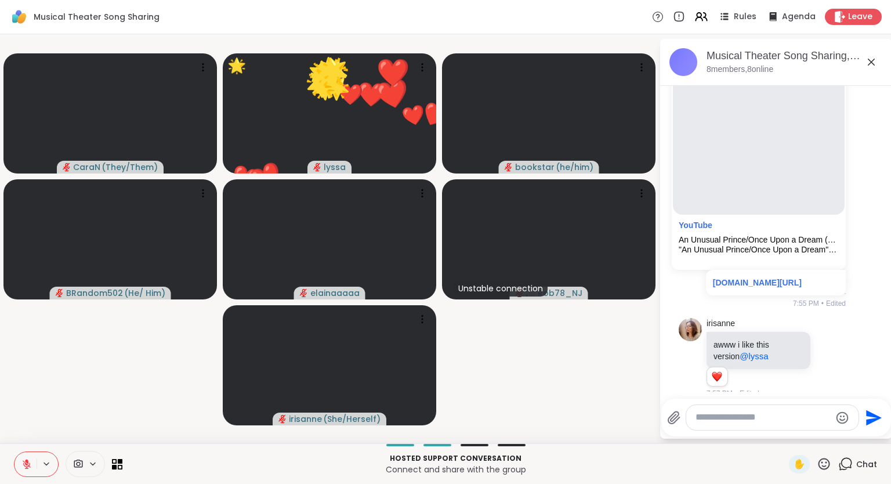
click at [828, 473] on div "✋" at bounding box center [810, 464] width 42 height 19
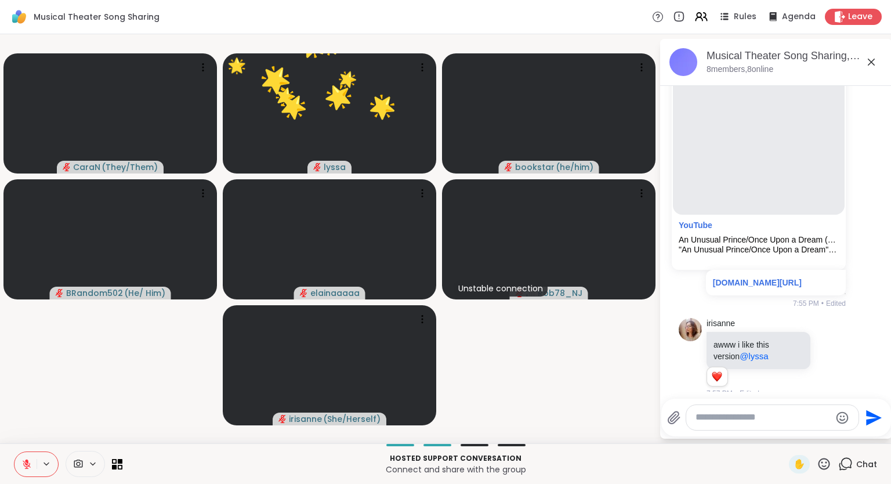
click at [818, 469] on icon at bounding box center [824, 463] width 14 height 14
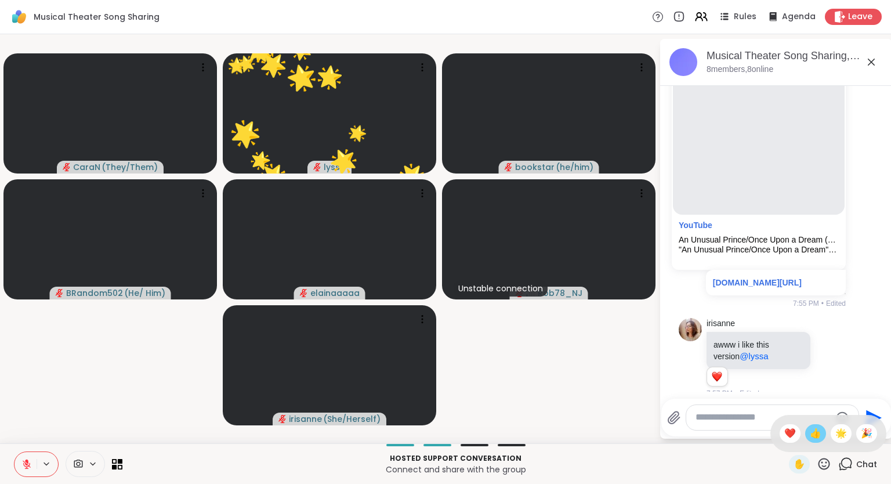
click at [806, 440] on div "👍" at bounding box center [815, 433] width 21 height 19
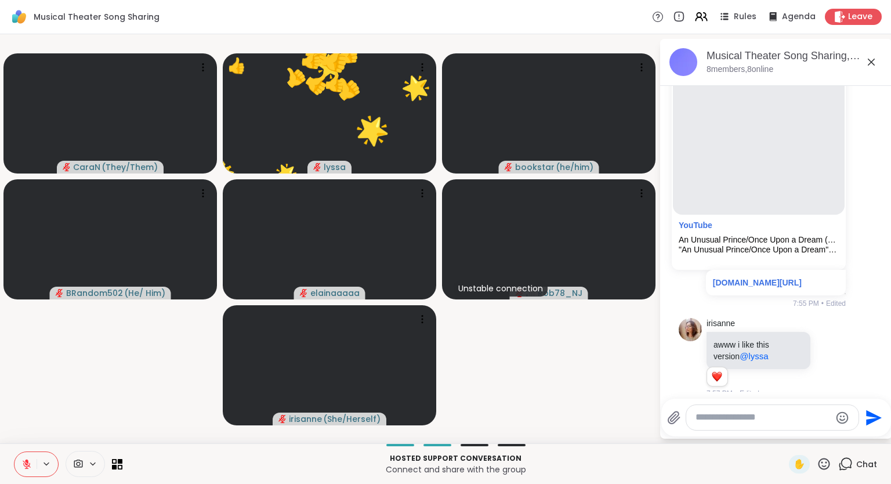
click at [827, 469] on icon at bounding box center [824, 464] width 12 height 12
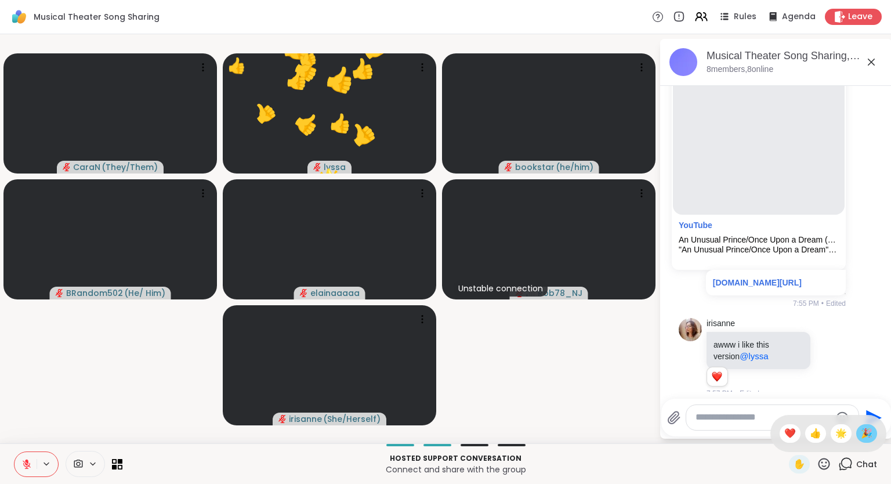
click at [863, 433] on span "🎉" at bounding box center [867, 433] width 12 height 14
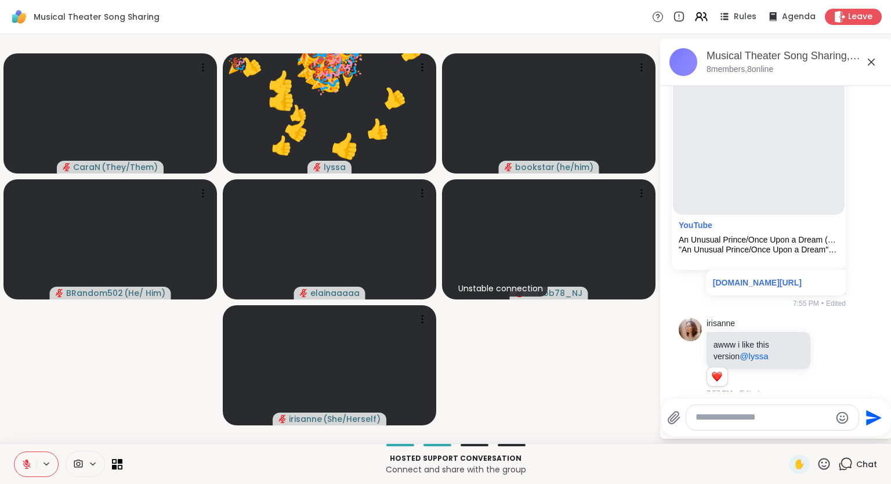
click at [816, 475] on div "Hosted support conversation Connect and share with the group ✋ Chat" at bounding box center [445, 463] width 891 height 41
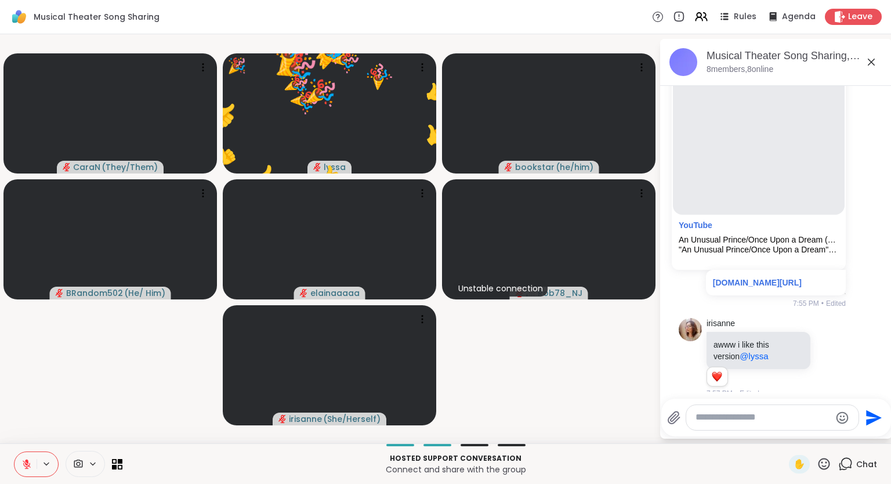
click at [831, 465] on icon at bounding box center [824, 463] width 14 height 14
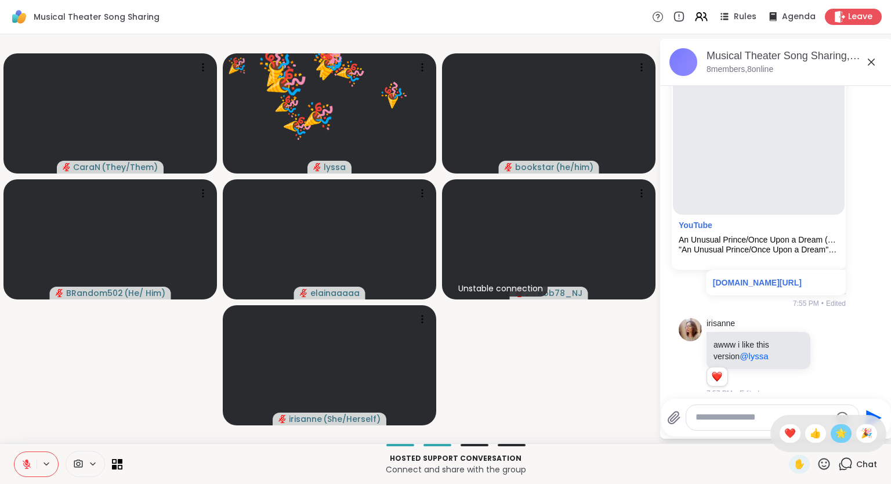
click at [842, 437] on span "🌟" at bounding box center [841, 433] width 12 height 14
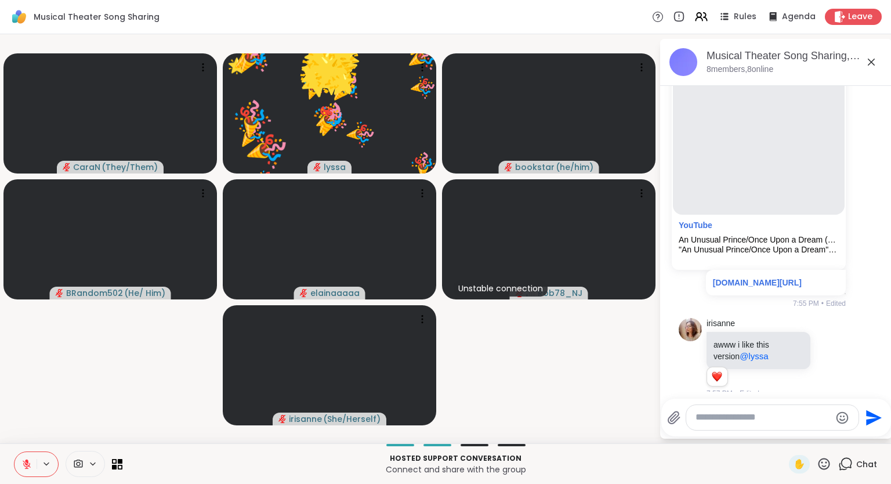
click at [825, 473] on div "✋" at bounding box center [810, 464] width 42 height 19
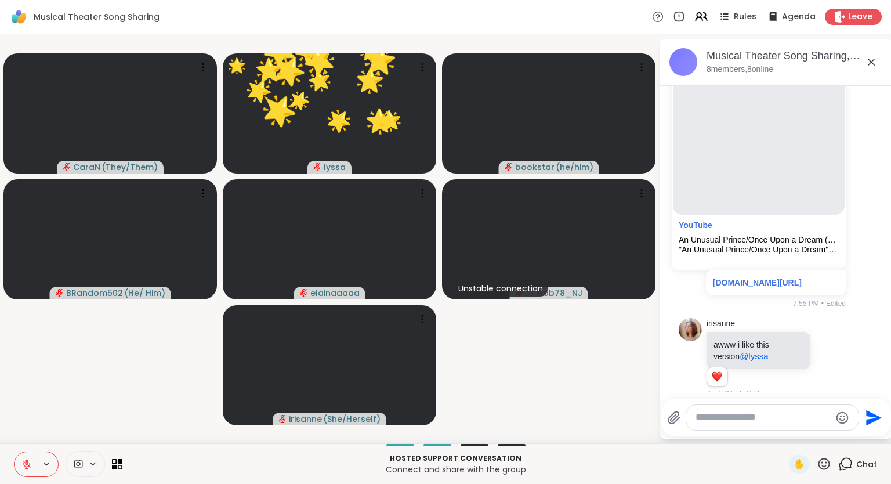
click at [823, 467] on icon at bounding box center [824, 464] width 12 height 12
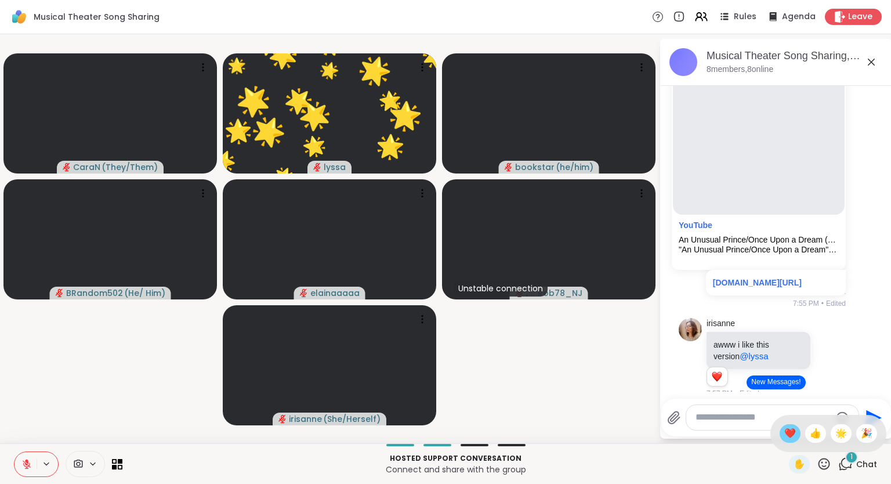
click at [784, 439] on span "❤️" at bounding box center [790, 433] width 12 height 14
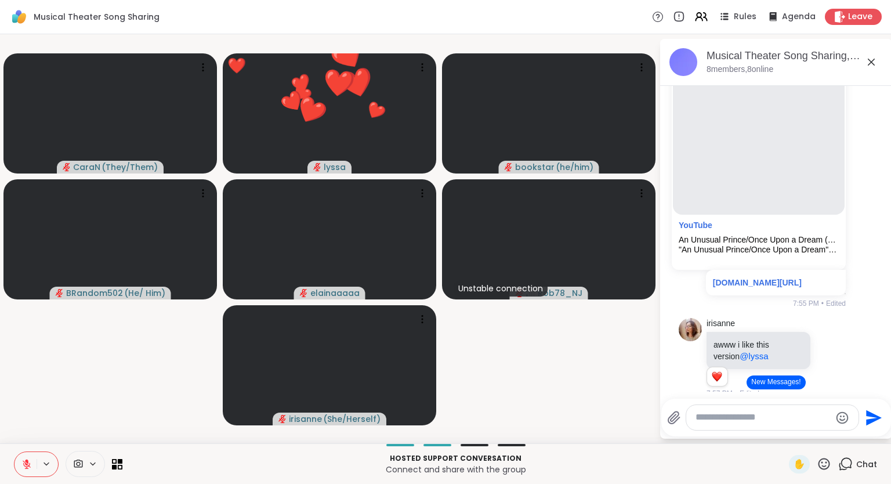
click at [827, 466] on icon at bounding box center [824, 463] width 14 height 14
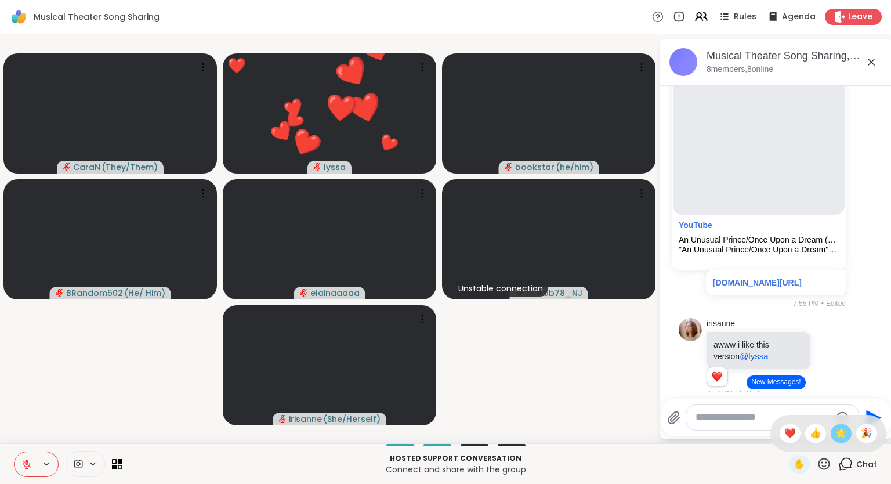
click at [837, 434] on span "🌟" at bounding box center [841, 433] width 12 height 14
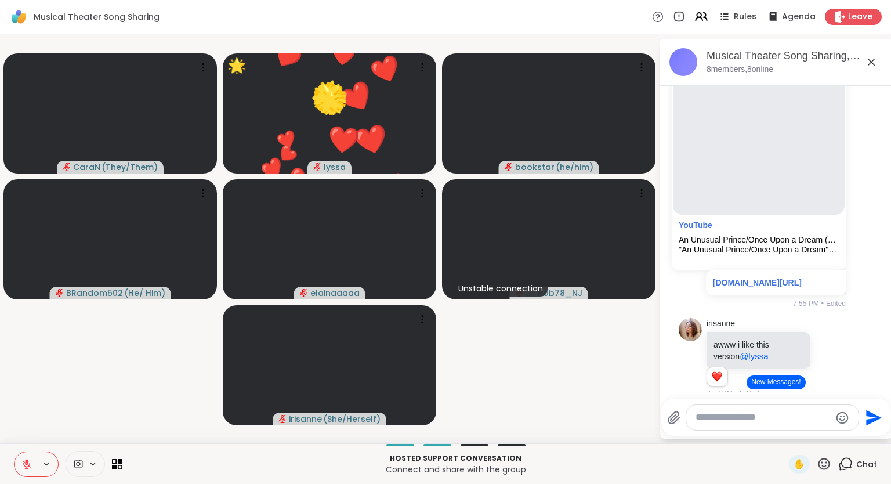
click at [824, 471] on icon at bounding box center [824, 463] width 14 height 14
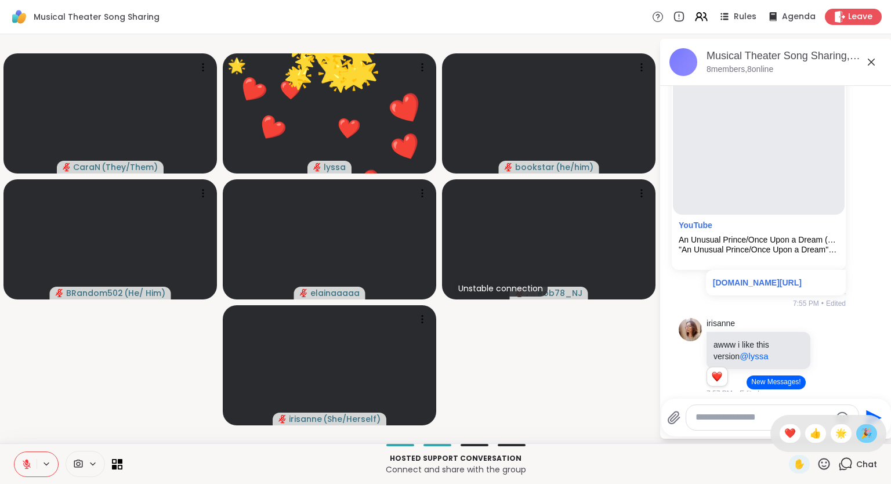
click at [861, 437] on span "🎉" at bounding box center [867, 433] width 12 height 14
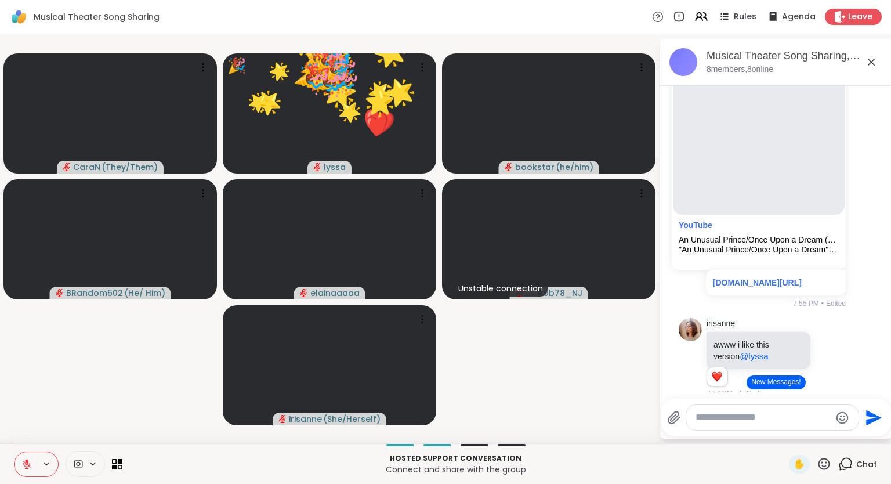
click at [831, 467] on icon at bounding box center [824, 463] width 14 height 14
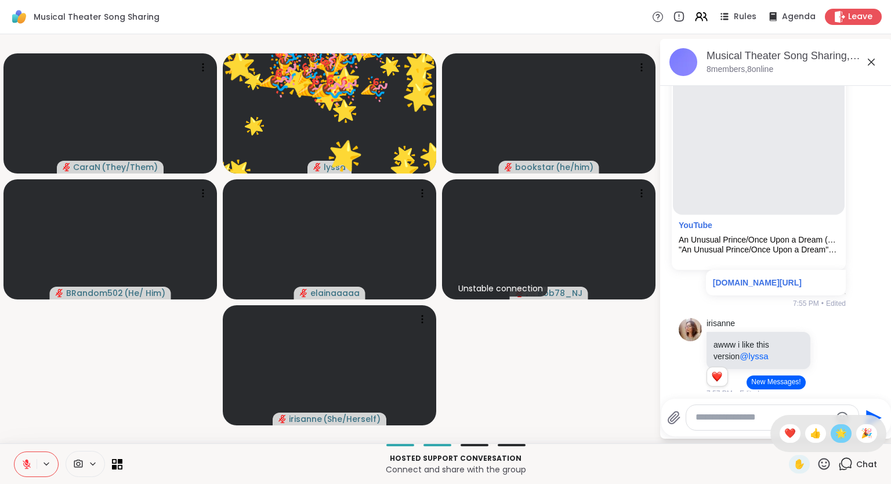
click at [839, 434] on span "🌟" at bounding box center [841, 433] width 12 height 14
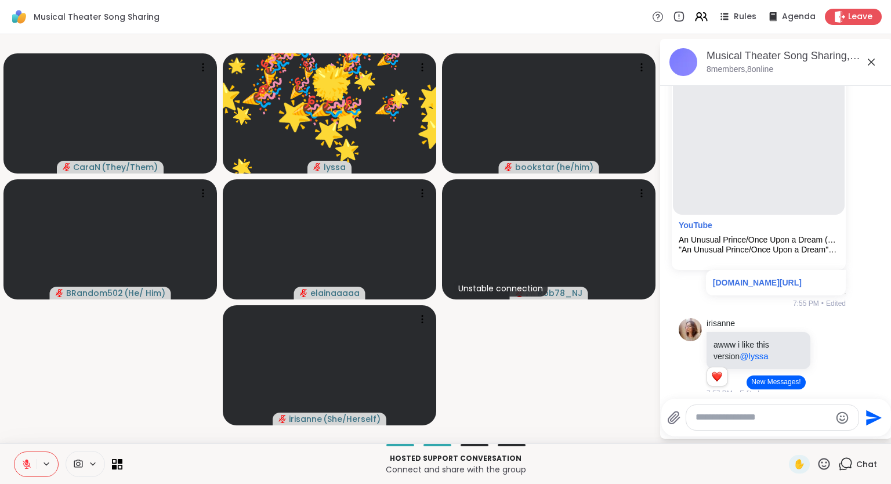
click at [825, 471] on icon at bounding box center [824, 463] width 14 height 14
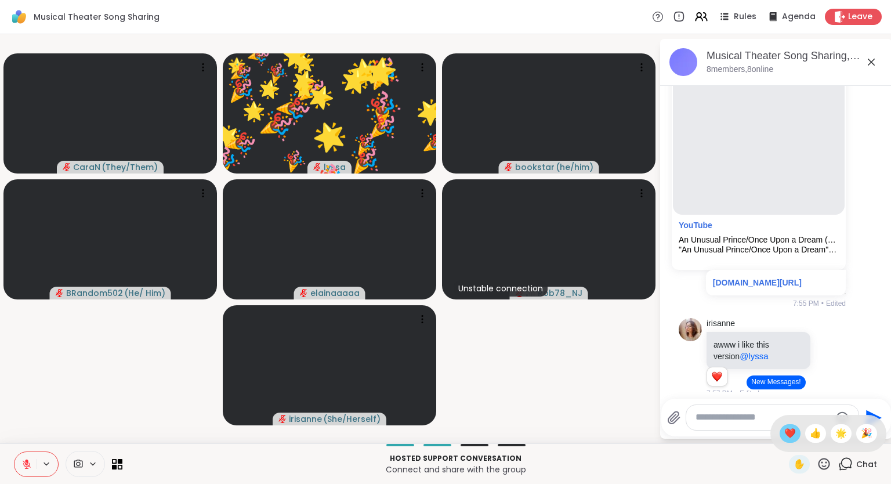
click at [783, 441] on div "❤️" at bounding box center [789, 433] width 21 height 19
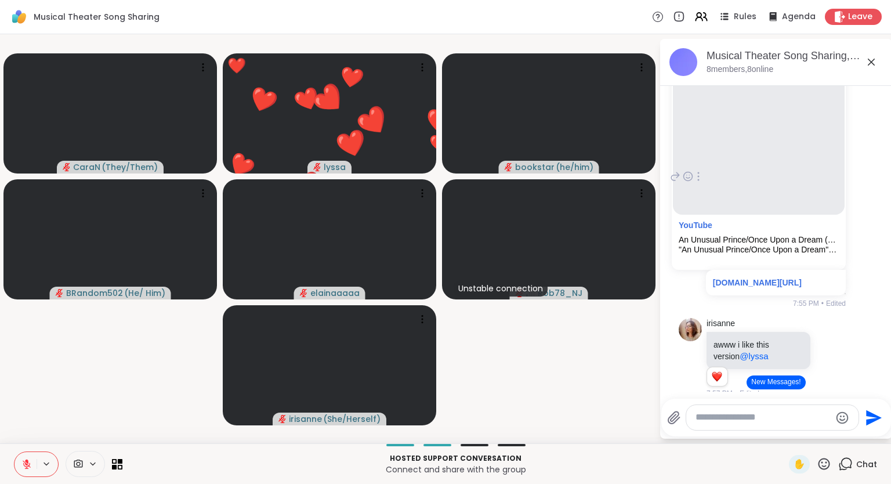
click at [866, 223] on div "You YouTube An Unusual Prince/Once Upon a Dream (From "Sleeping Beauty") "An Un…" at bounding box center [776, 177] width 195 height 274
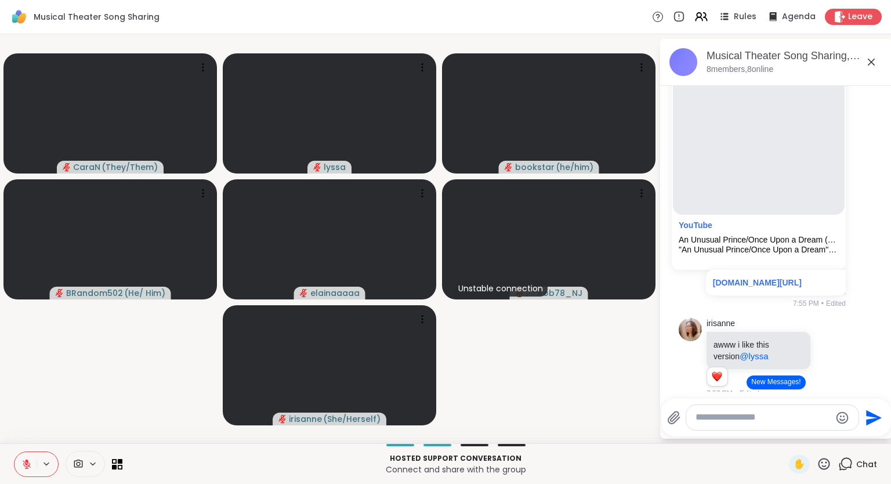
click at [831, 469] on icon at bounding box center [824, 463] width 14 height 14
click at [839, 442] on div "🌟" at bounding box center [841, 433] width 21 height 19
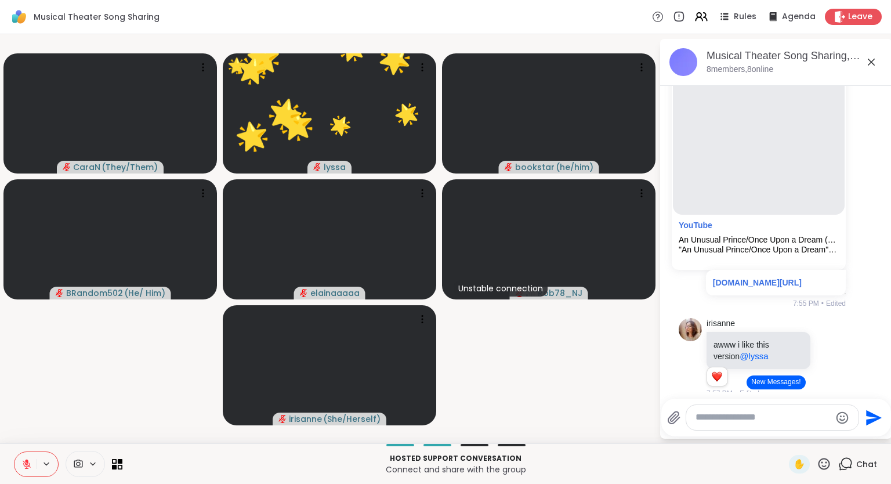
click at [826, 467] on icon at bounding box center [824, 463] width 14 height 14
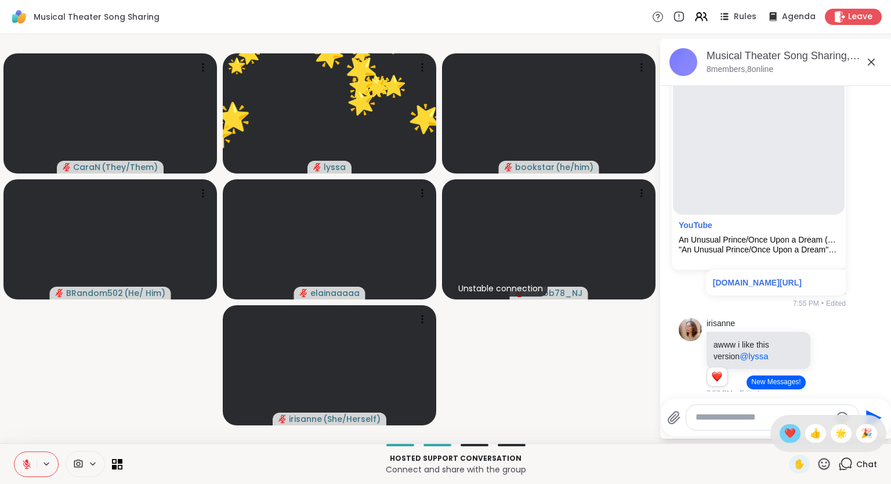
click at [790, 441] on div "❤️" at bounding box center [789, 433] width 21 height 19
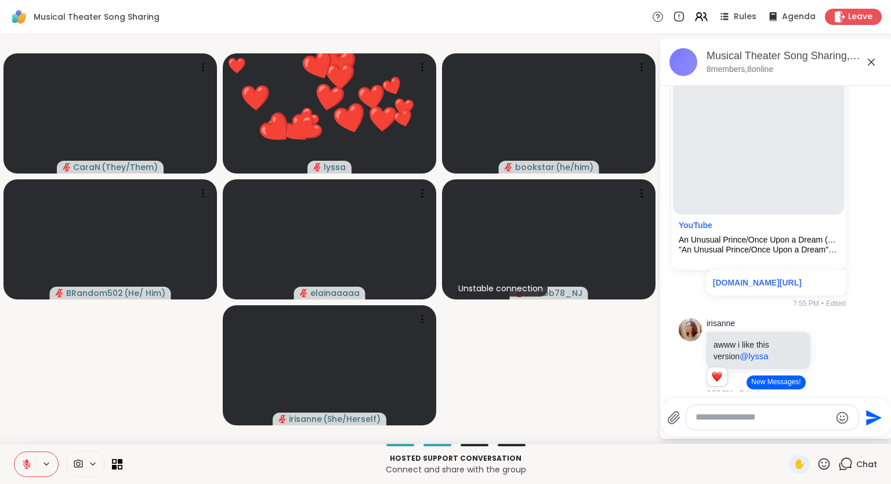
click at [822, 467] on icon at bounding box center [824, 463] width 14 height 14
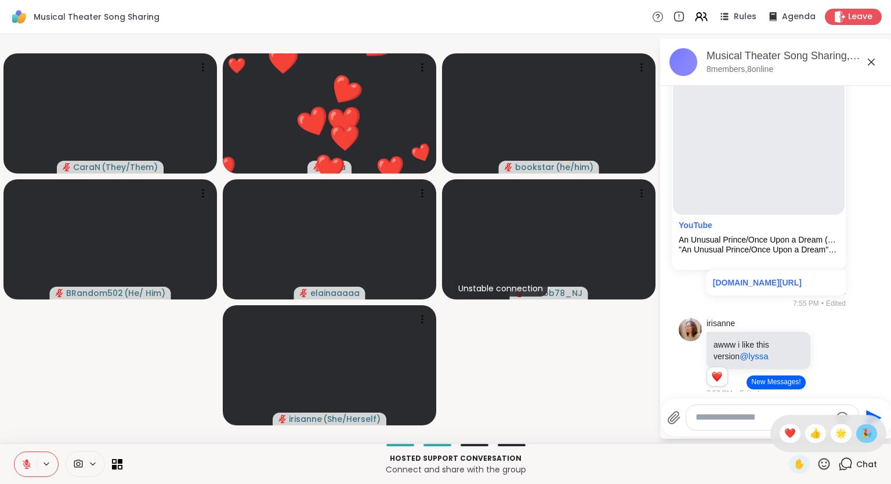
click at [867, 434] on span "🎉" at bounding box center [867, 433] width 12 height 14
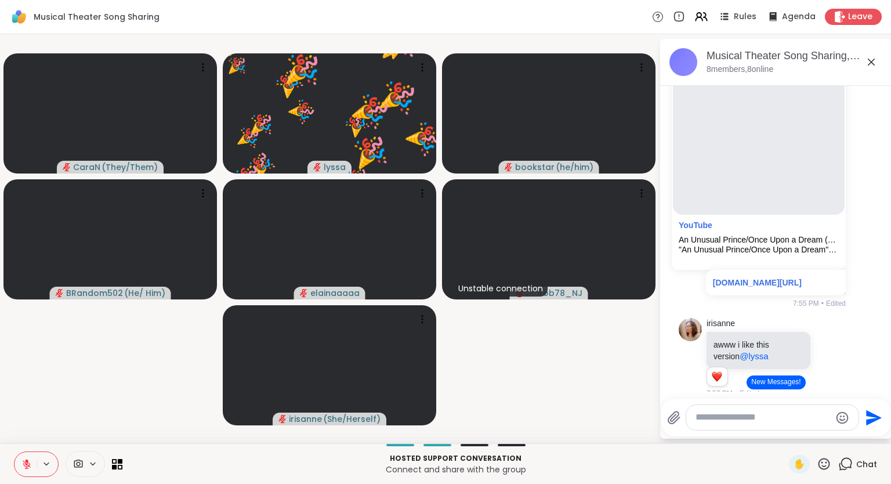
click at [825, 469] on icon at bounding box center [824, 464] width 12 height 12
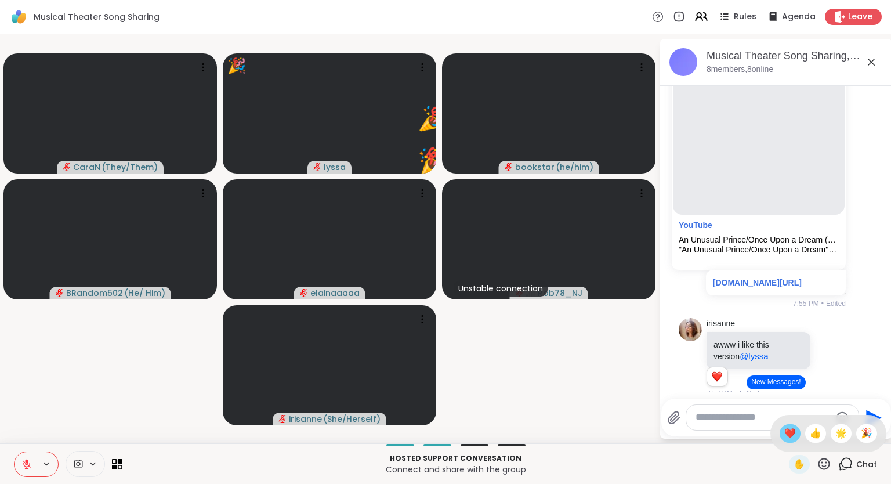
click at [785, 441] on div "❤️" at bounding box center [789, 433] width 21 height 19
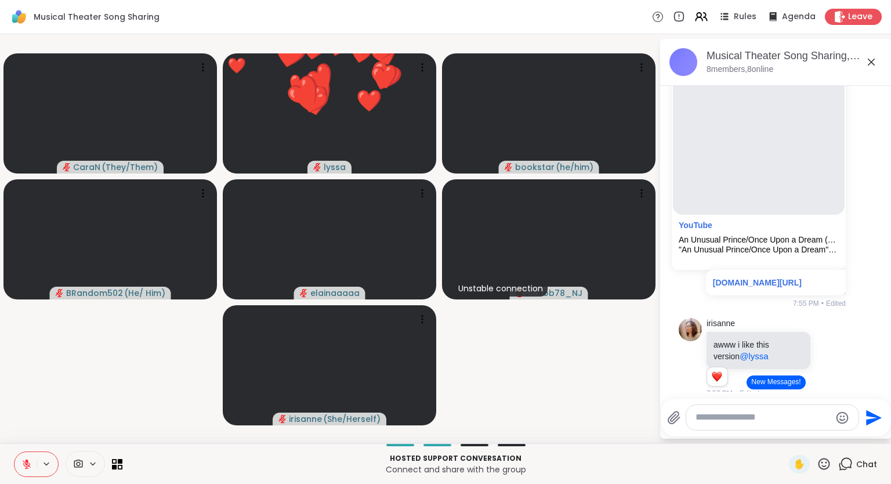
click at [824, 472] on div "✋" at bounding box center [810, 464] width 42 height 19
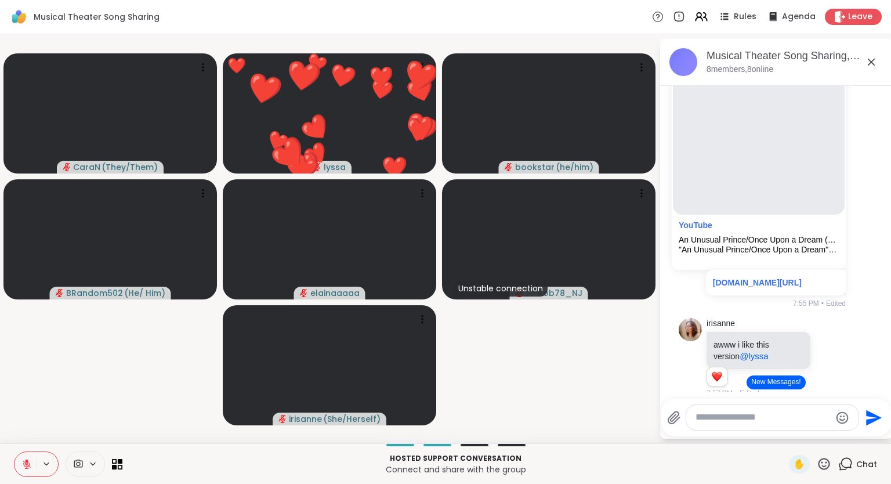
click at [826, 464] on icon at bounding box center [824, 463] width 14 height 14
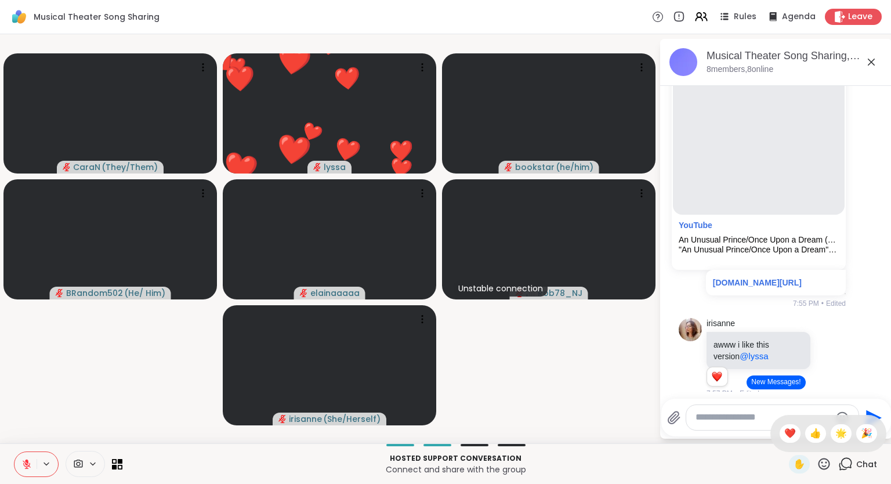
click at [843, 438] on span "🌟" at bounding box center [841, 433] width 12 height 14
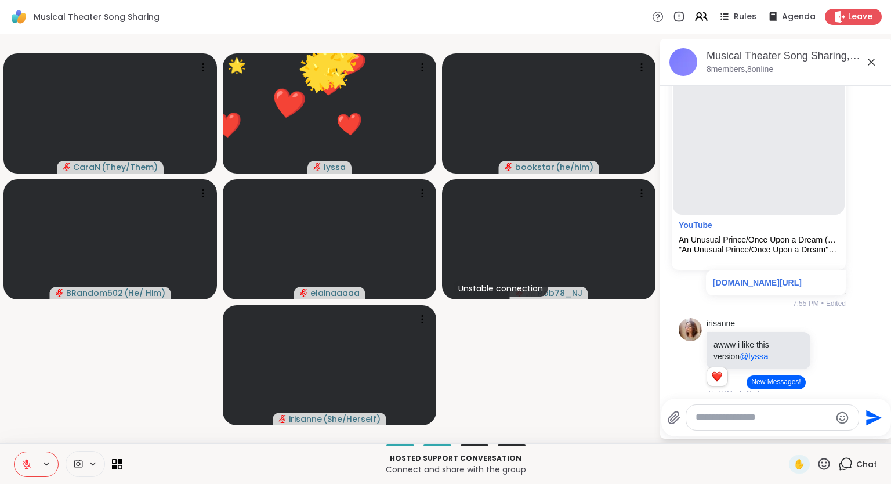
click at [819, 473] on div "✋" at bounding box center [810, 464] width 42 height 19
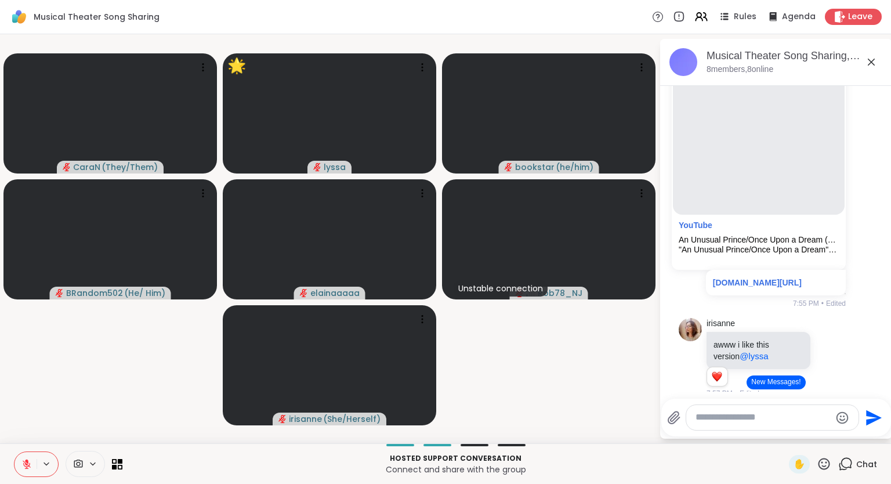
click at [827, 467] on icon at bounding box center [824, 463] width 14 height 14
click at [864, 437] on span "🎉" at bounding box center [867, 433] width 12 height 14
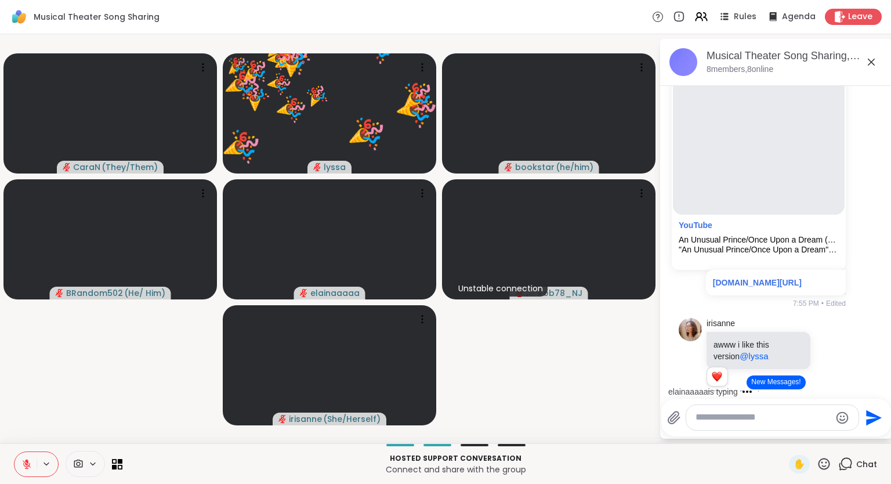
click at [826, 466] on icon at bounding box center [824, 464] width 12 height 12
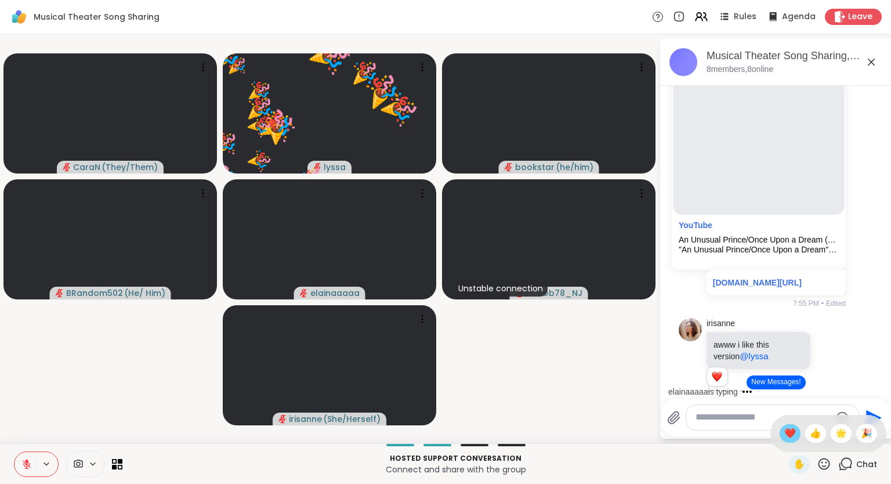
click at [785, 437] on span "❤️" at bounding box center [790, 433] width 12 height 14
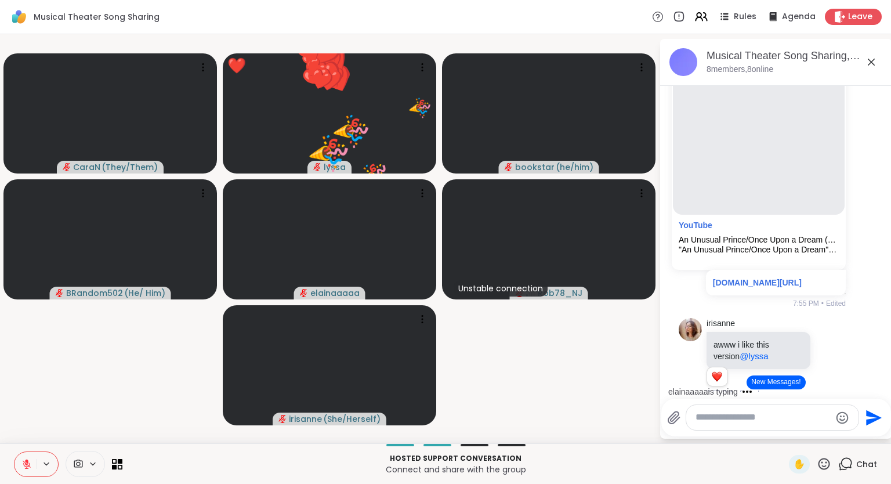
click at [825, 467] on icon at bounding box center [824, 464] width 12 height 12
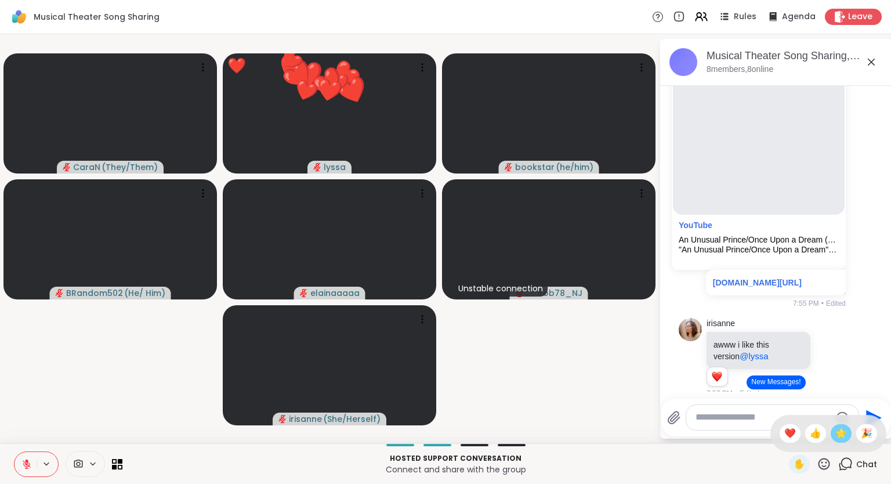
click at [836, 437] on span "🌟" at bounding box center [841, 433] width 12 height 14
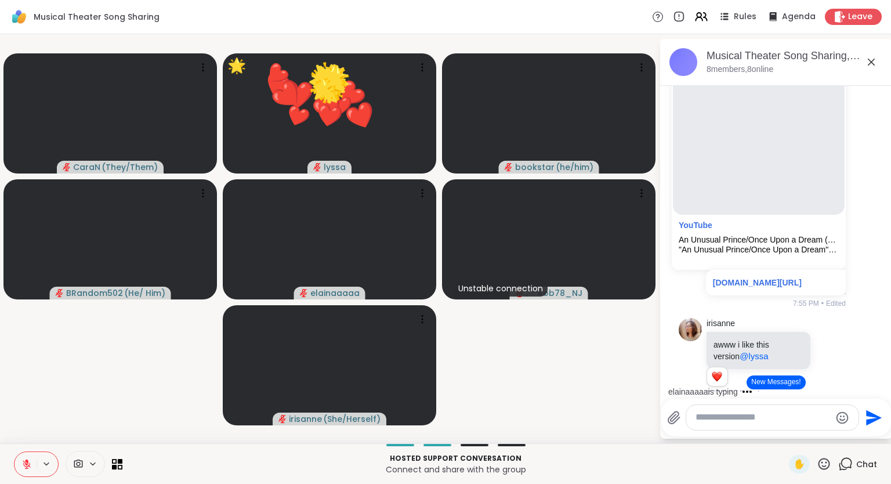
click at [828, 469] on icon at bounding box center [824, 464] width 12 height 12
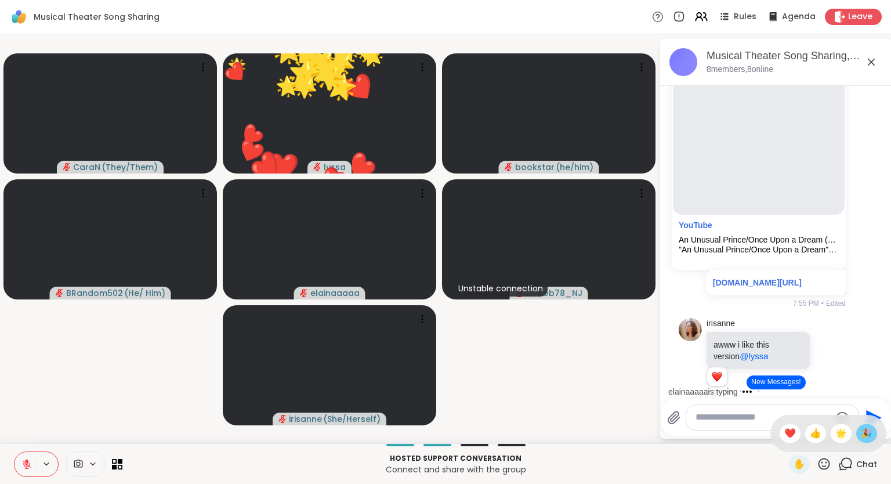
click at [863, 437] on span "🎉" at bounding box center [867, 433] width 12 height 14
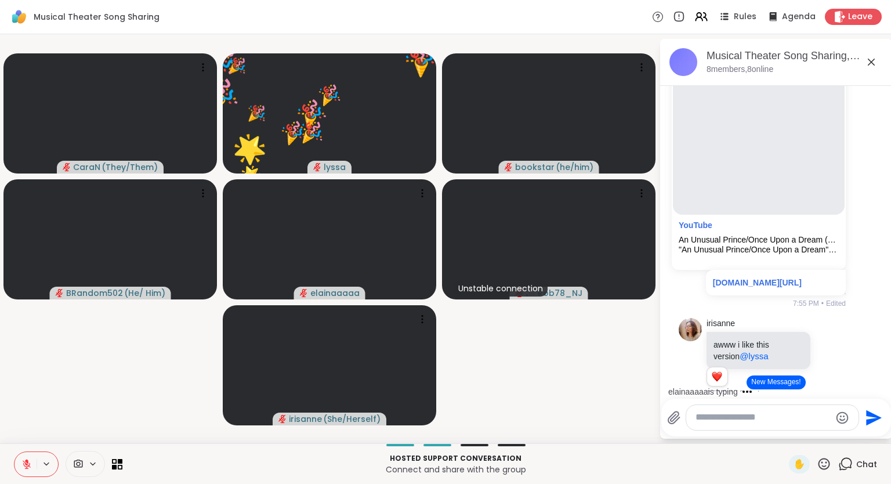
click at [830, 467] on icon at bounding box center [824, 463] width 14 height 14
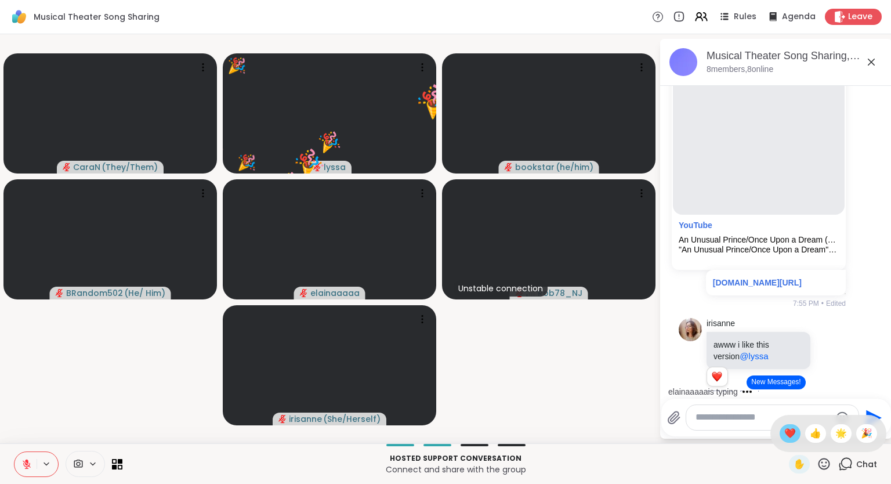
click at [786, 437] on span "❤️" at bounding box center [790, 433] width 12 height 14
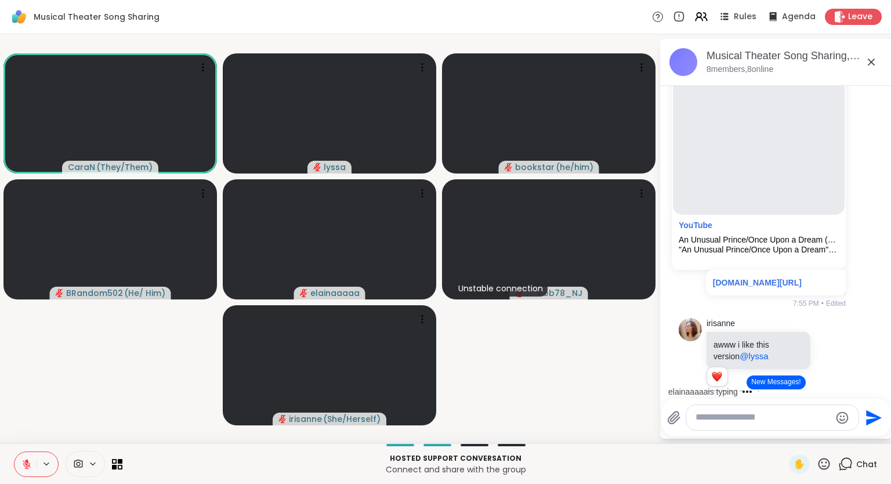
click at [24, 462] on icon at bounding box center [26, 464] width 10 height 10
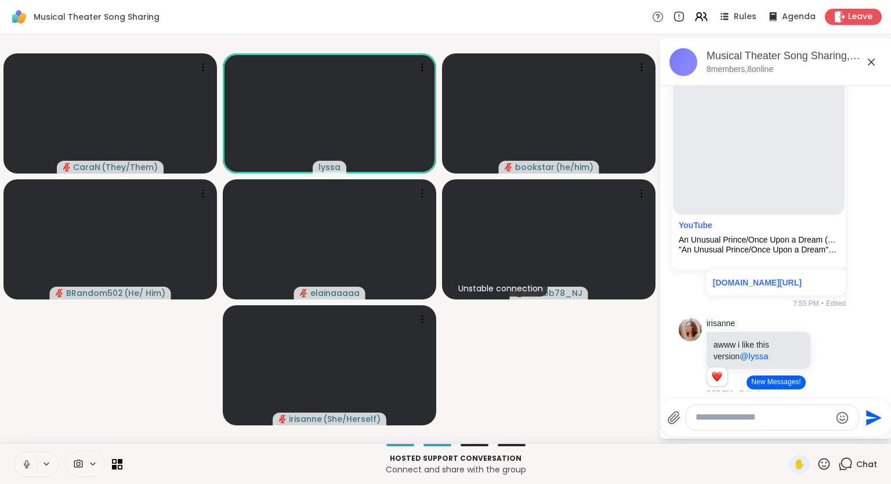
click at [27, 459] on icon at bounding box center [26, 464] width 10 height 10
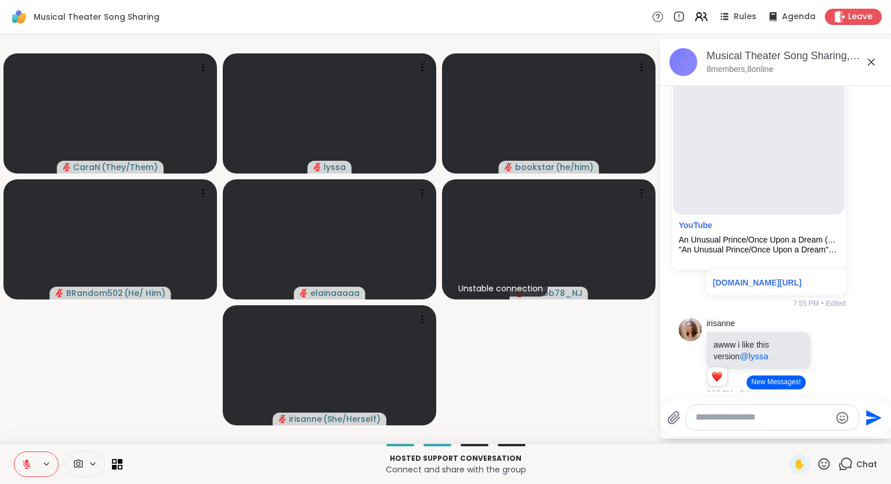
click at [823, 465] on icon at bounding box center [824, 463] width 14 height 14
click at [779, 431] on div "❤️" at bounding box center [789, 433] width 21 height 19
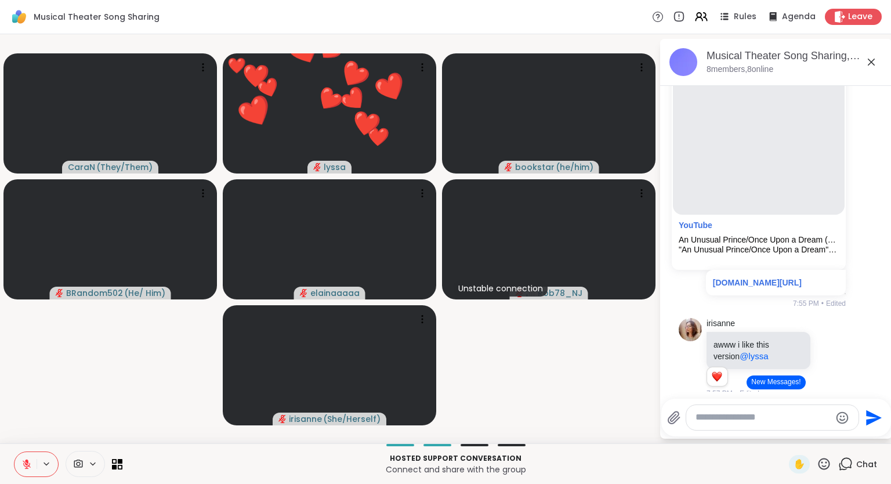
click at [868, 61] on icon at bounding box center [871, 62] width 14 height 14
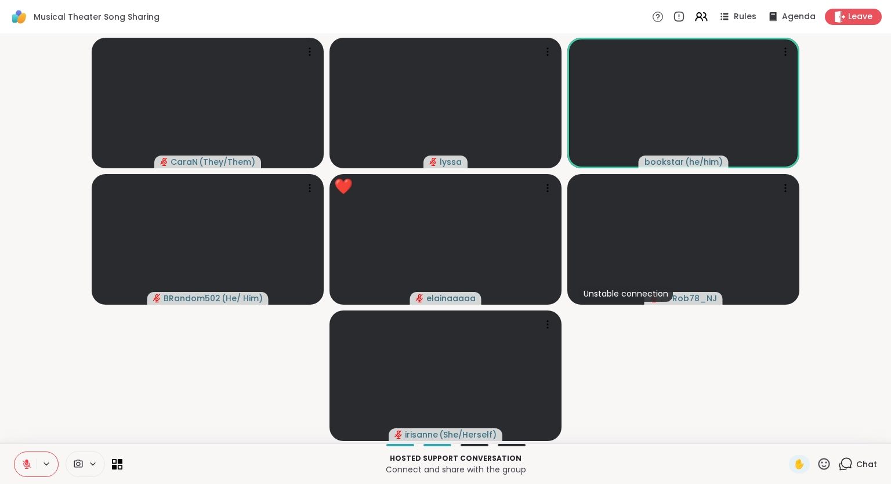
click at [824, 463] on icon at bounding box center [824, 463] width 14 height 14
click at [795, 441] on div "✋ ❤️ 👍 🌟 🎉" at bounding box center [828, 433] width 116 height 37
click at [828, 465] on icon at bounding box center [824, 463] width 14 height 14
click at [845, 379] on video-player-container "CaraN ( They/Them ) lyssa bookstar ( he/him ) BRandom502 ( He/ Him ) elainaaaaa…" at bounding box center [445, 239] width 877 height 400
click at [825, 467] on icon at bounding box center [824, 463] width 14 height 14
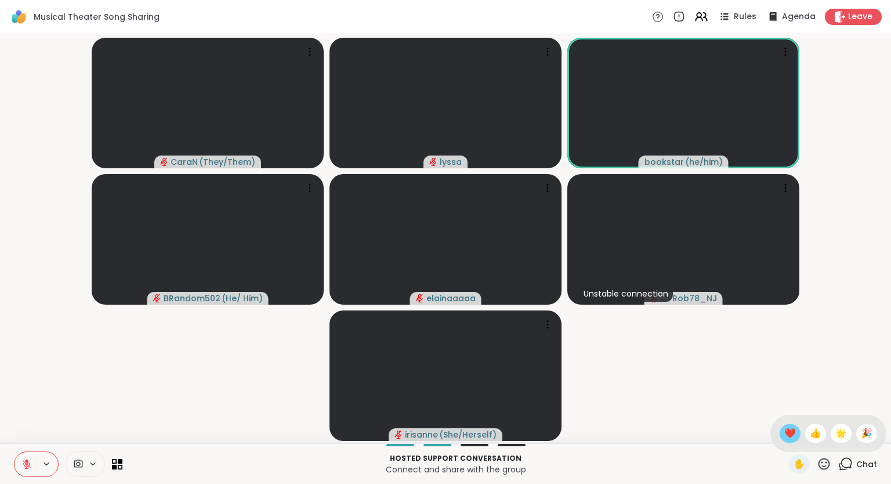
click at [791, 437] on span "❤️" at bounding box center [790, 433] width 12 height 14
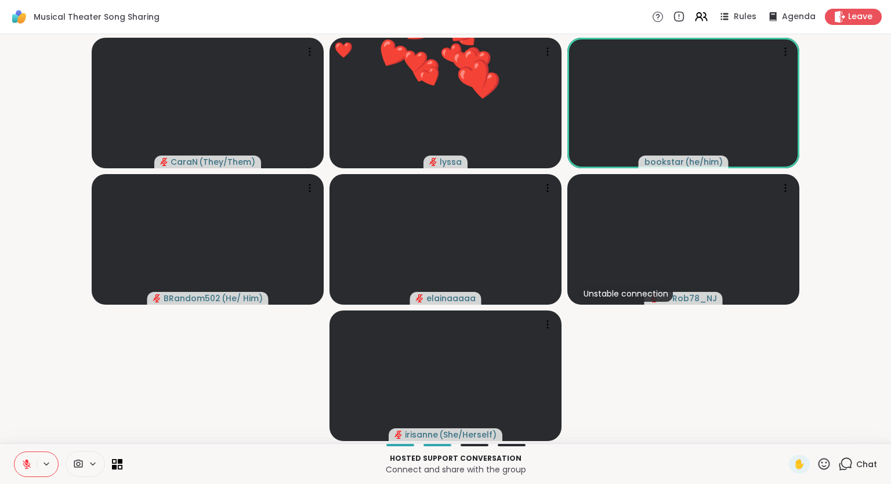
click at [822, 470] on icon at bounding box center [824, 463] width 14 height 14
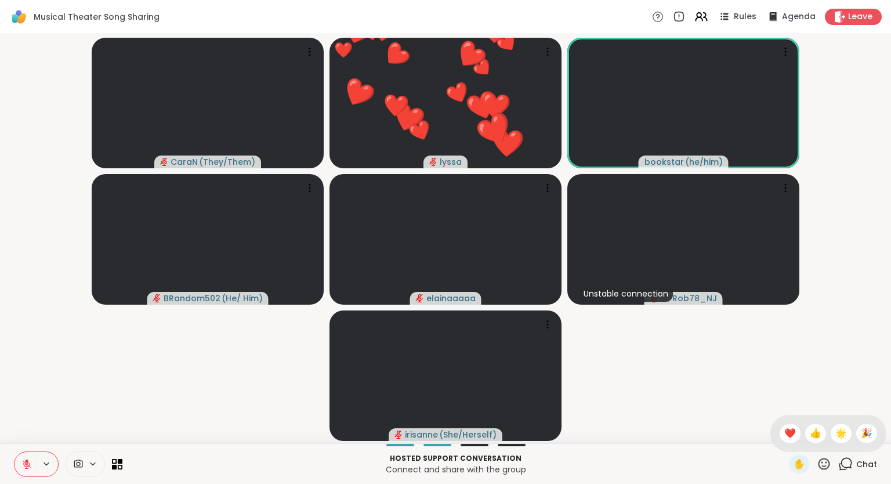
click at [843, 432] on span "🌟" at bounding box center [841, 433] width 12 height 14
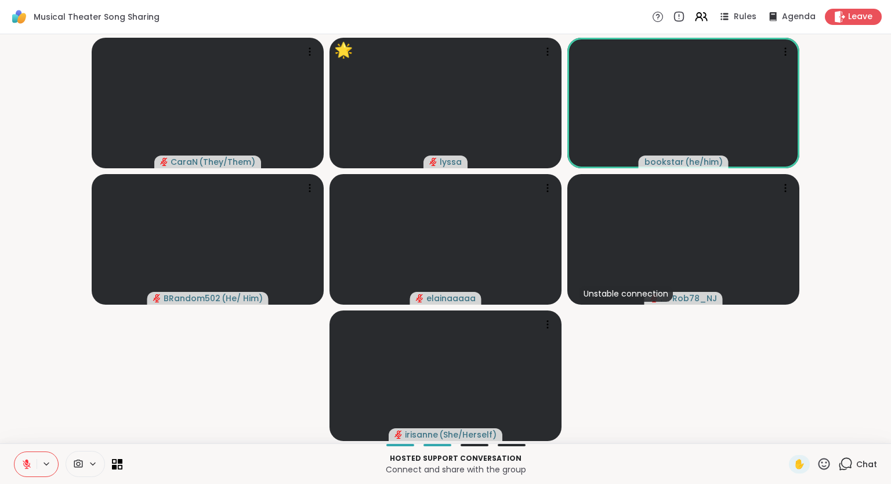
click at [824, 467] on icon at bounding box center [824, 463] width 14 height 14
click at [786, 435] on span "❤️" at bounding box center [790, 433] width 12 height 14
click at [23, 465] on icon at bounding box center [26, 464] width 10 height 10
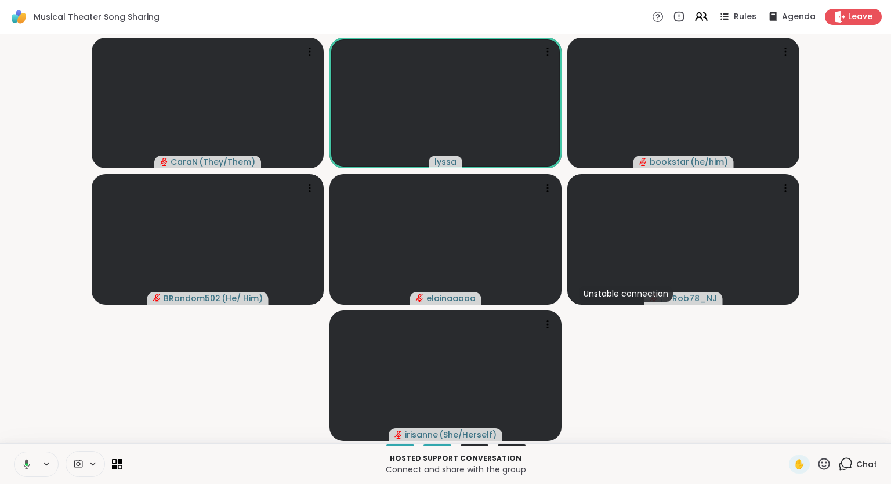
click at [28, 460] on icon at bounding box center [25, 464] width 10 height 10
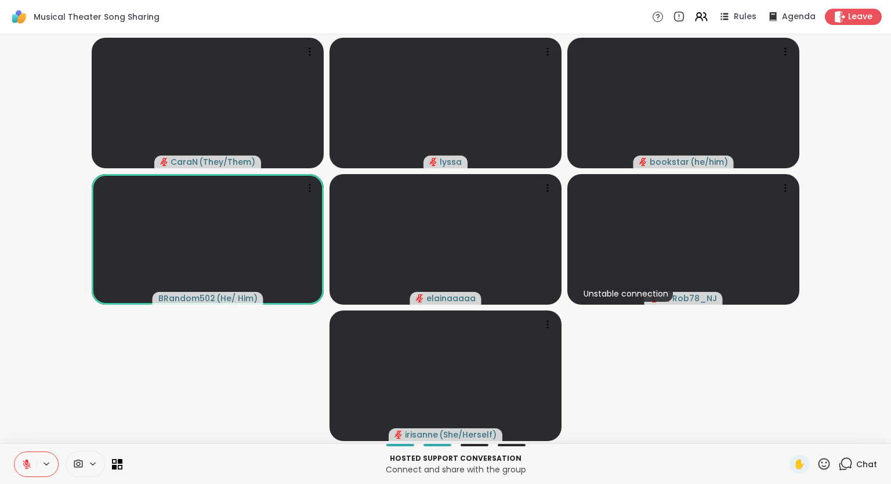
click at [829, 469] on icon at bounding box center [824, 463] width 14 height 14
click at [840, 435] on span "🌟" at bounding box center [841, 433] width 12 height 14
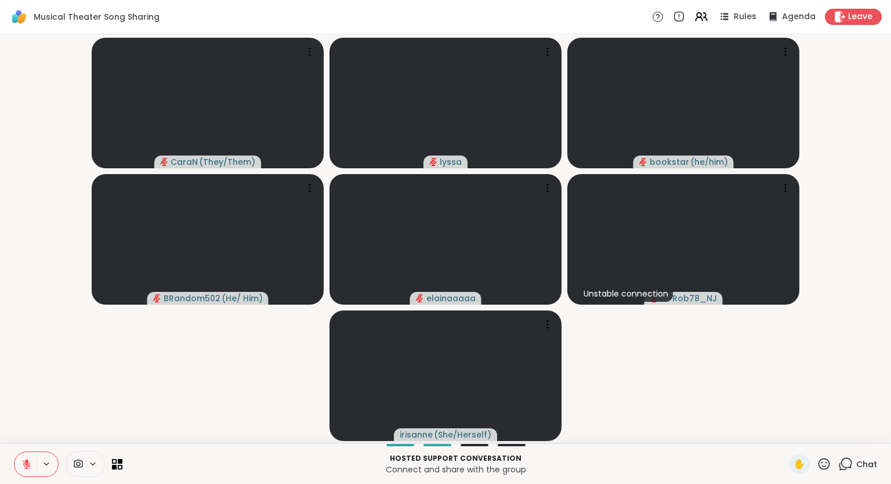
click at [31, 460] on icon at bounding box center [26, 464] width 10 height 10
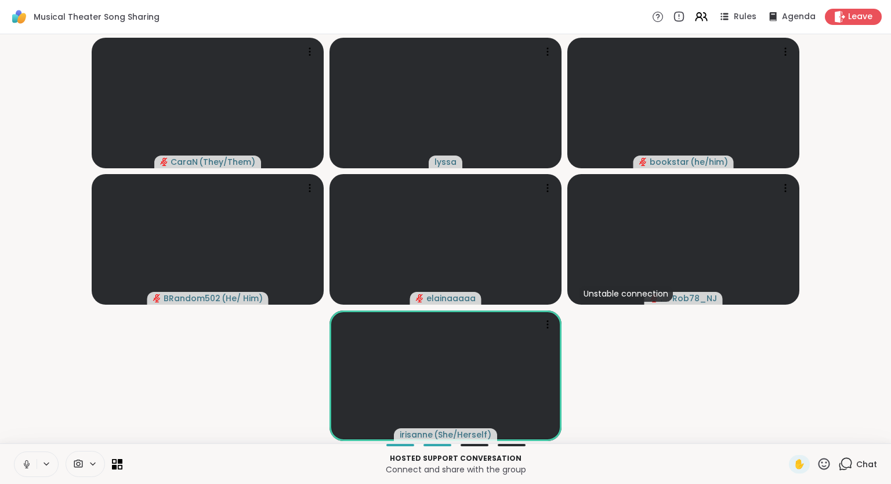
click at [27, 463] on icon at bounding box center [26, 464] width 10 height 10
click at [32, 458] on button at bounding box center [25, 464] width 22 height 24
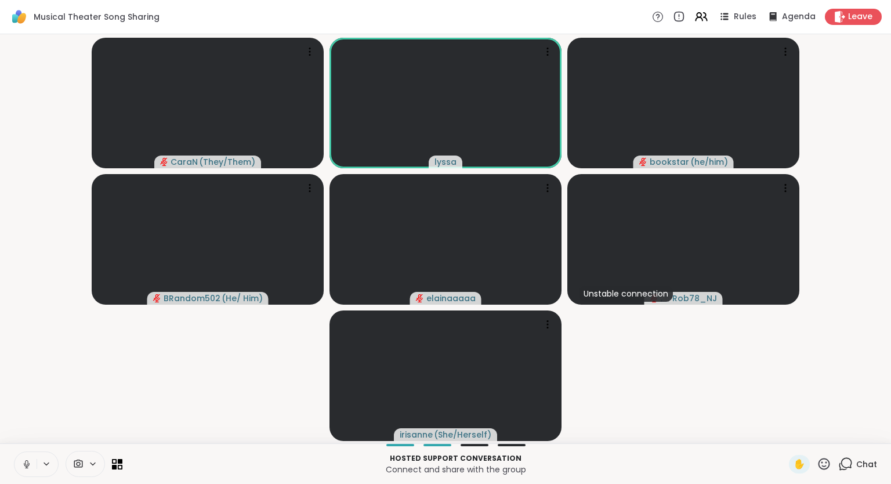
click at [28, 457] on button at bounding box center [25, 464] width 22 height 24
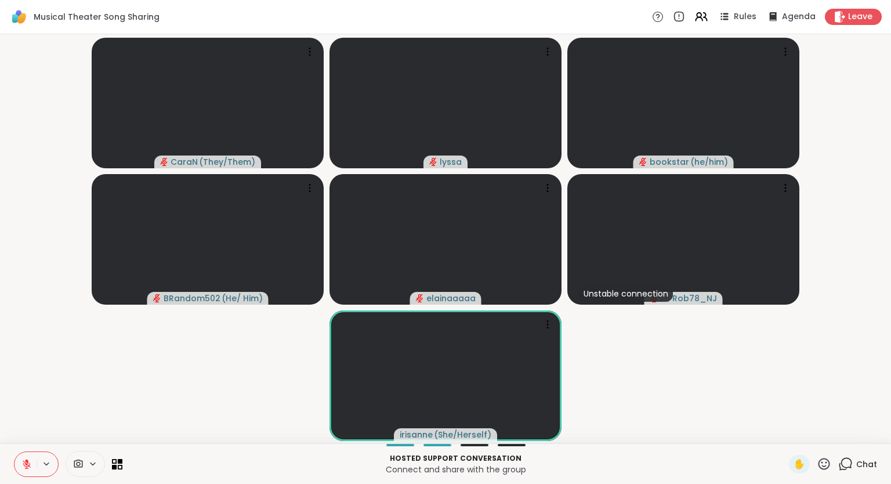
click at [826, 466] on icon at bounding box center [824, 464] width 12 height 12
click at [796, 437] on div "❤️" at bounding box center [789, 433] width 21 height 19
click at [855, 463] on div "Chat" at bounding box center [857, 464] width 39 height 19
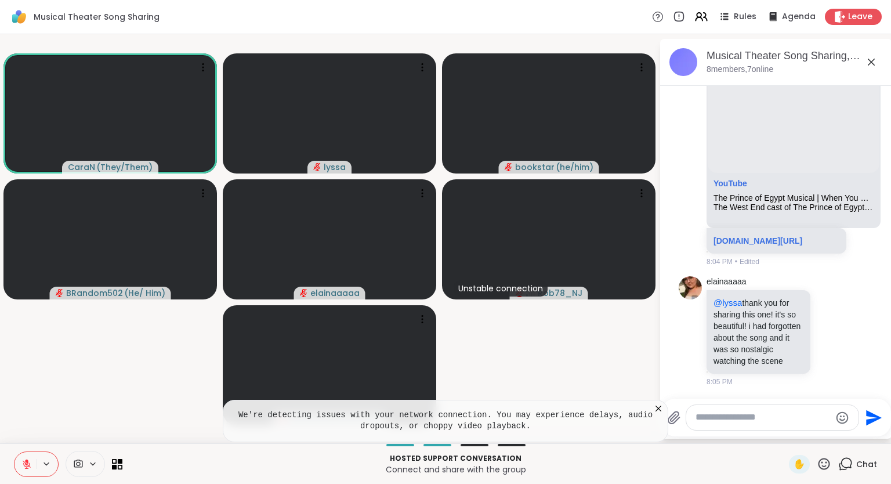
scroll to position [4809, 0]
click at [863, 336] on div "elainaaaaa @lyssa thank you for sharing this one! it's so beautiful! i had forg…" at bounding box center [776, 331] width 195 height 120
click at [832, 332] on icon at bounding box center [830, 331] width 10 height 12
click at [737, 317] on div "Select Reaction: Heart" at bounding box center [738, 312] width 10 height 10
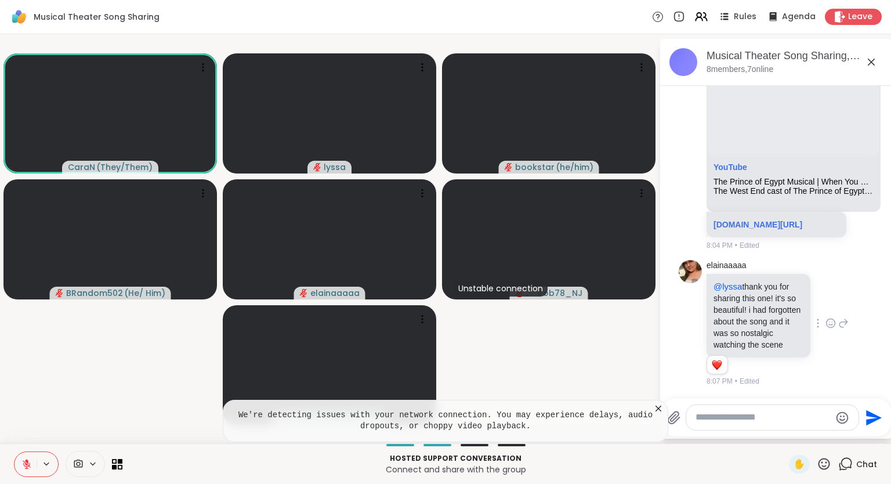
click at [850, 324] on div "elainaaaaa @lyssa thank you for sharing this one! it's so beautiful! i had forg…" at bounding box center [776, 323] width 195 height 136
click at [664, 410] on icon at bounding box center [658, 408] width 12 height 12
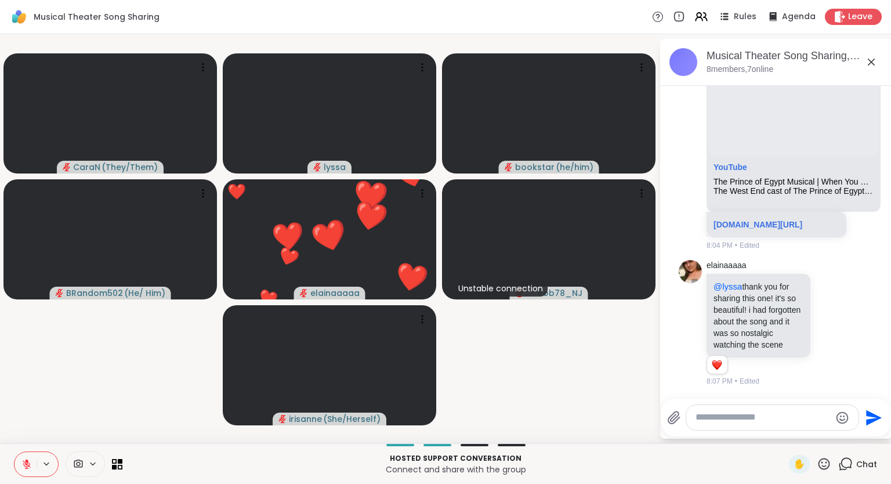
click at [827, 345] on div "elainaaaaa @lyssa thank you for sharing this one! it's so beautiful! i had forg…" at bounding box center [777, 323] width 142 height 127
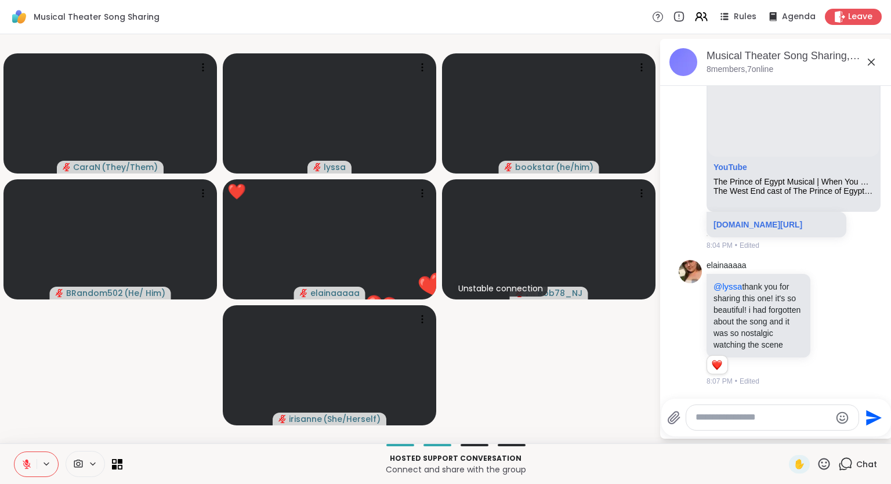
click at [847, 326] on icon at bounding box center [843, 323] width 10 height 14
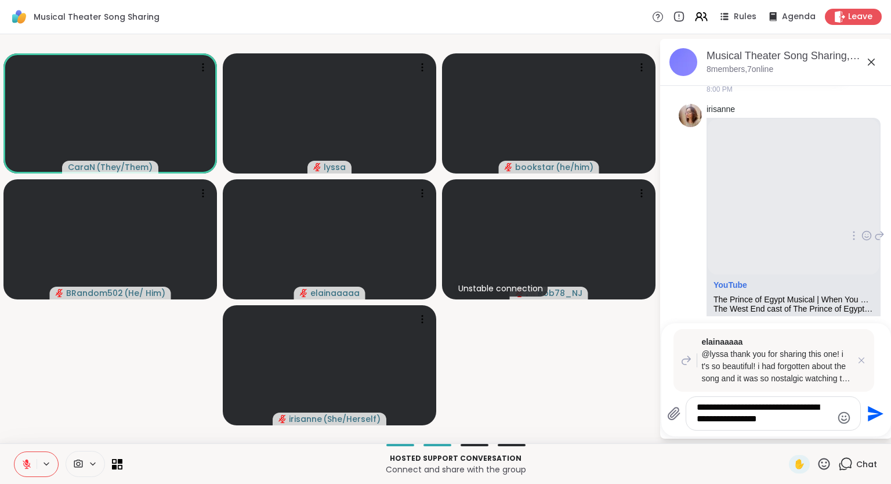
scroll to position [4563, 0]
type textarea "**********"
click at [843, 421] on icon "Emoji picker" at bounding box center [844, 418] width 14 height 14
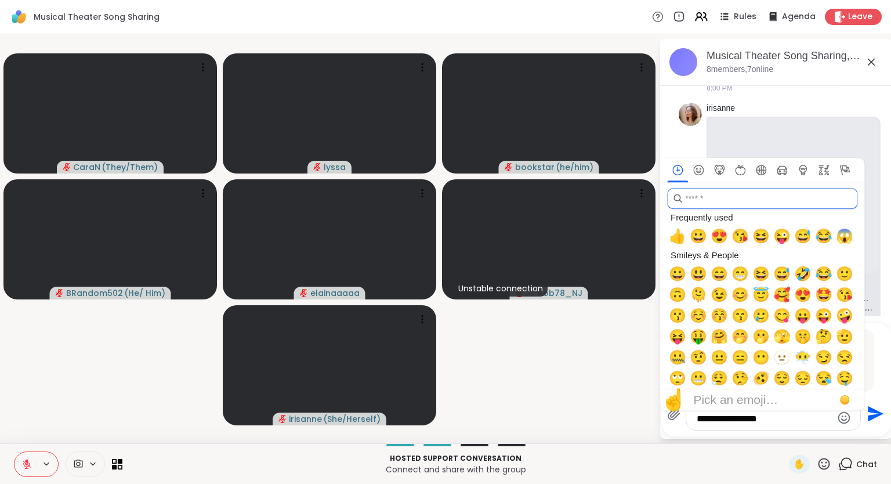
click at [742, 198] on input "search" at bounding box center [762, 198] width 190 height 21
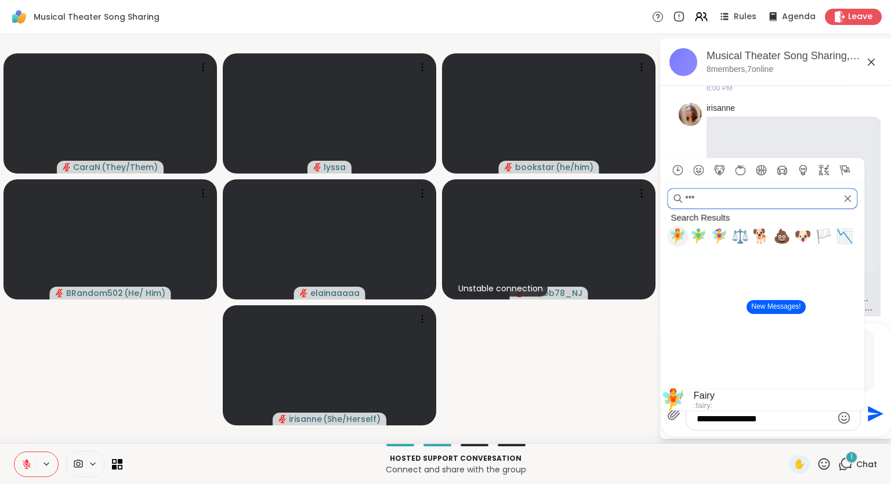
type input "***"
click at [676, 237] on span "🧚" at bounding box center [677, 236] width 17 height 16
type textarea "**********"
drag, startPoint x: 745, startPoint y: 201, endPoint x: 658, endPoint y: 185, distance: 89.0
click at [667, 188] on input "***" at bounding box center [762, 198] width 190 height 21
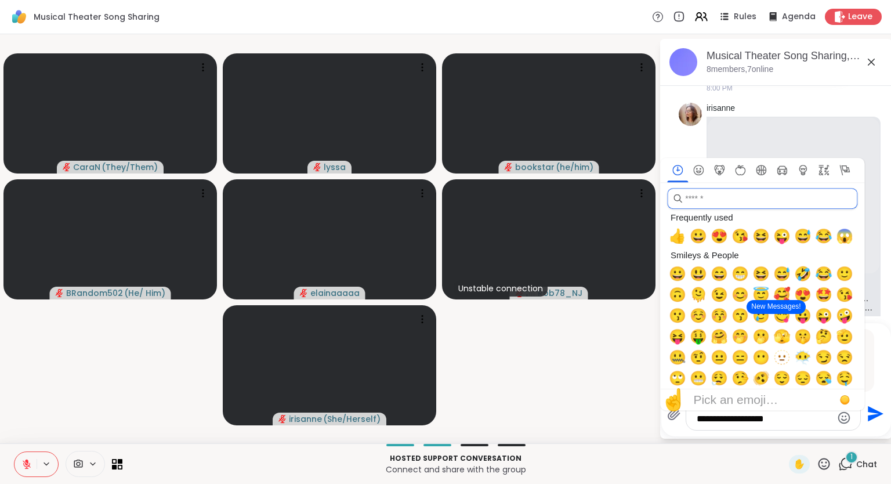
click at [802, 427] on div "**********" at bounding box center [773, 413] width 174 height 33
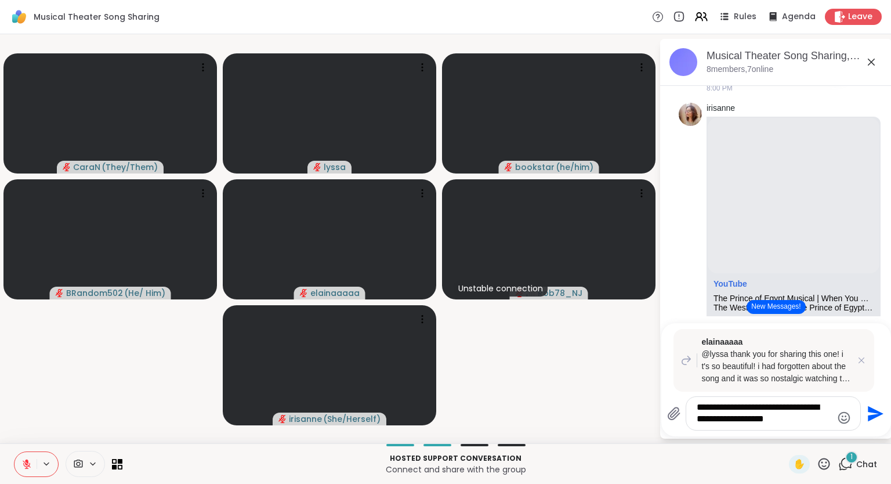
click at [796, 417] on textarea "**********" at bounding box center [764, 413] width 135 height 24
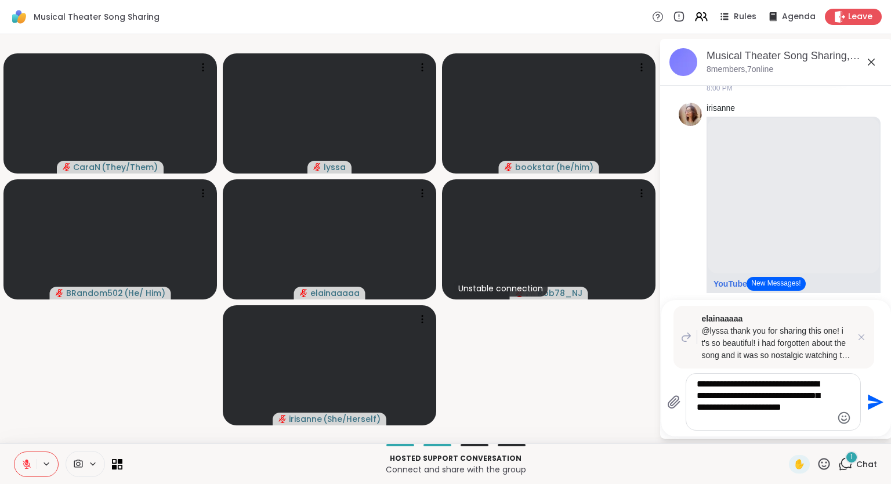
type textarea "**********"
click at [871, 400] on icon "Send" at bounding box center [876, 402] width 16 height 16
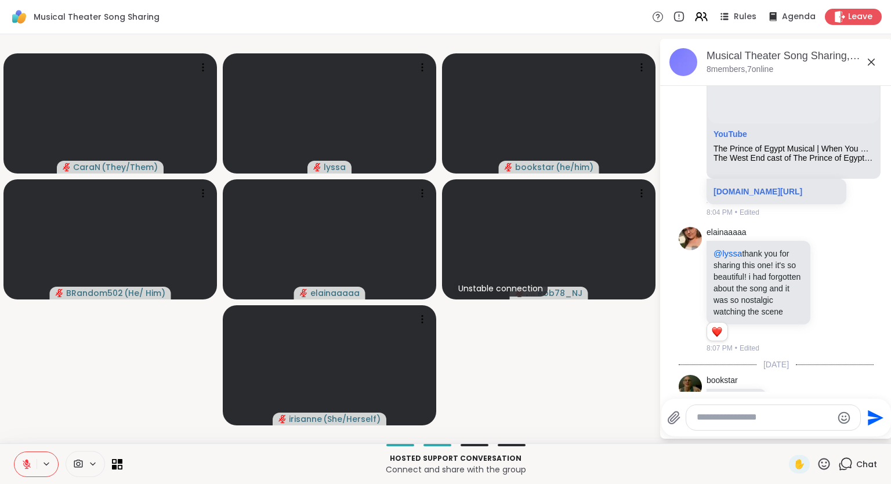
scroll to position [4712, 0]
click at [826, 460] on icon at bounding box center [824, 463] width 14 height 14
click at [790, 433] on span "❤️" at bounding box center [790, 433] width 12 height 14
click at [821, 466] on icon at bounding box center [824, 463] width 14 height 14
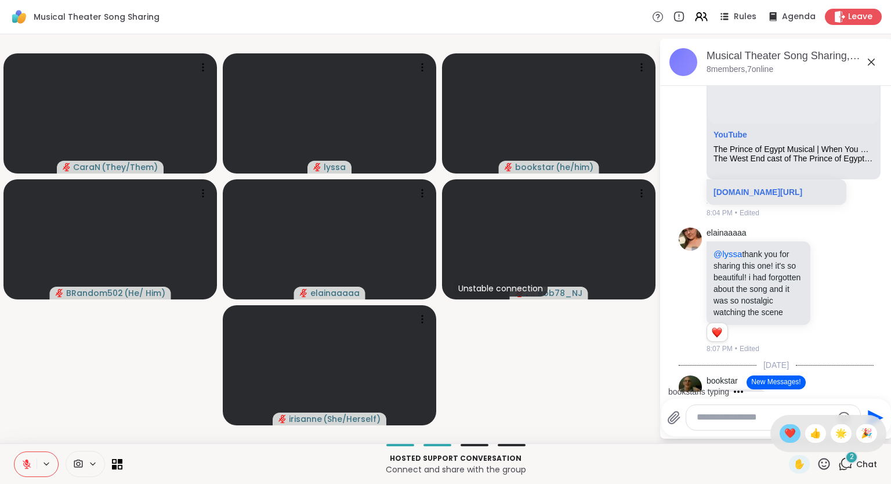
click at [791, 431] on span "❤️" at bounding box center [790, 433] width 12 height 14
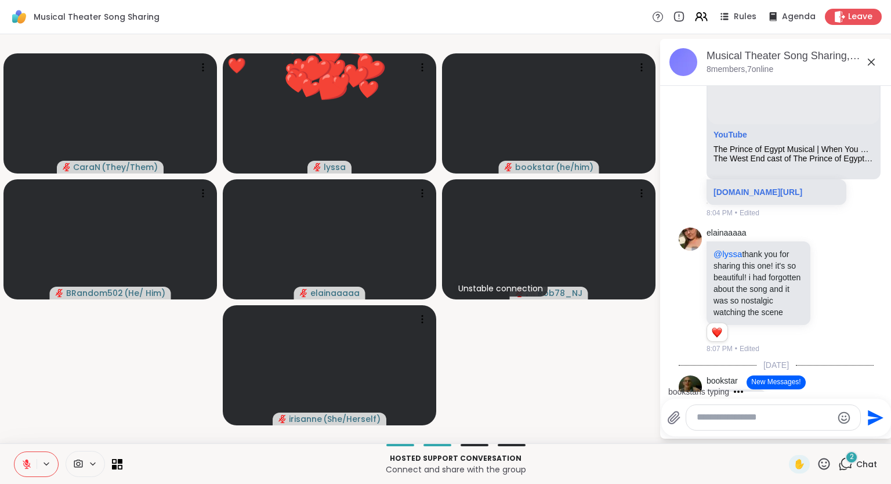
click at [827, 463] on icon at bounding box center [824, 464] width 12 height 12
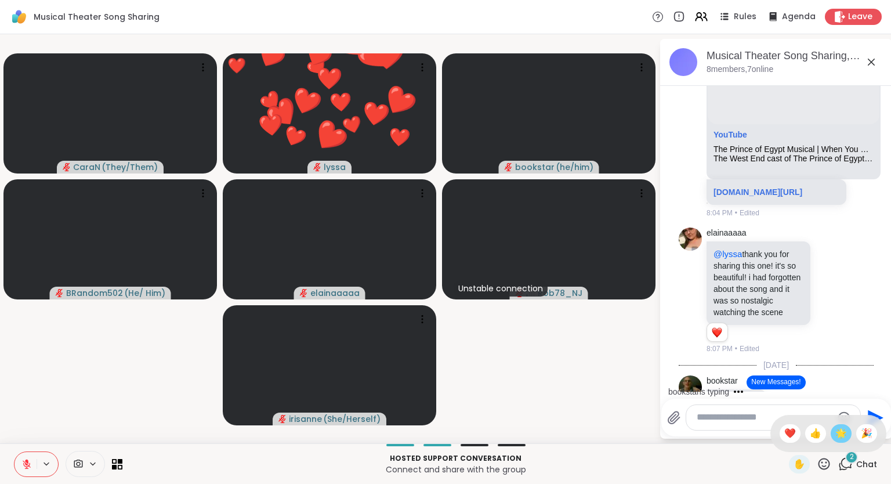
click at [839, 441] on div "🌟" at bounding box center [841, 433] width 21 height 19
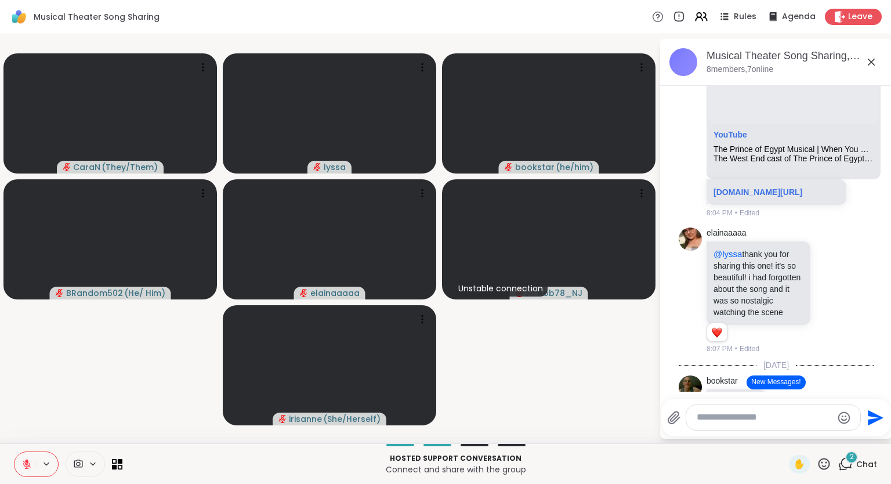
click at [826, 463] on icon at bounding box center [824, 464] width 12 height 12
click at [786, 437] on span "❤️" at bounding box center [790, 433] width 12 height 14
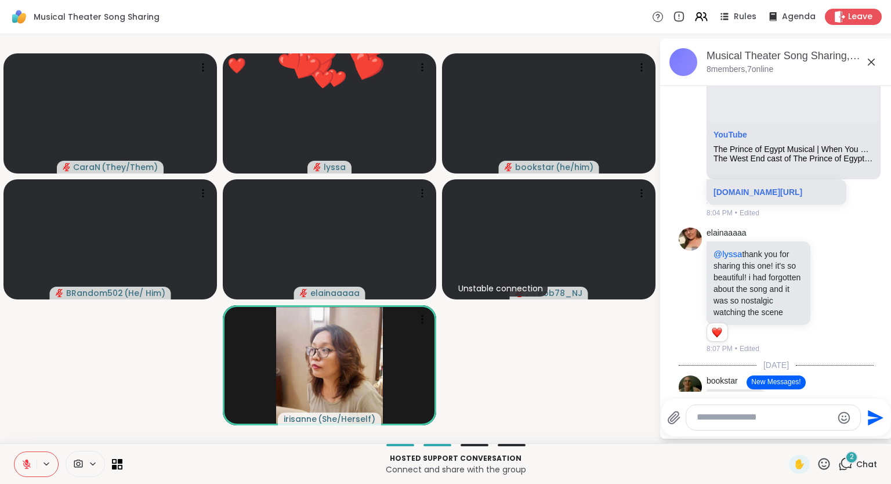
click at [818, 463] on icon at bounding box center [824, 463] width 14 height 14
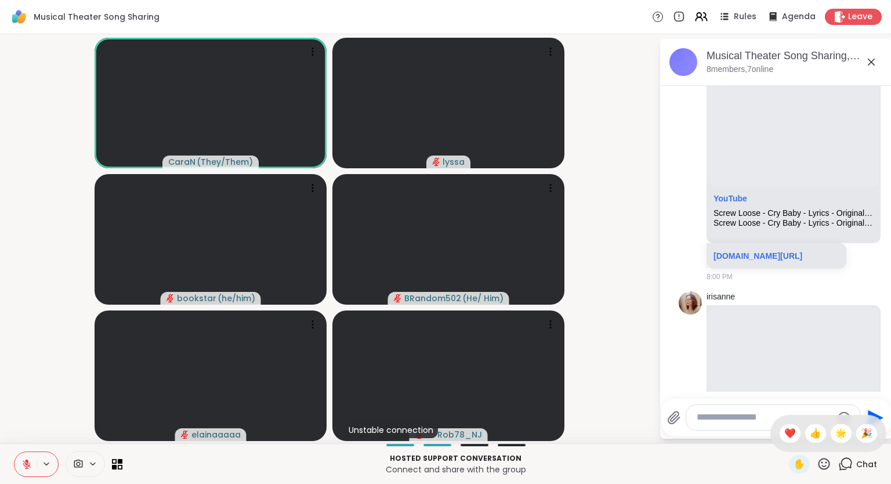
scroll to position [4375, 0]
click at [840, 440] on span "🌟" at bounding box center [841, 433] width 12 height 14
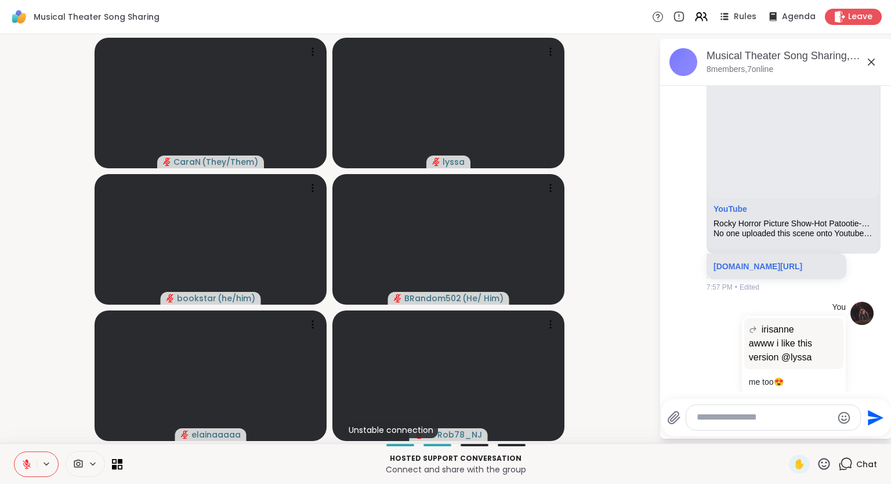
scroll to position [3706, 0]
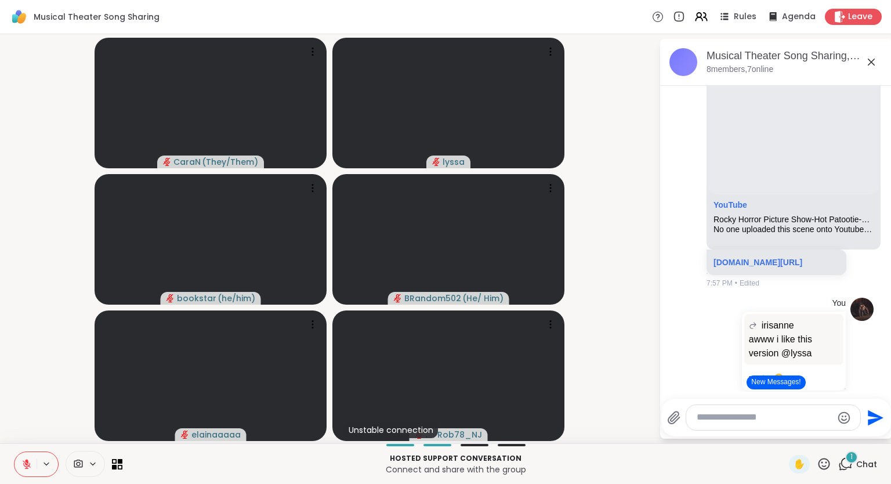
click at [824, 460] on icon at bounding box center [824, 463] width 14 height 14
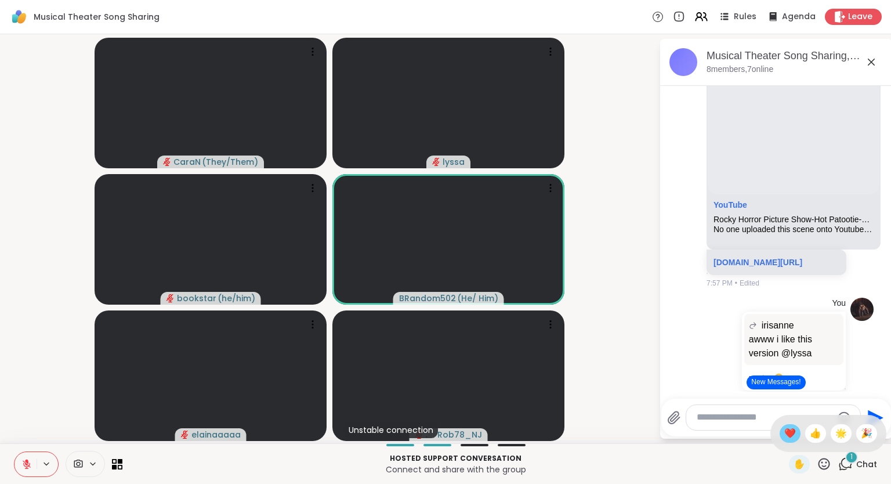
drag, startPoint x: 811, startPoint y: 436, endPoint x: 786, endPoint y: 435, distance: 24.4
click at [786, 435] on div "✋ ❤️ 👍 🌟 🎉" at bounding box center [828, 433] width 116 height 37
click at [828, 468] on icon at bounding box center [824, 464] width 12 height 12
click at [785, 433] on span "❤️" at bounding box center [790, 433] width 12 height 14
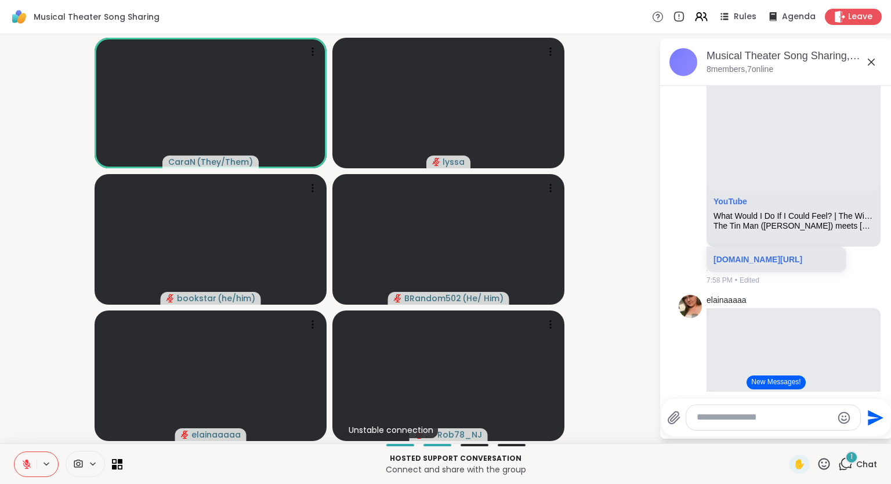
scroll to position [4097, 0]
click at [825, 460] on icon at bounding box center [824, 463] width 14 height 14
click at [785, 434] on span "❤️" at bounding box center [790, 433] width 12 height 14
click at [819, 458] on icon at bounding box center [824, 463] width 14 height 14
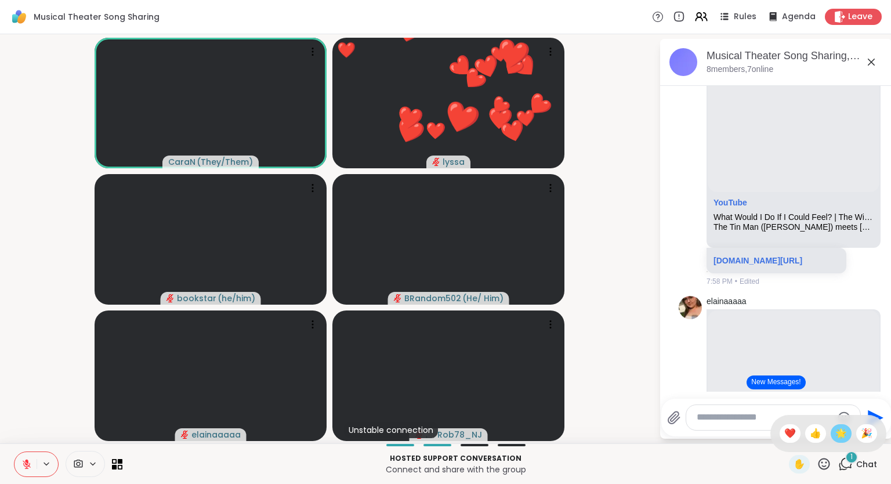
click at [841, 426] on div "🌟" at bounding box center [841, 433] width 21 height 19
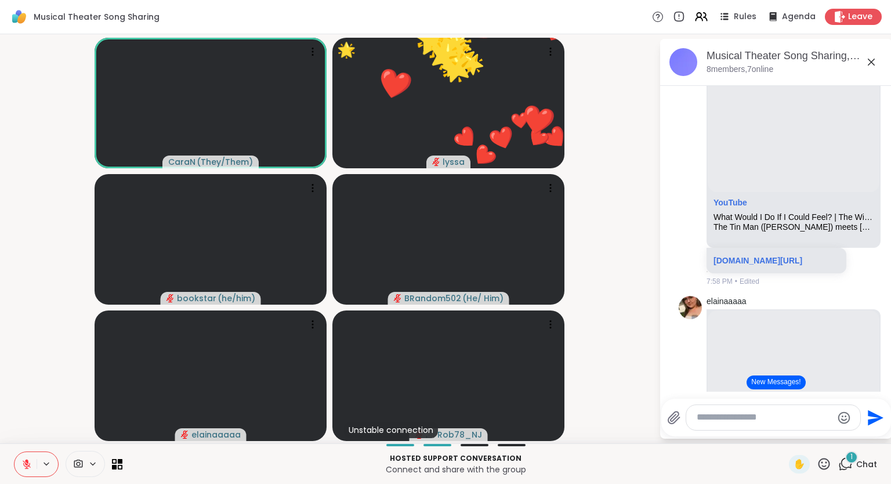
click at [822, 464] on icon at bounding box center [824, 463] width 14 height 14
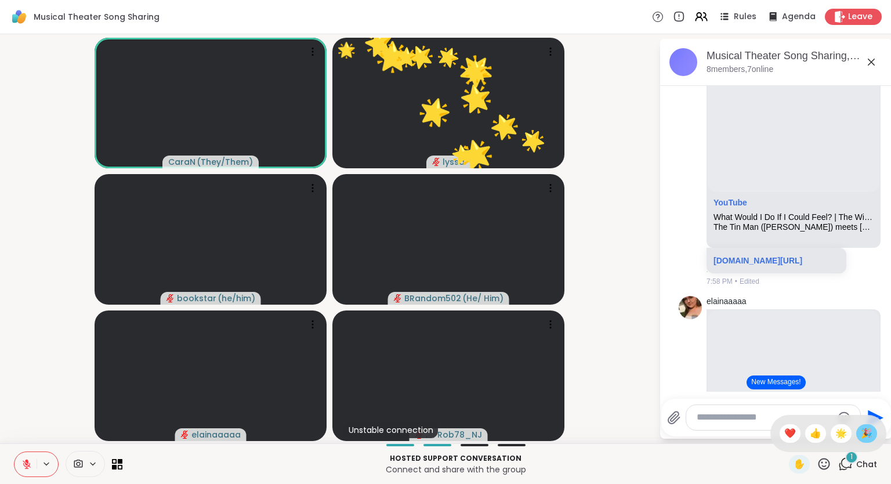
click at [861, 435] on span "🎉" at bounding box center [867, 433] width 12 height 14
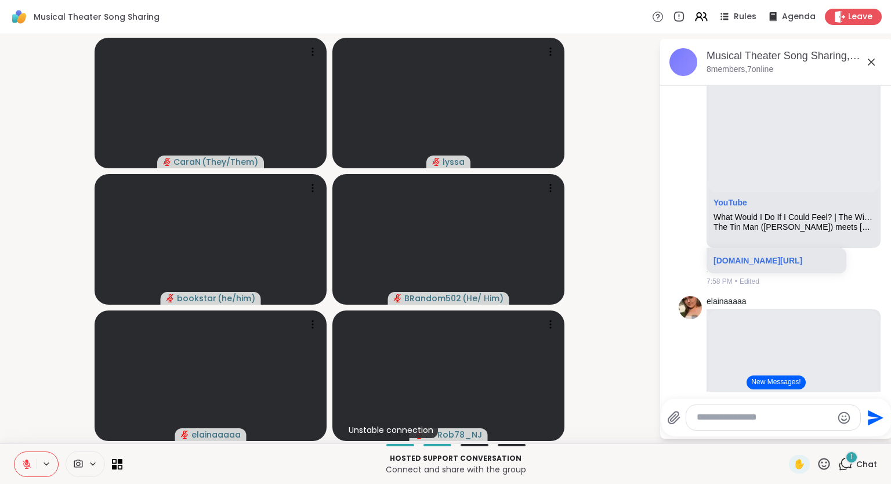
click at [824, 459] on icon at bounding box center [824, 464] width 12 height 12
click at [784, 435] on span "❤️" at bounding box center [790, 433] width 12 height 14
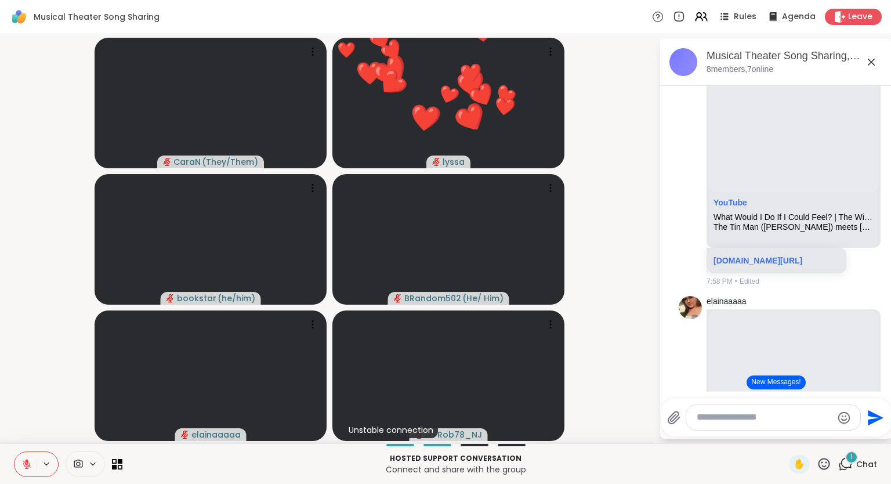
click at [825, 458] on icon at bounding box center [824, 463] width 14 height 14
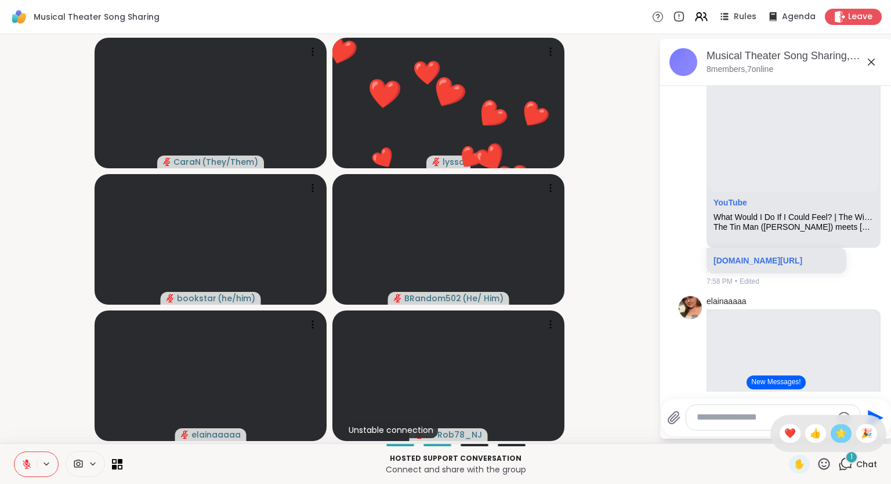
click at [844, 437] on span "🌟" at bounding box center [841, 433] width 12 height 14
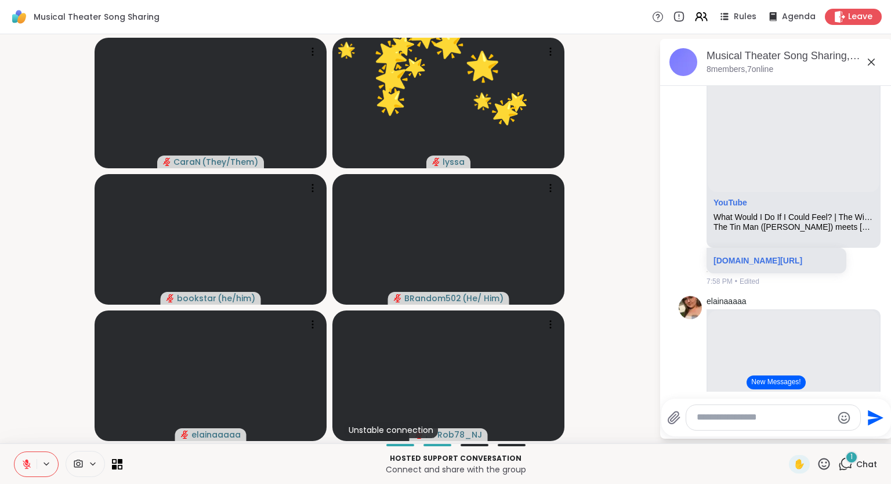
click at [829, 462] on icon at bounding box center [824, 464] width 12 height 12
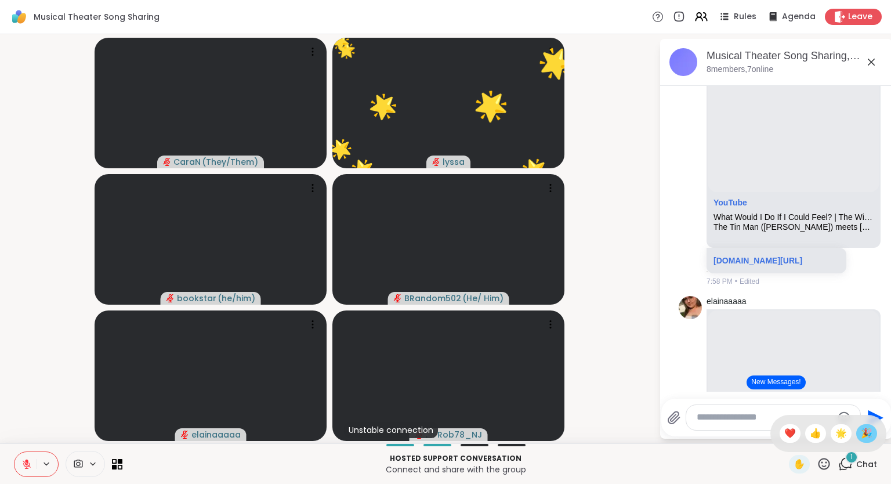
click at [870, 436] on span "🎉" at bounding box center [867, 433] width 12 height 14
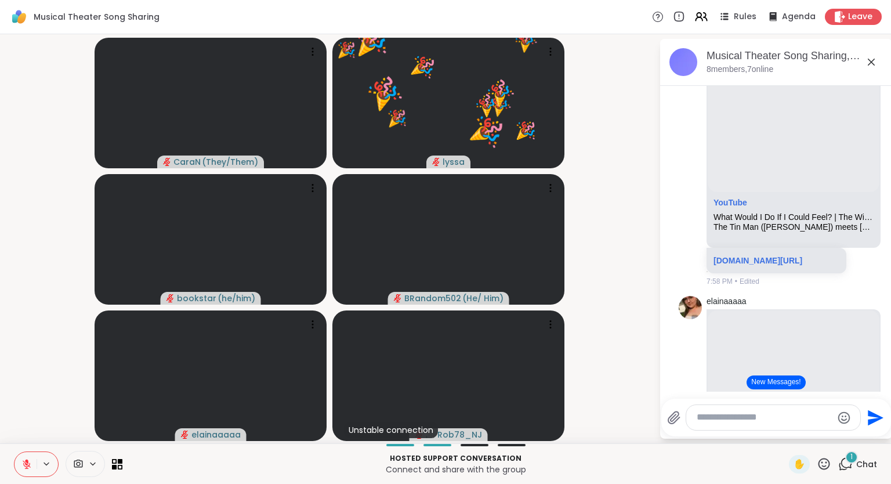
click at [824, 456] on div "✋" at bounding box center [810, 464] width 42 height 19
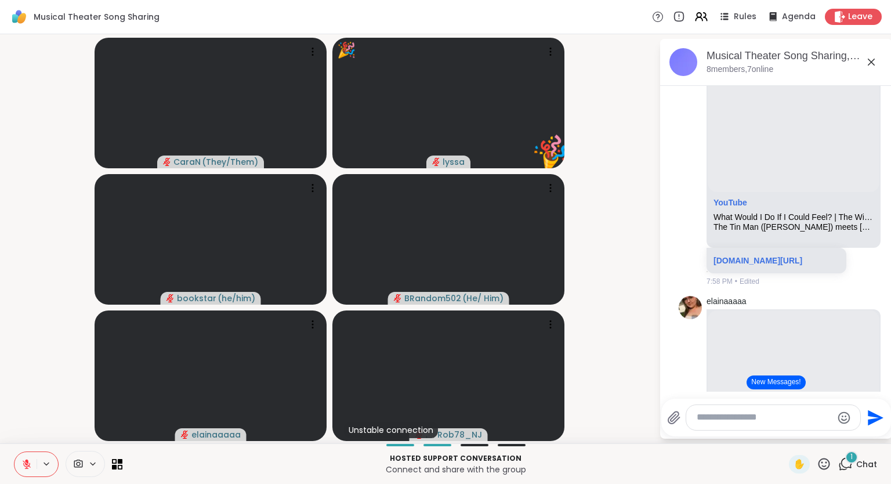
click at [821, 465] on icon at bounding box center [824, 463] width 14 height 14
click at [788, 433] on span "❤️" at bounding box center [790, 433] width 12 height 14
click at [830, 463] on icon at bounding box center [824, 464] width 12 height 12
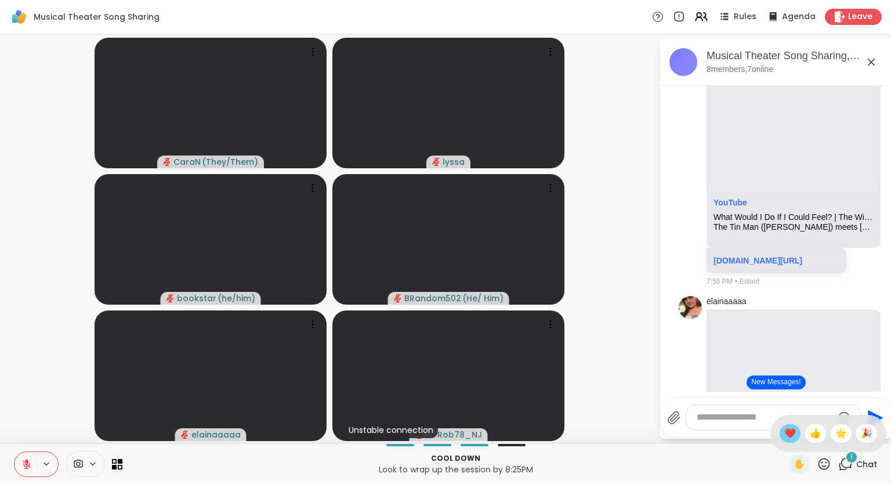
click at [792, 430] on div "❤️" at bounding box center [789, 433] width 21 height 19
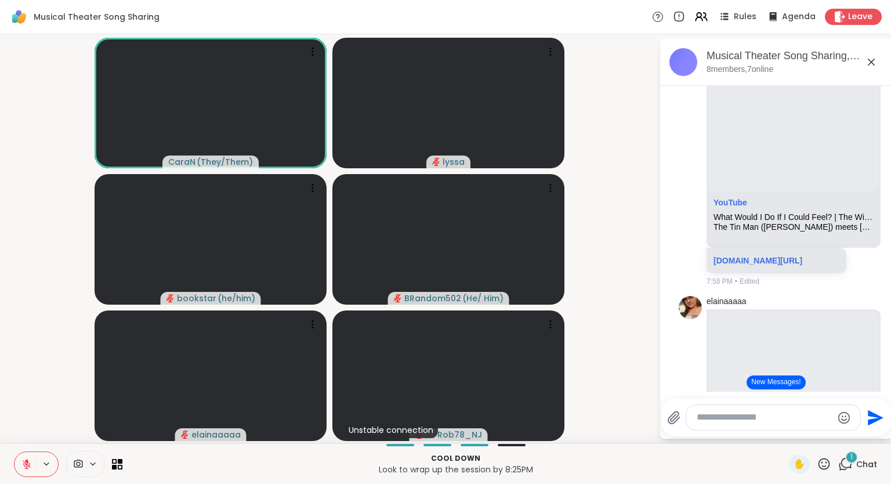
click at [826, 468] on icon at bounding box center [824, 463] width 14 height 14
click at [846, 436] on div "🌟" at bounding box center [841, 433] width 21 height 19
click at [832, 468] on div "✋ 1 Chat" at bounding box center [833, 464] width 88 height 19
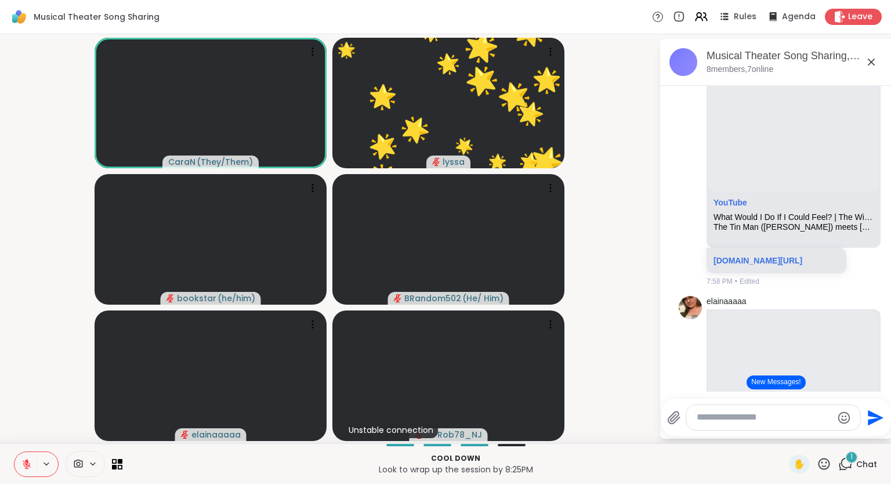
click at [831, 463] on icon at bounding box center [824, 463] width 14 height 14
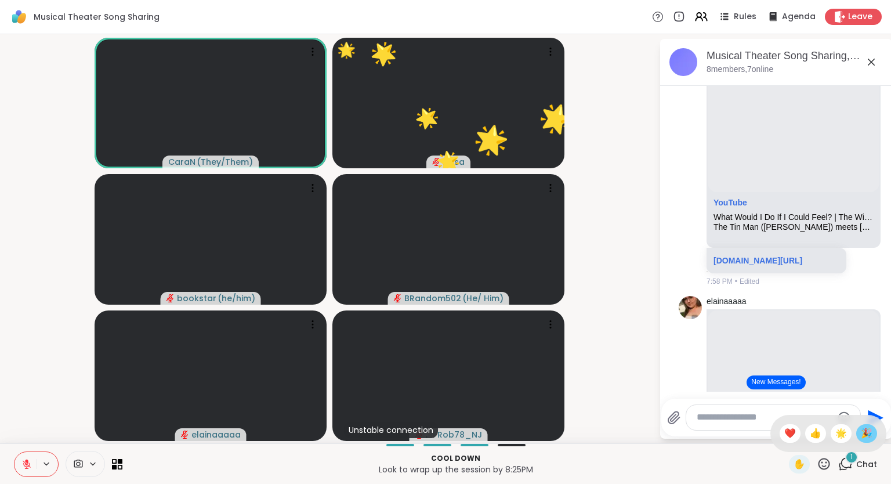
click at [864, 437] on span "🎉" at bounding box center [867, 433] width 12 height 14
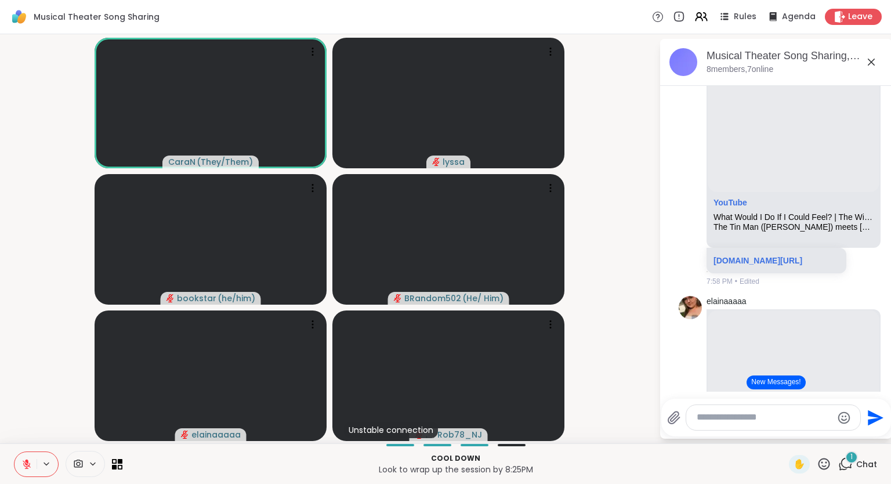
click at [829, 463] on icon at bounding box center [824, 463] width 14 height 14
click at [832, 430] on div "🌟" at bounding box center [841, 433] width 21 height 19
click at [825, 465] on icon at bounding box center [824, 463] width 14 height 14
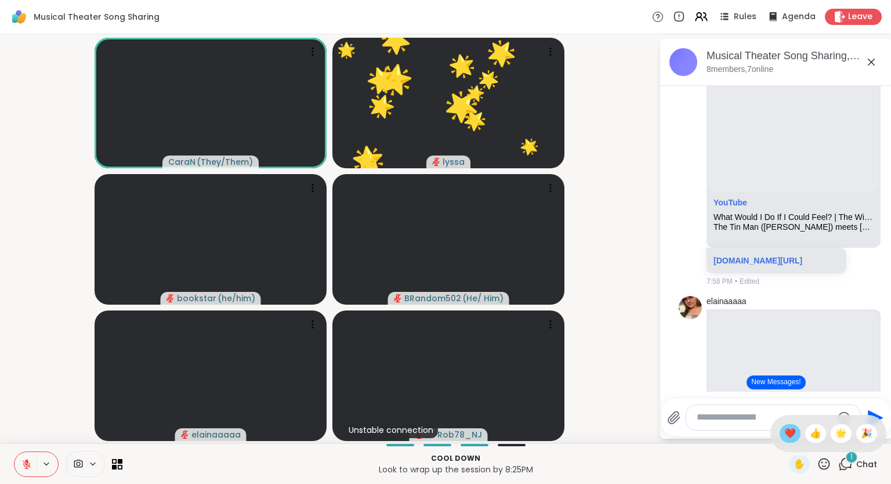
click at [784, 431] on span "❤️" at bounding box center [790, 433] width 12 height 14
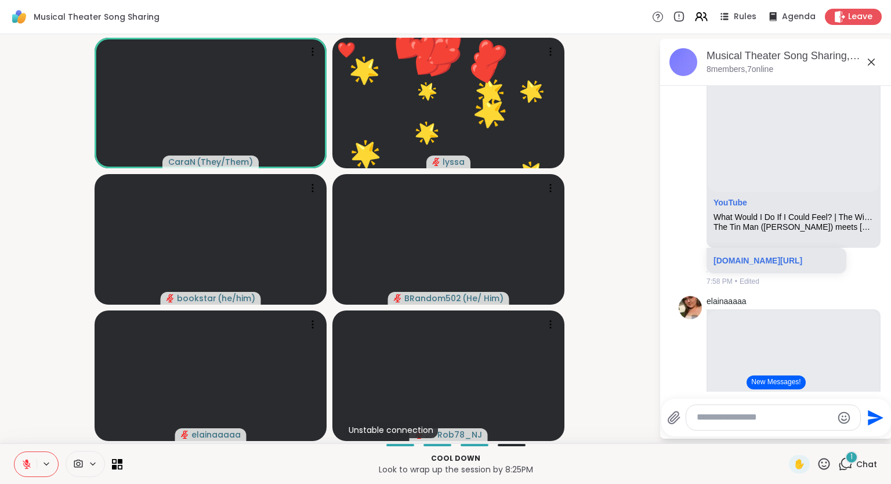
click at [818, 462] on icon at bounding box center [824, 463] width 14 height 14
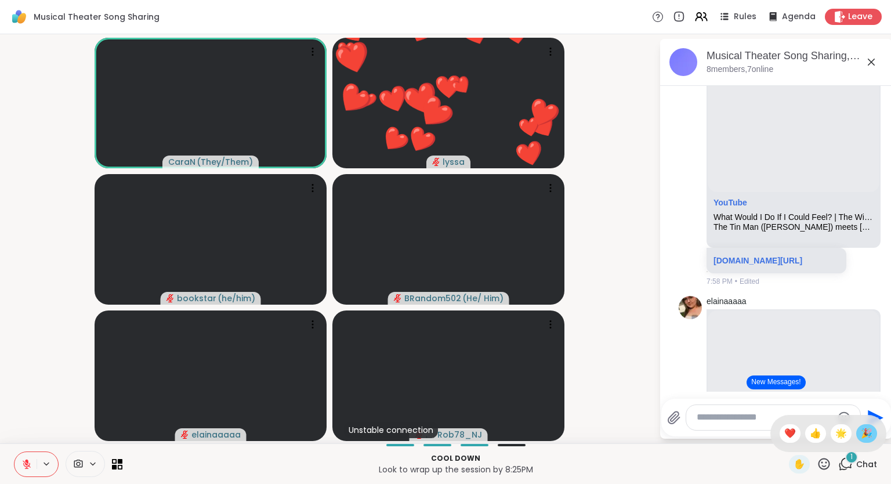
click at [870, 430] on span "🎉" at bounding box center [867, 433] width 12 height 14
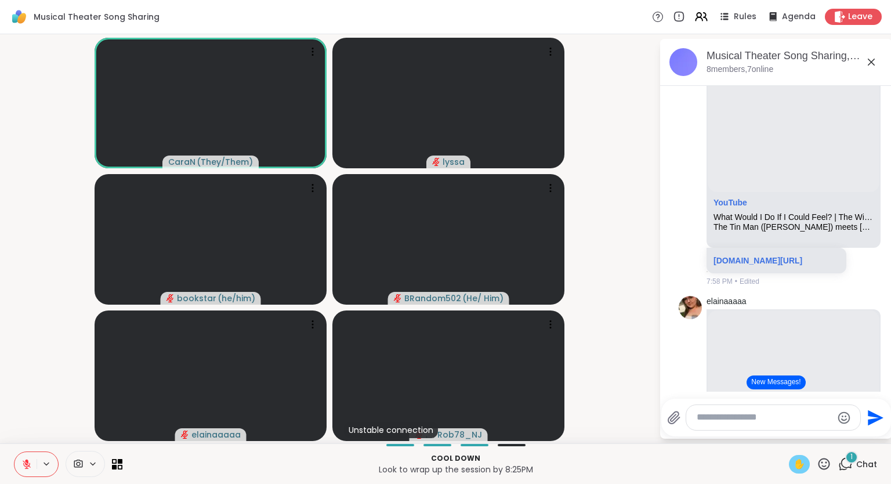
click at [799, 467] on span "✋" at bounding box center [799, 464] width 12 height 14
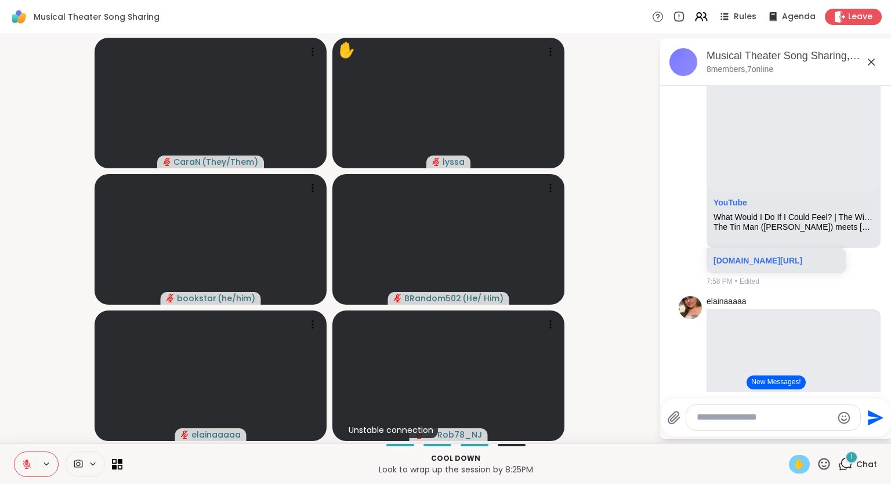
click at [28, 459] on icon at bounding box center [26, 464] width 10 height 10
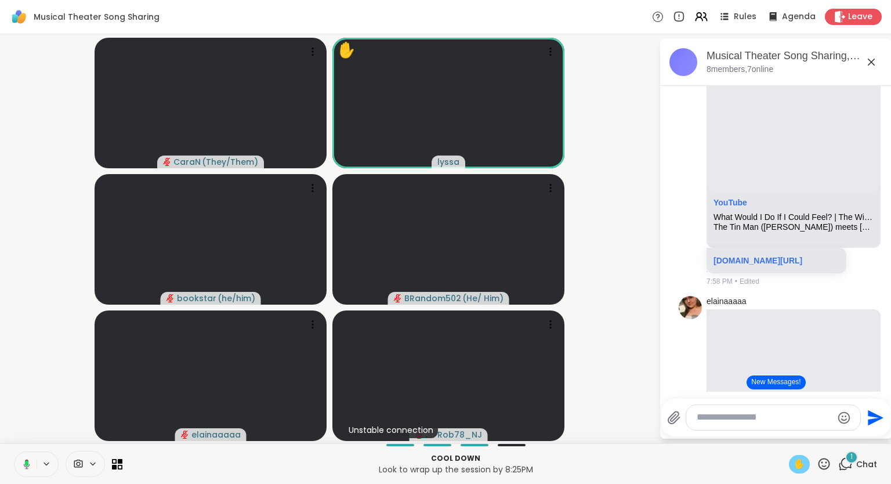
click at [24, 458] on button at bounding box center [25, 464] width 24 height 24
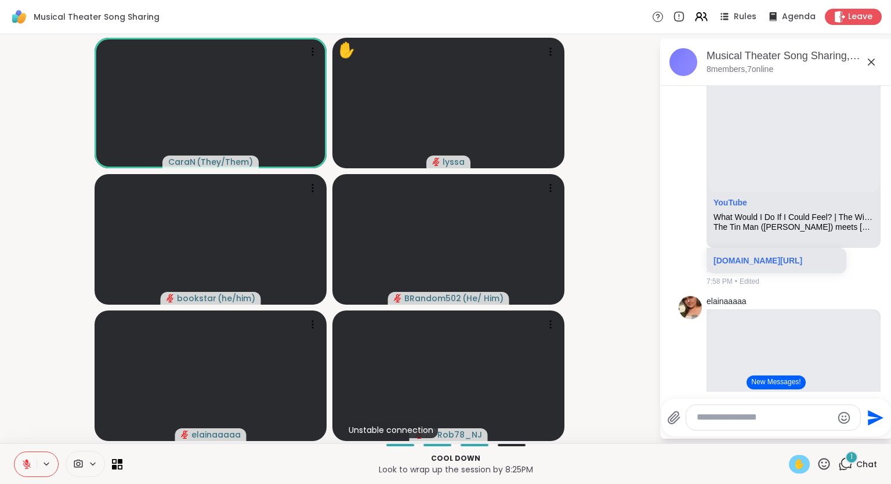
click at [799, 465] on span "✋" at bounding box center [799, 464] width 12 height 14
click at [873, 60] on icon at bounding box center [871, 62] width 7 height 7
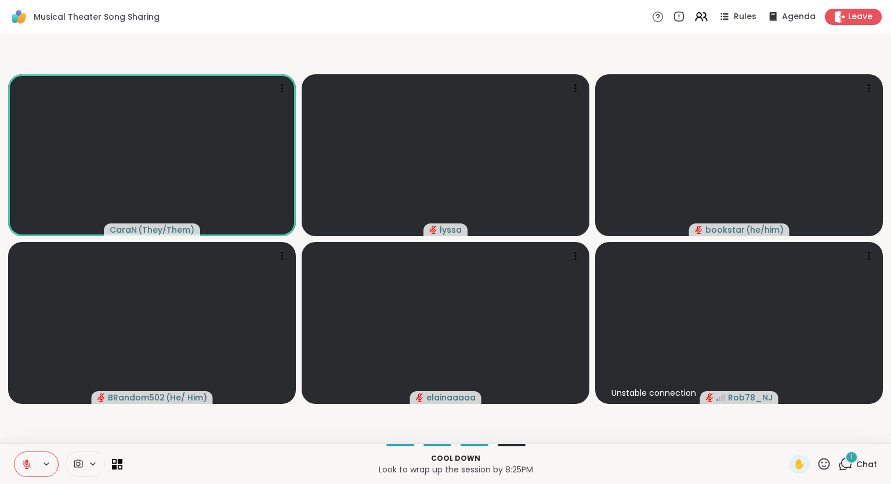
click at [851, 474] on div "Cool down Look to wrap up the session by 8:25PM ✋ 1 Chat" at bounding box center [445, 463] width 891 height 41
click at [850, 460] on div "1" at bounding box center [851, 457] width 13 height 13
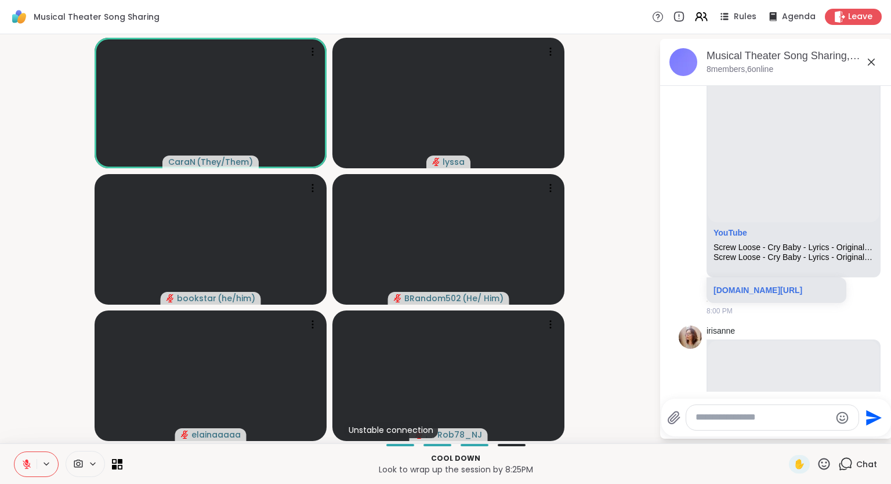
scroll to position [4341, 0]
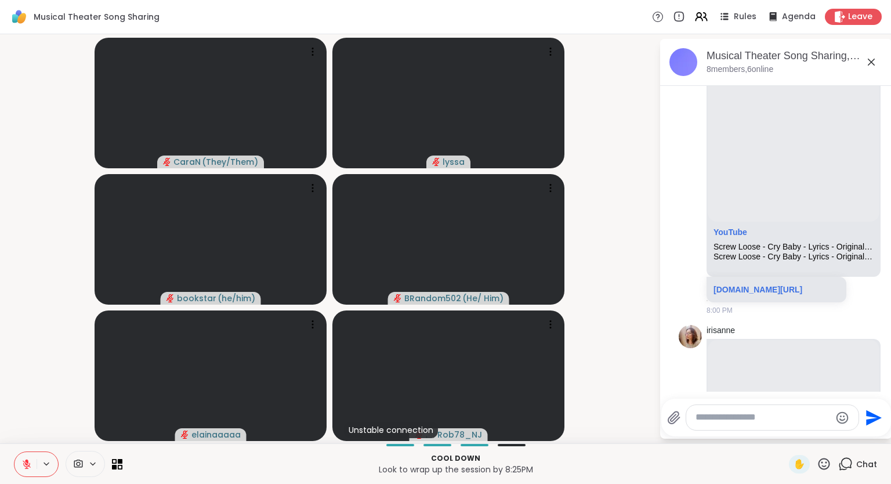
click at [822, 461] on icon at bounding box center [824, 463] width 14 height 14
click at [796, 431] on div "❤️" at bounding box center [789, 433] width 21 height 19
click at [825, 463] on icon at bounding box center [824, 463] width 14 height 14
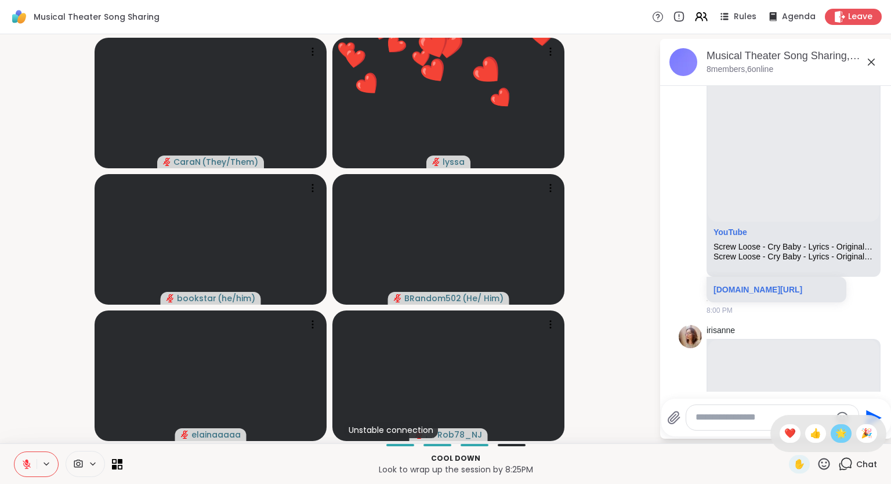
click at [836, 437] on span "🌟" at bounding box center [841, 433] width 12 height 14
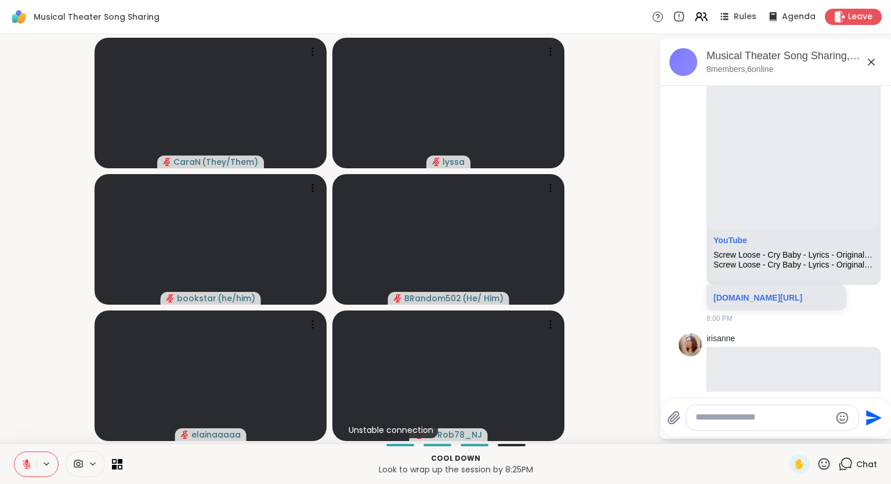
scroll to position [4334, 0]
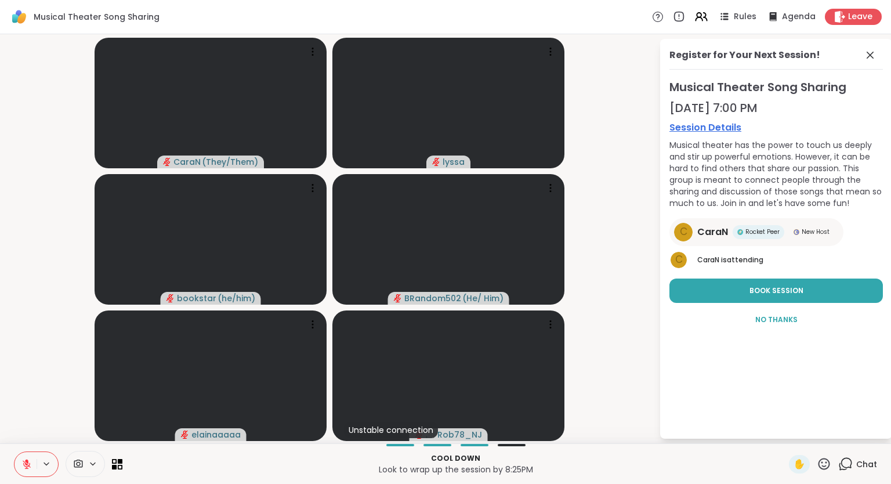
click at [890, 216] on div "Register for Your Next Session! Musical Theater Song Sharing [DATE] 7:00 PM Ses…" at bounding box center [776, 239] width 232 height 400
click at [889, 222] on div "Register for Your Next Session! Musical Theater Song Sharing [DATE] 7:00 PM Ses…" at bounding box center [776, 239] width 232 height 400
click at [876, 53] on icon at bounding box center [870, 55] width 14 height 14
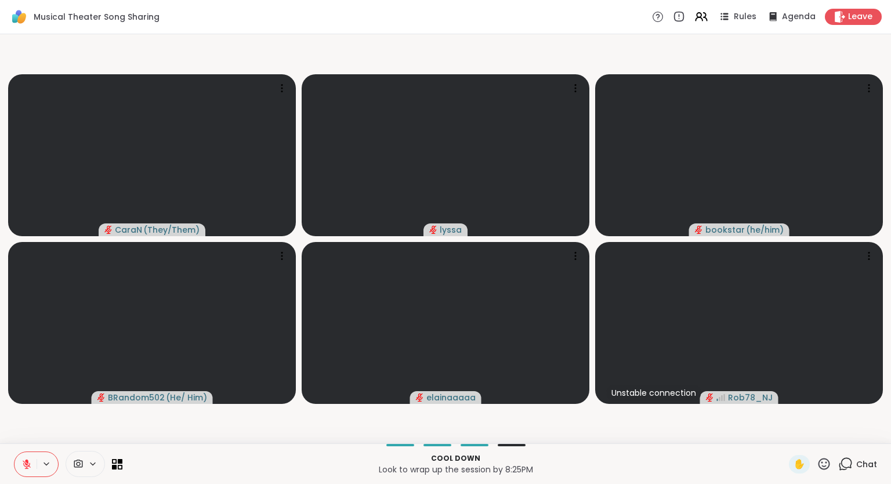
click at [858, 459] on span "Chat" at bounding box center [866, 464] width 21 height 12
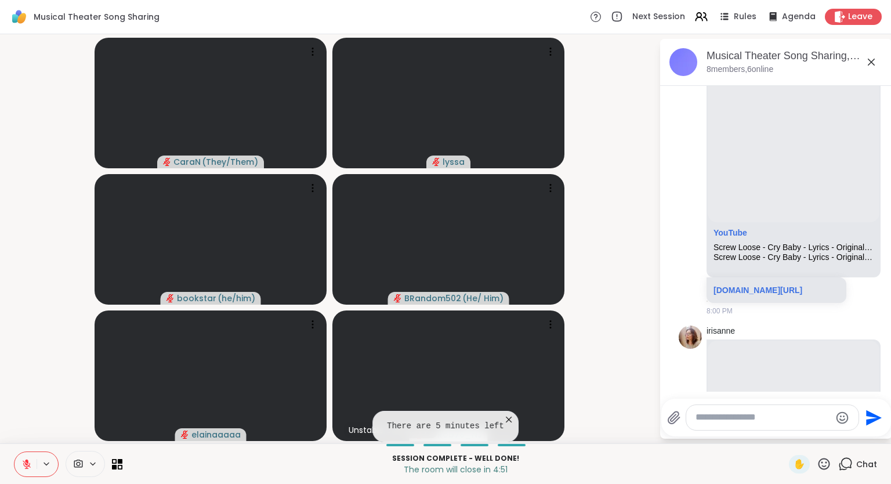
scroll to position [4347, 0]
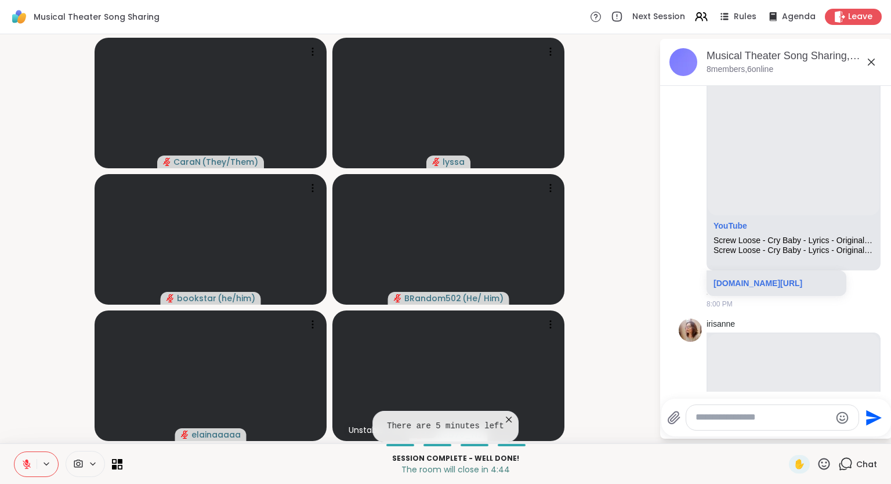
click at [790, 405] on div "Send" at bounding box center [776, 417] width 230 height 38
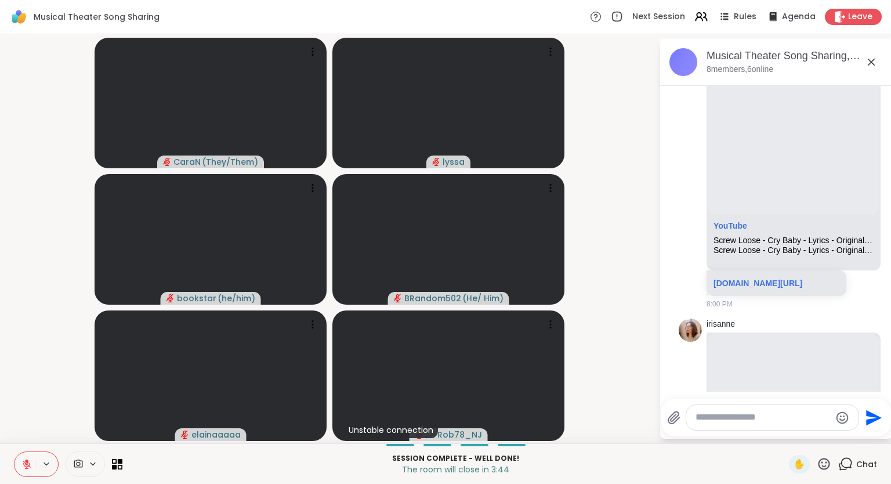
click at [811, 461] on div "✋" at bounding box center [810, 464] width 42 height 19
click at [819, 469] on icon at bounding box center [824, 463] width 14 height 14
click at [787, 437] on span "❤️" at bounding box center [790, 433] width 12 height 14
click at [787, 437] on div "Musical Theater Song Sharing, [DATE] 8 members, 6 online [DATE] C CaraN Hey, ev…" at bounding box center [776, 239] width 232 height 400
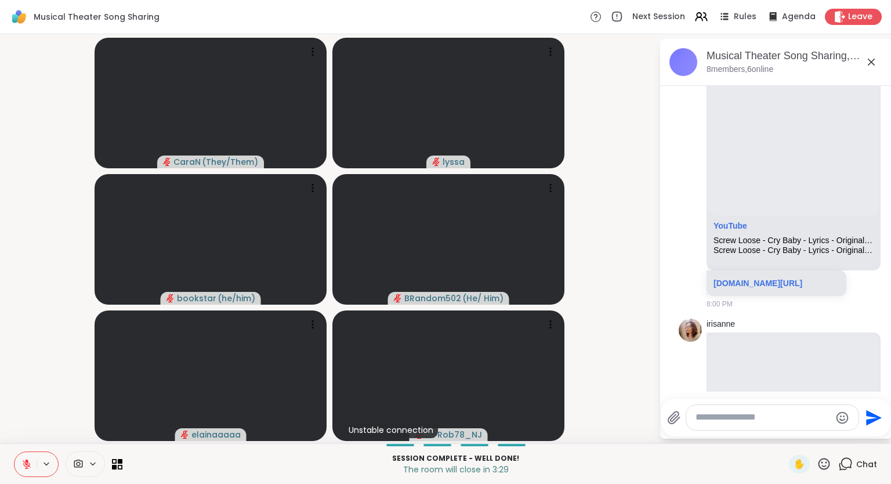
click at [787, 437] on div "Musical Theater Song Sharing, [DATE] 8 members, 6 online [DATE] C CaraN Hey, ev…" at bounding box center [776, 239] width 232 height 400
drag, startPoint x: 787, startPoint y: 437, endPoint x: 805, endPoint y: 441, distance: 18.4
click at [805, 438] on div "Musical Theater Song Sharing, [DATE] 8 members, 6 online [DATE] C CaraN Hey, ev…" at bounding box center [776, 239] width 232 height 400
click at [1, 391] on div "CaraN ( They/Them ) lyssa bookstar ( he/him ) BRandom502 ( He/ Him ) elainaaaaa…" at bounding box center [445, 238] width 891 height 409
click at [0, 368] on div "CaraN ( They/Them ) lyssa bookstar ( he/him ) BRandom502 ( He/ Him ) elainaaaaa…" at bounding box center [445, 238] width 891 height 409
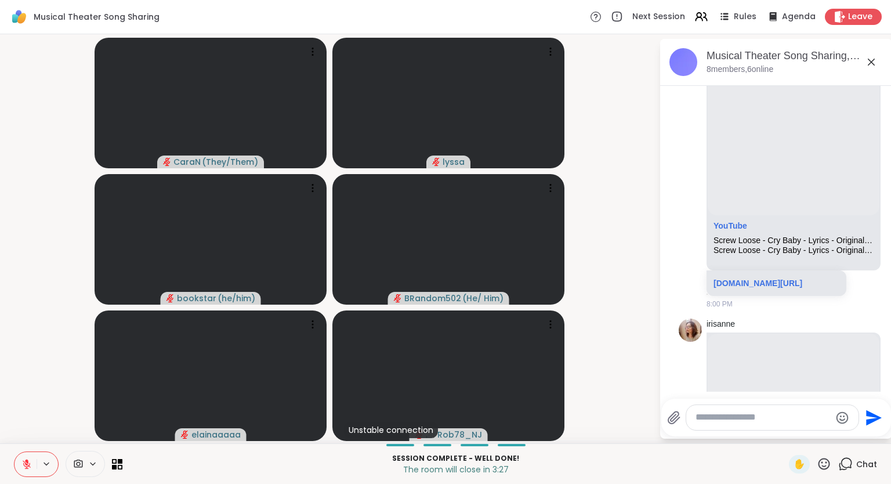
click at [0, 368] on div "CaraN ( They/Them ) lyssa bookstar ( he/him ) BRandom502 ( He/ Him ) elainaaaaa…" at bounding box center [445, 238] width 891 height 409
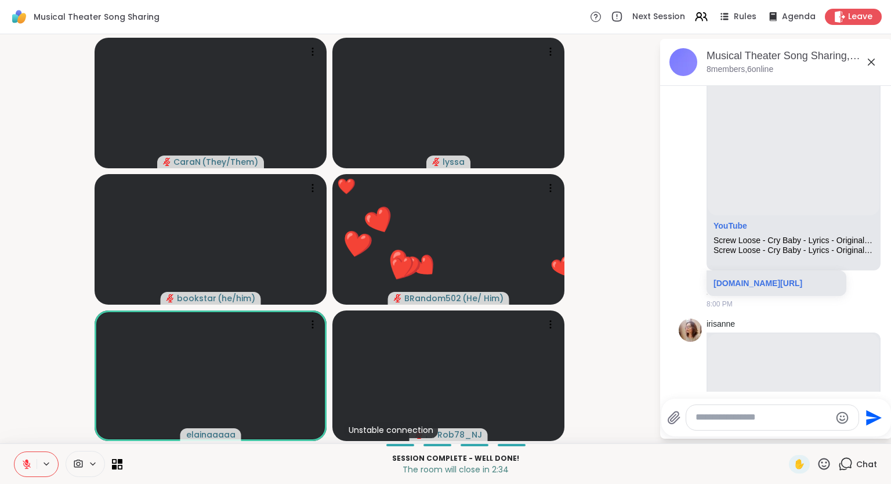
click at [829, 460] on icon at bounding box center [824, 464] width 12 height 12
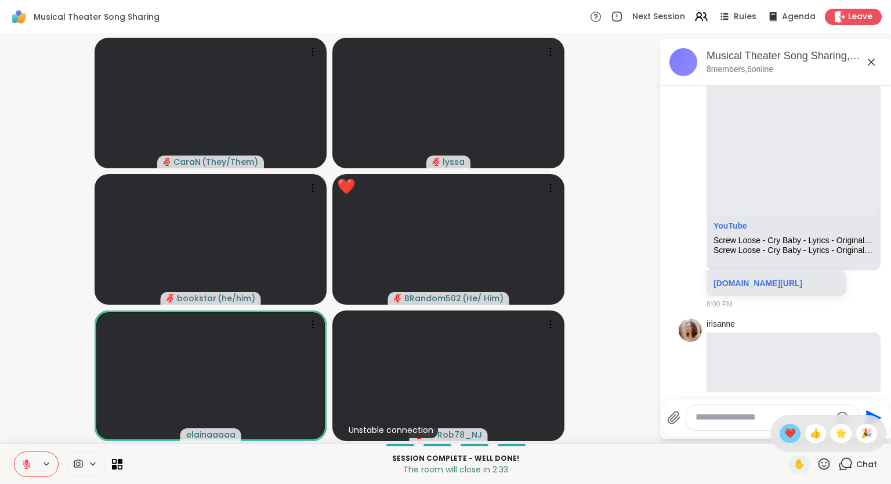
click at [790, 437] on span "❤️" at bounding box center [790, 433] width 12 height 14
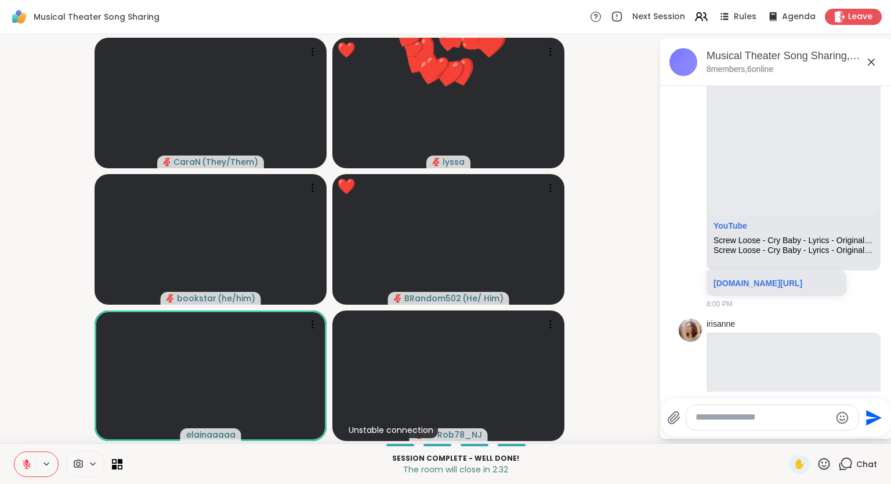
click at [827, 463] on icon at bounding box center [824, 464] width 12 height 12
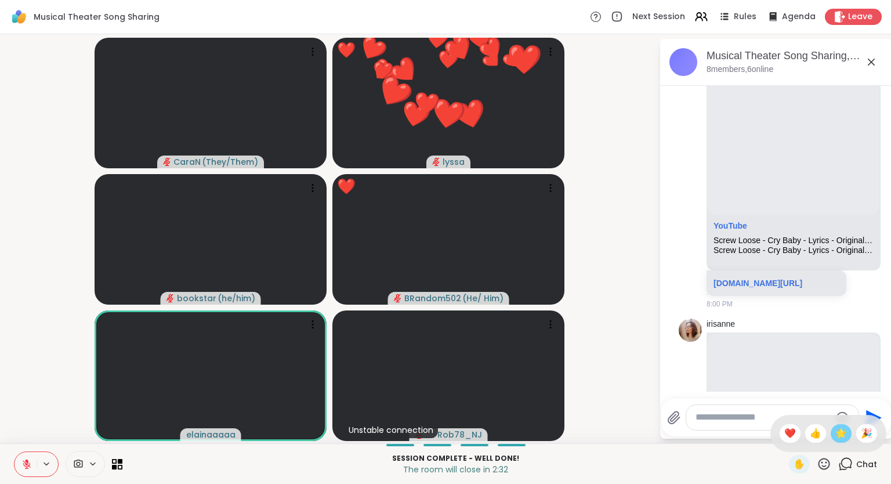
click at [839, 440] on span "🌟" at bounding box center [841, 433] width 12 height 14
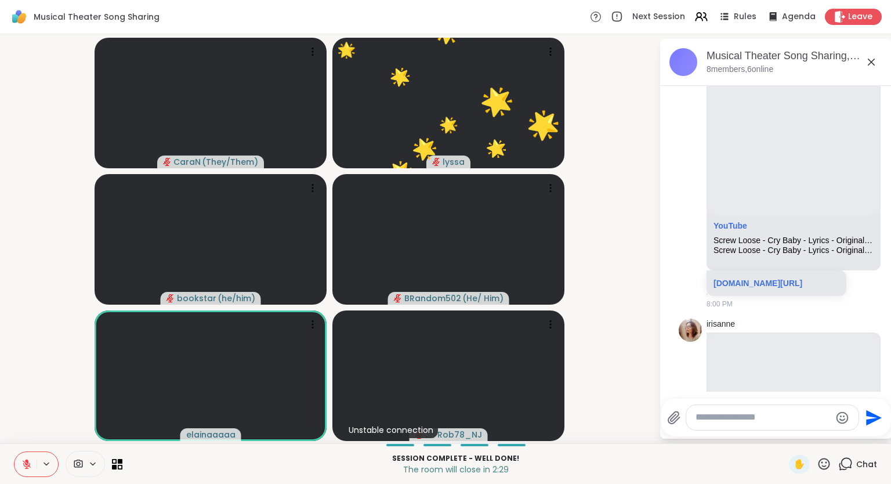
click at [825, 462] on icon at bounding box center [824, 463] width 14 height 14
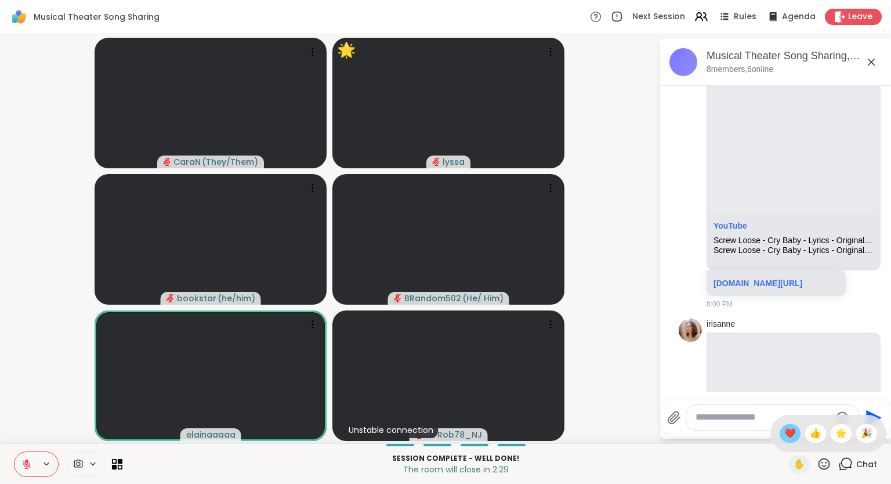
click at [795, 433] on div "❤️" at bounding box center [789, 433] width 21 height 19
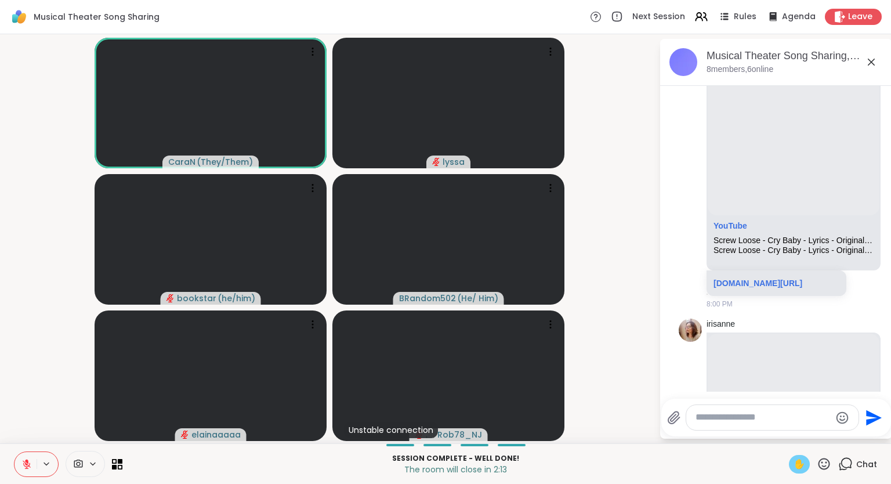
click at [802, 462] on span "✋" at bounding box center [799, 464] width 12 height 14
click at [28, 467] on icon at bounding box center [26, 464] width 10 height 10
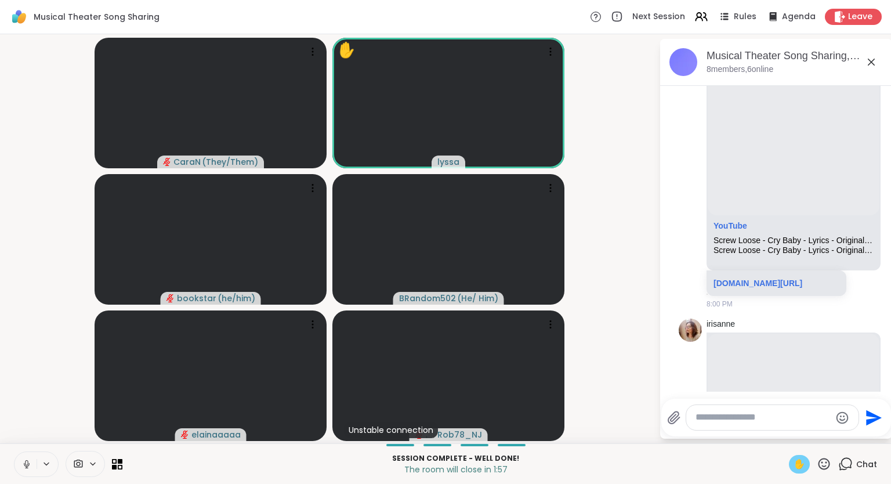
click at [27, 465] on icon at bounding box center [26, 464] width 10 height 10
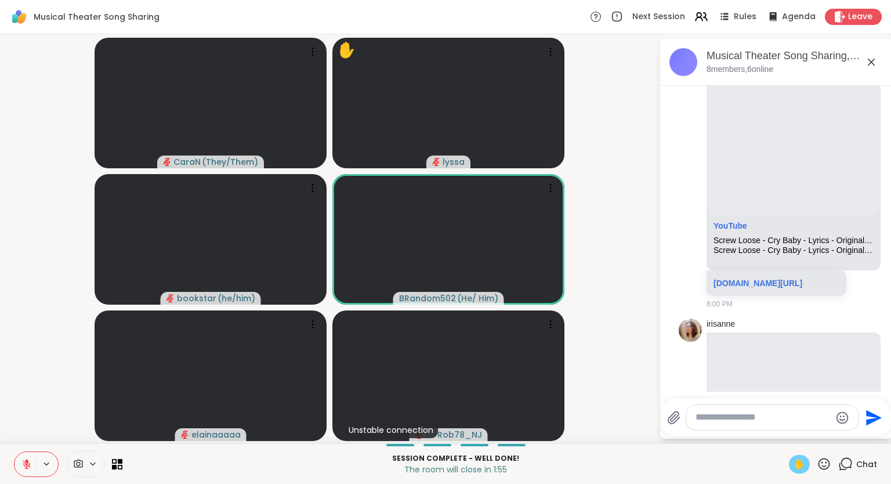
click at [803, 463] on span "✋" at bounding box center [799, 464] width 12 height 14
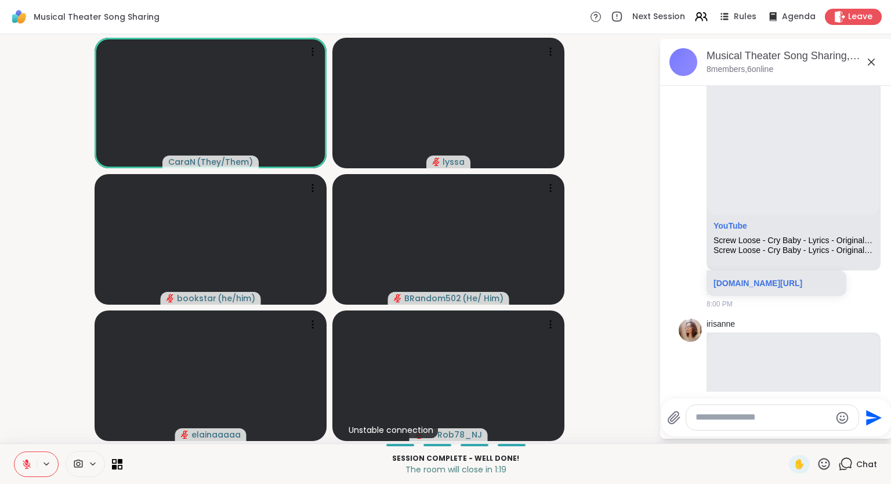
click at [773, 415] on textarea "Type your message" at bounding box center [762, 417] width 135 height 12
click at [778, 385] on span "Car aN" at bounding box center [766, 386] width 87 height 12
type textarea "**********"
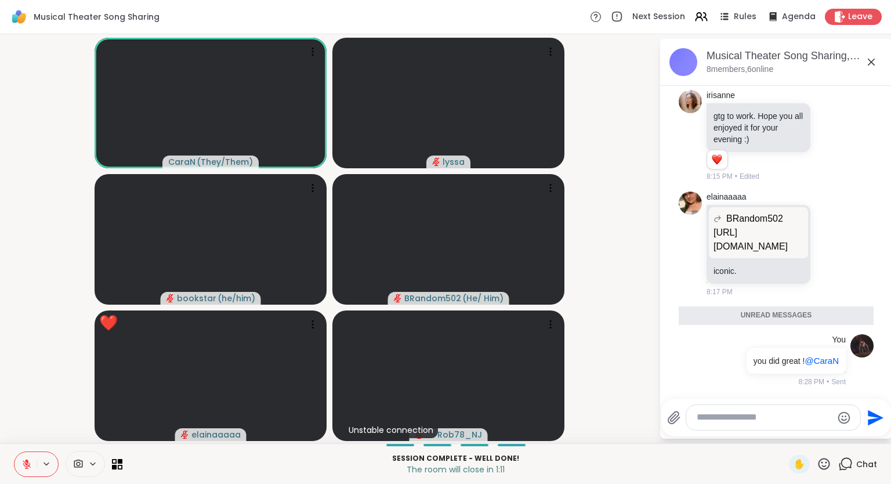
scroll to position [5514, 0]
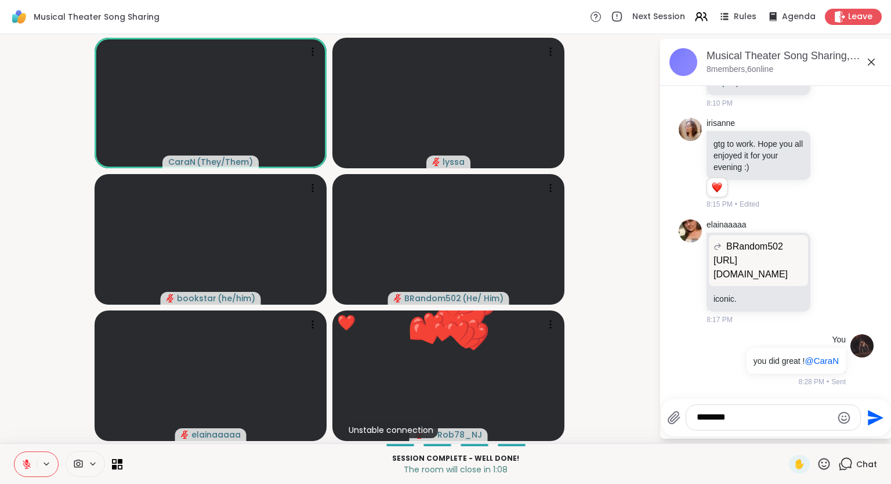
type textarea "*********"
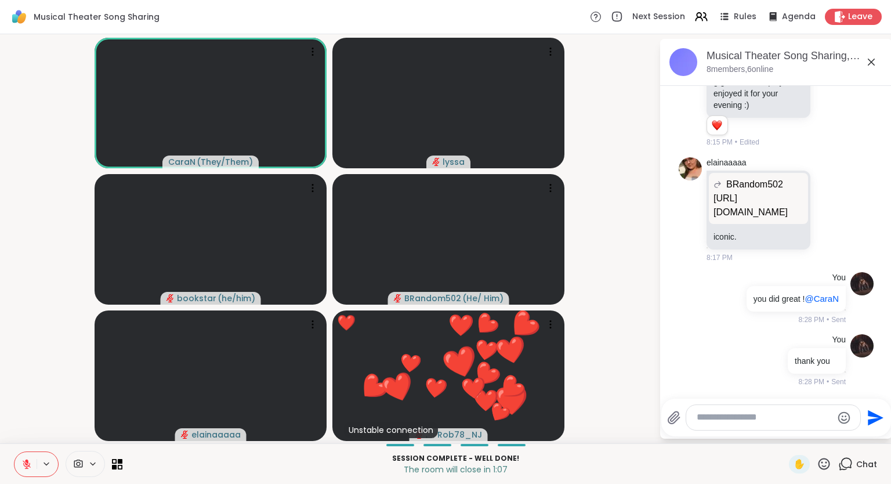
scroll to position [5575, 0]
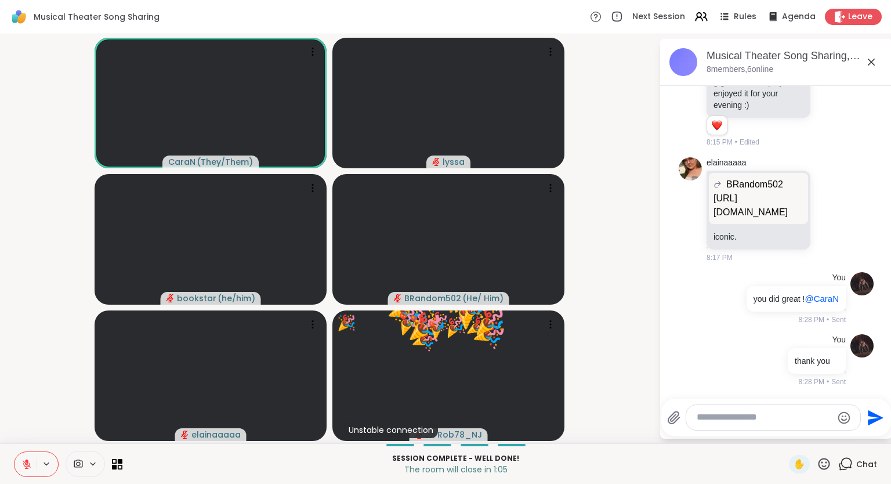
click at [821, 459] on icon at bounding box center [824, 463] width 14 height 14
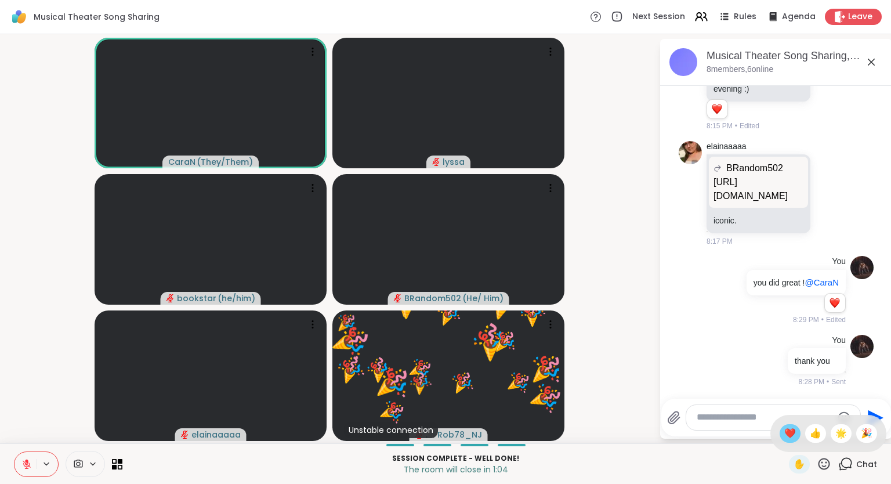
click at [788, 431] on span "❤️" at bounding box center [790, 433] width 12 height 14
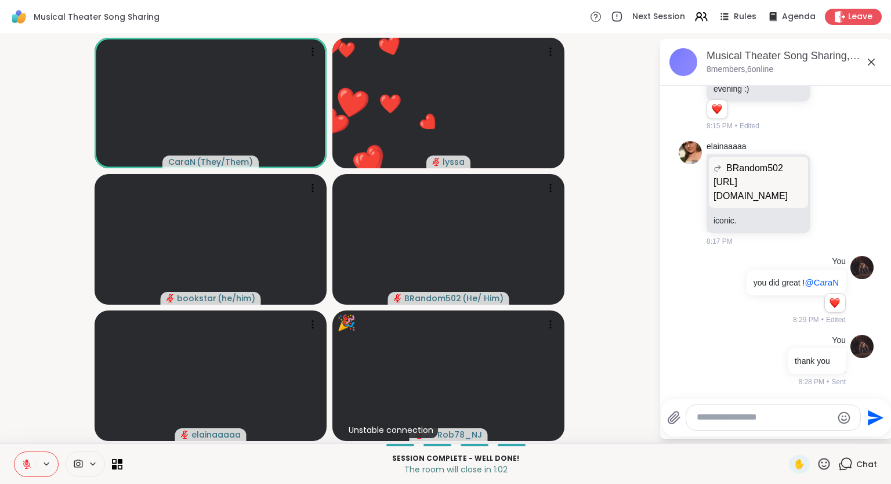
click at [821, 465] on icon at bounding box center [824, 463] width 14 height 14
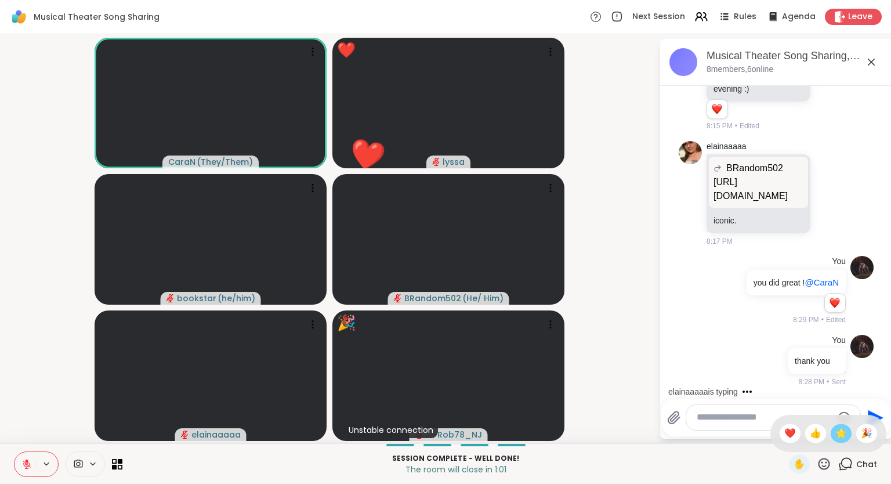
click at [837, 426] on div "🌟" at bounding box center [841, 433] width 21 height 19
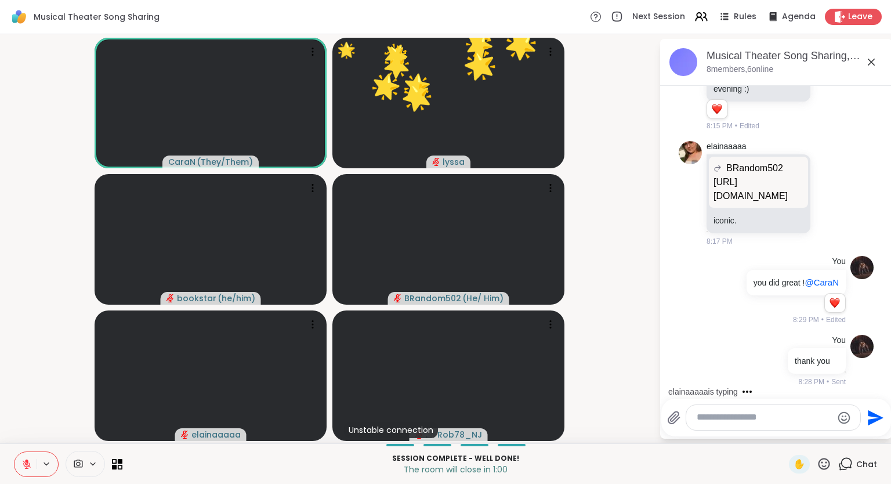
click at [24, 459] on icon at bounding box center [26, 464] width 10 height 10
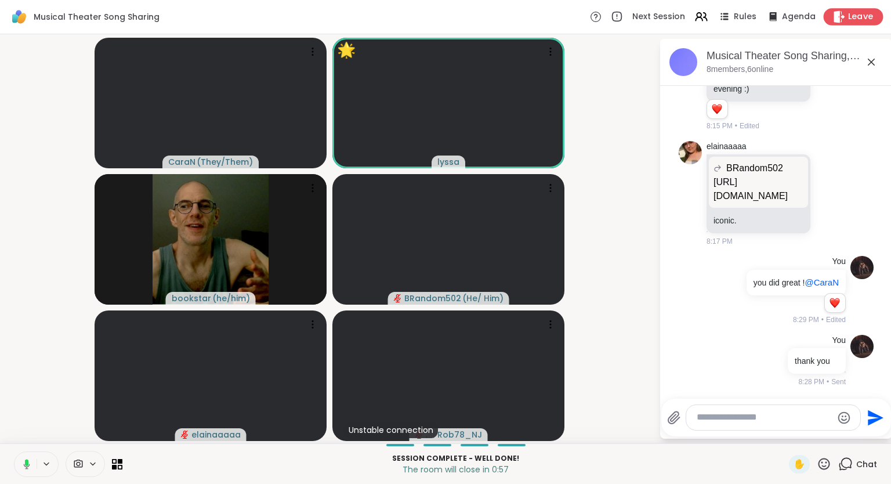
click at [846, 12] on div "Leave" at bounding box center [854, 16] width 60 height 17
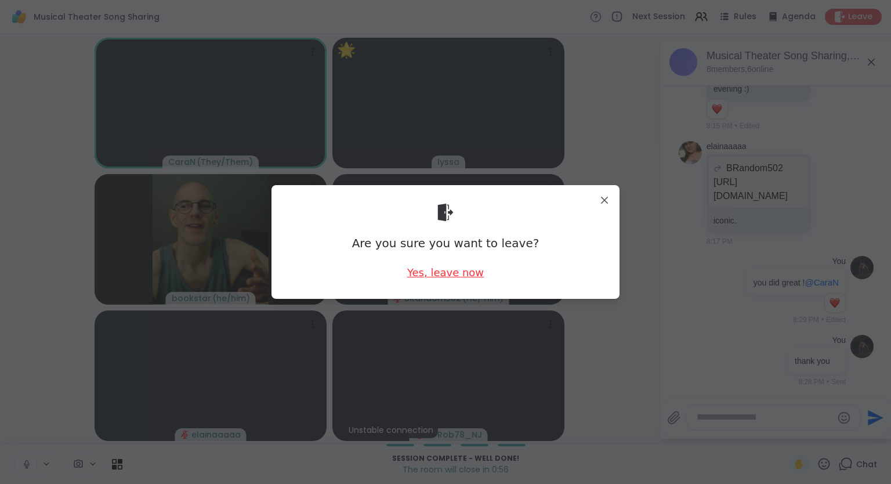
click at [458, 271] on div "Yes, leave now" at bounding box center [445, 272] width 77 height 14
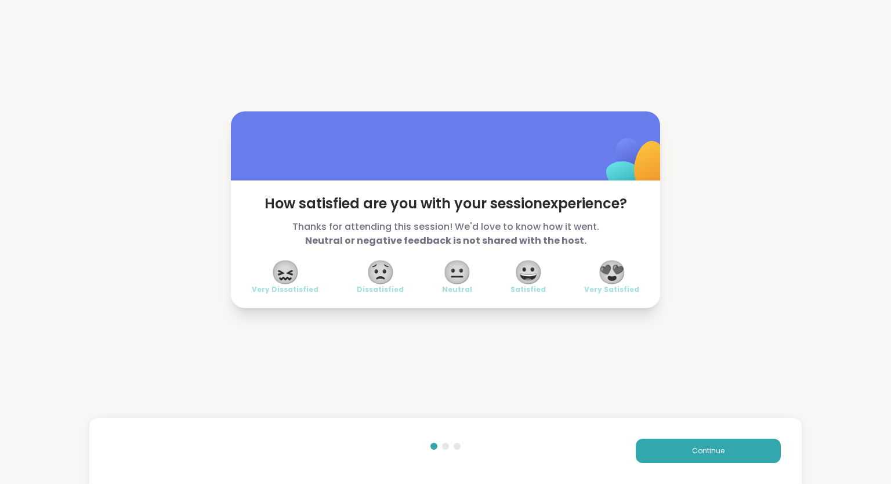
click at [607, 273] on span "😍" at bounding box center [611, 272] width 29 height 21
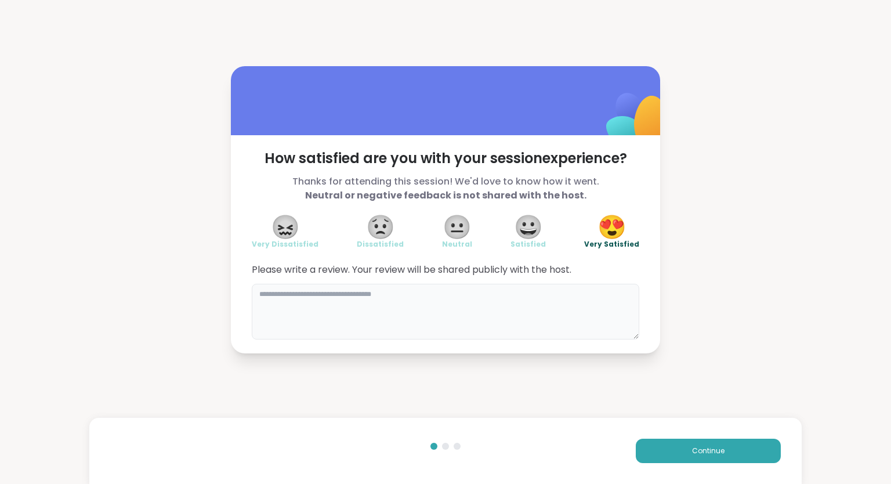
click at [557, 293] on textarea at bounding box center [445, 312] width 387 height 56
type textarea "**********"
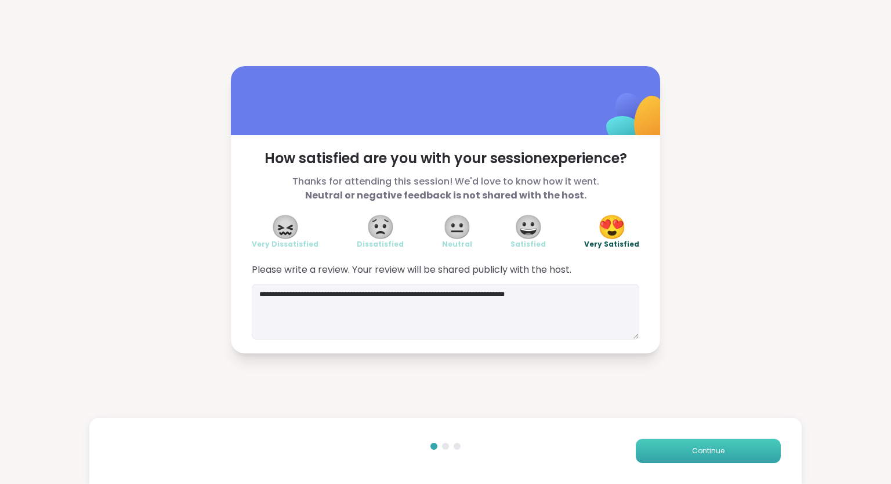
click at [668, 458] on button "Continue" at bounding box center [708, 450] width 145 height 24
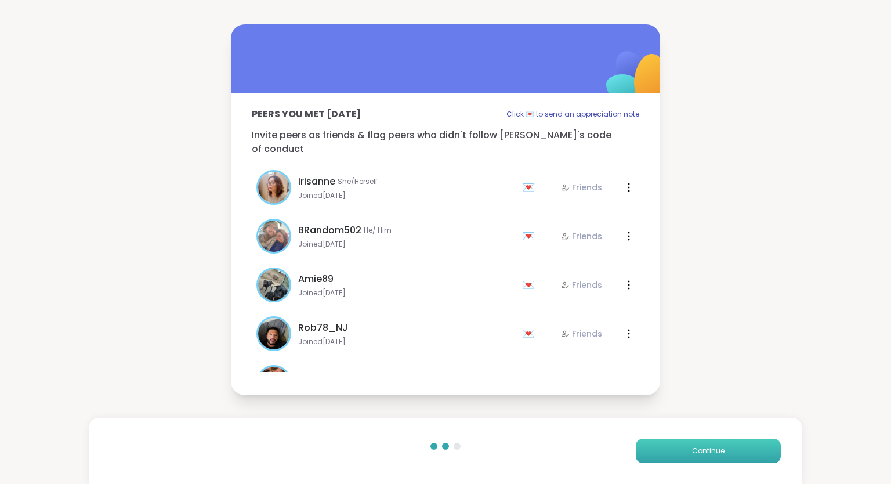
click at [668, 460] on button "Continue" at bounding box center [708, 450] width 145 height 24
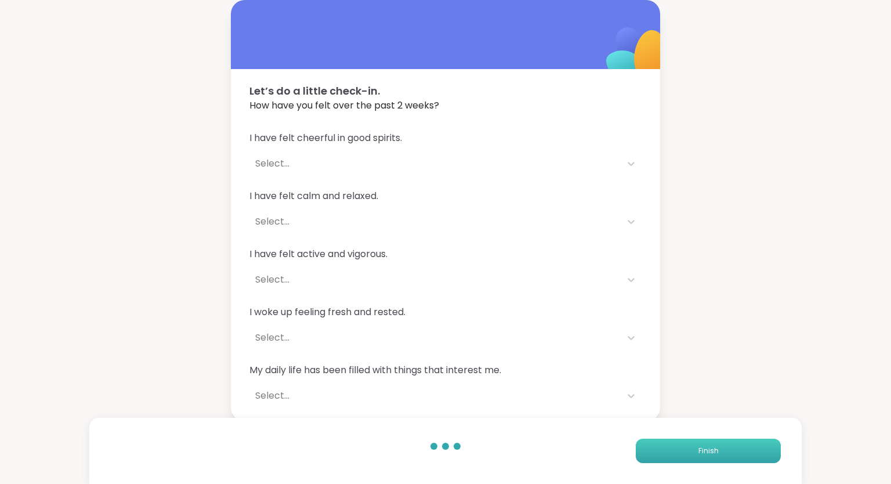
click at [668, 460] on button "Finish" at bounding box center [708, 450] width 145 height 24
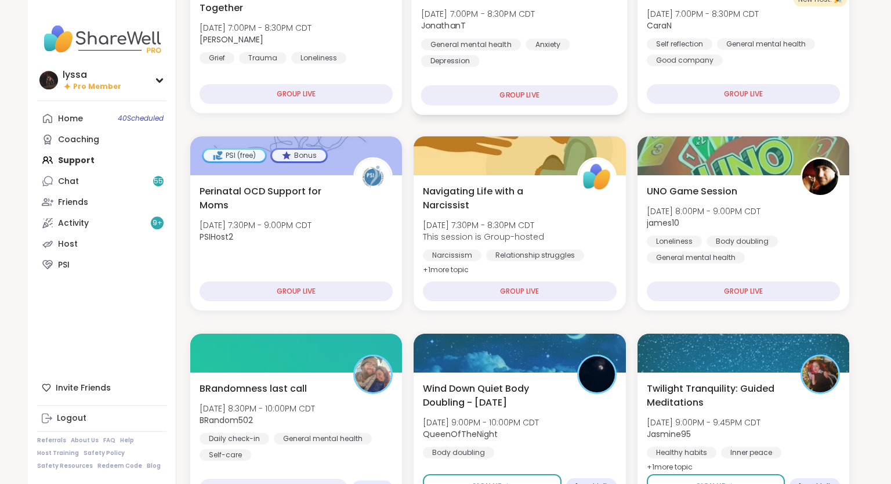
scroll to position [259, 0]
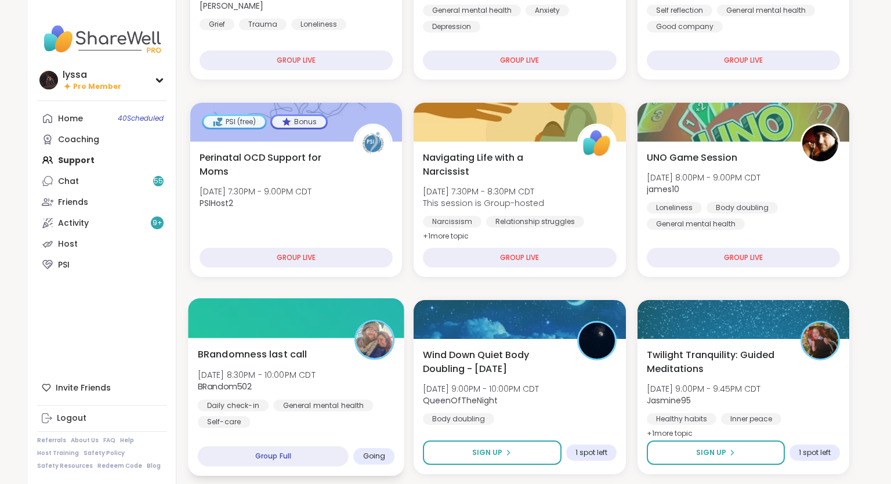
click at [319, 355] on div "BRandomness last call [DATE] 8:30PM - 10:00PM CDT BRandom502 Daily check-in Gen…" at bounding box center [296, 387] width 197 height 81
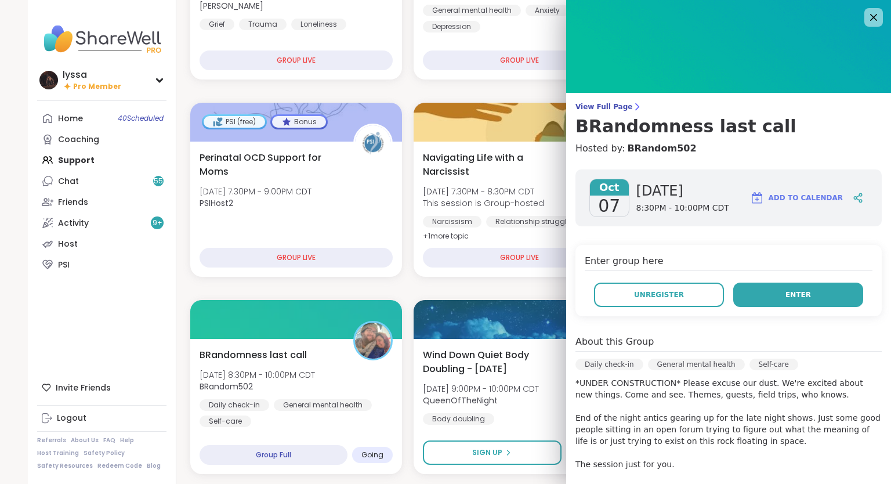
click at [764, 293] on button "Enter" at bounding box center [798, 294] width 130 height 24
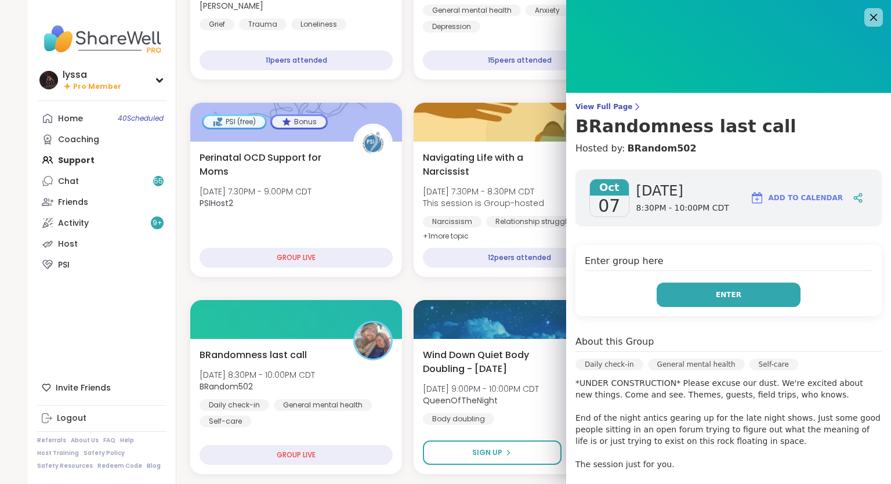
click at [702, 297] on button "Enter" at bounding box center [729, 294] width 144 height 24
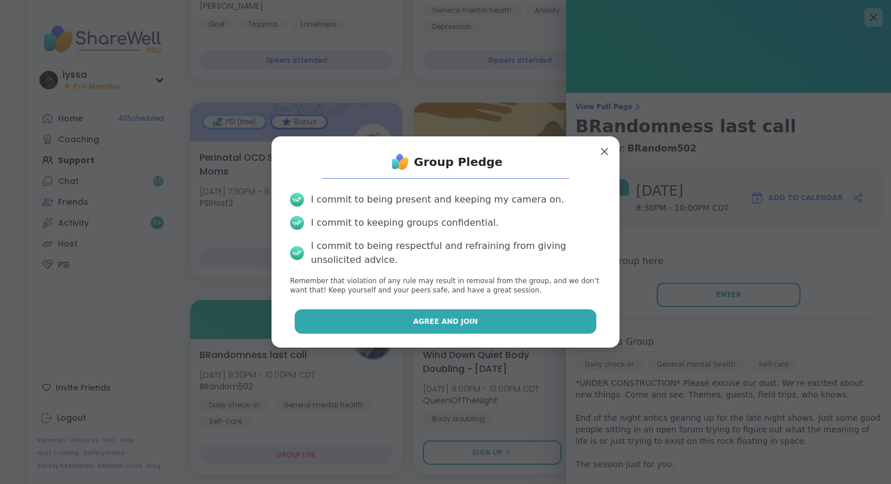
click at [585, 321] on button "Agree and Join" at bounding box center [446, 321] width 302 height 24
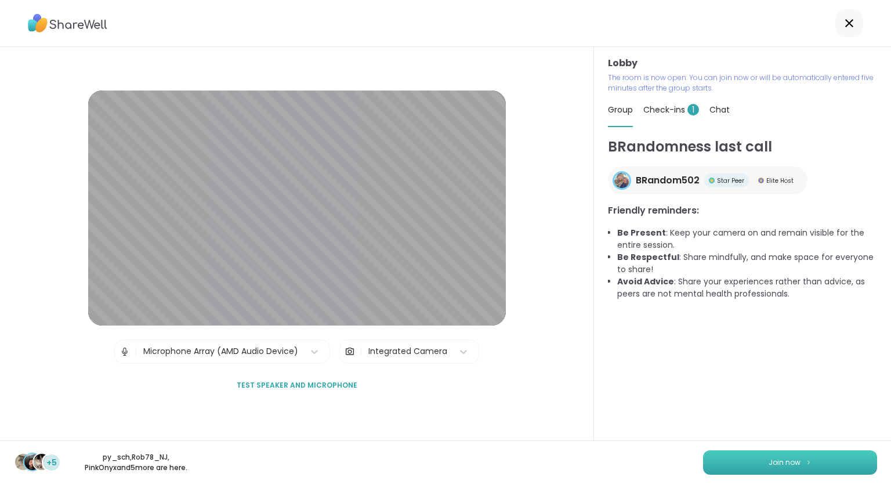
click at [804, 473] on button "Join now" at bounding box center [790, 462] width 174 height 24
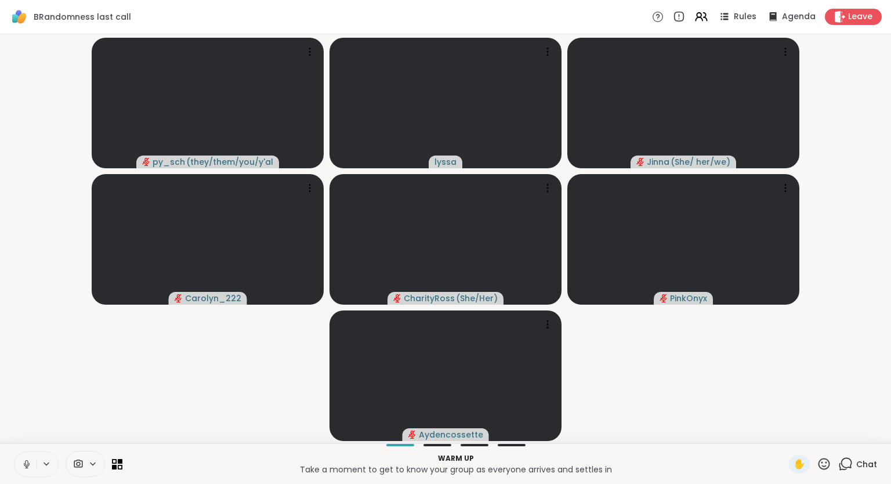
click at [14, 466] on div at bounding box center [36, 464] width 45 height 26
click at [26, 465] on icon at bounding box center [26, 464] width 10 height 10
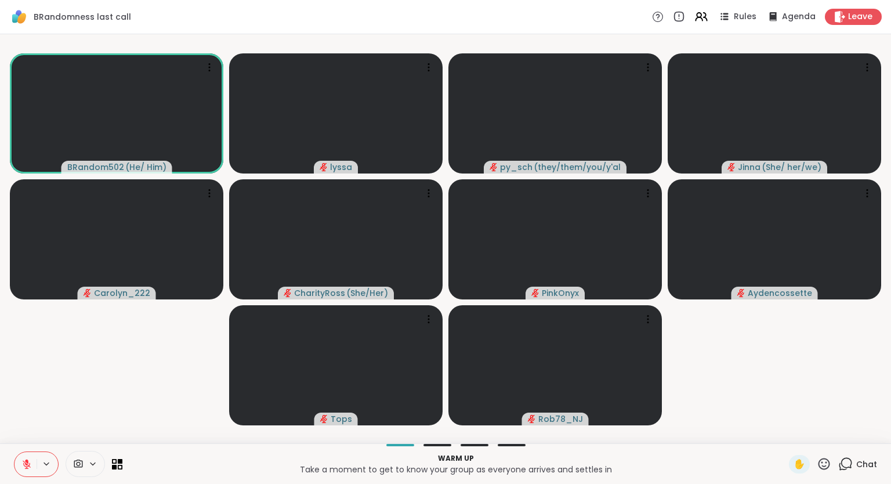
click at [21, 470] on button at bounding box center [25, 464] width 22 height 24
click at [19, 464] on button at bounding box center [25, 464] width 22 height 24
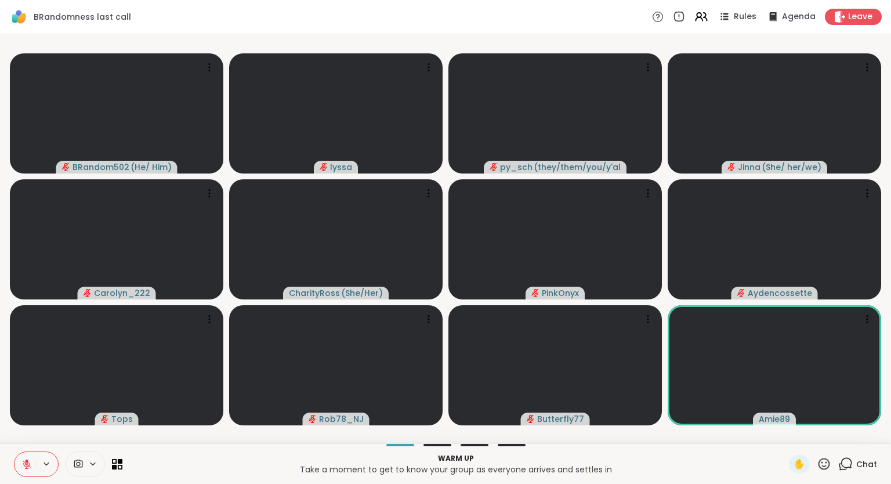
click at [31, 456] on button at bounding box center [25, 464] width 22 height 24
click at [26, 465] on icon at bounding box center [26, 464] width 10 height 10
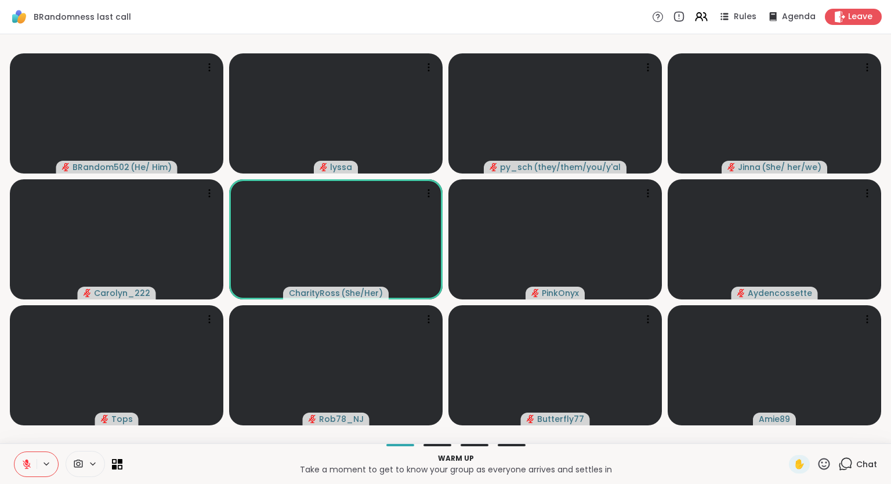
click at [848, 464] on icon at bounding box center [845, 463] width 14 height 14
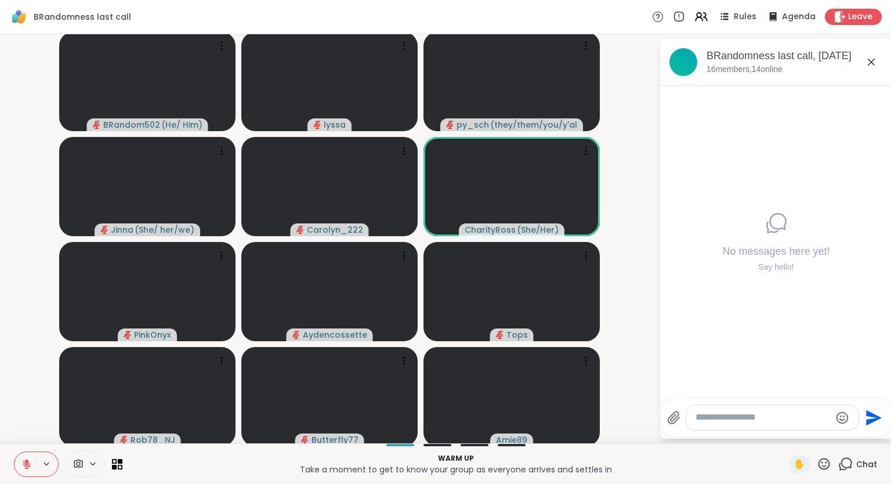
click at [776, 409] on div at bounding box center [772, 417] width 172 height 25
click at [774, 418] on textarea "Type your message" at bounding box center [762, 417] width 135 height 12
type textarea "*******"
click at [26, 462] on icon at bounding box center [26, 461] width 3 height 5
click at [31, 457] on button at bounding box center [25, 464] width 22 height 24
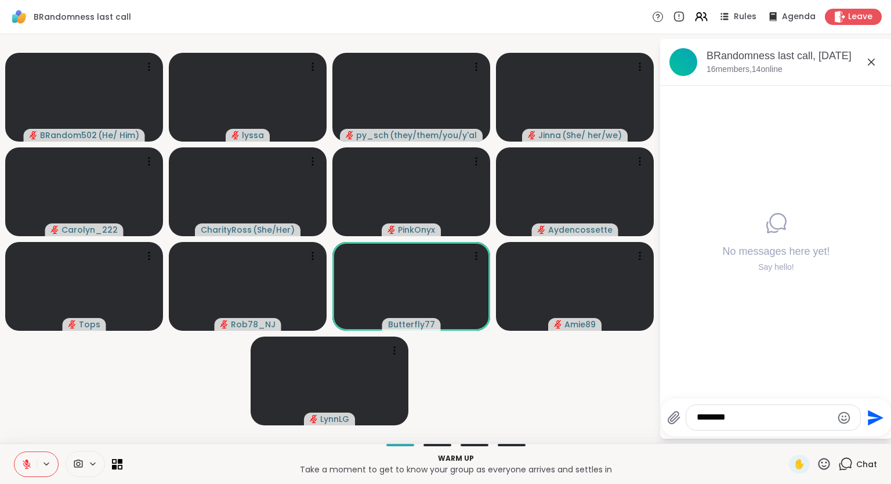
click at [890, 434] on div "BRandomness last call, [DATE] members, 14 online No messages here yet! Say hell…" at bounding box center [776, 239] width 232 height 400
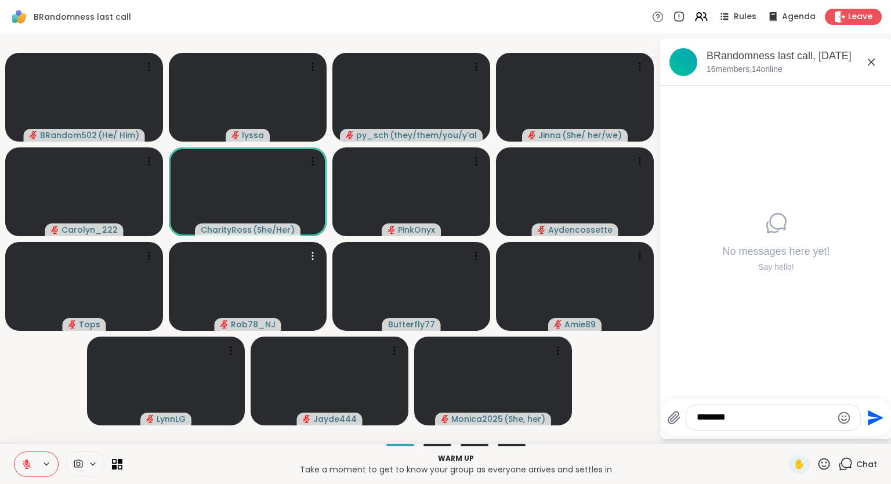
click at [19, 455] on button at bounding box center [25, 464] width 22 height 24
click at [112, 187] on div at bounding box center [84, 191] width 158 height 89
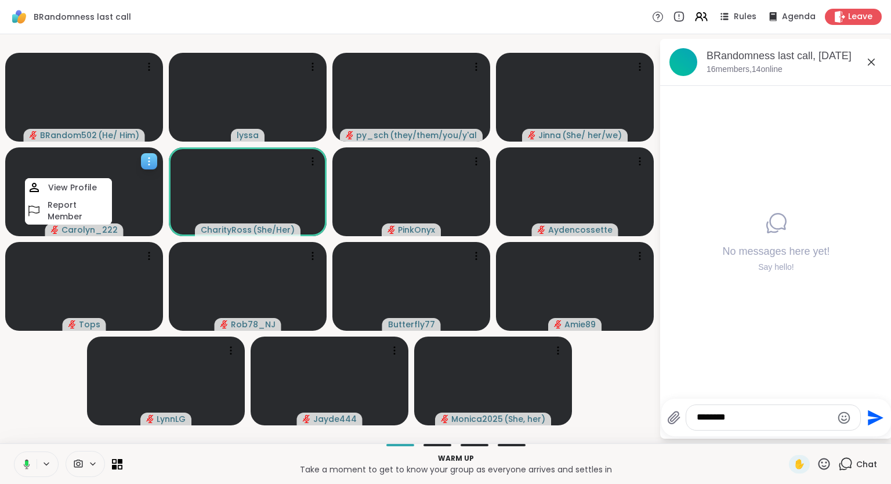
click at [111, 197] on div "View Profile Report Member" at bounding box center [68, 201] width 87 height 46
click at [111, 200] on div at bounding box center [84, 191] width 158 height 89
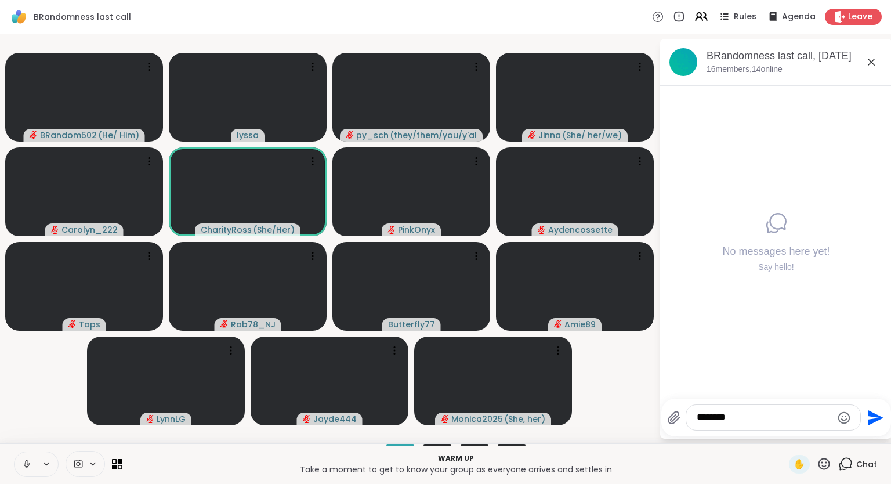
click at [24, 463] on icon at bounding box center [26, 464] width 10 height 10
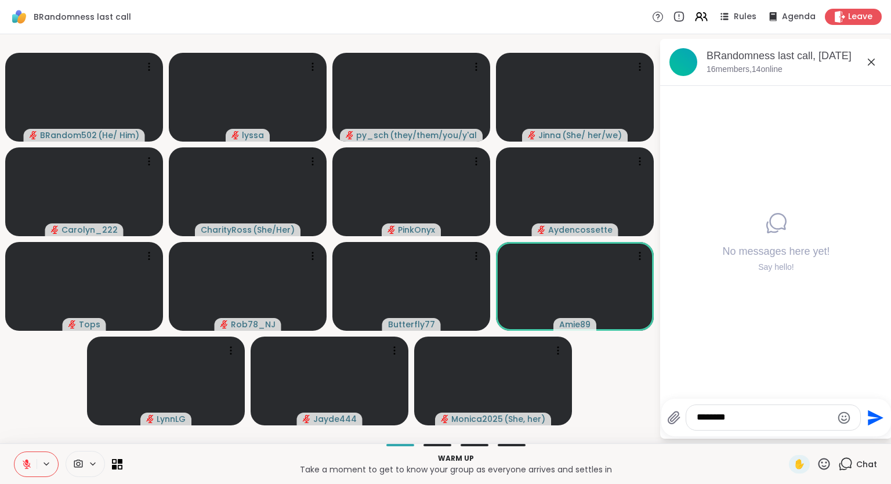
click at [890, 356] on div "No messages here yet! Say hello!" at bounding box center [776, 242] width 232 height 313
click at [30, 454] on button at bounding box center [25, 464] width 22 height 24
click at [430, 124] on div at bounding box center [411, 97] width 158 height 89
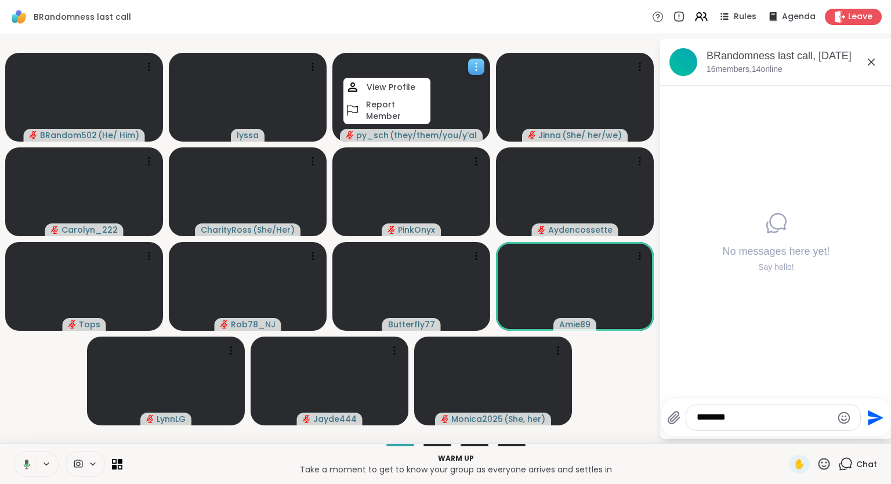
click at [462, 117] on div at bounding box center [411, 97] width 158 height 89
click at [426, 95] on div at bounding box center [411, 97] width 158 height 89
click at [380, 86] on div "View Profile" at bounding box center [382, 94] width 87 height 19
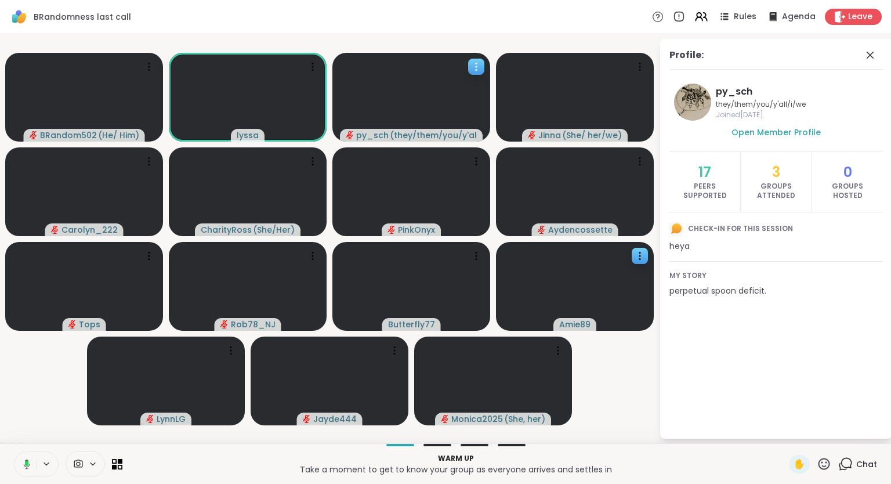
click at [544, 306] on div at bounding box center [575, 286] width 158 height 89
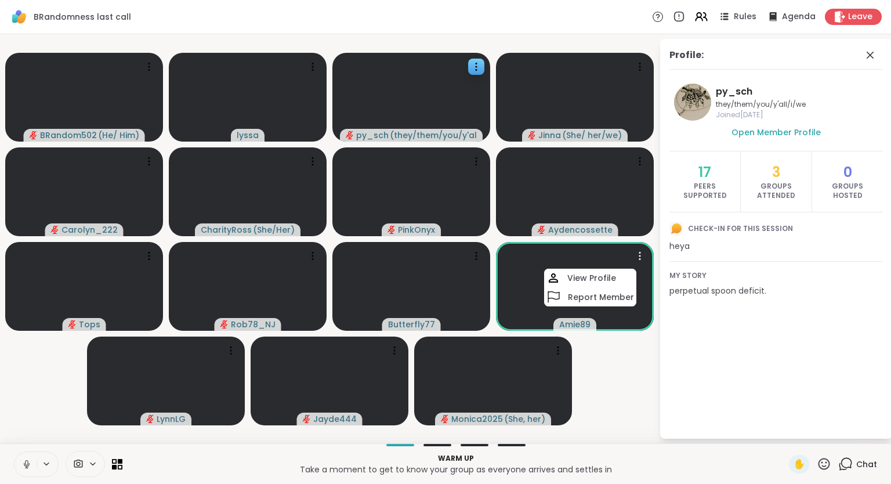
click at [596, 366] on video-player-container "BRandom502 ( He/ Him ) lyssa py_sch ( they/them/you/y'all/i/we ) [PERSON_NAME] …" at bounding box center [329, 239] width 645 height 400
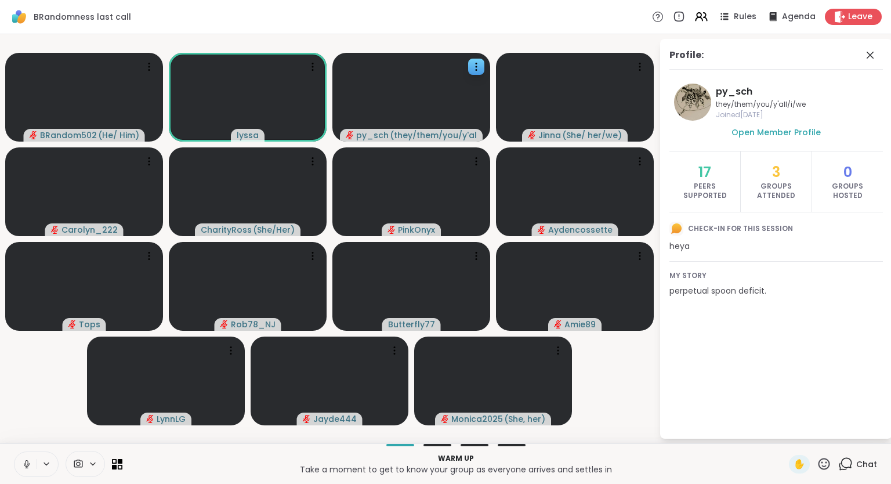
click at [20, 468] on button at bounding box center [25, 464] width 22 height 24
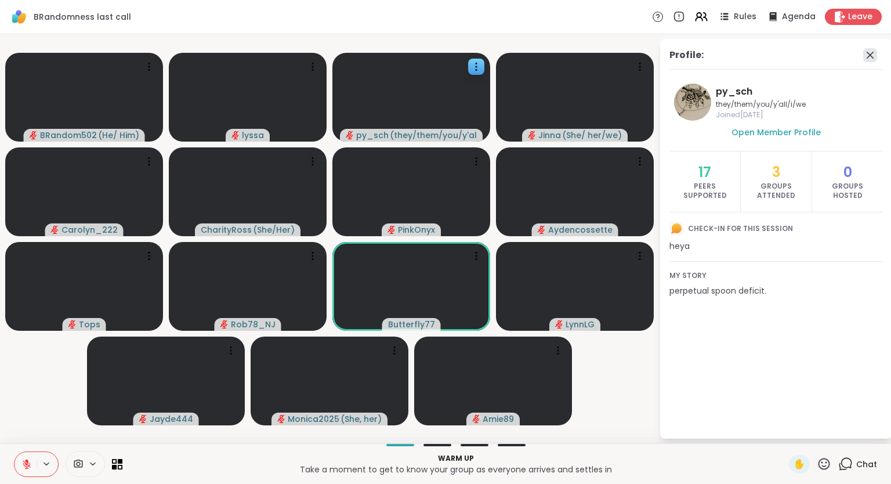
click at [867, 55] on icon at bounding box center [870, 55] width 14 height 14
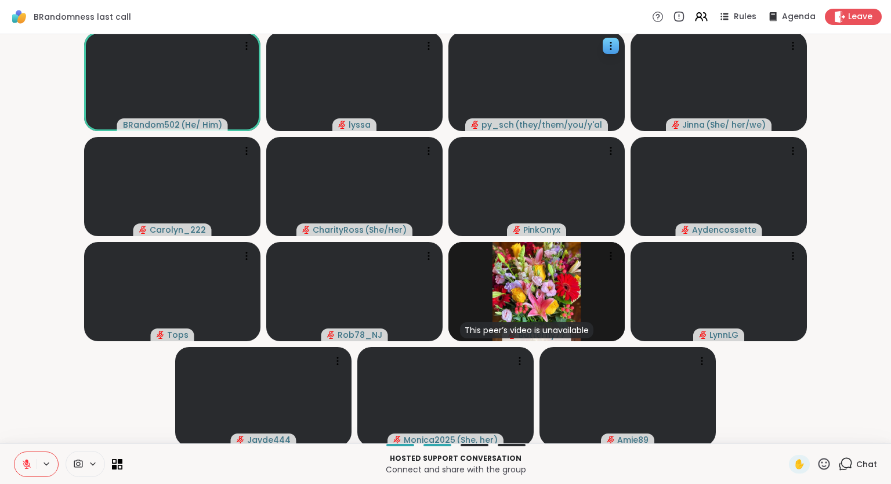
click at [831, 458] on icon at bounding box center [824, 463] width 14 height 14
click at [788, 433] on span "❤️" at bounding box center [790, 433] width 12 height 14
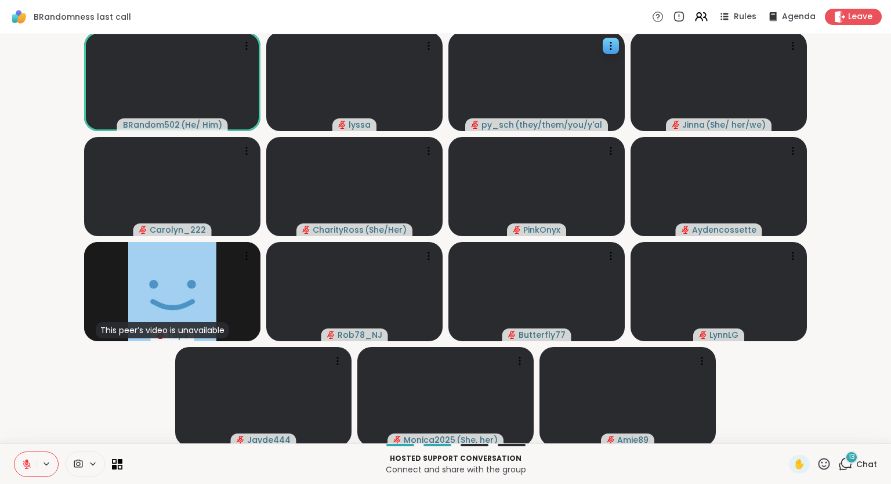
click at [29, 463] on icon at bounding box center [26, 464] width 10 height 10
click at [30, 459] on icon at bounding box center [26, 464] width 10 height 10
click at [828, 470] on icon at bounding box center [824, 463] width 14 height 14
click at [786, 430] on span "❤️" at bounding box center [790, 433] width 12 height 14
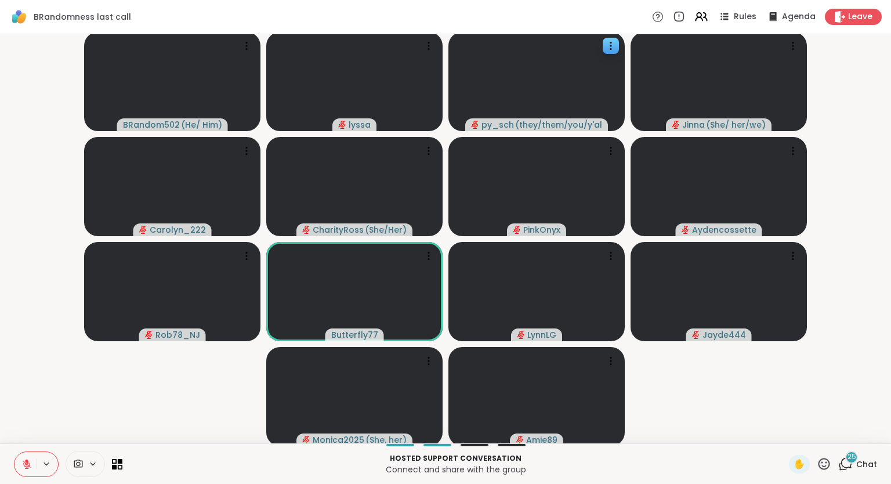
click at [828, 463] on icon at bounding box center [824, 463] width 14 height 14
click at [786, 430] on span "❤️" at bounding box center [790, 433] width 12 height 14
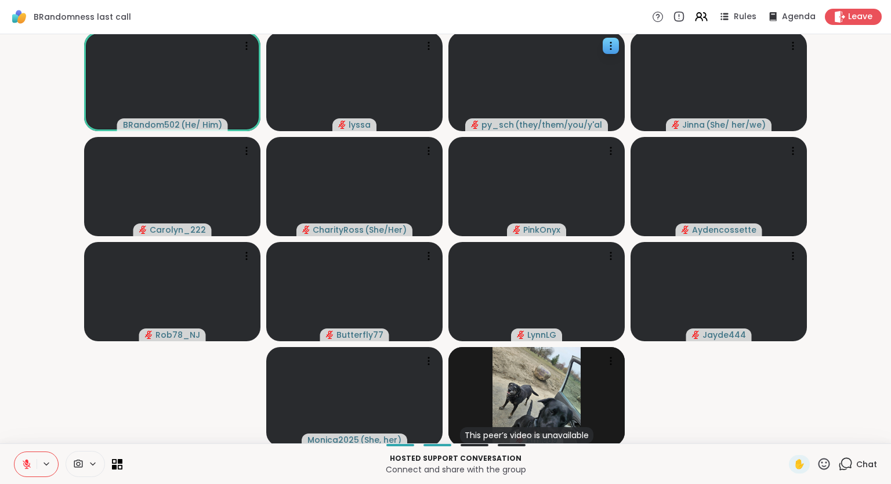
click at [822, 459] on icon at bounding box center [824, 463] width 14 height 14
click at [784, 429] on span "❤️" at bounding box center [790, 433] width 12 height 14
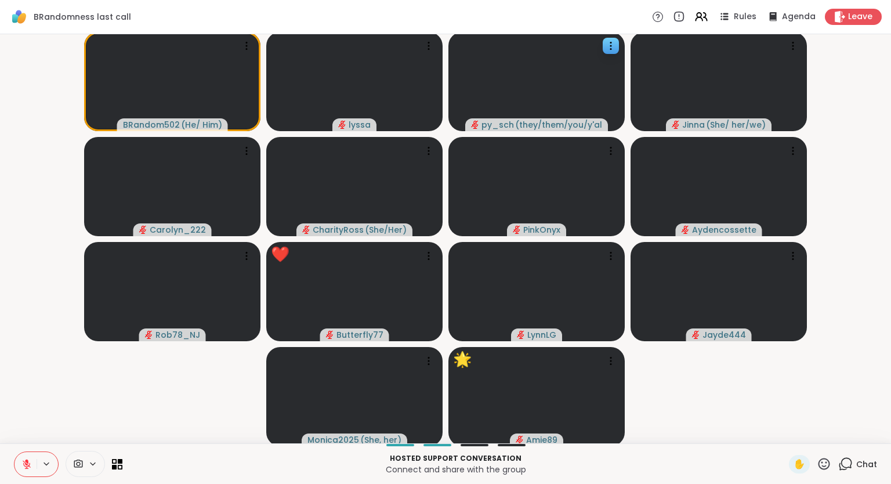
click at [817, 465] on div "✋" at bounding box center [810, 464] width 42 height 19
click at [825, 461] on icon at bounding box center [824, 463] width 14 height 14
click at [835, 437] on span "🌟" at bounding box center [841, 433] width 12 height 14
click at [802, 460] on span "✋" at bounding box center [799, 464] width 12 height 14
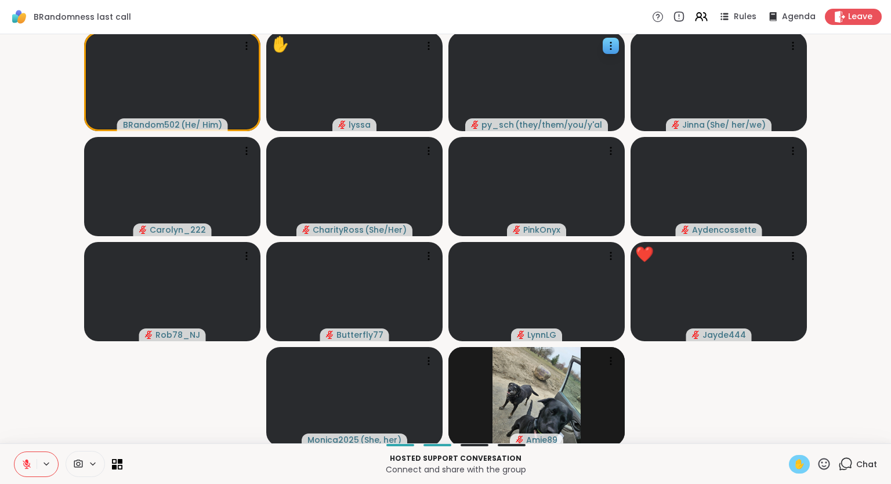
click at [31, 458] on button at bounding box center [25, 464] width 22 height 24
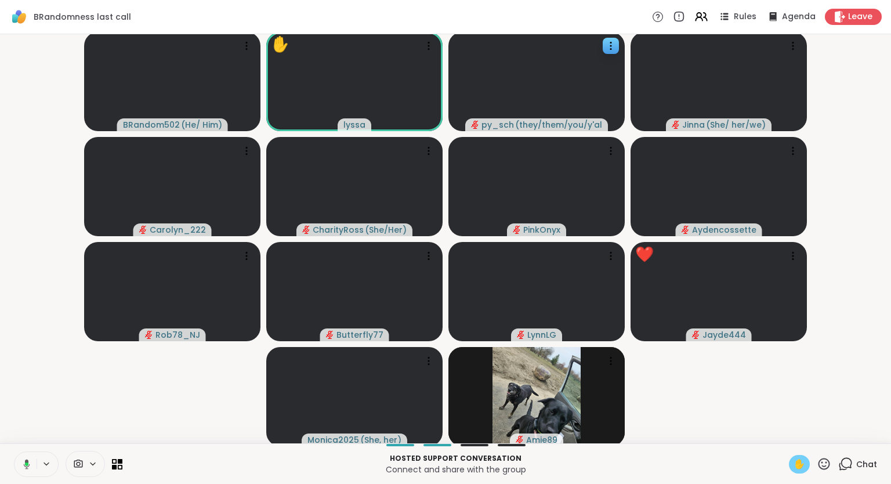
click at [799, 459] on span "✋" at bounding box center [799, 464] width 12 height 14
click at [24, 470] on button at bounding box center [25, 464] width 22 height 24
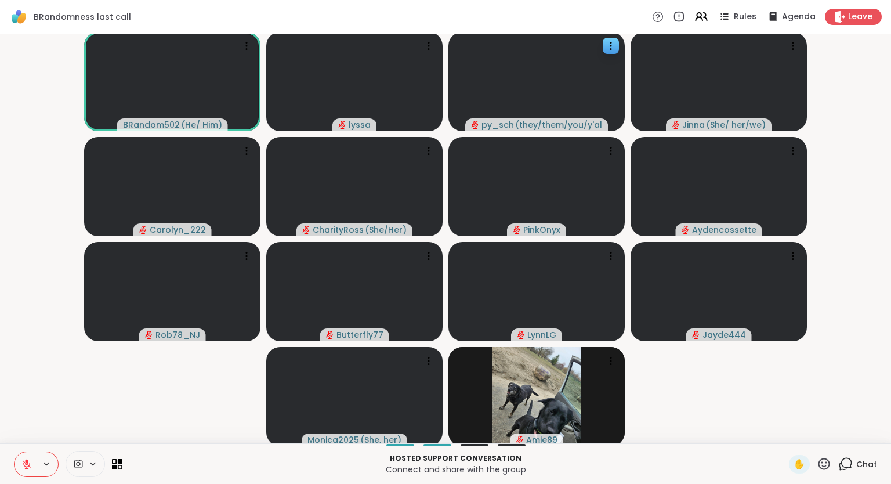
click at [832, 466] on div "✋ Chat" at bounding box center [833, 464] width 88 height 19
click at [829, 467] on icon at bounding box center [824, 463] width 14 height 14
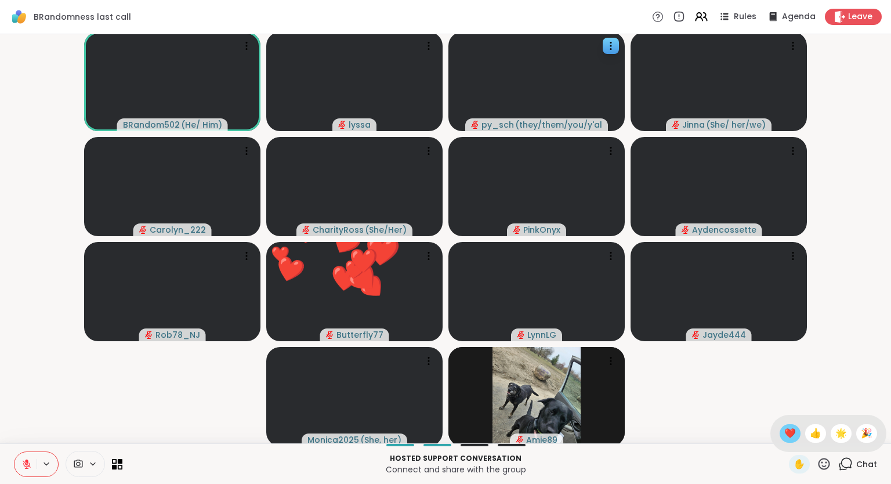
click at [789, 434] on span "❤️" at bounding box center [790, 433] width 12 height 14
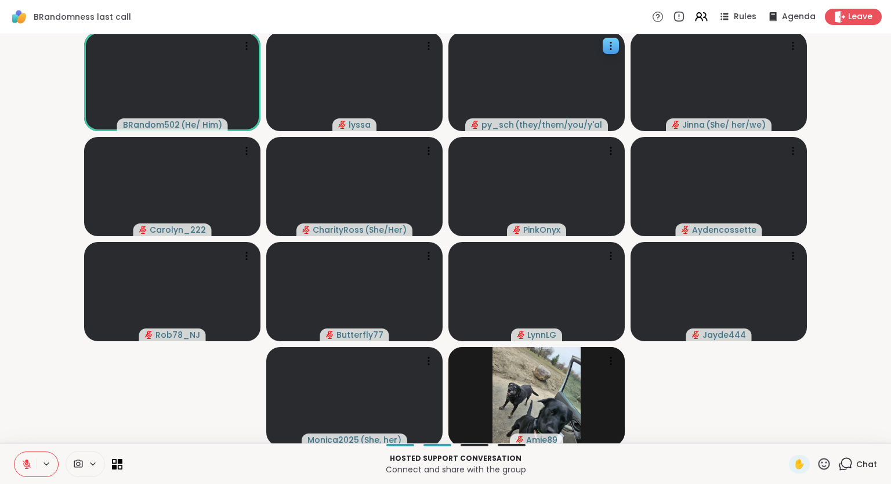
click at [831, 463] on icon at bounding box center [824, 463] width 14 height 14
click at [789, 437] on span "❤️" at bounding box center [790, 433] width 12 height 14
click at [825, 463] on icon at bounding box center [824, 463] width 14 height 14
click at [789, 440] on span "❤️" at bounding box center [790, 433] width 12 height 14
click at [827, 463] on icon at bounding box center [824, 464] width 12 height 12
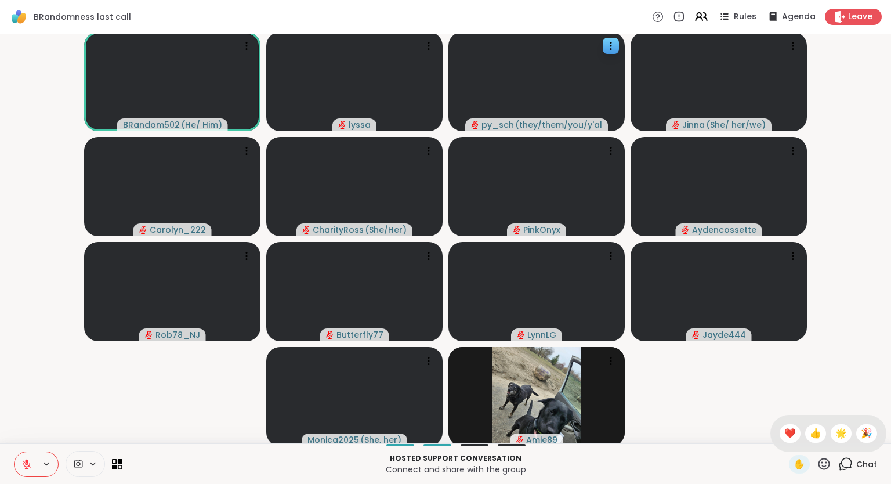
click at [862, 394] on video-player-container "BRandom502 ( He/ Him ) lyssa py_sch ( they/them/you/y'all/i/we ) [PERSON_NAME] …" at bounding box center [445, 239] width 877 height 400
click at [838, 463] on div "✋ Chat" at bounding box center [833, 464] width 88 height 19
click at [830, 465] on icon at bounding box center [824, 464] width 12 height 12
click at [848, 434] on div "🌟" at bounding box center [841, 433] width 21 height 19
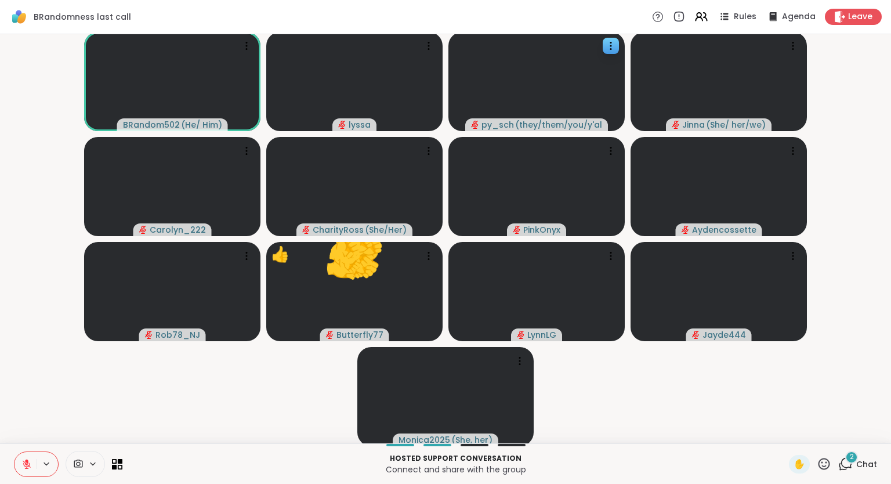
click at [823, 459] on icon at bounding box center [824, 464] width 12 height 12
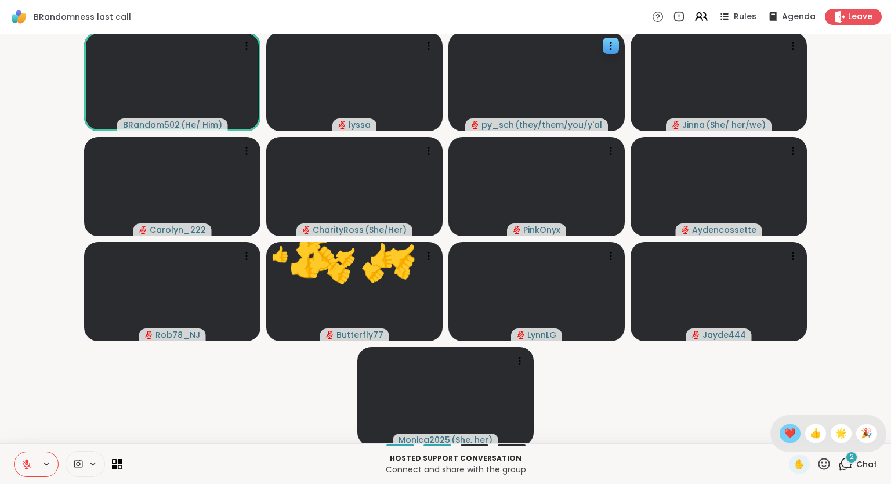
click at [784, 430] on span "❤️" at bounding box center [790, 433] width 12 height 14
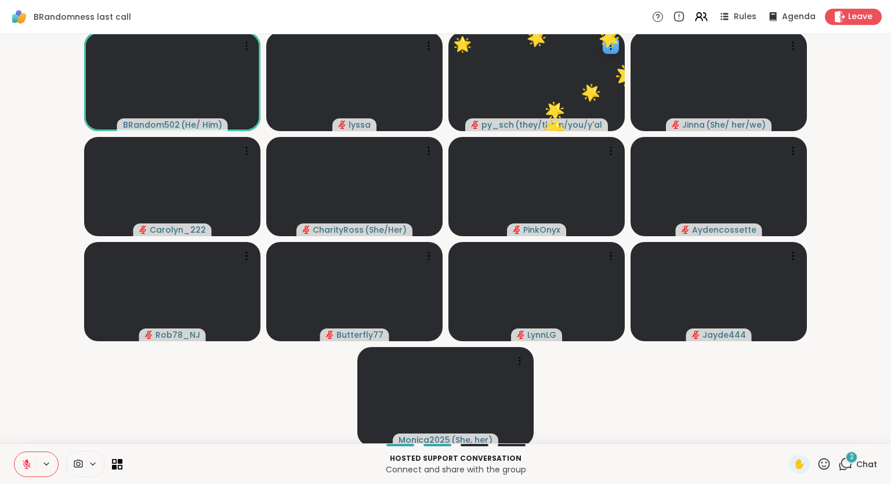
click at [831, 471] on icon at bounding box center [824, 463] width 14 height 14
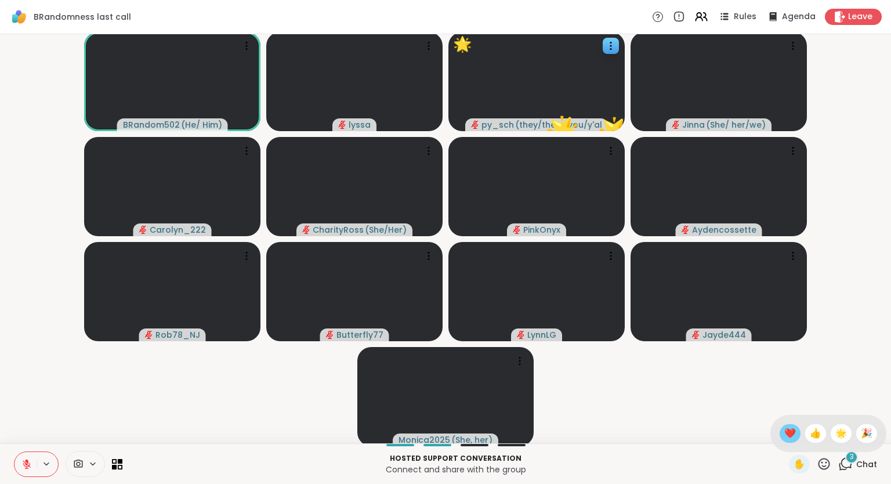
click at [791, 438] on span "❤️" at bounding box center [790, 433] width 12 height 14
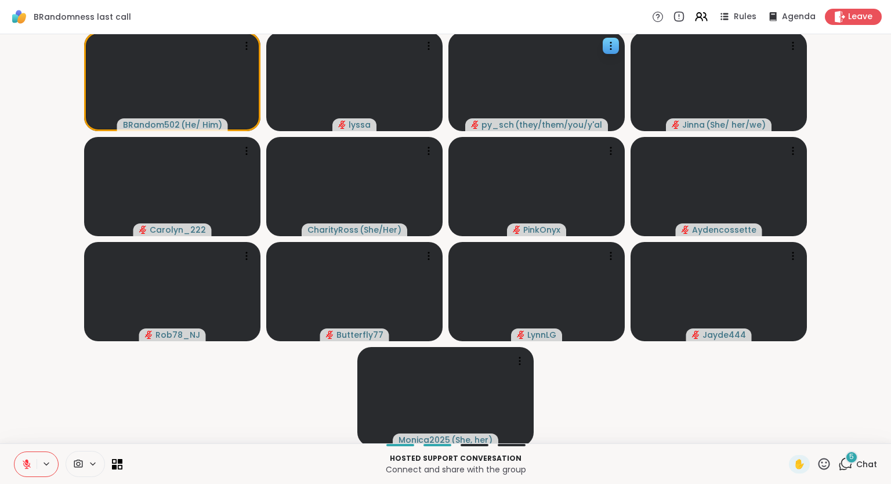
click at [821, 465] on icon at bounding box center [824, 463] width 14 height 14
click at [784, 434] on span "❤️" at bounding box center [790, 433] width 12 height 14
click at [826, 466] on icon at bounding box center [824, 464] width 12 height 12
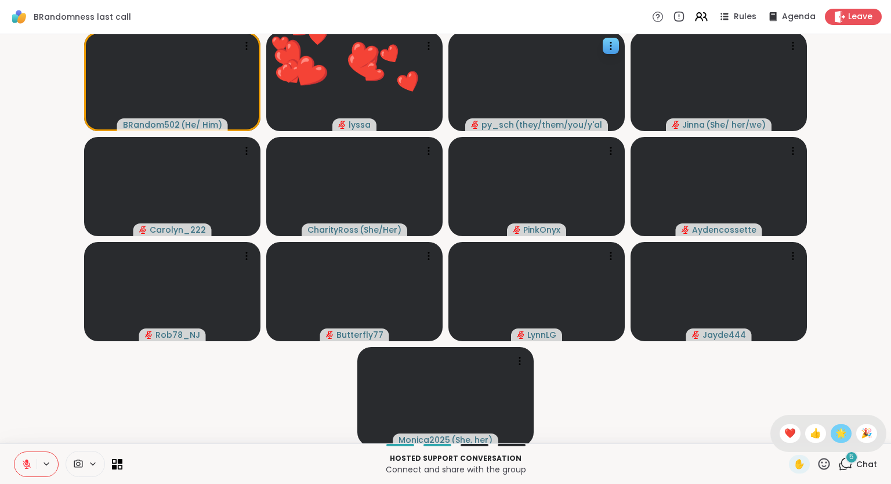
click at [835, 436] on span "🌟" at bounding box center [841, 433] width 12 height 14
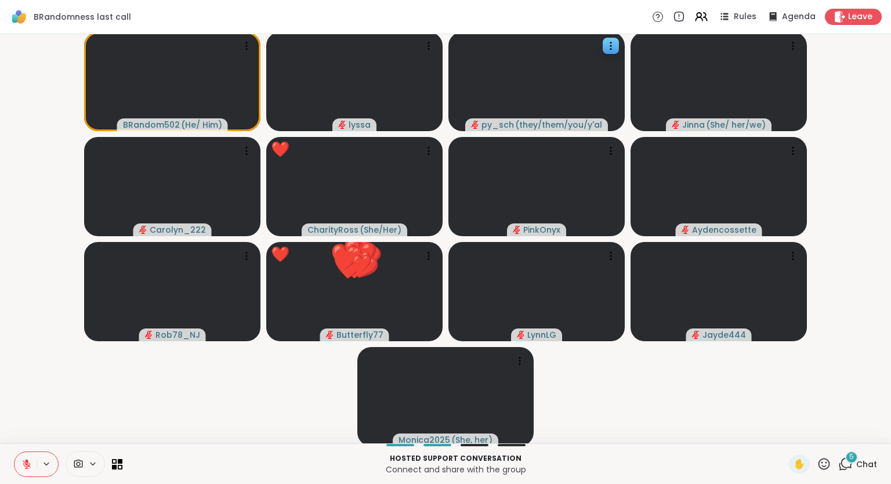
click at [825, 460] on icon at bounding box center [824, 463] width 14 height 14
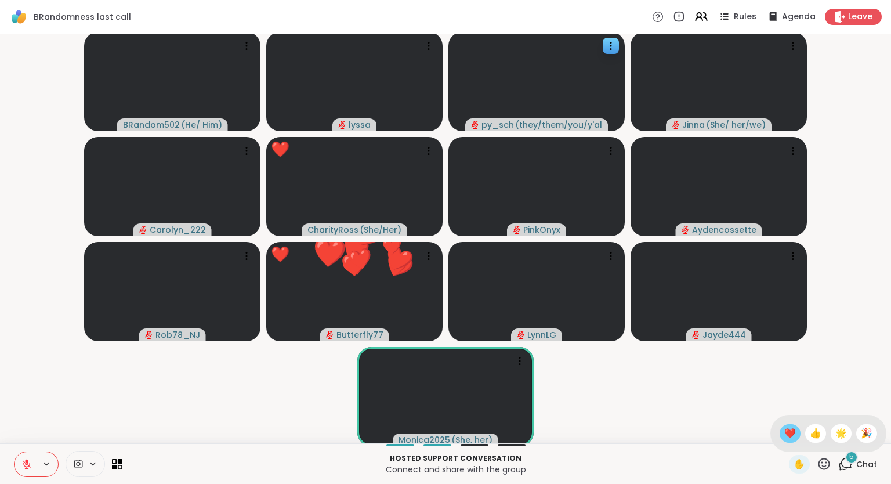
click at [786, 437] on span "❤️" at bounding box center [790, 433] width 12 height 14
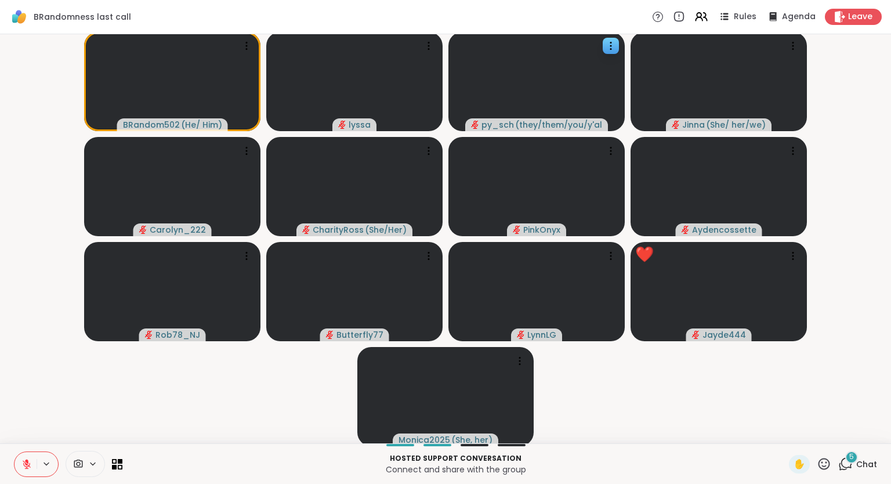
click at [822, 463] on icon at bounding box center [824, 464] width 12 height 12
click at [791, 437] on span "❤️" at bounding box center [790, 433] width 12 height 14
click at [0, 462] on div "Hosted support conversation Connect and share with the group ✋ 8 Chat" at bounding box center [445, 463] width 891 height 41
click at [831, 466] on icon at bounding box center [824, 463] width 14 height 14
click at [789, 436] on span "❤️" at bounding box center [790, 433] width 12 height 14
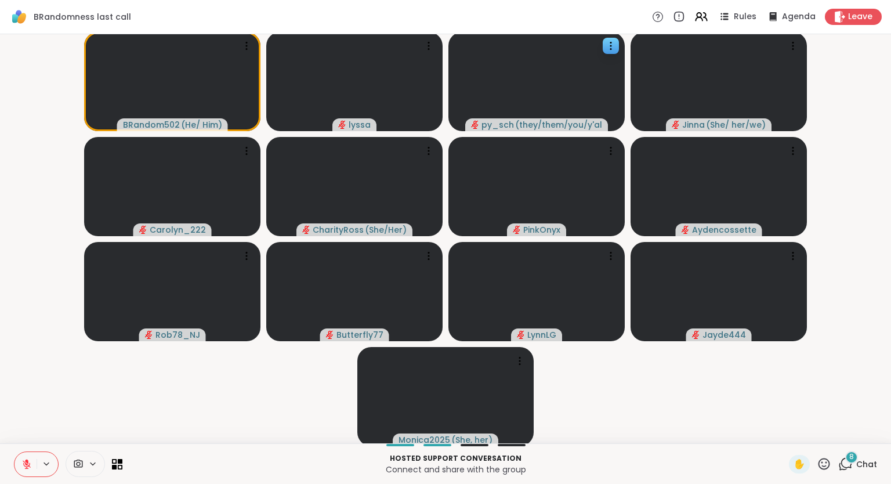
click at [821, 460] on icon at bounding box center [824, 464] width 12 height 12
click at [784, 436] on span "❤️" at bounding box center [790, 433] width 12 height 14
click at [821, 458] on icon at bounding box center [824, 463] width 14 height 14
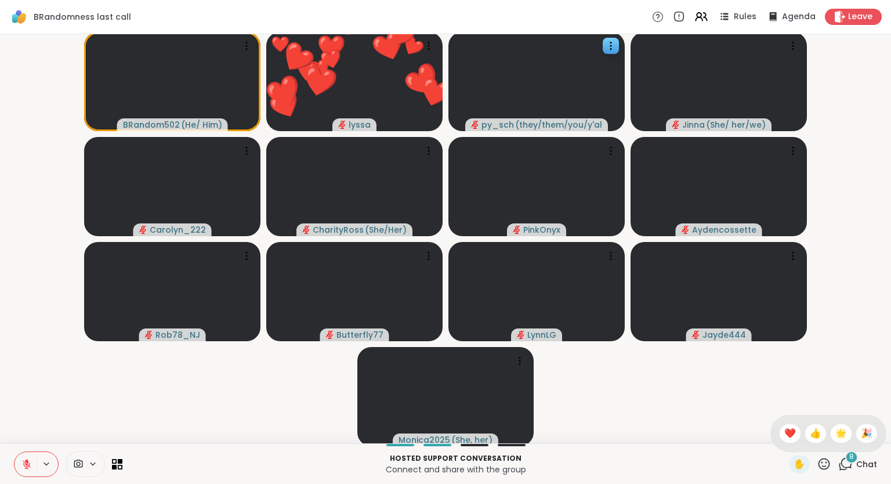
click at [864, 438] on span "🎉" at bounding box center [867, 433] width 12 height 14
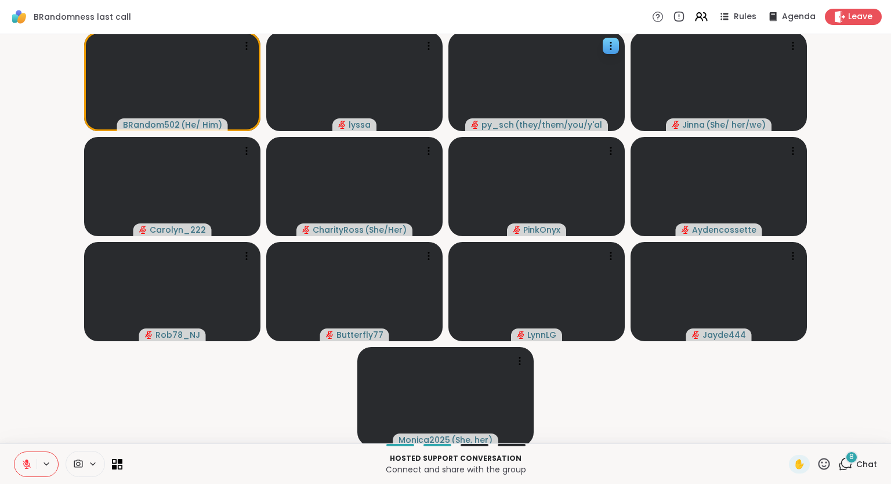
click at [818, 463] on icon at bounding box center [824, 463] width 14 height 14
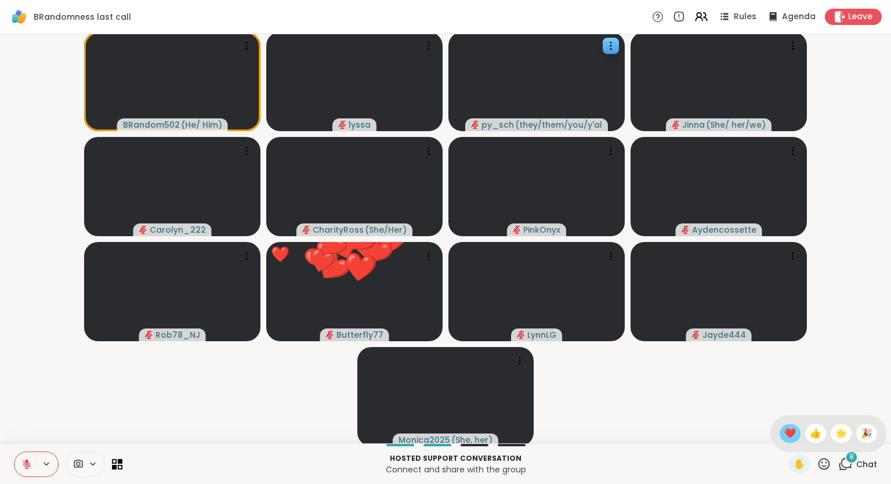
click at [786, 431] on span "❤️" at bounding box center [790, 433] width 12 height 14
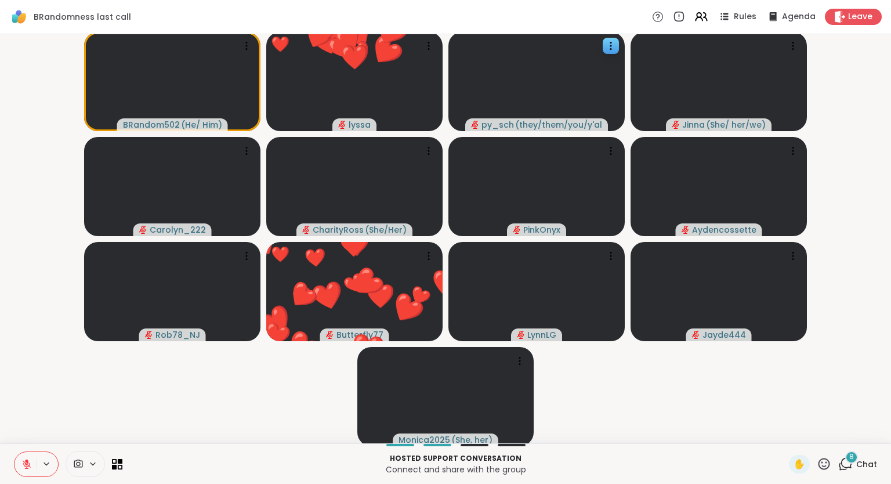
click at [821, 463] on icon at bounding box center [824, 463] width 14 height 14
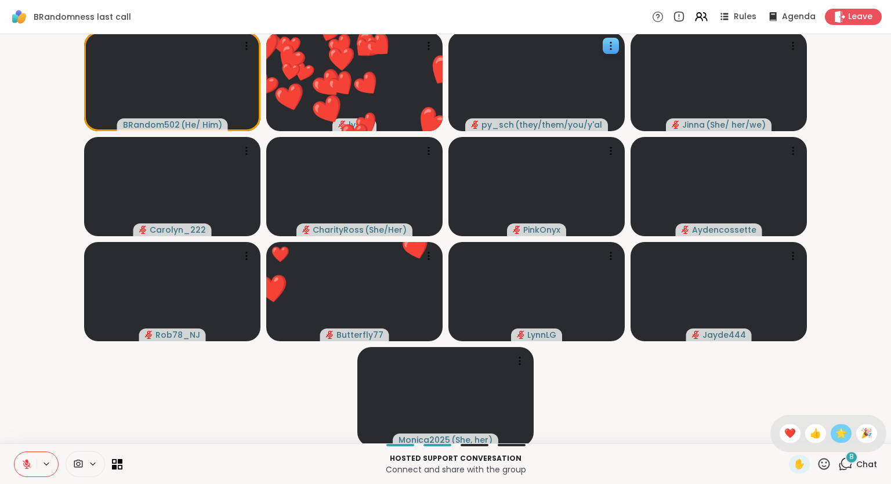
click at [832, 433] on div "🌟" at bounding box center [841, 433] width 21 height 19
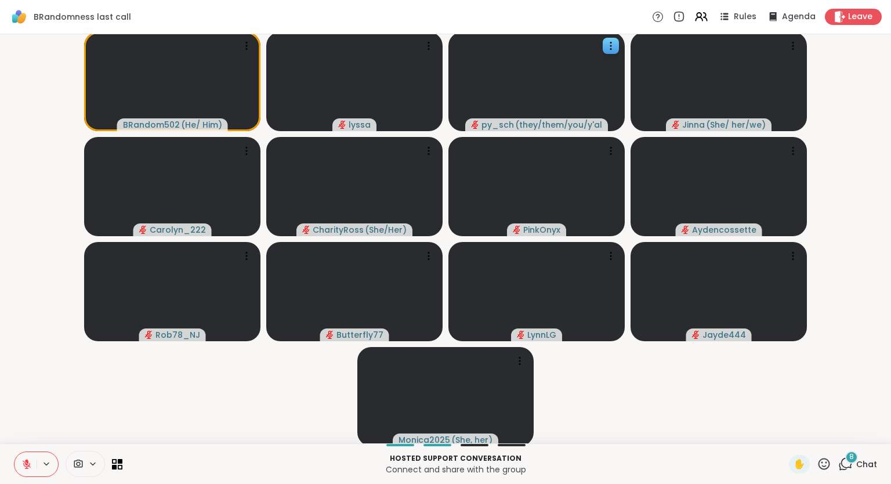
click at [823, 461] on icon at bounding box center [824, 463] width 14 height 14
click at [784, 434] on span "❤️" at bounding box center [790, 433] width 12 height 14
click at [824, 460] on icon at bounding box center [824, 463] width 14 height 14
click at [835, 435] on span "🌟" at bounding box center [841, 433] width 12 height 14
click at [814, 462] on div "✋" at bounding box center [810, 464] width 42 height 19
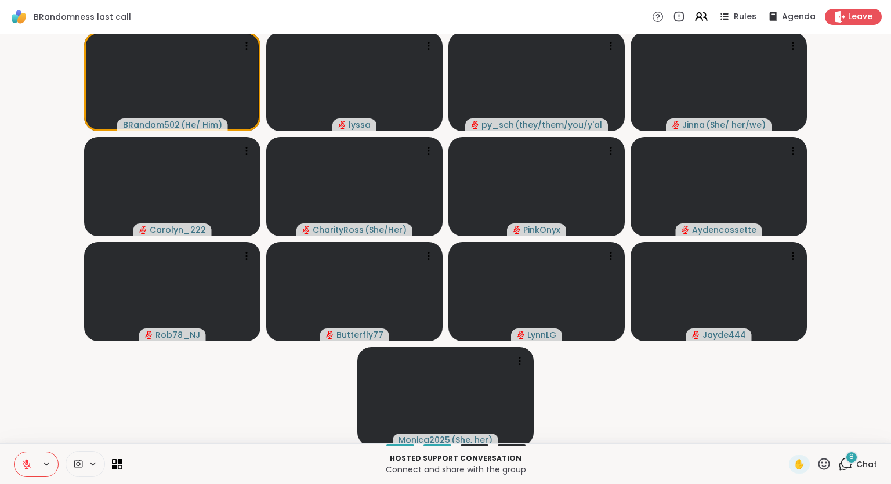
click at [823, 463] on icon at bounding box center [824, 464] width 12 height 12
click at [785, 436] on span "❤️" at bounding box center [790, 433] width 12 height 14
click at [825, 465] on icon at bounding box center [824, 463] width 14 height 14
click at [835, 437] on span "🌟" at bounding box center [841, 433] width 12 height 14
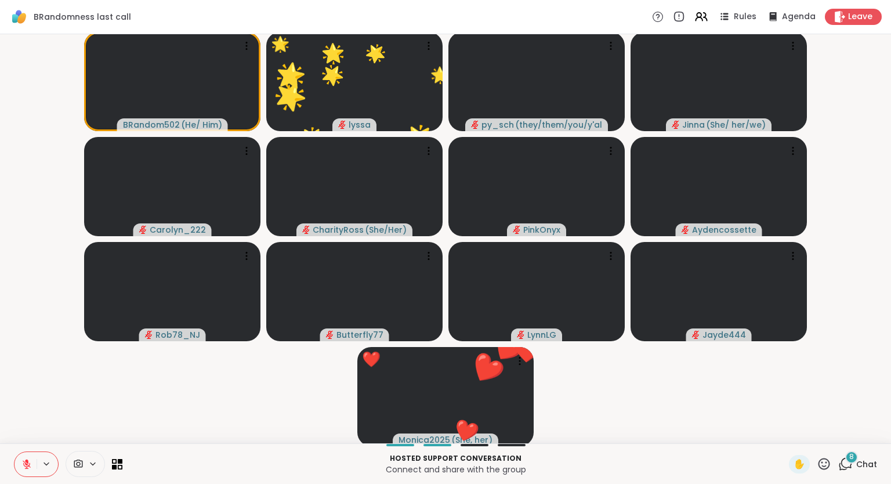
click at [861, 458] on div "8 Chat" at bounding box center [857, 464] width 39 height 19
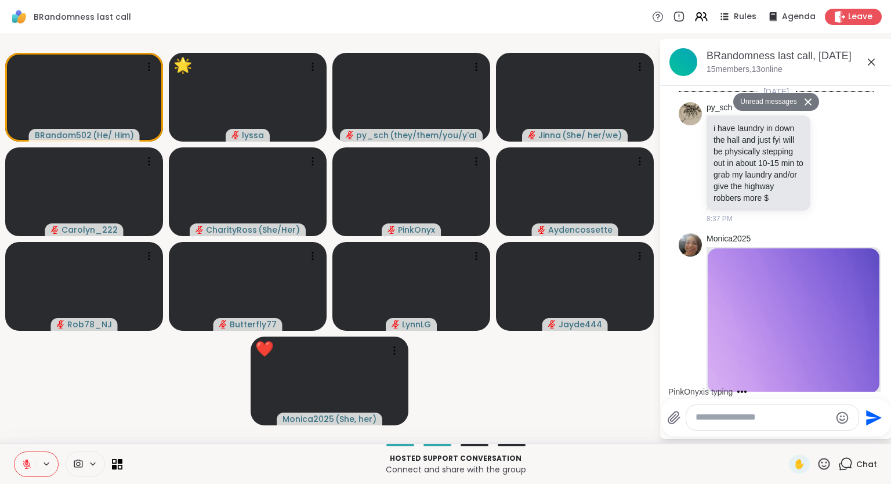
scroll to position [5324, 0]
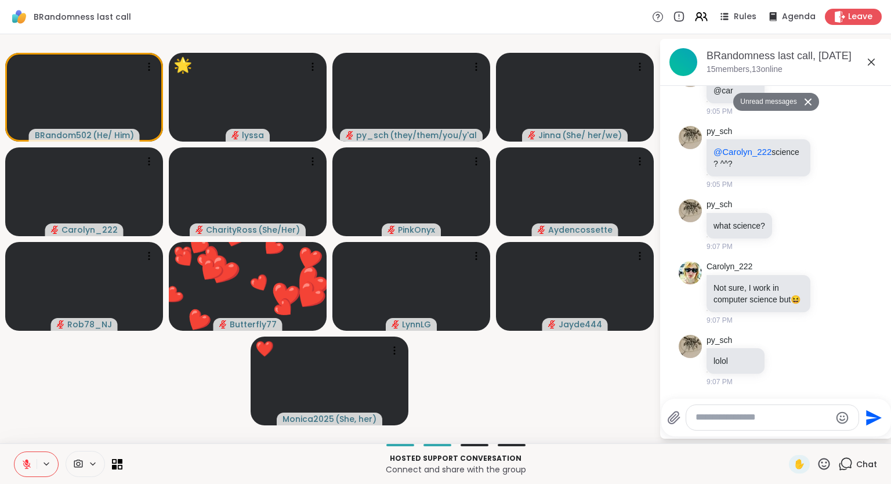
click at [768, 418] on textarea "Type your message" at bounding box center [762, 417] width 135 height 12
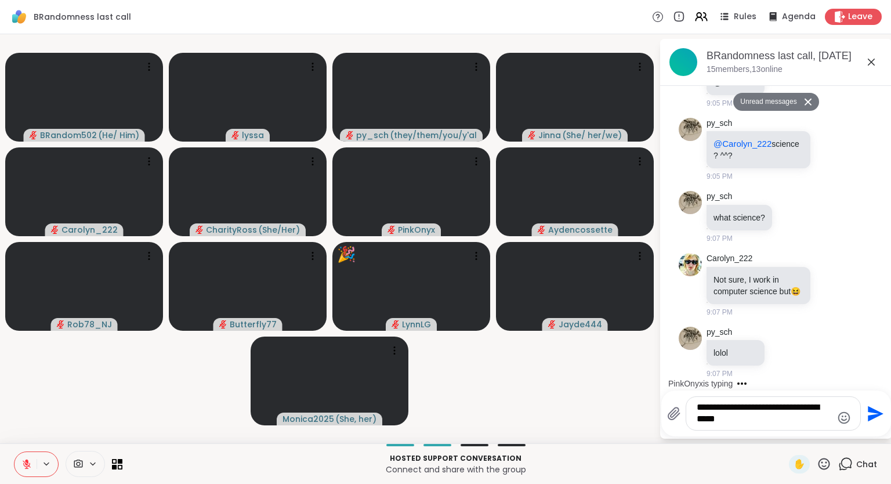
type textarea "**********"
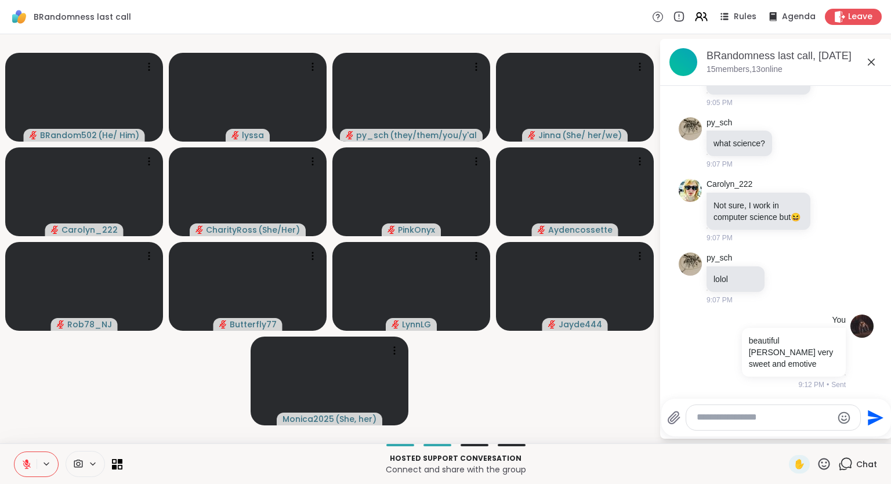
scroll to position [5466, 0]
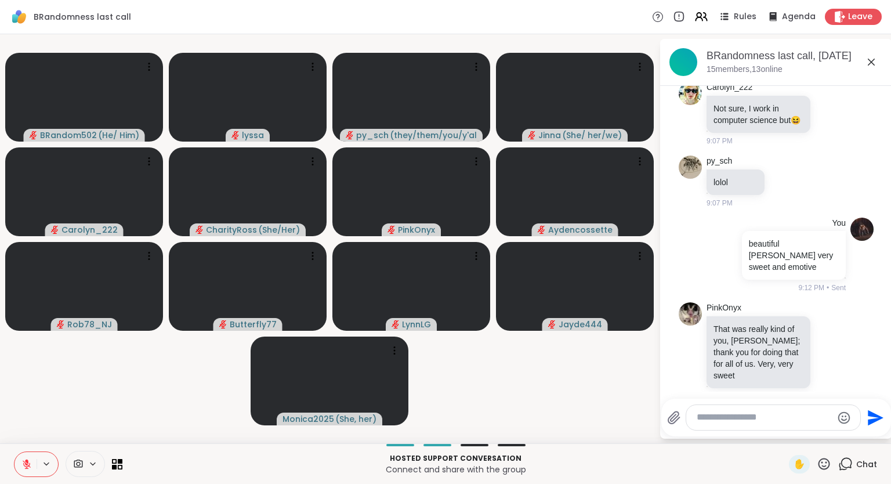
click at [871, 61] on icon at bounding box center [871, 62] width 7 height 7
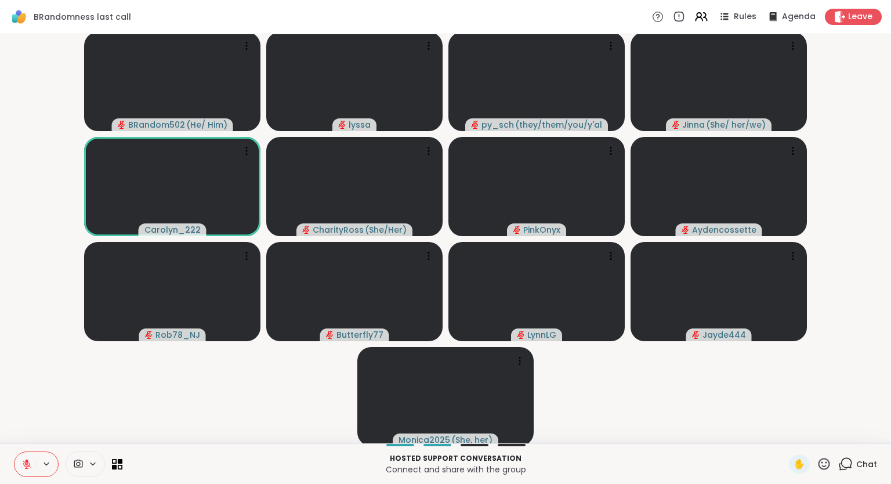
click at [849, 463] on icon at bounding box center [845, 463] width 14 height 14
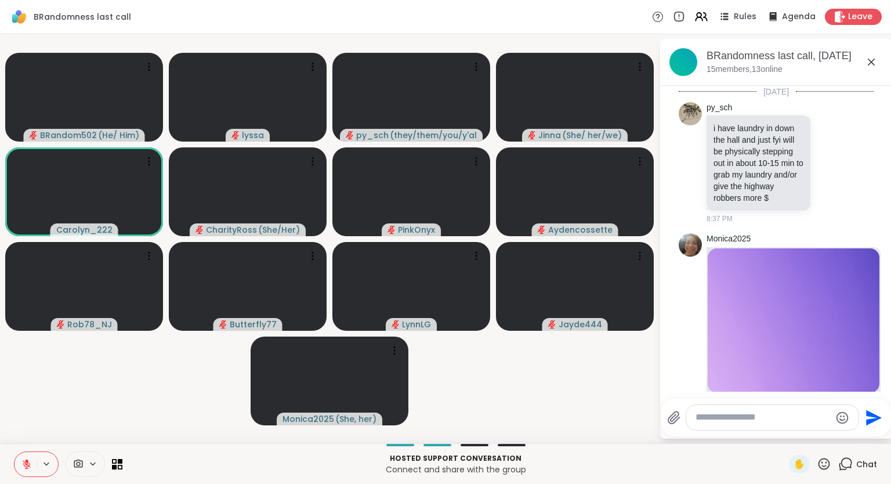
scroll to position [5454, 0]
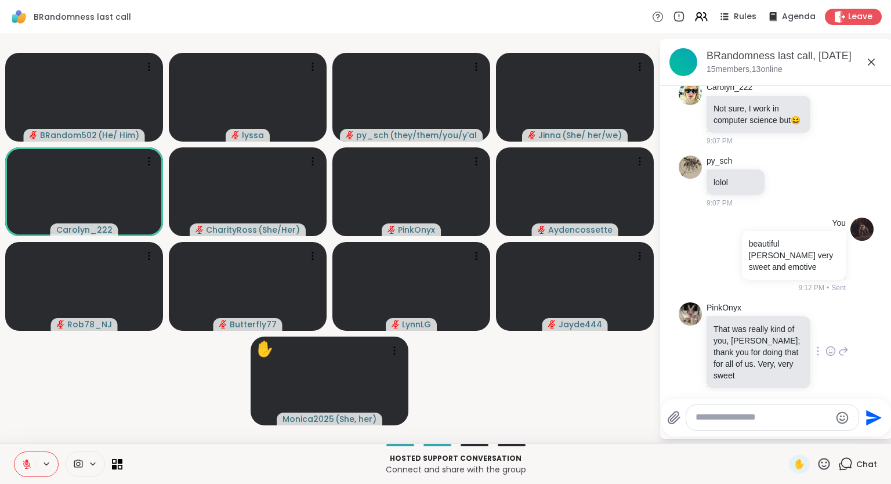
click at [831, 345] on icon at bounding box center [830, 351] width 10 height 12
click at [742, 327] on div "Select Reaction: Heart" at bounding box center [738, 332] width 10 height 10
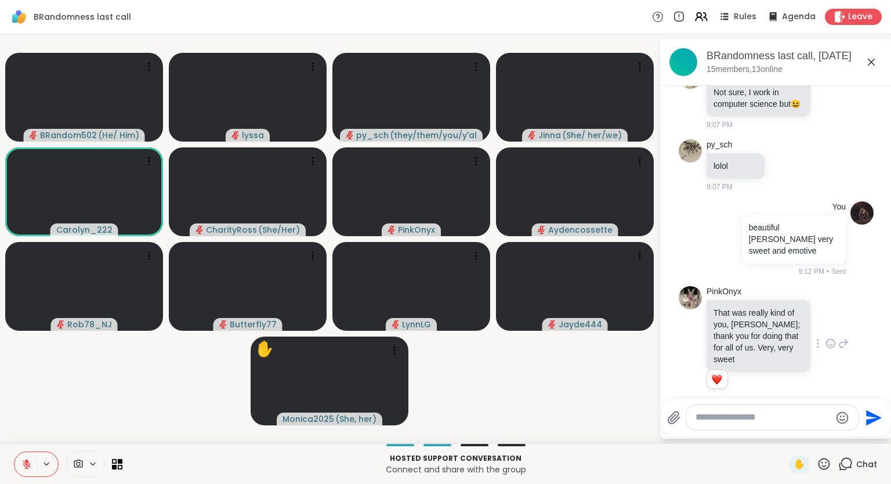
click at [867, 63] on icon at bounding box center [871, 62] width 14 height 14
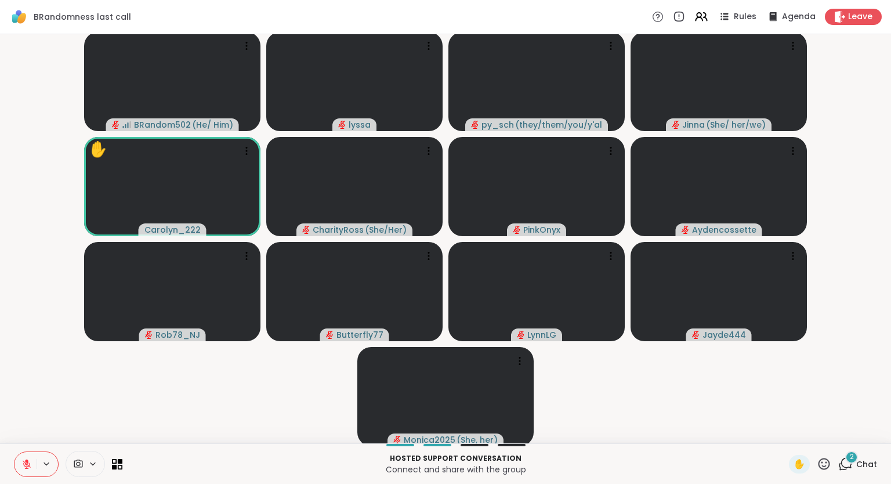
click at [826, 468] on icon at bounding box center [824, 463] width 14 height 14
click at [792, 436] on span "❤️" at bounding box center [790, 433] width 12 height 14
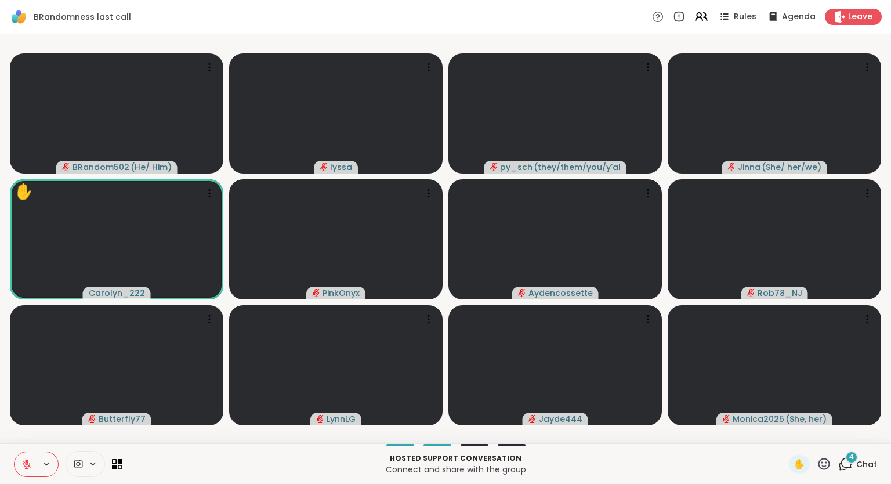
click at [205, 461] on p "Hosted support conversation" at bounding box center [455, 458] width 652 height 10
click at [0, 414] on div "BRandom502 ( He/ Him ) lyssa py_sch ( they/them/you/y'all/i/we ) Jinna ( She/ h…" at bounding box center [445, 238] width 891 height 409
click at [1, 416] on div "BRandom502 ( He/ Him ) lyssa py_sch ( they/them/you/y'all/i/we ) Jinna ( She/ h…" at bounding box center [445, 238] width 891 height 409
click at [890, 374] on div "BRandom502 ( He/ Him ) lyssa py_sch ( they/them/you/y'all/i/we ) Jinna ( She/ h…" at bounding box center [445, 238] width 891 height 409
click at [890, 453] on div "Hosted support conversation Connect and share with the group ✋ 4 Chat" at bounding box center [445, 463] width 891 height 41
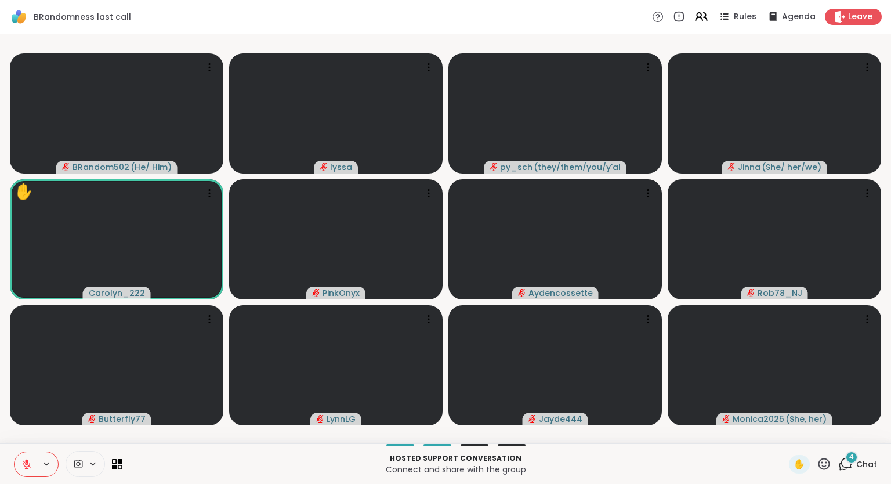
click at [823, 463] on icon at bounding box center [824, 464] width 12 height 12
click at [788, 429] on span "❤️" at bounding box center [790, 433] width 12 height 14
click at [0, 302] on div "BRandom502 ( He/ Him ) lyssa py_sch ( they/them/you/y'all/i/we ) Jinna ( She/ h…" at bounding box center [445, 238] width 891 height 409
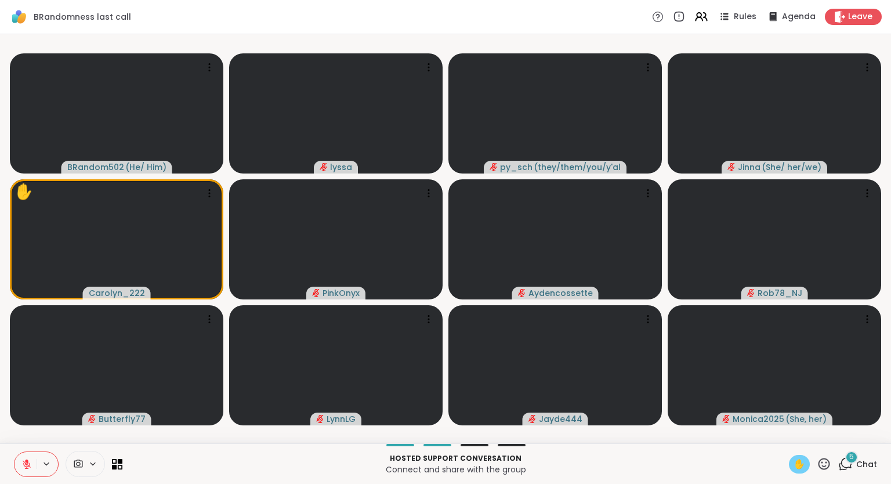
click at [797, 465] on span "✋" at bounding box center [799, 464] width 12 height 14
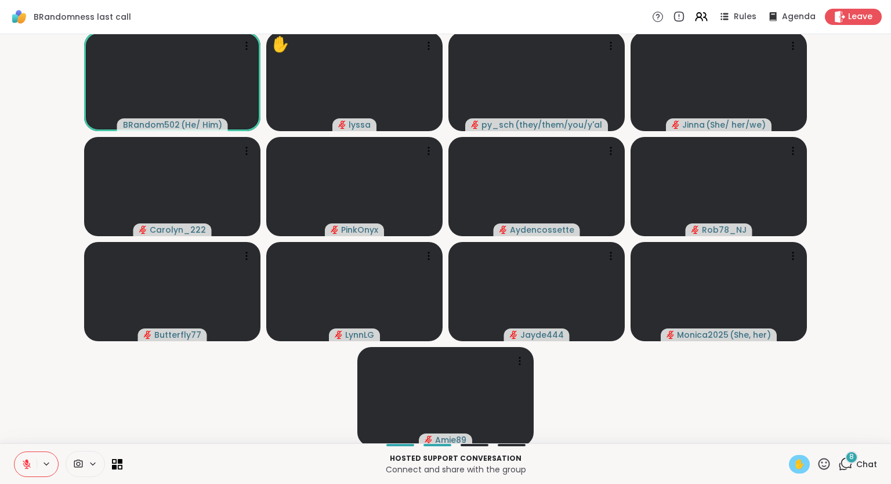
click at [826, 464] on icon at bounding box center [824, 463] width 14 height 14
click at [790, 436] on span "❤️" at bounding box center [790, 433] width 12 height 14
click at [826, 469] on icon at bounding box center [824, 464] width 12 height 12
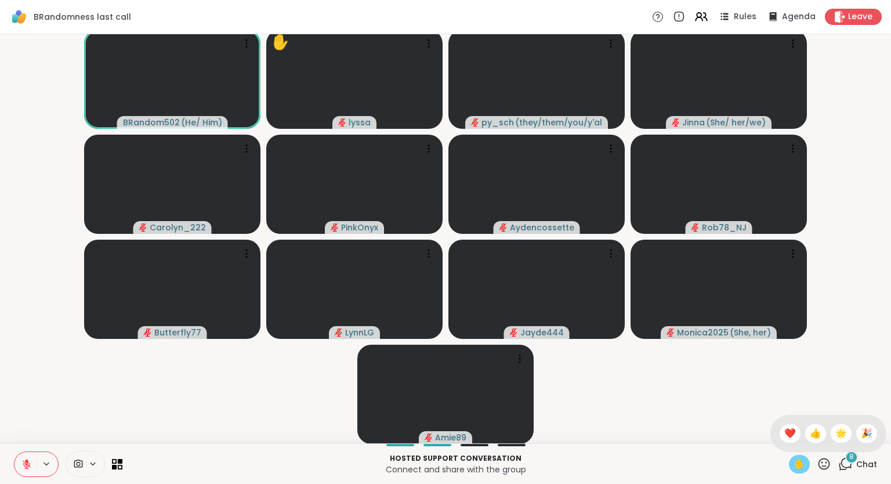
click at [795, 463] on span "✋" at bounding box center [799, 464] width 12 height 14
click at [802, 462] on span "✋" at bounding box center [799, 464] width 12 height 14
click at [797, 466] on span "✋" at bounding box center [799, 464] width 12 height 14
click at [890, 460] on div "Hosted support conversation Connect and share with the group ✋ 8 Chat" at bounding box center [445, 463] width 891 height 41
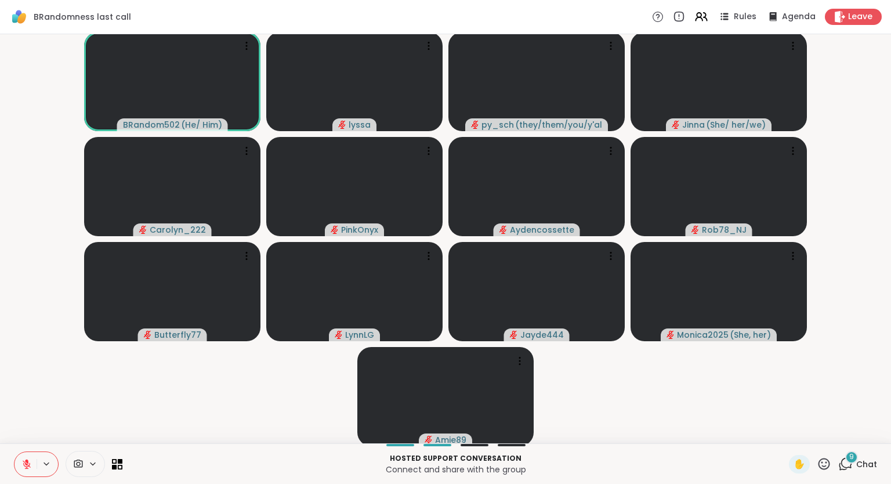
click at [20, 466] on button at bounding box center [25, 464] width 22 height 24
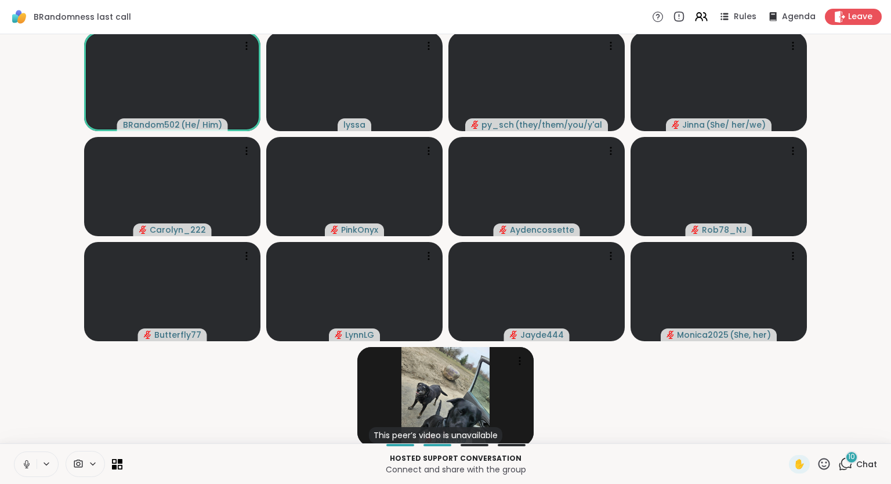
click at [24, 464] on icon at bounding box center [26, 464] width 10 height 10
click at [203, 415] on video-player-container "BRandom502 ( He/ Him ) lyssa py_sch ( they/them/you/y'all/i/we ) Jinna ( She/ h…" at bounding box center [445, 239] width 877 height 400
click at [31, 451] on div "Hosted support conversation Connect and share with the group ✋ 10 Chat" at bounding box center [445, 463] width 891 height 41
click at [26, 459] on icon at bounding box center [26, 464] width 10 height 10
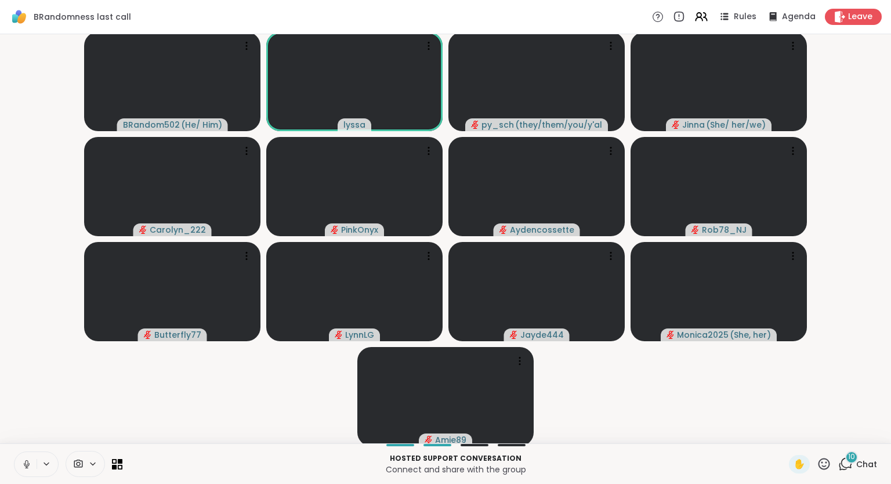
click at [20, 459] on button at bounding box center [25, 464] width 22 height 24
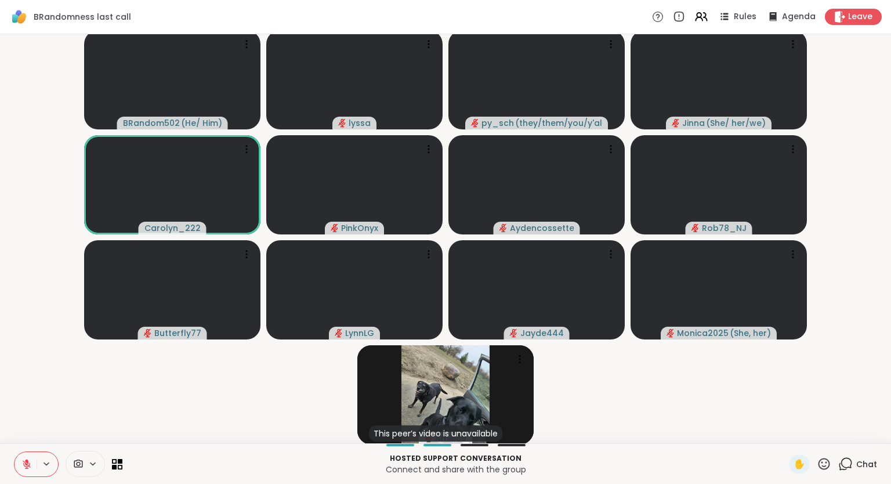
click at [827, 462] on icon at bounding box center [824, 464] width 12 height 12
click at [784, 437] on span "❤️" at bounding box center [790, 433] width 12 height 14
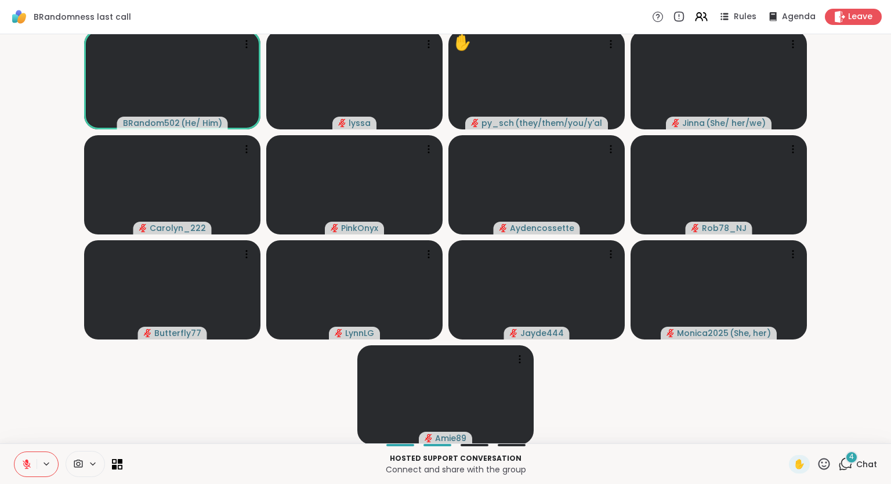
click at [27, 459] on icon at bounding box center [26, 464] width 10 height 10
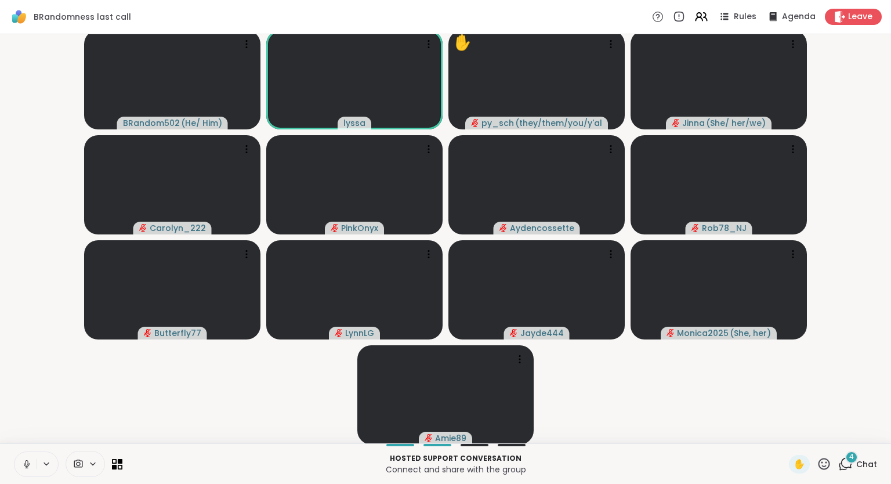
click at [31, 477] on div "Hosted support conversation Connect and share with the group ✋ 4 Chat" at bounding box center [445, 463] width 891 height 41
click at [28, 469] on icon at bounding box center [26, 464] width 10 height 10
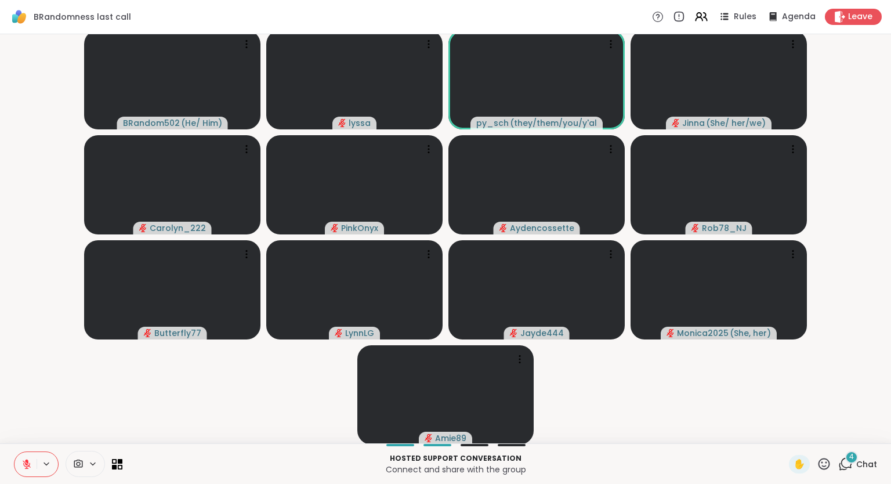
click at [822, 463] on icon at bounding box center [824, 463] width 14 height 14
click at [793, 432] on div "❤️" at bounding box center [789, 433] width 21 height 19
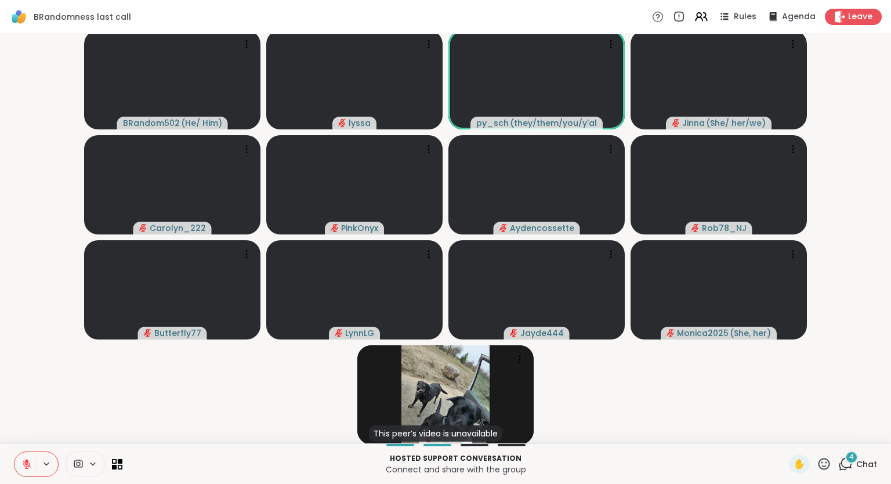
scroll to position [0, 0]
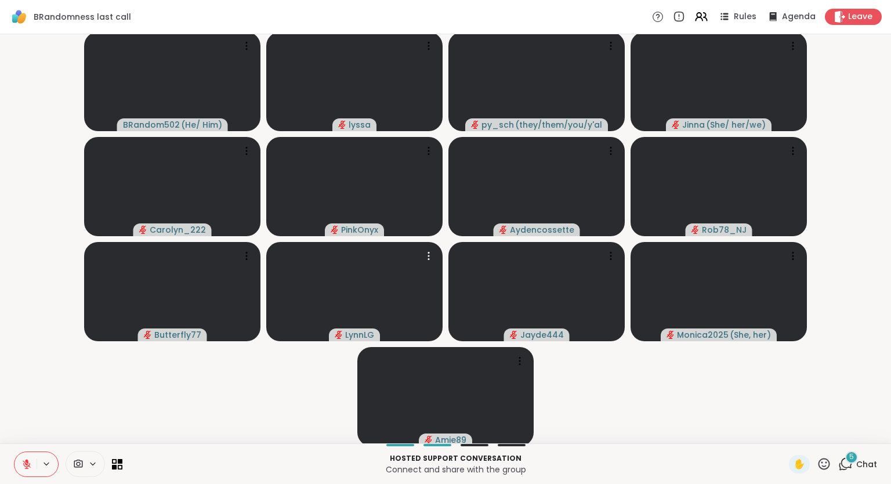
click at [828, 460] on icon at bounding box center [824, 463] width 14 height 14
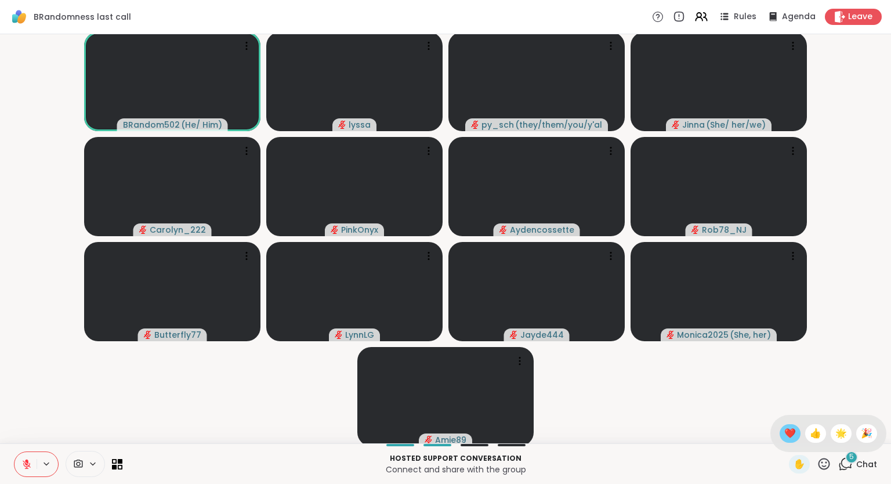
click at [786, 434] on span "❤️" at bounding box center [790, 433] width 12 height 14
click at [861, 463] on span "Chat" at bounding box center [866, 464] width 21 height 12
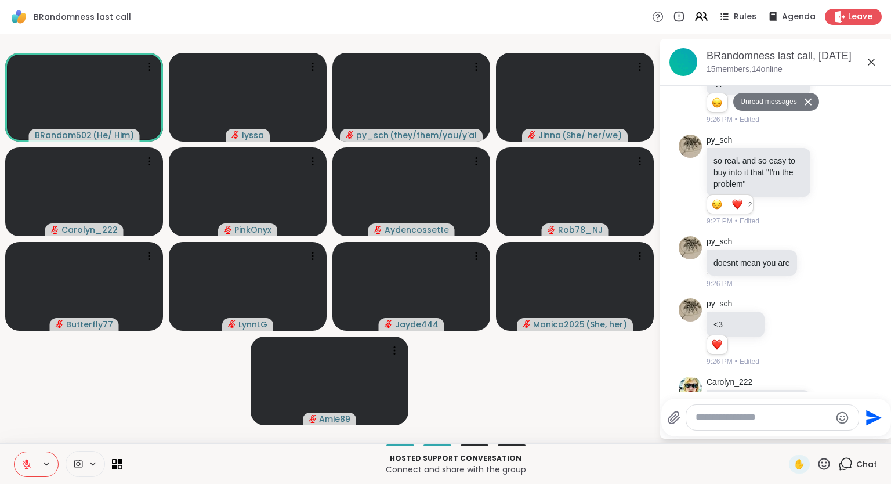
scroll to position [6982, 0]
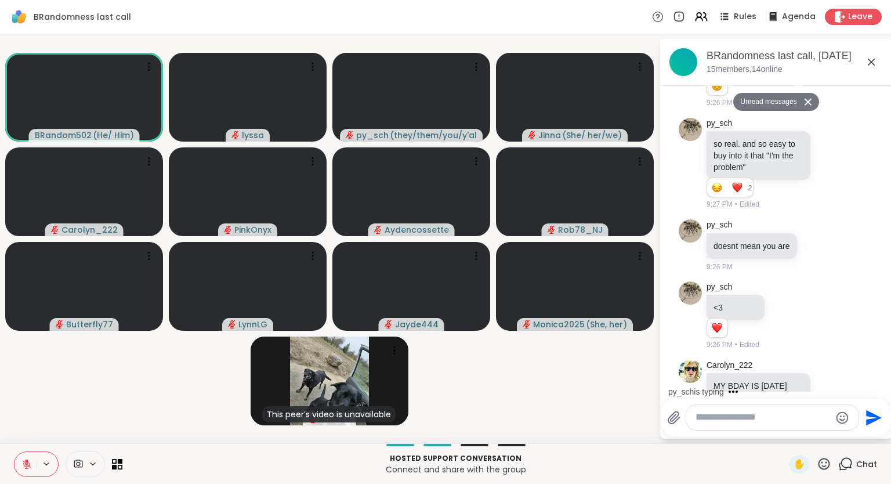
click at [802, 410] on div "1 1" at bounding box center [759, 420] width 106 height 20
click at [824, 392] on div at bounding box center [831, 399] width 36 height 14
click at [832, 393] on icon at bounding box center [830, 399] width 10 height 12
click at [739, 375] on div "Select Reaction: Heart" at bounding box center [738, 380] width 10 height 10
click at [848, 392] on icon at bounding box center [843, 399] width 10 height 14
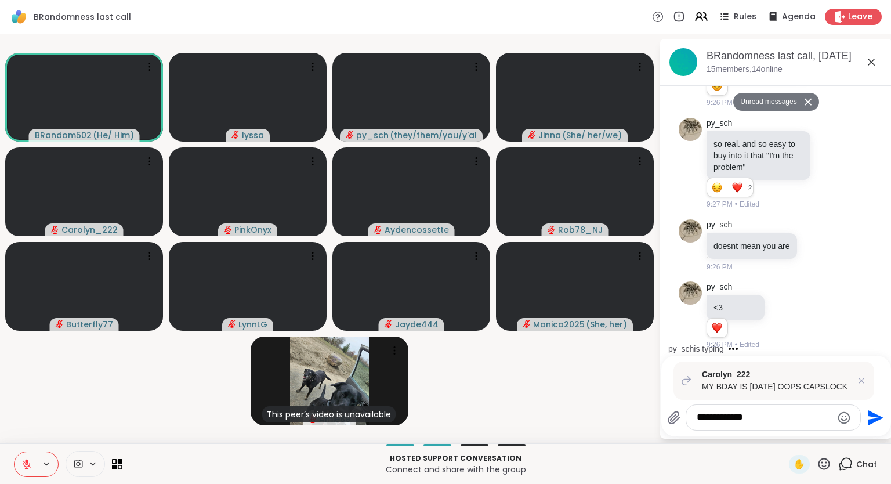
type textarea "**********"
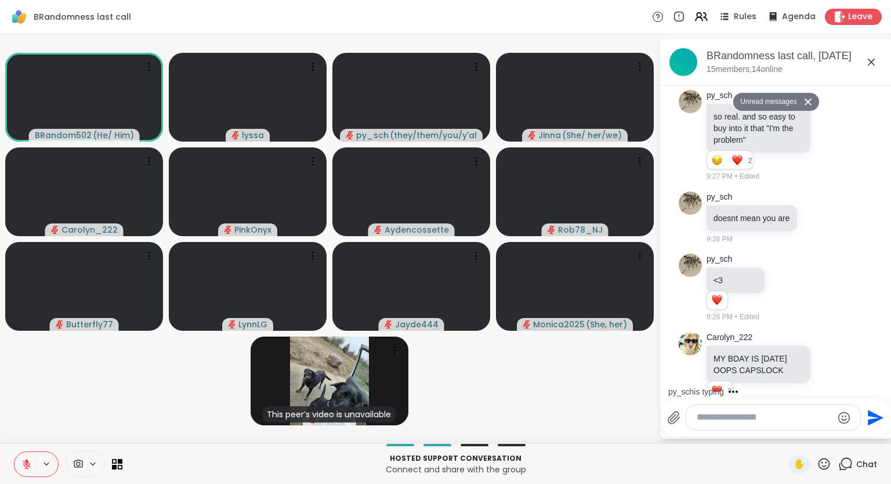
scroll to position [7083, 0]
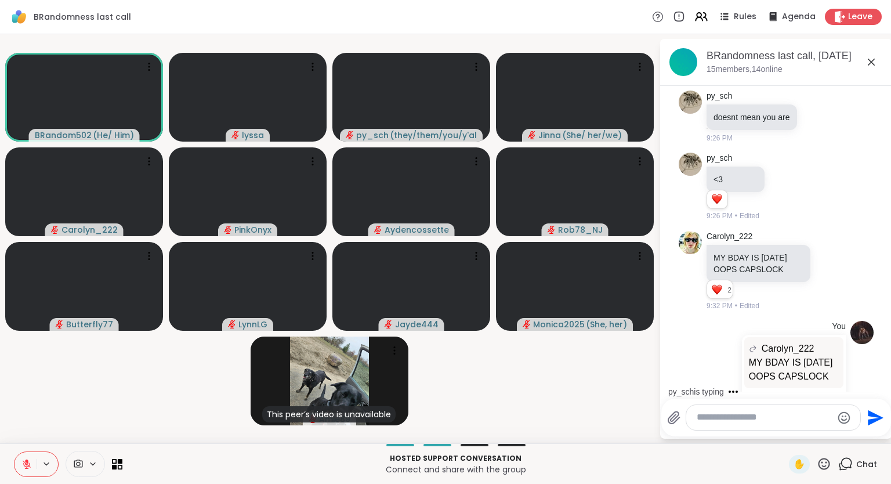
click at [871, 59] on icon at bounding box center [871, 62] width 14 height 14
